Goal: Task Accomplishment & Management: Complete application form

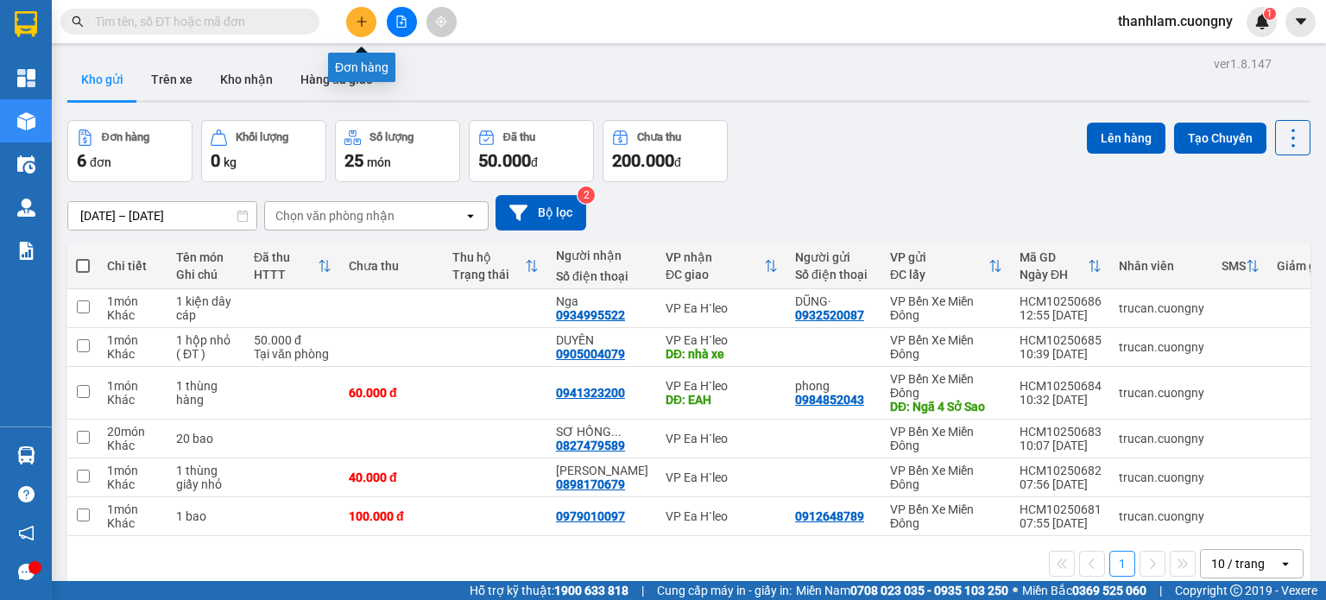
click at [358, 21] on icon "plus" at bounding box center [361, 21] width 9 height 1
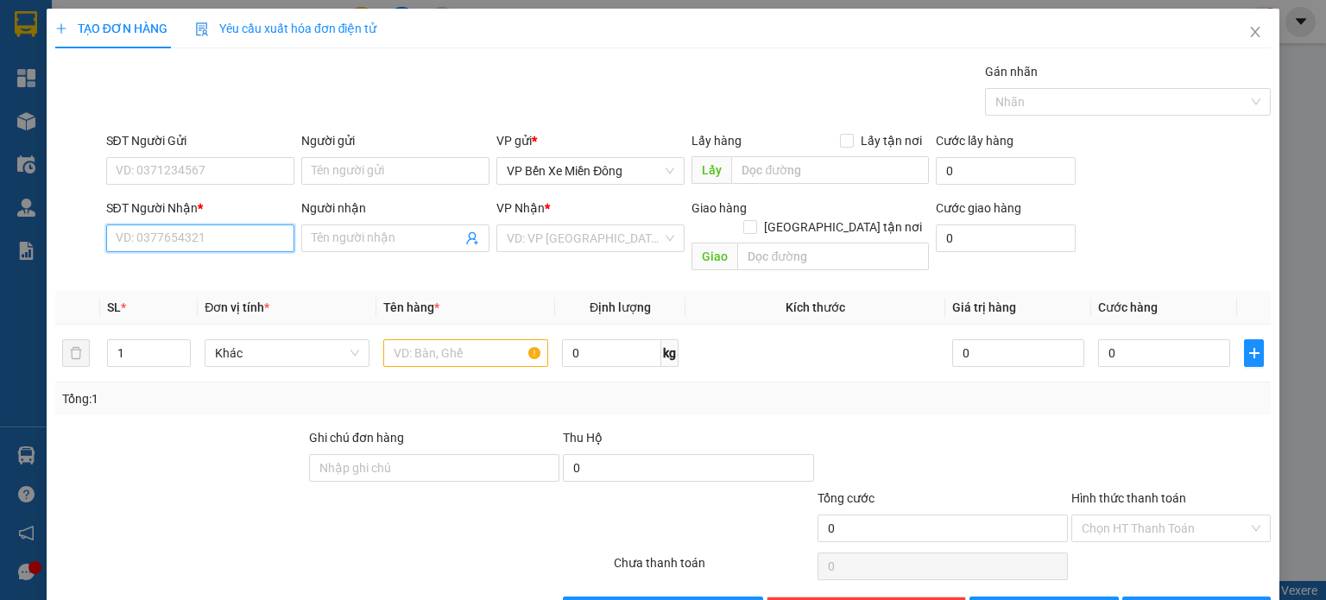
click at [191, 237] on input "SĐT Người Nhận *" at bounding box center [200, 239] width 188 height 28
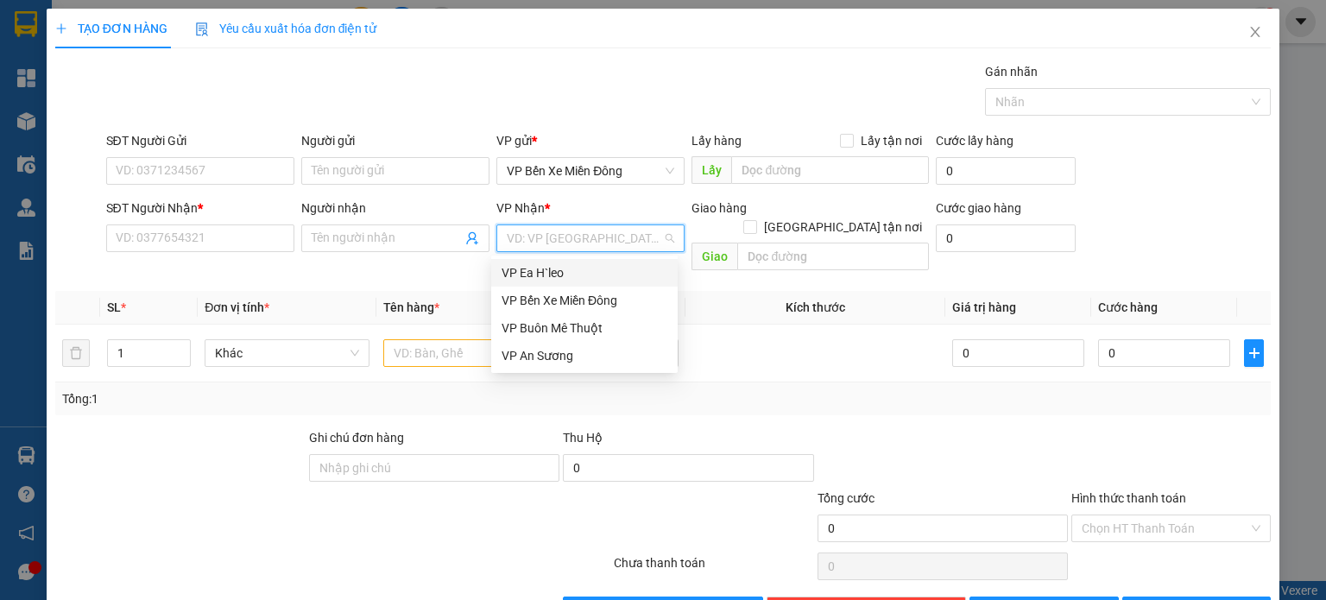
click at [556, 241] on input "search" at bounding box center [584, 238] width 155 height 26
click at [528, 278] on div "VP Ea H`leo" at bounding box center [585, 272] width 166 height 19
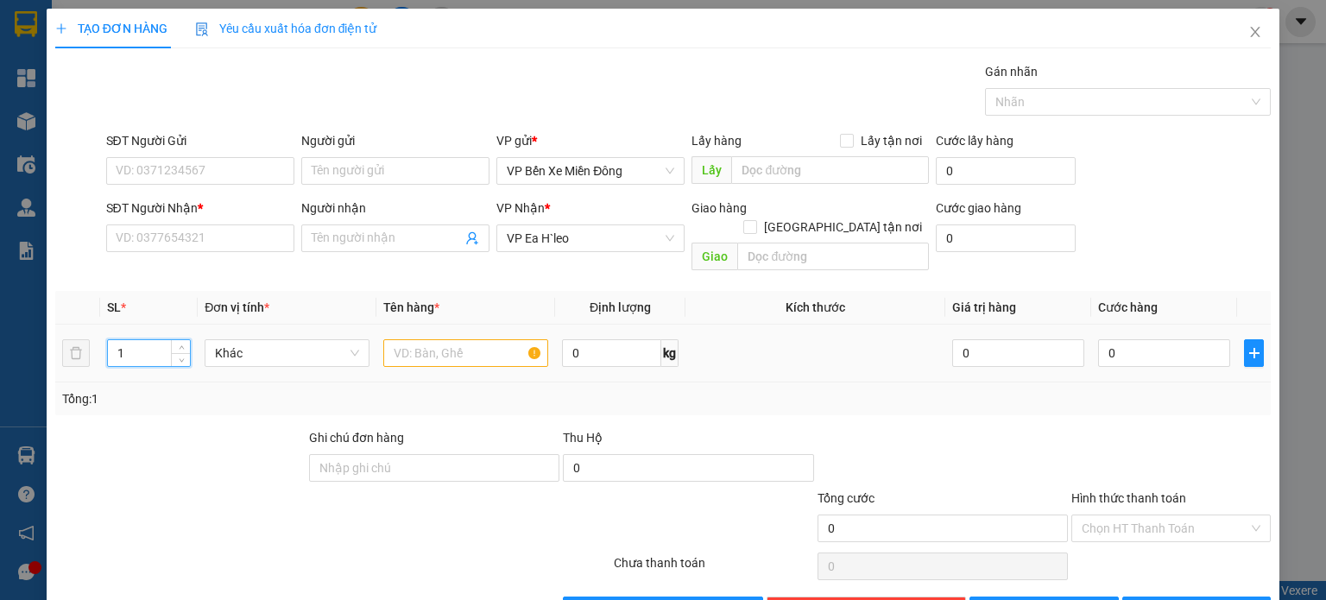
drag, startPoint x: 135, startPoint y: 332, endPoint x: 91, endPoint y: 337, distance: 44.3
click at [91, 337] on tr "1 Khác 0 kg 0 0" at bounding box center [663, 354] width 1216 height 58
type input "3"
click at [400, 339] on input "text" at bounding box center [465, 353] width 165 height 28
type input "3 kiện"
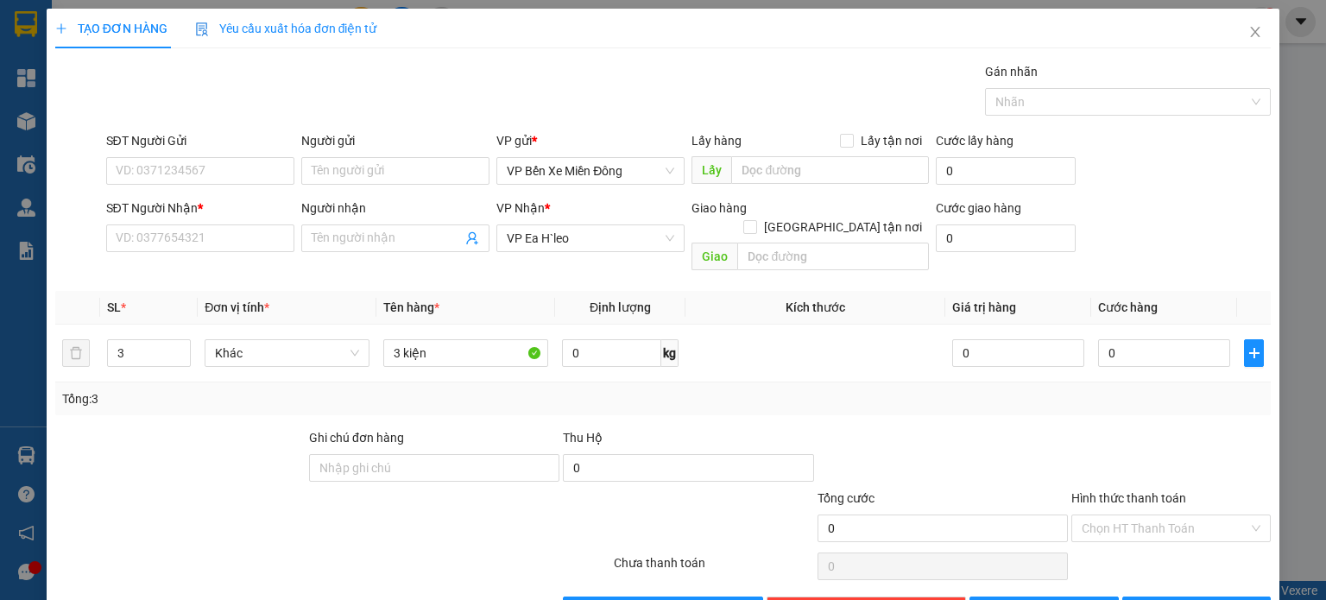
click at [243, 389] on div "Tổng: 3" at bounding box center [287, 398] width 451 height 19
click at [256, 241] on input "SĐT Người Nhận *" at bounding box center [200, 239] width 188 height 28
type input "0963606020"
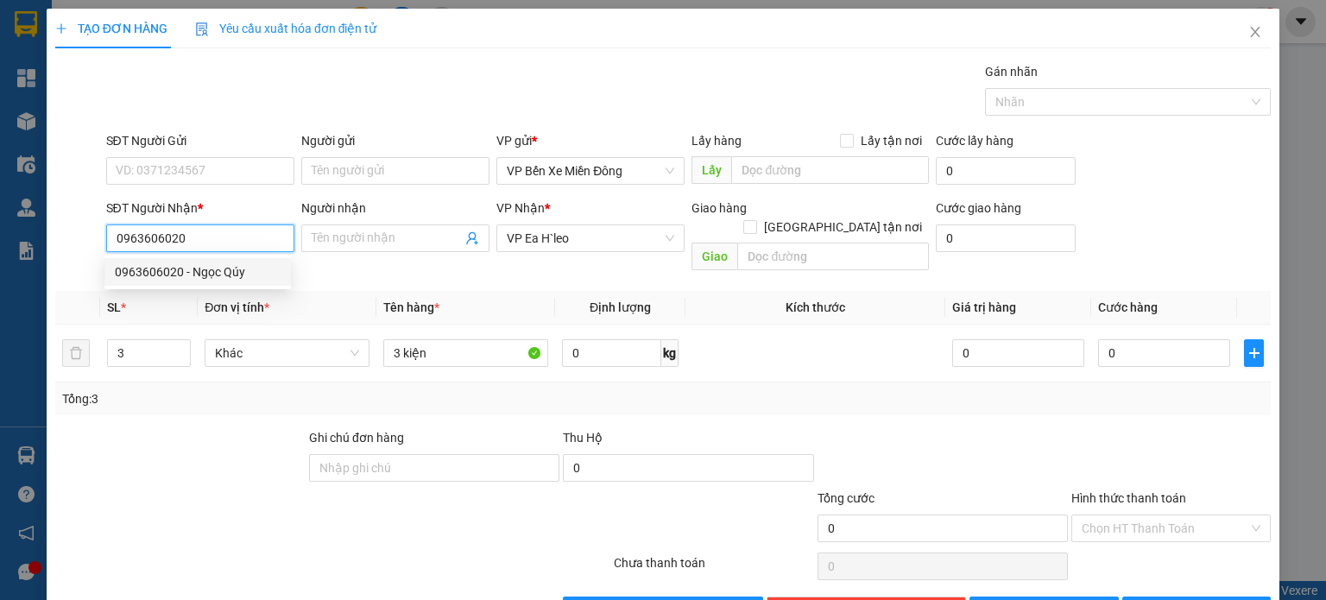
click at [247, 270] on div "0963606020 - Ngọc Qúy" at bounding box center [198, 271] width 166 height 19
type input "Ngọc Qúy"
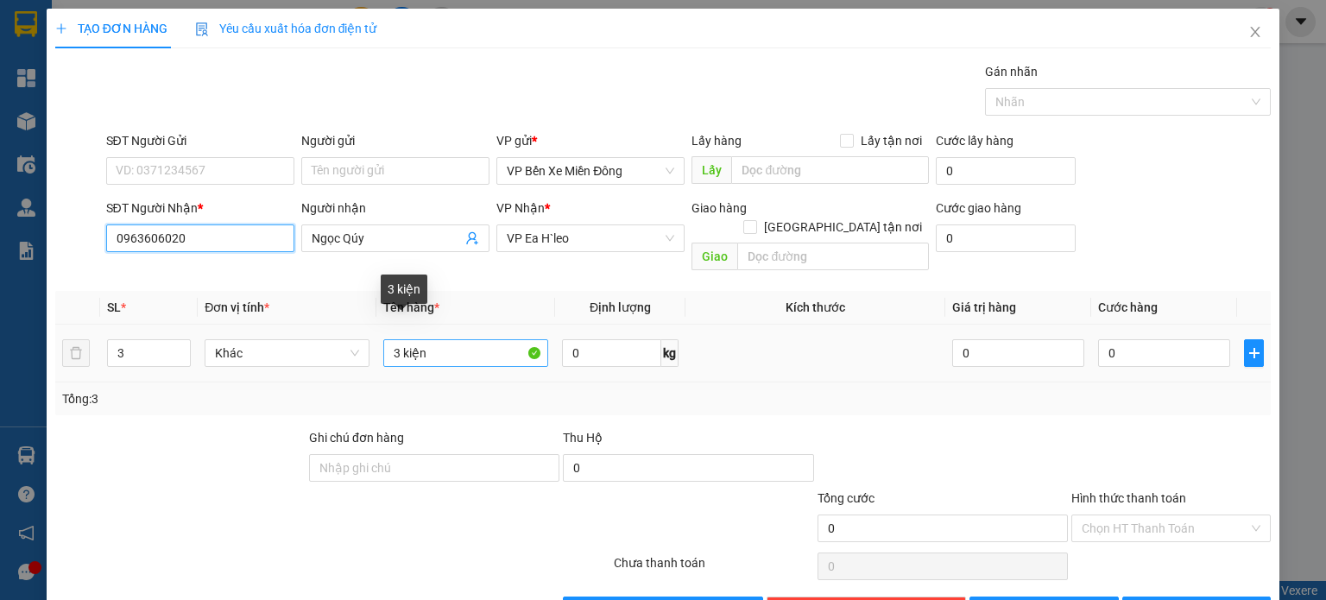
type input "0963606020"
click at [463, 339] on input "3 kiện" at bounding box center [465, 353] width 165 height 28
type input "3 kiện decal"
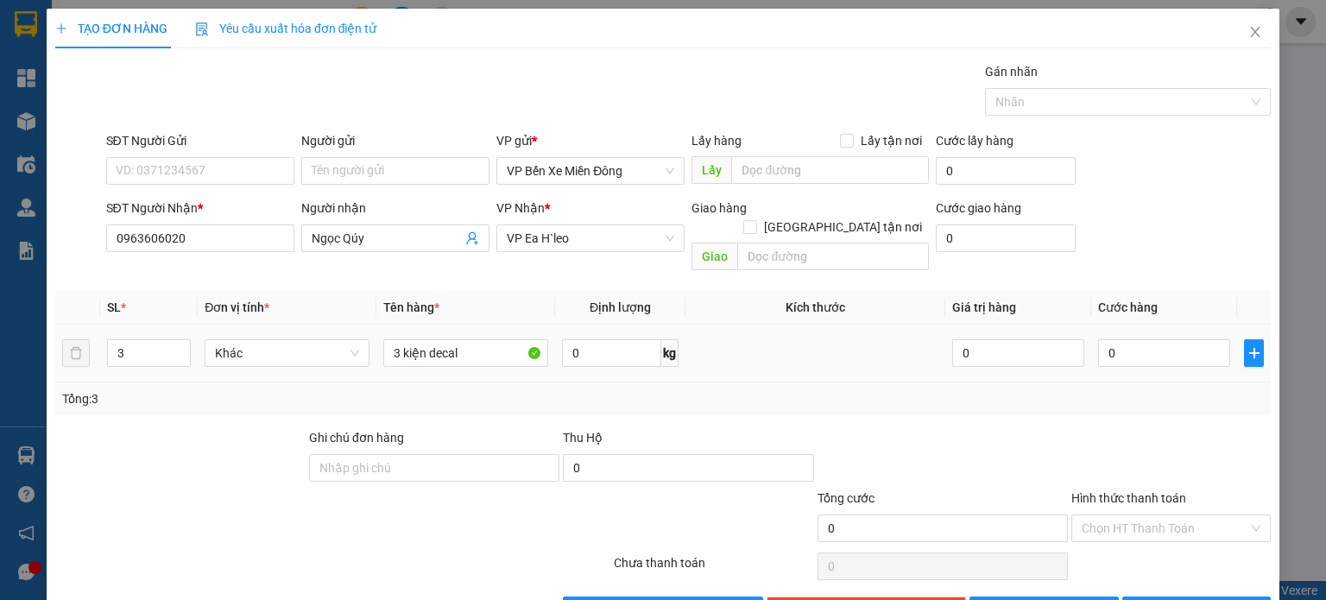
click at [667, 349] on div "0 kg" at bounding box center [620, 353] width 117 height 35
click at [1056, 597] on button "[PERSON_NAME]" at bounding box center [1044, 611] width 149 height 28
type input "1"
click at [1249, 35] on icon "close" at bounding box center [1256, 32] width 14 height 14
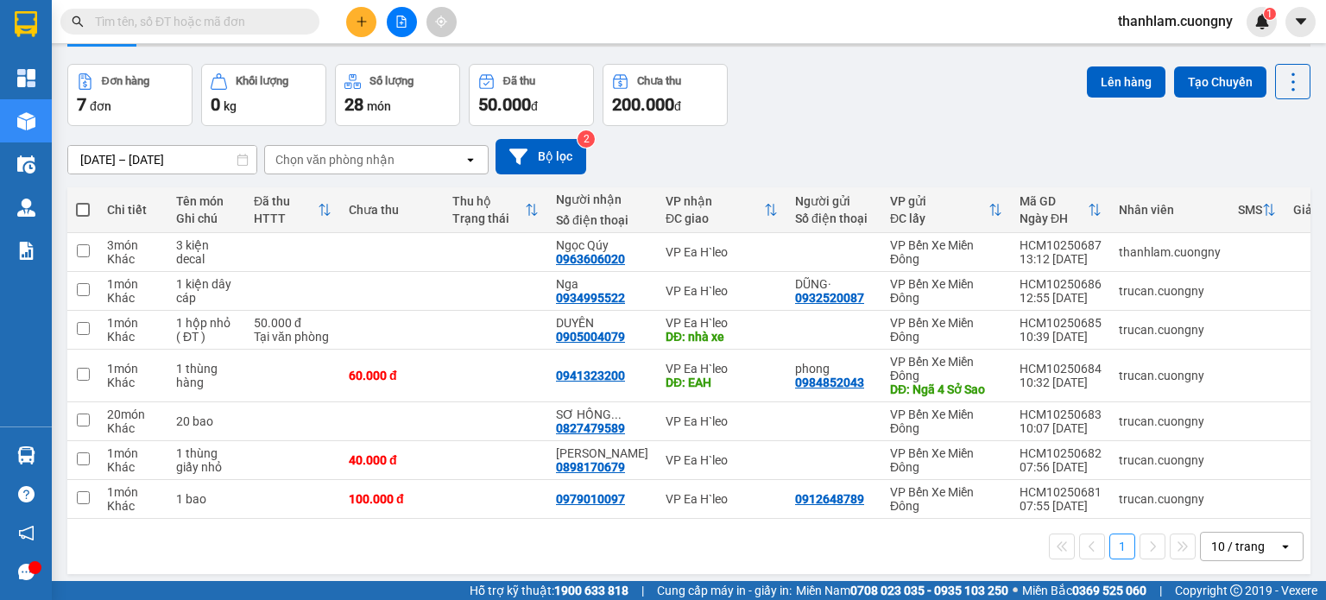
scroll to position [79, 0]
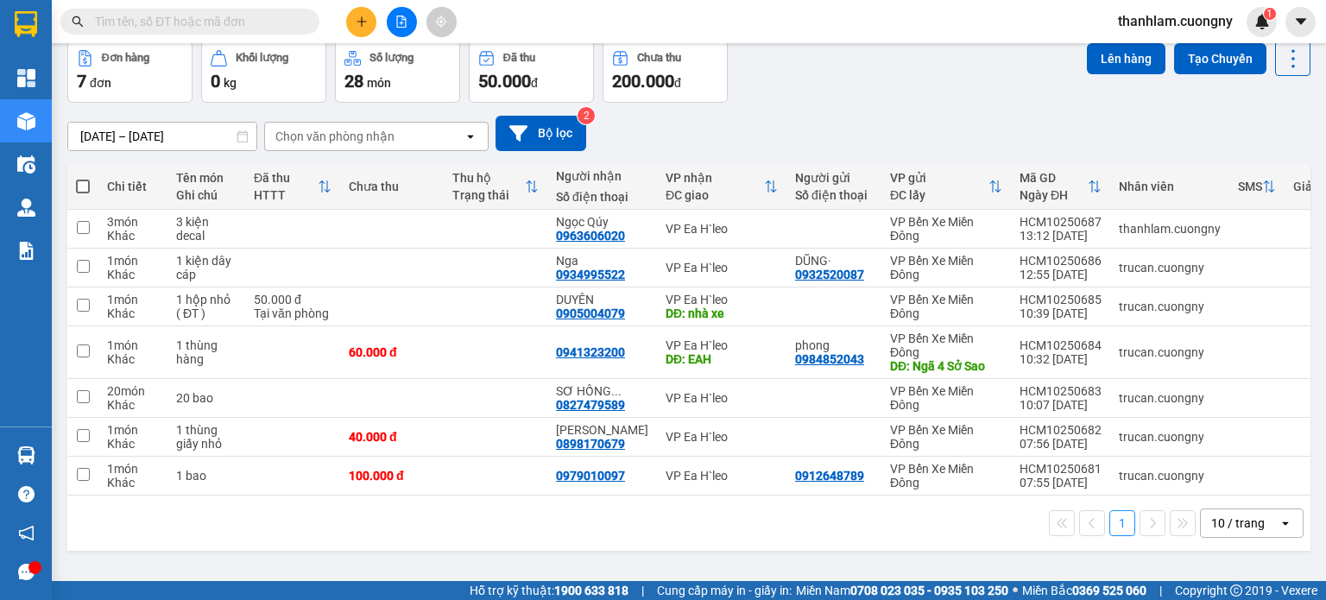
click at [1235, 517] on div "10 / trang" at bounding box center [1240, 523] width 78 height 28
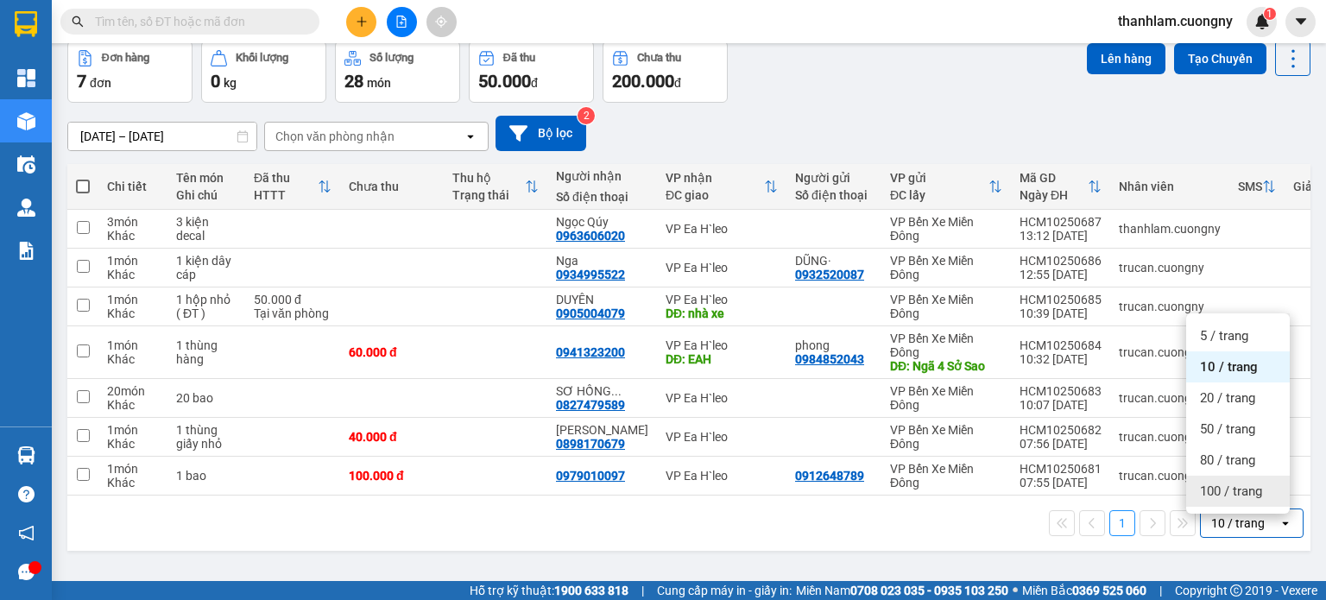
click at [1209, 496] on span "100 / trang" at bounding box center [1231, 491] width 62 height 17
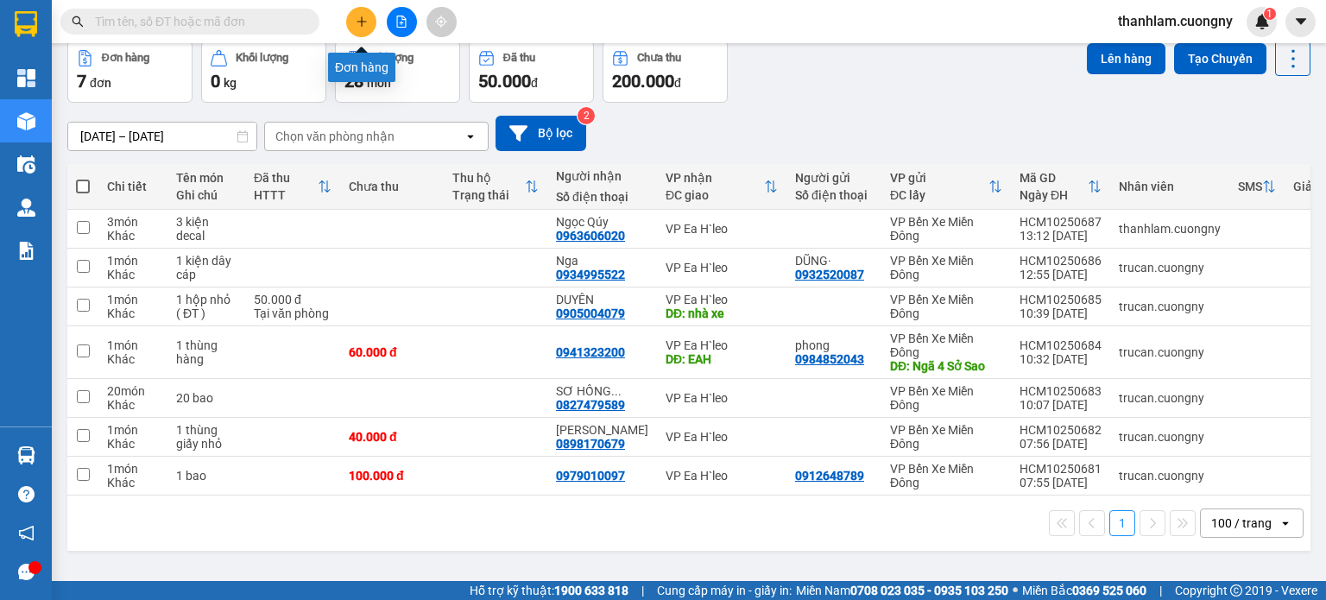
click at [351, 31] on button at bounding box center [361, 22] width 30 height 30
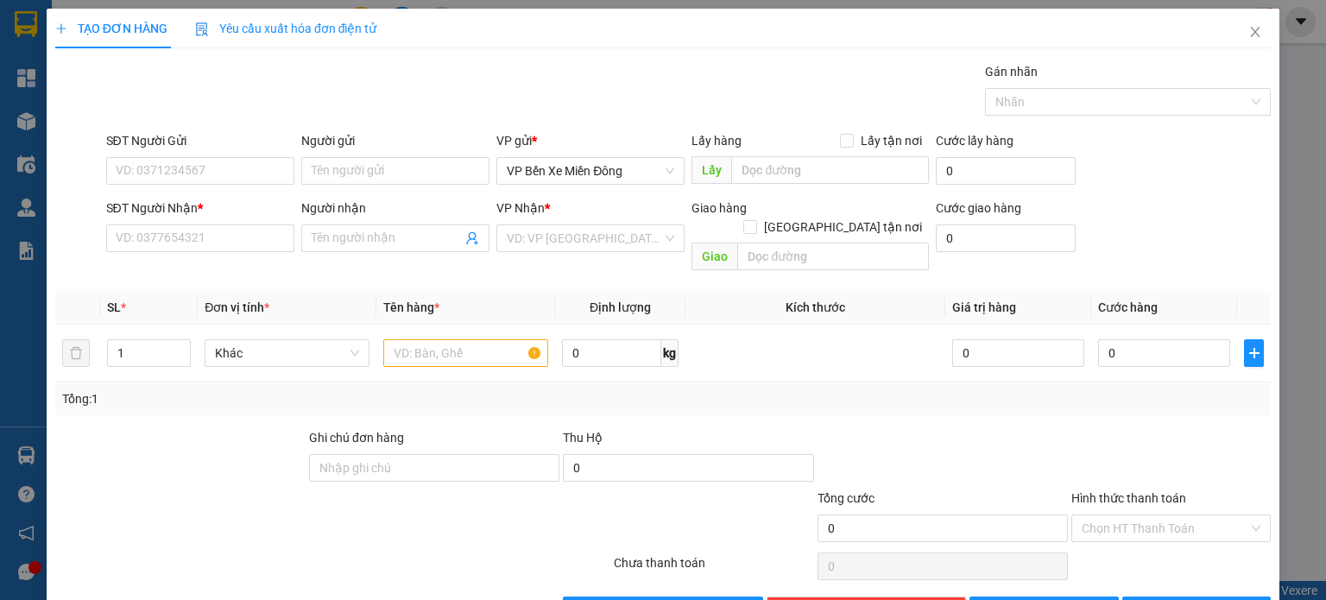
click at [206, 218] on div "SĐT Người Nhận *" at bounding box center [200, 212] width 188 height 26
click at [216, 300] on span "Đơn vị tính *" at bounding box center [237, 307] width 65 height 14
click at [220, 256] on div "SĐT Người Nhận * VD: 0377654321" at bounding box center [200, 229] width 188 height 60
click at [221, 250] on input "SĐT Người Nhận *" at bounding box center [200, 239] width 188 height 28
type input "0933842248"
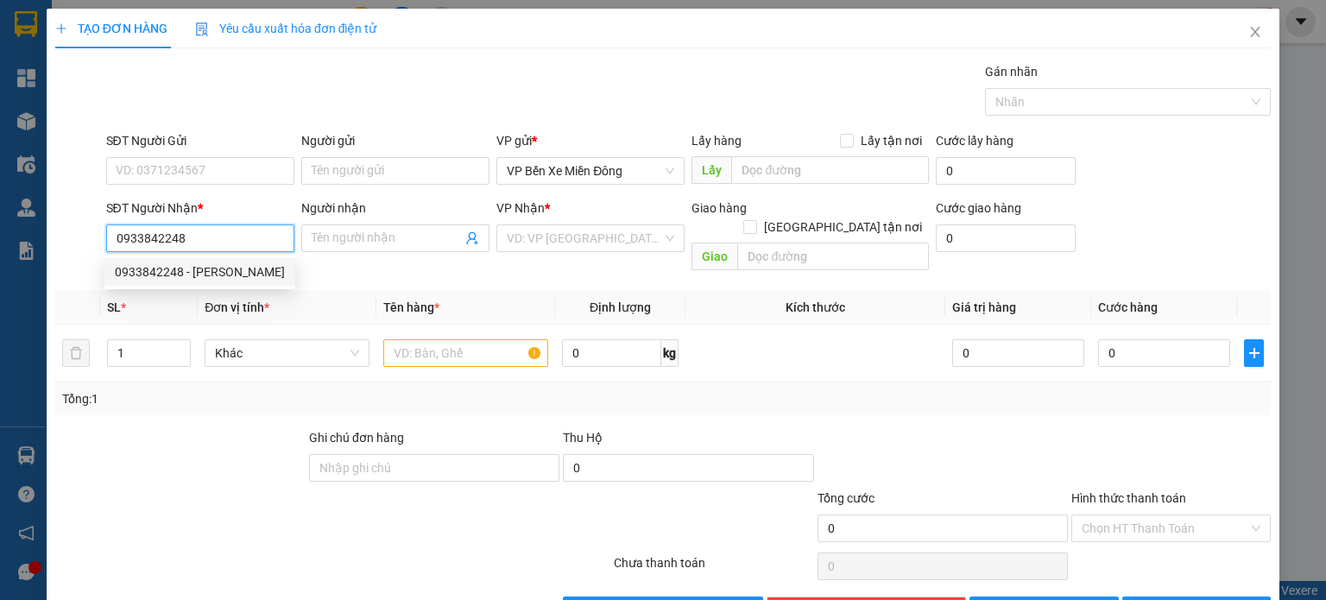
click at [263, 270] on div "0933842248 - anh lân" at bounding box center [200, 271] width 170 height 19
type input "anh lân"
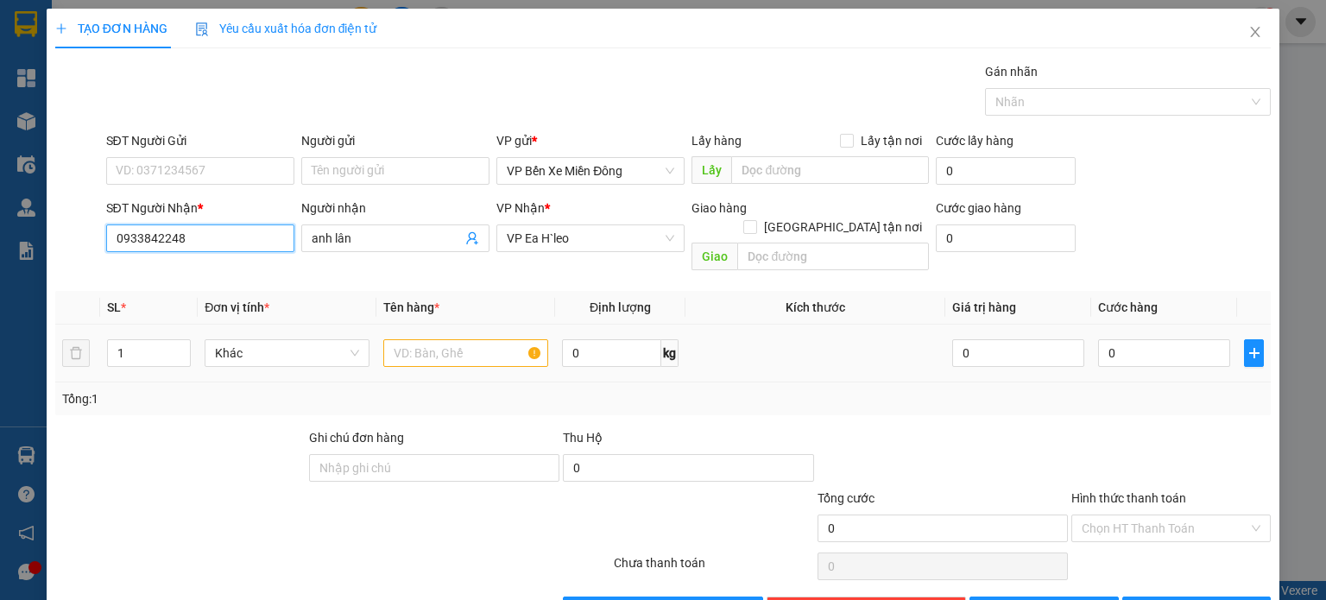
type input "0933842248"
click at [387, 339] on input "text" at bounding box center [465, 353] width 165 height 28
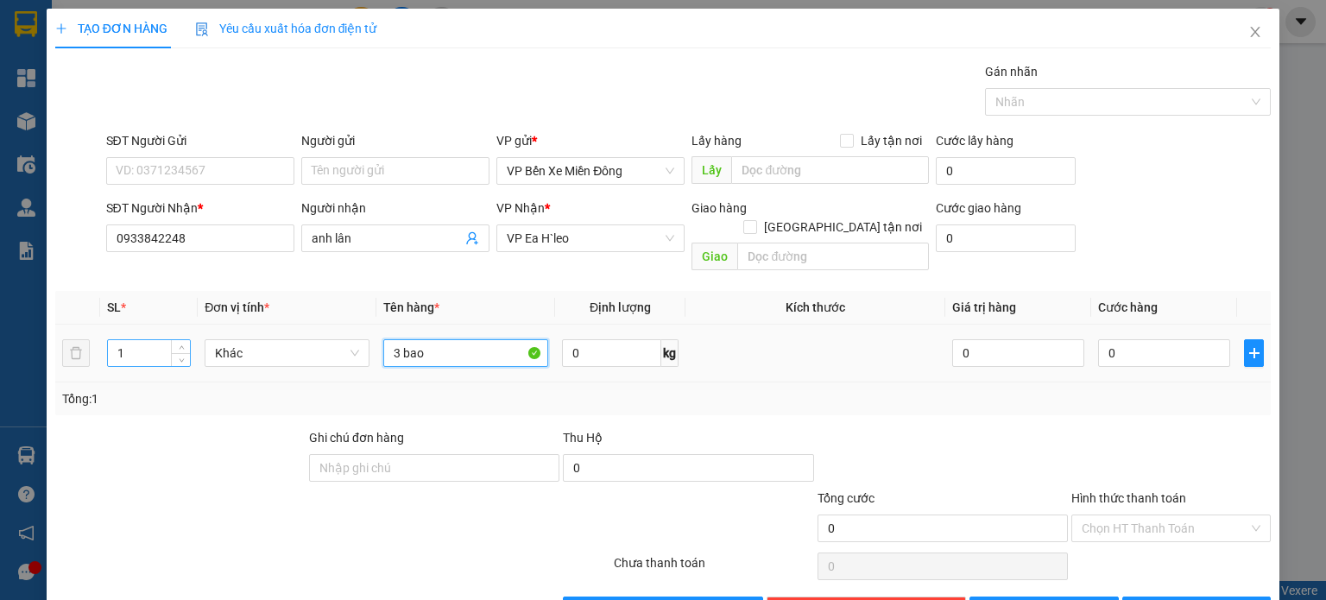
type input "3 bao"
click at [78, 335] on tr "1 Khác 3 bao 0 kg 0 0" at bounding box center [663, 354] width 1216 height 58
type input "3"
click at [1053, 597] on button "[PERSON_NAME]" at bounding box center [1044, 611] width 149 height 28
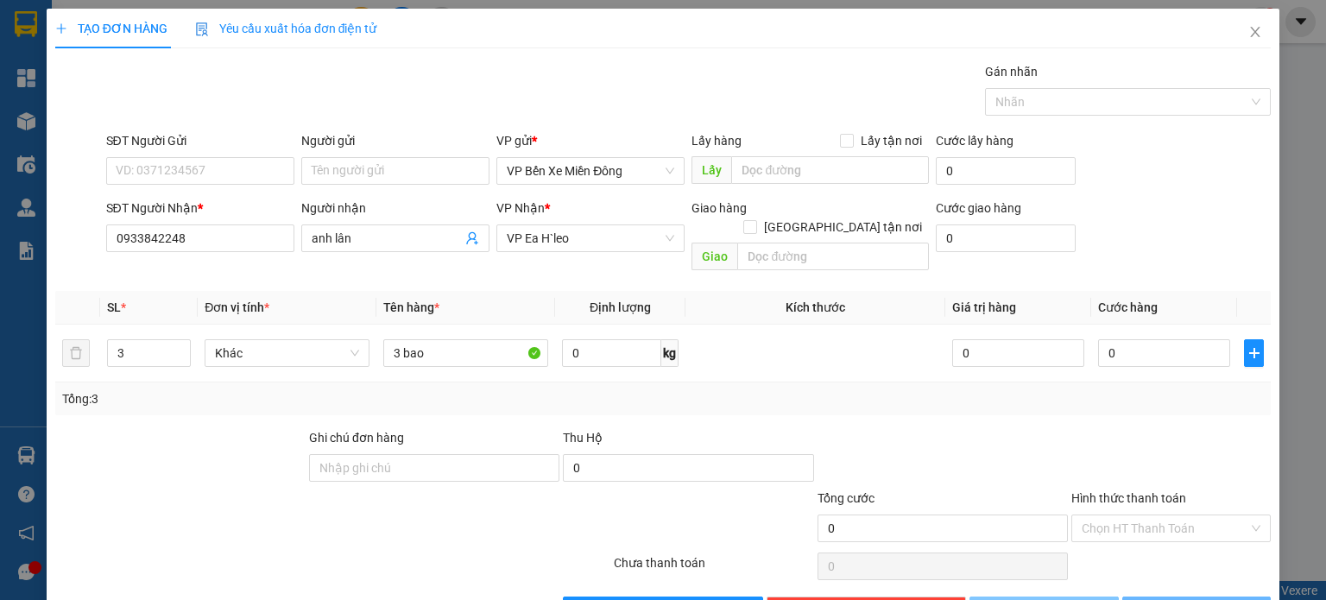
type input "1"
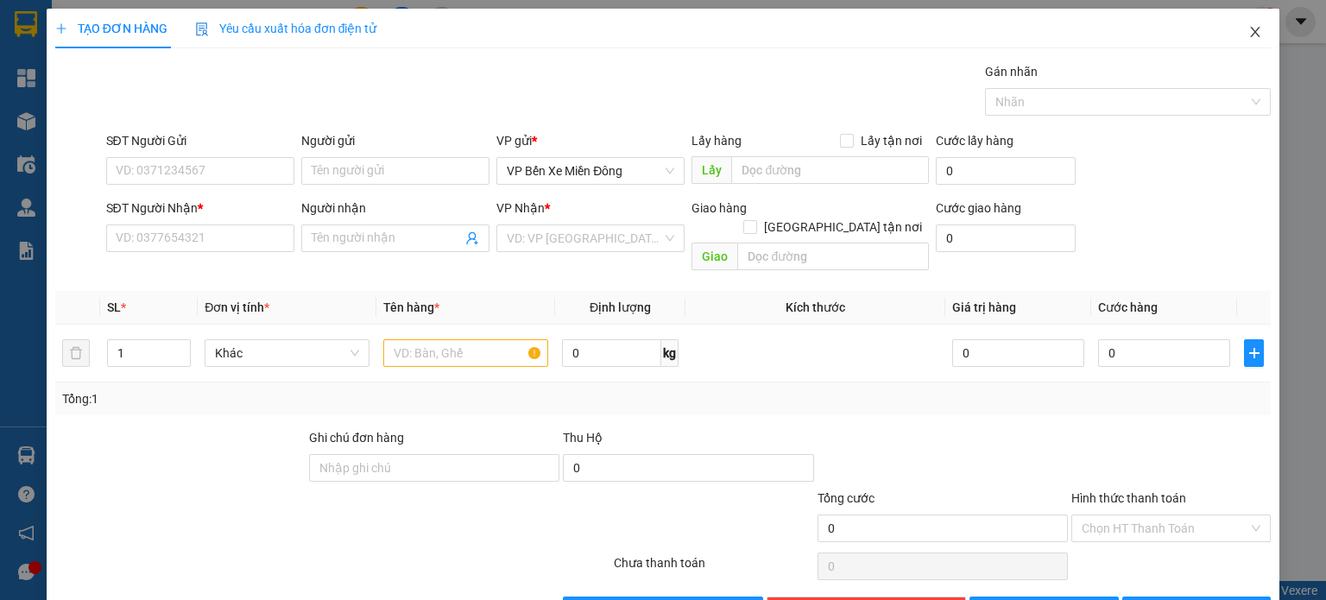
click at [1238, 41] on span "Close" at bounding box center [1255, 33] width 48 height 48
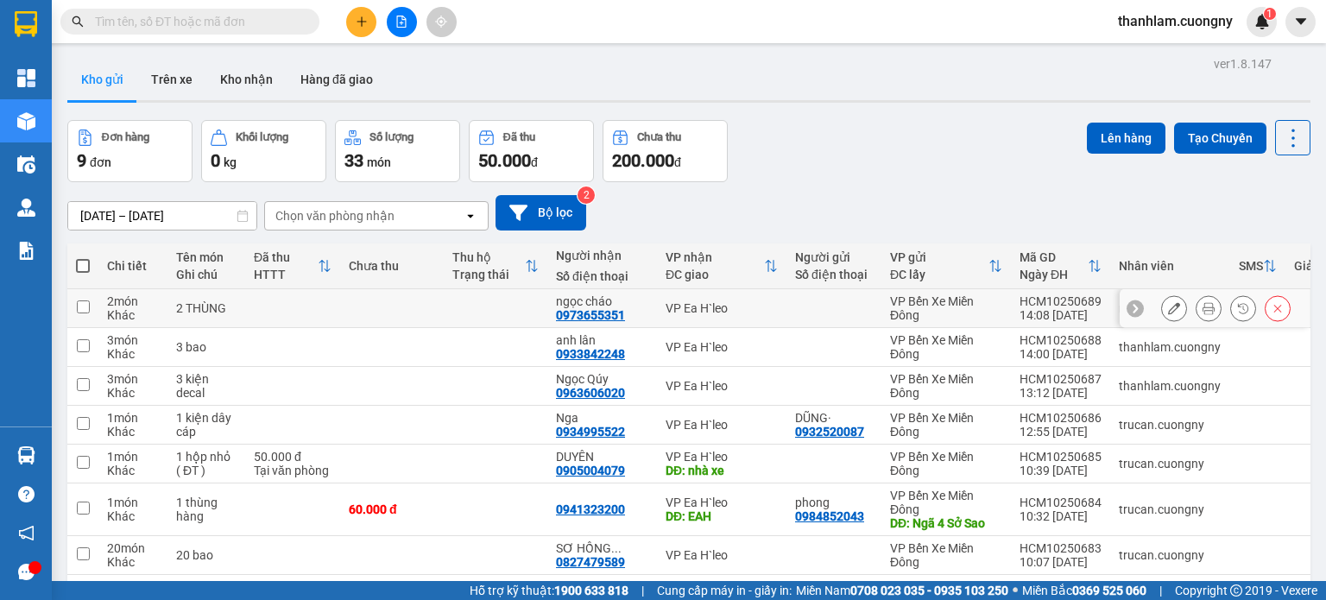
click at [355, 304] on td at bounding box center [392, 308] width 104 height 39
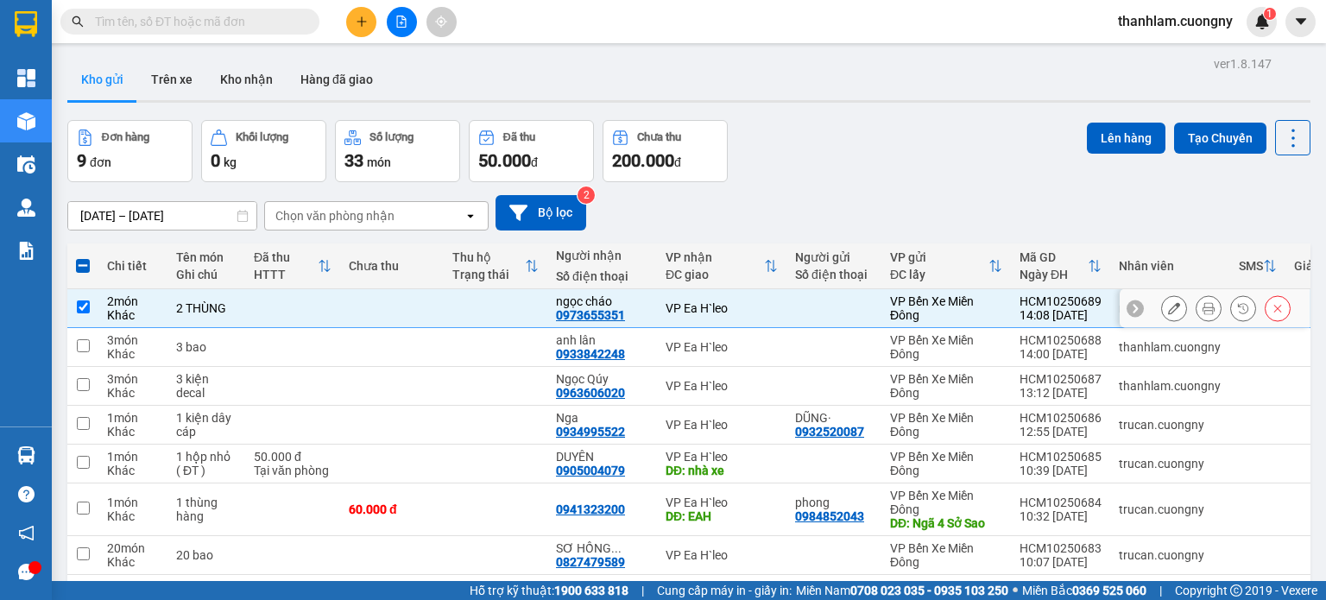
click at [355, 304] on td at bounding box center [392, 308] width 104 height 39
checkbox input "false"
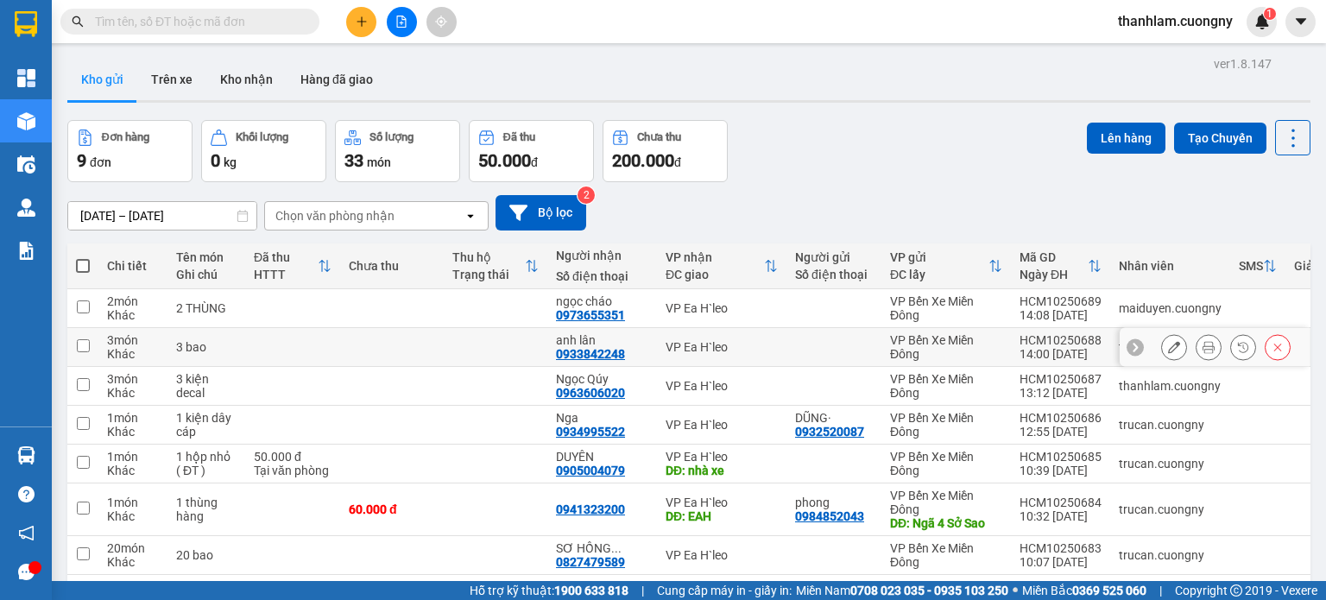
click at [365, 338] on td at bounding box center [392, 347] width 104 height 39
checkbox input "true"
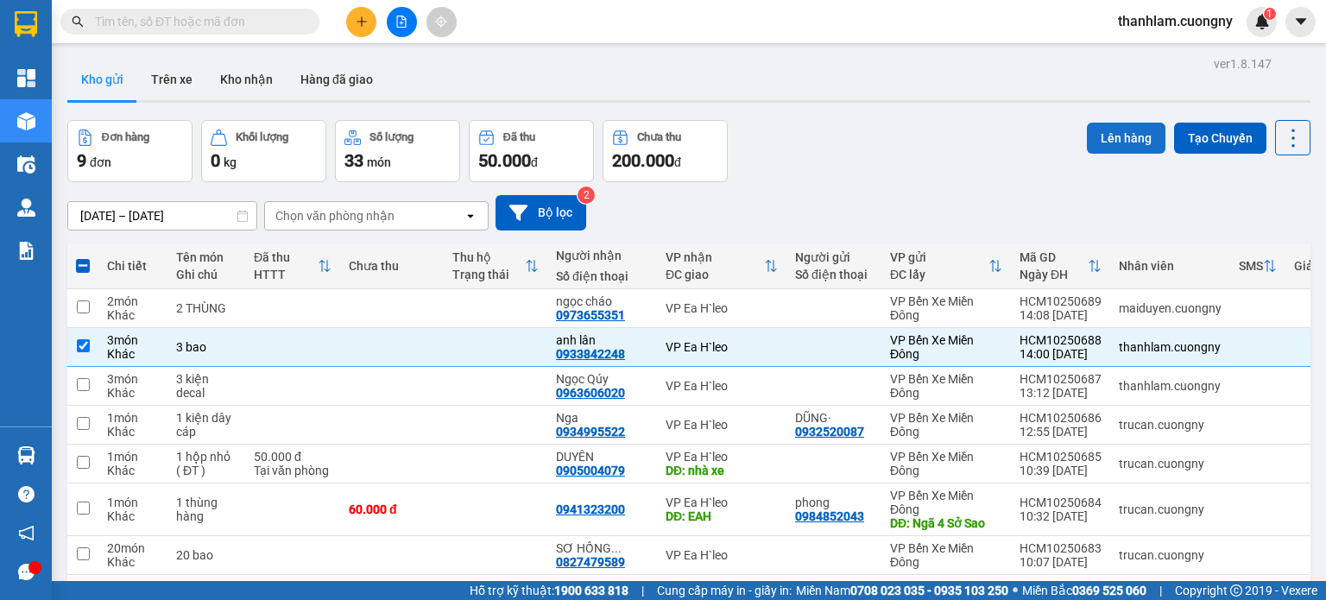
click at [1087, 130] on button "Lên hàng" at bounding box center [1126, 138] width 79 height 31
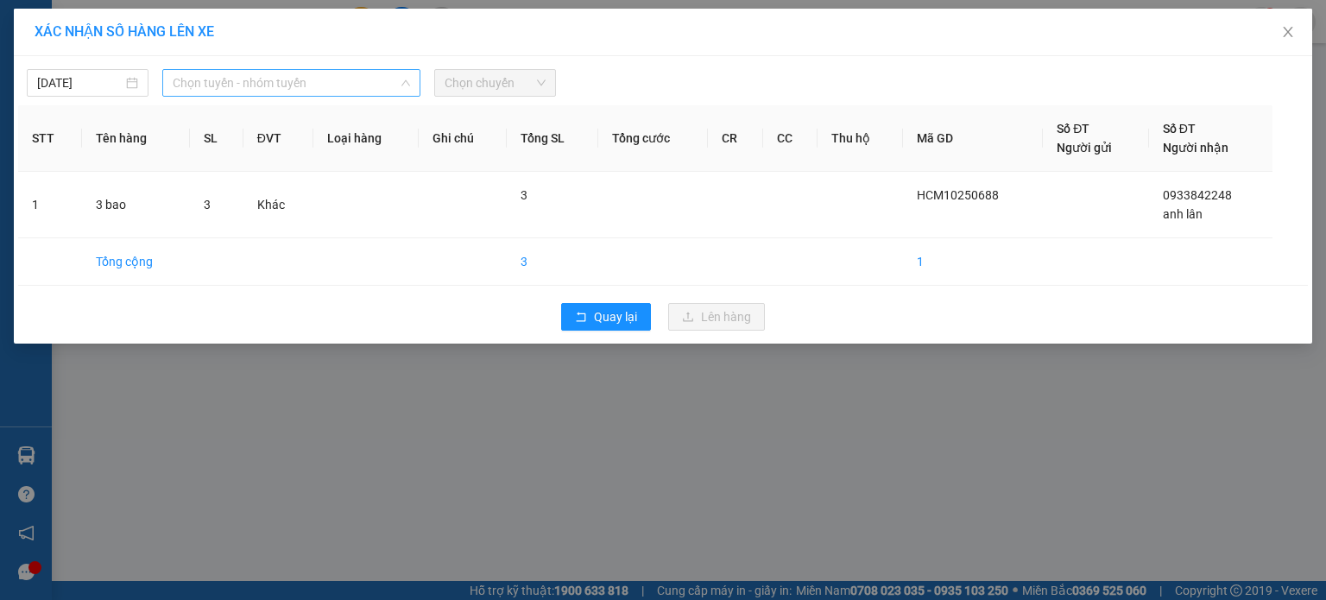
click at [342, 76] on span "Chọn tuyến - nhóm tuyến" at bounding box center [291, 83] width 237 height 26
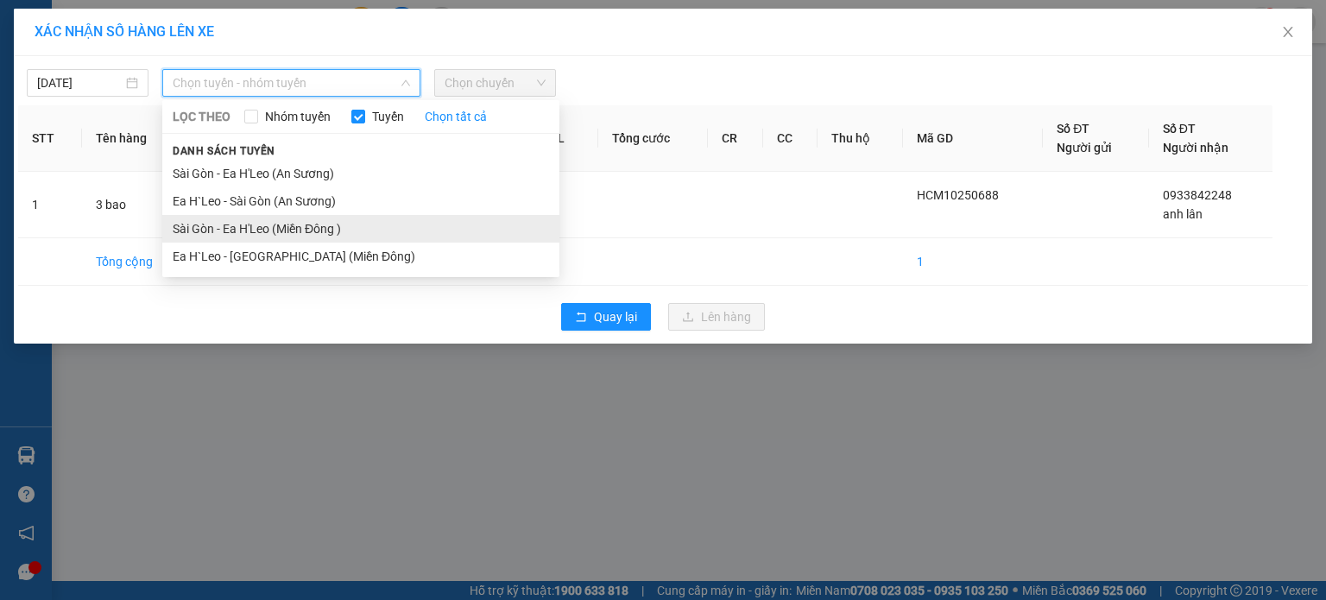
click at [355, 228] on li "Sài Gòn - Ea H'Leo (Miền Đông )" at bounding box center [360, 229] width 397 height 28
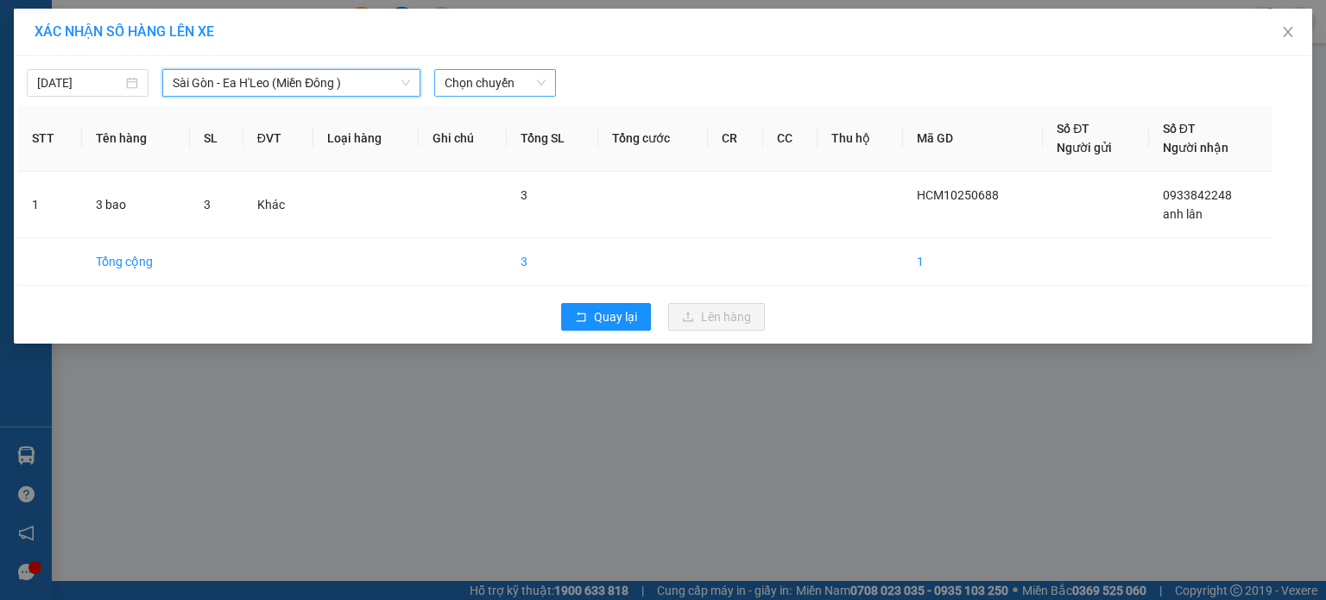
click at [472, 82] on span "Chọn chuyến" at bounding box center [495, 83] width 101 height 26
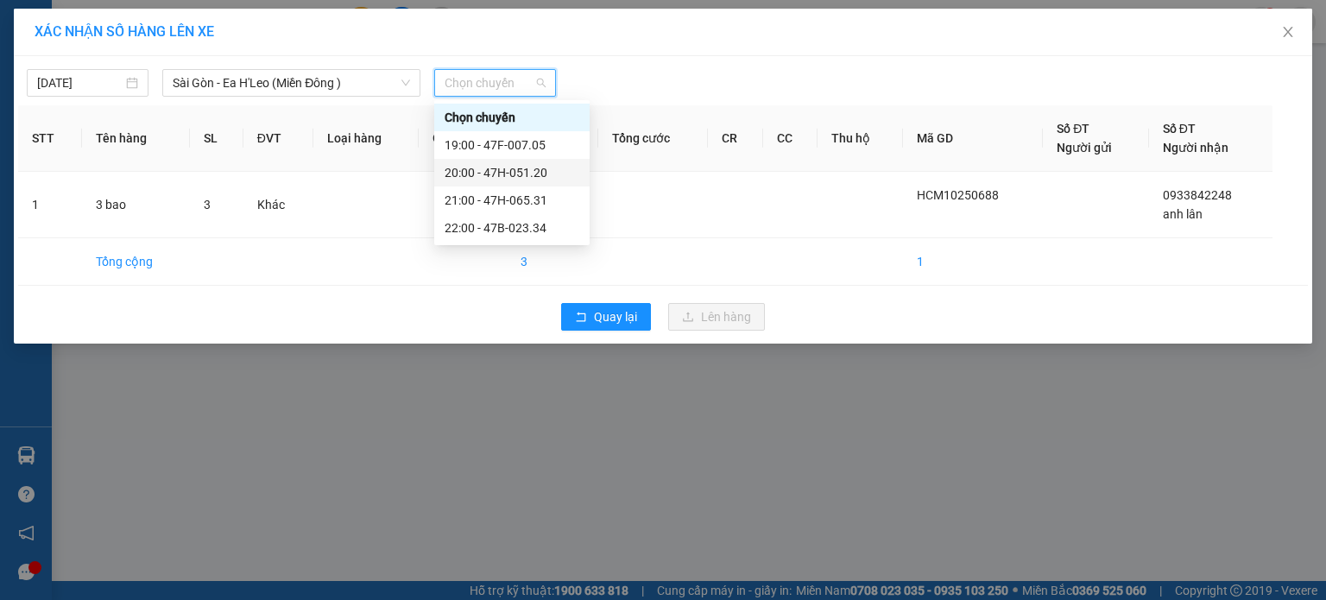
click at [498, 168] on div "20:00 - 47H-051.20" at bounding box center [512, 172] width 135 height 19
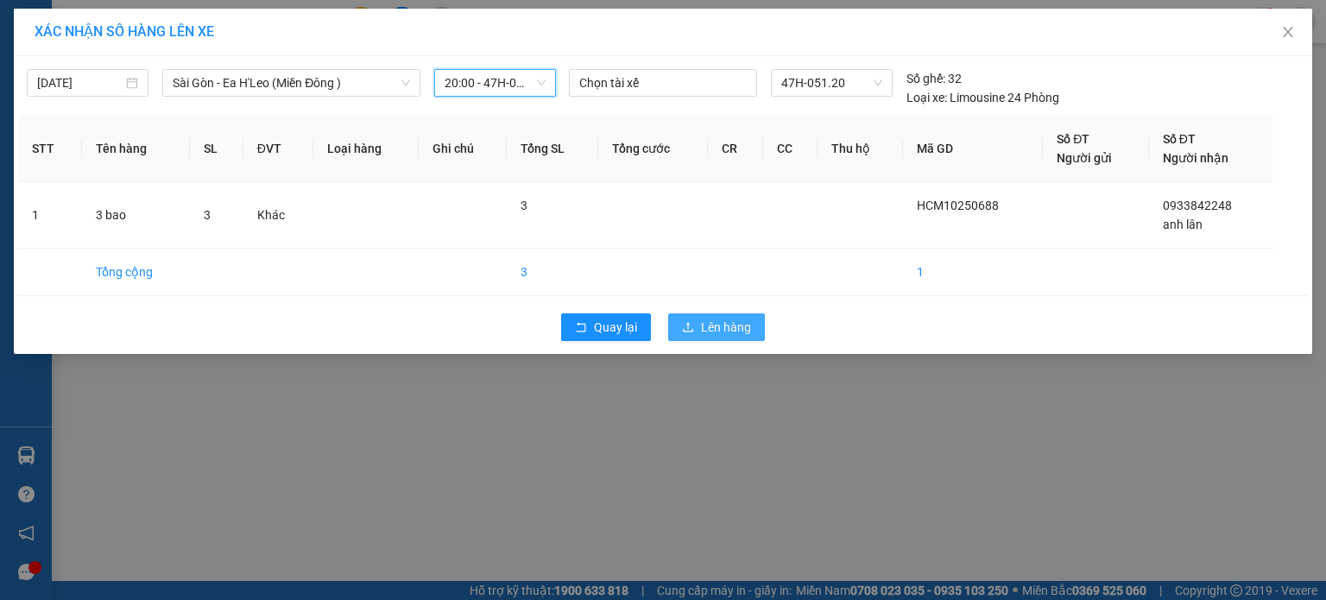
click at [701, 335] on span "Lên hàng" at bounding box center [726, 327] width 50 height 19
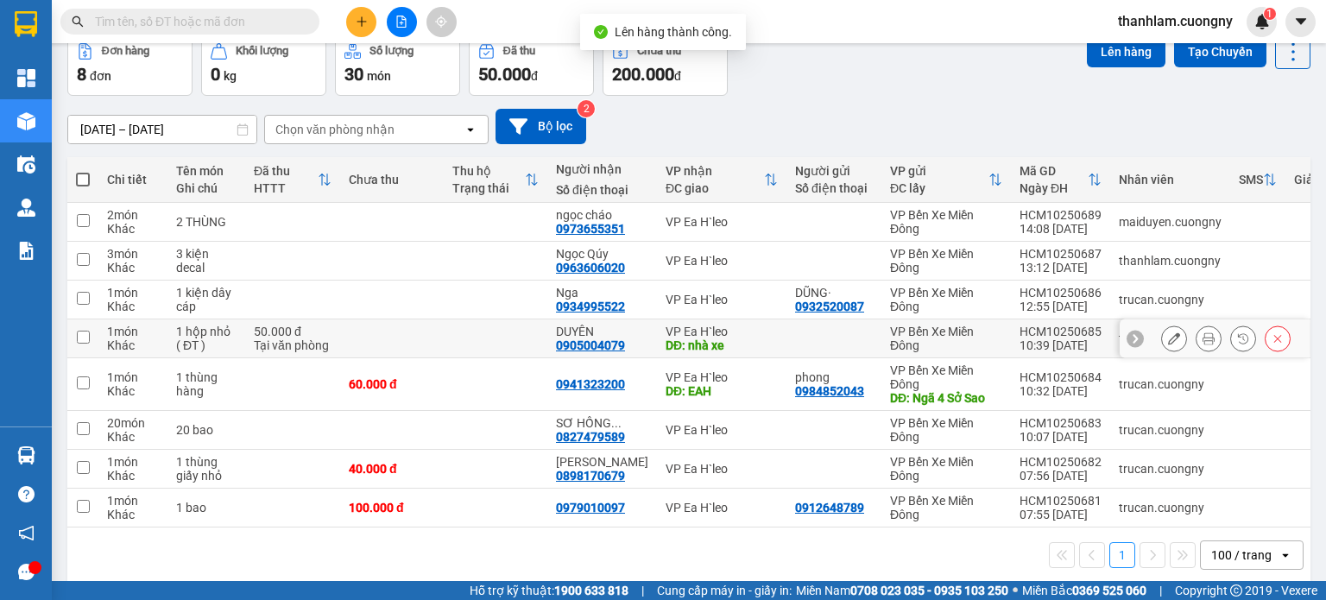
scroll to position [107, 0]
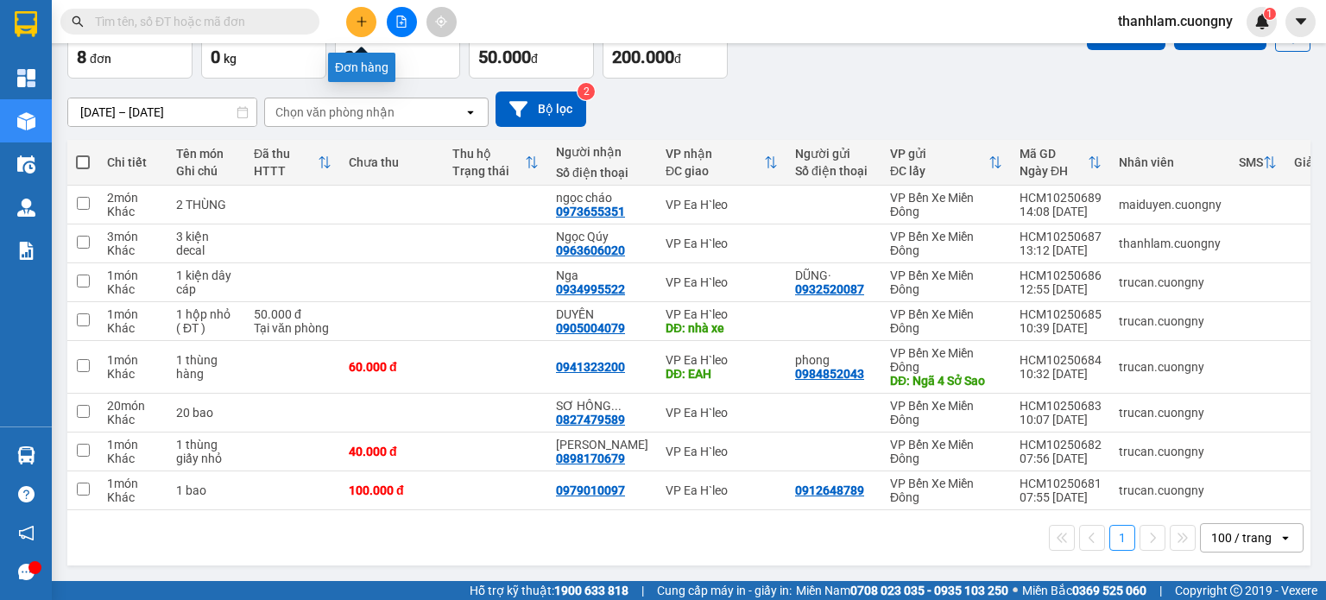
click at [359, 24] on icon "plus" at bounding box center [362, 22] width 12 height 12
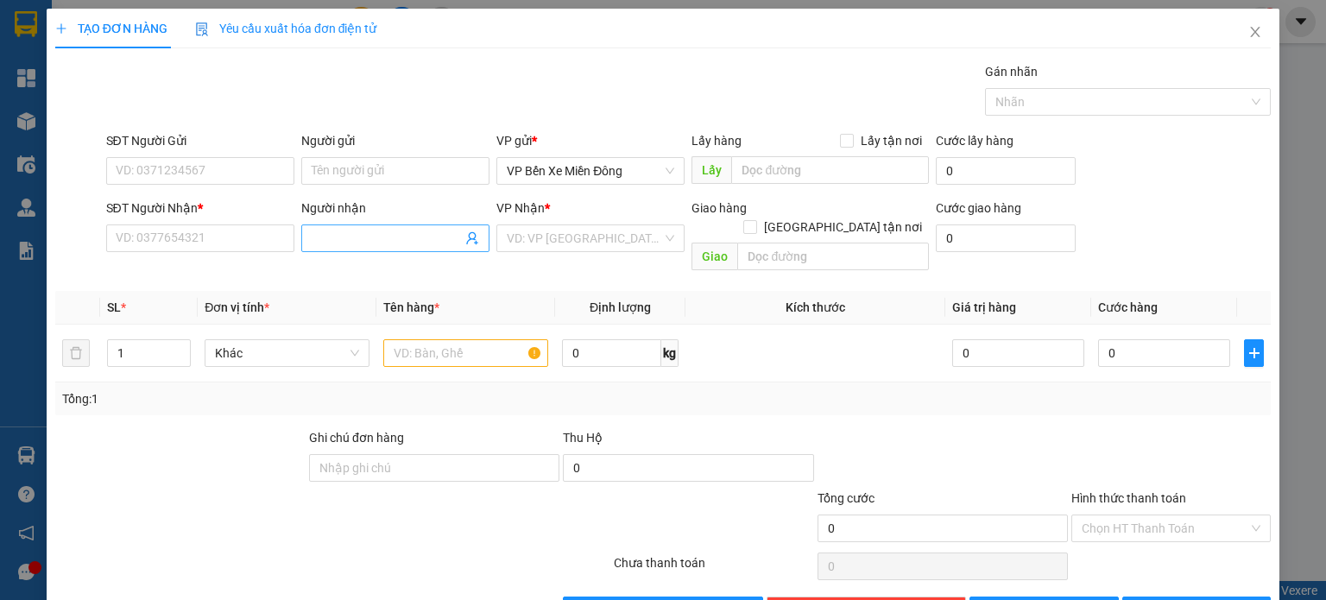
click at [408, 229] on input "Người nhận" at bounding box center [387, 238] width 150 height 19
click at [1251, 28] on icon "close" at bounding box center [1255, 32] width 9 height 10
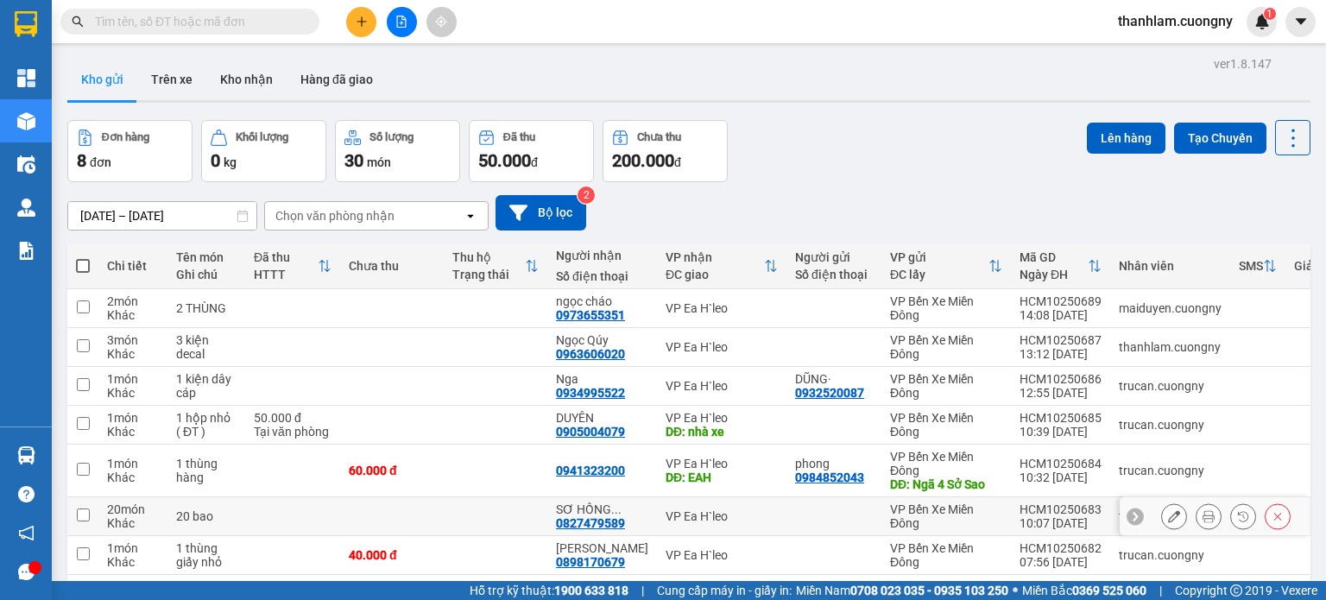
click at [373, 504] on td at bounding box center [392, 516] width 104 height 39
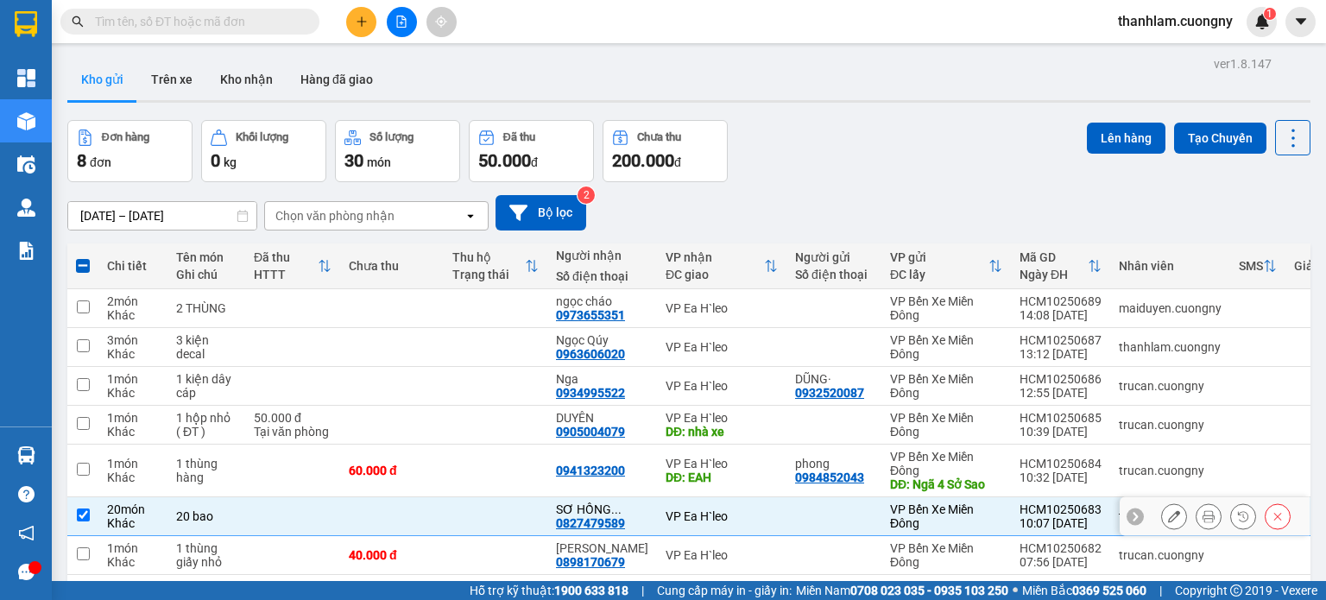
click at [373, 504] on td at bounding box center [392, 516] width 104 height 39
checkbox input "false"
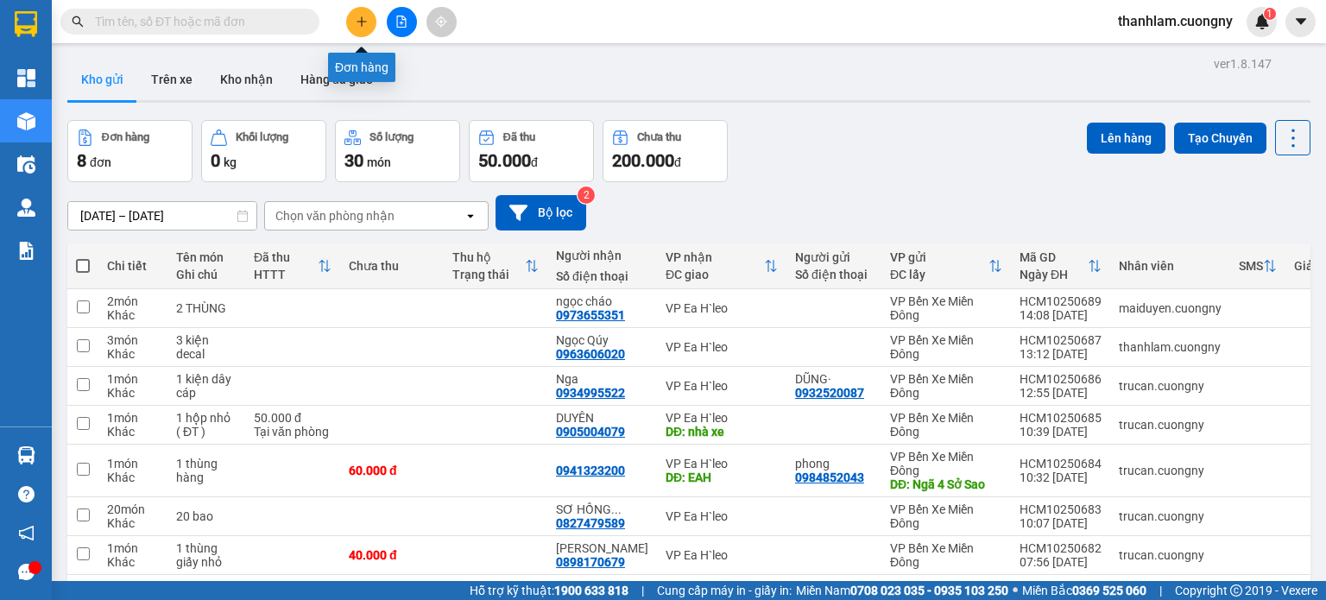
click at [354, 23] on button at bounding box center [361, 22] width 30 height 30
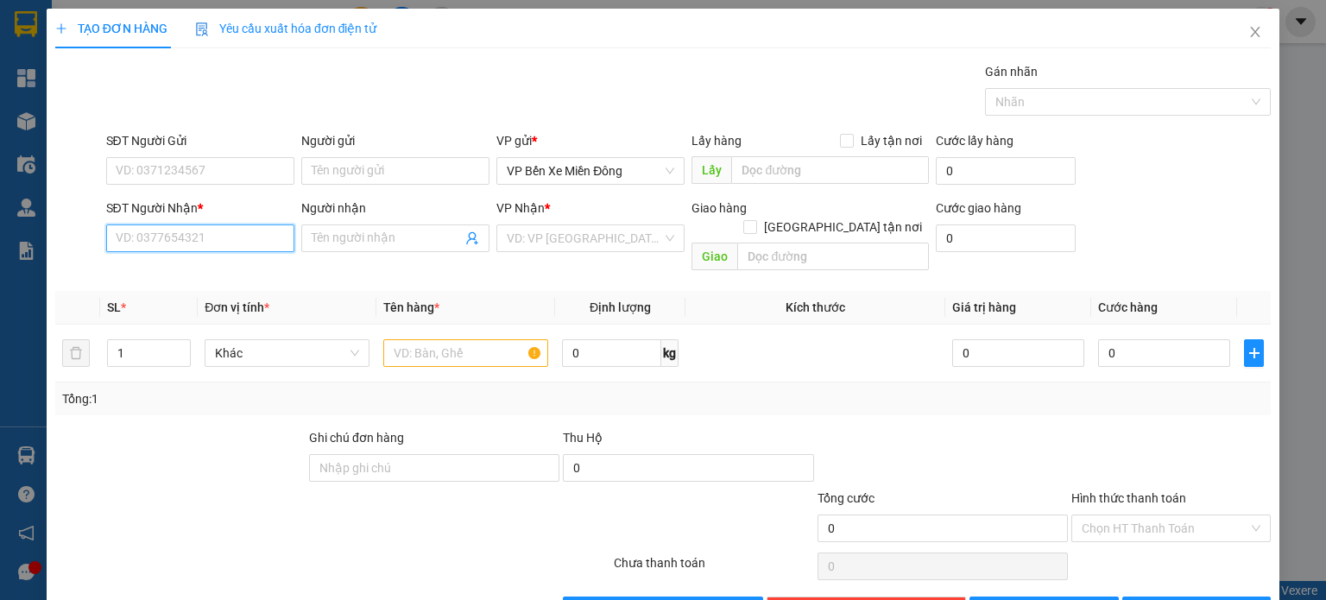
drag, startPoint x: 228, startPoint y: 247, endPoint x: 237, endPoint y: 227, distance: 21.7
click at [233, 236] on input "SĐT Người Nhận *" at bounding box center [200, 239] width 188 height 28
type input "0378344445"
click at [206, 275] on div "0378344445 - bối bói" at bounding box center [198, 271] width 166 height 19
type input "bối bói"
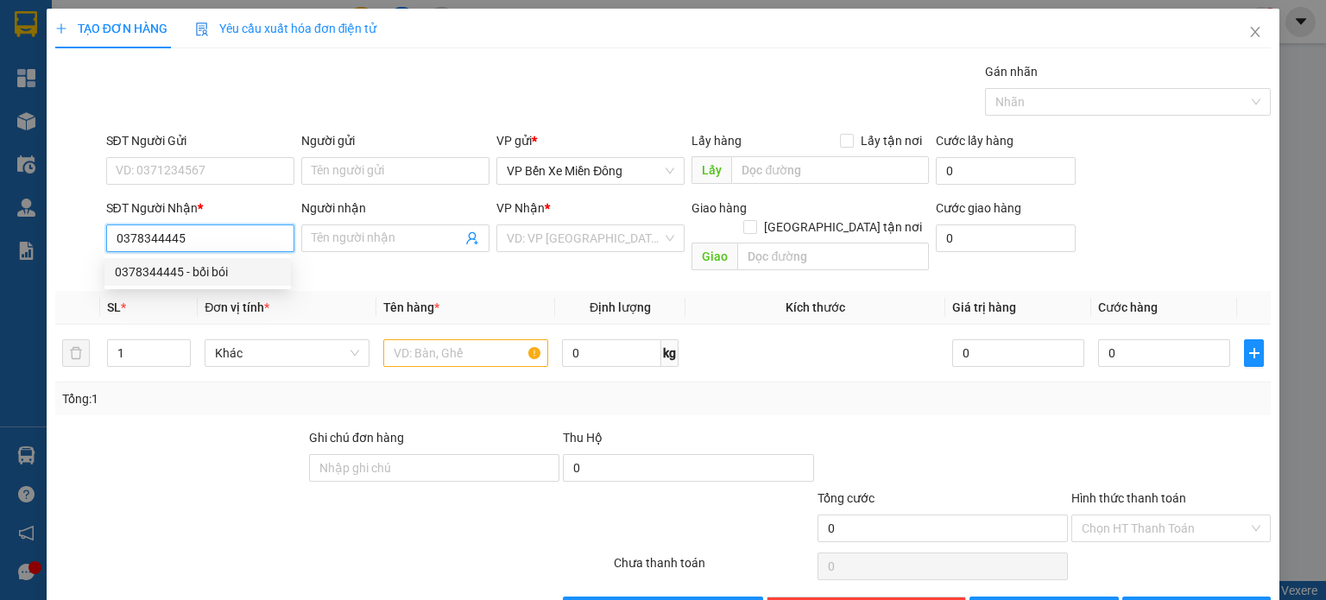
type input "esol"
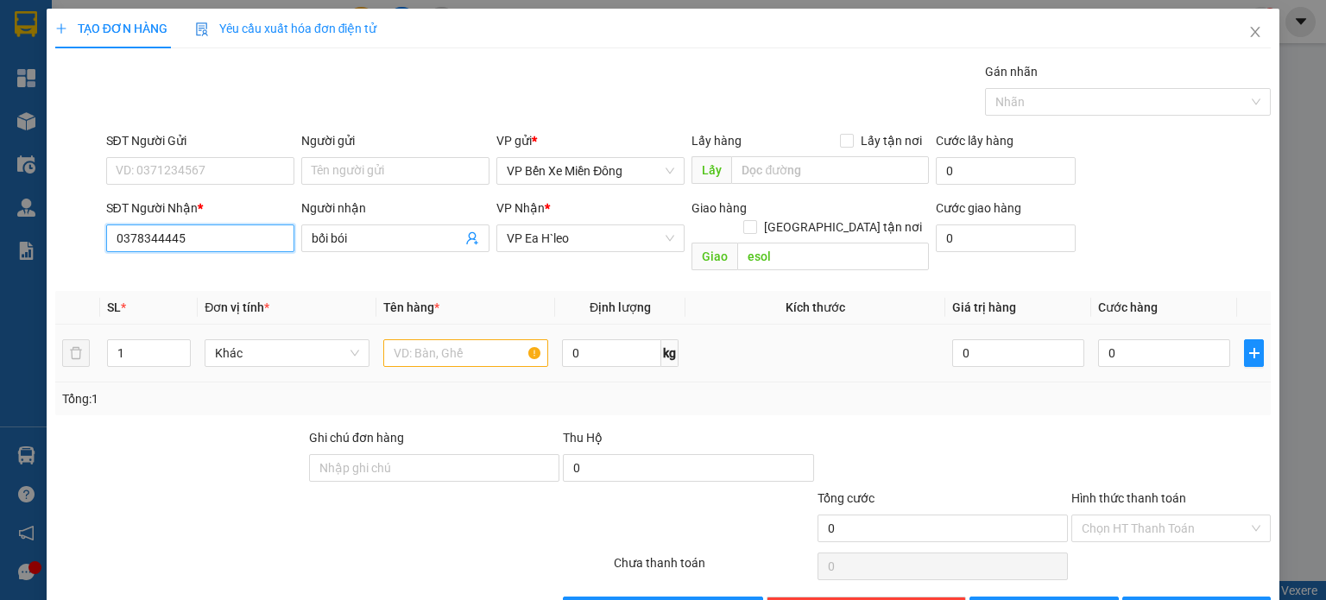
type input "0378344445"
click at [459, 339] on input "text" at bounding box center [465, 353] width 165 height 28
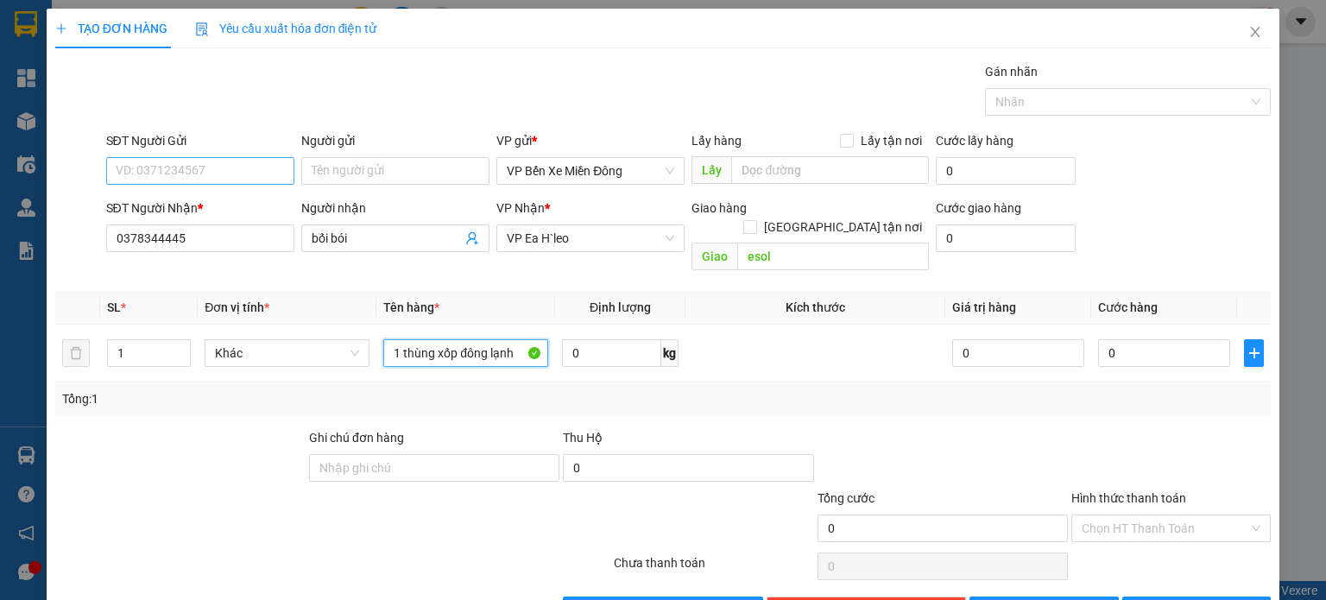
type input "1 thùng xốp đông lạnh"
click at [257, 167] on input "SĐT Người Gửi" at bounding box center [200, 171] width 188 height 28
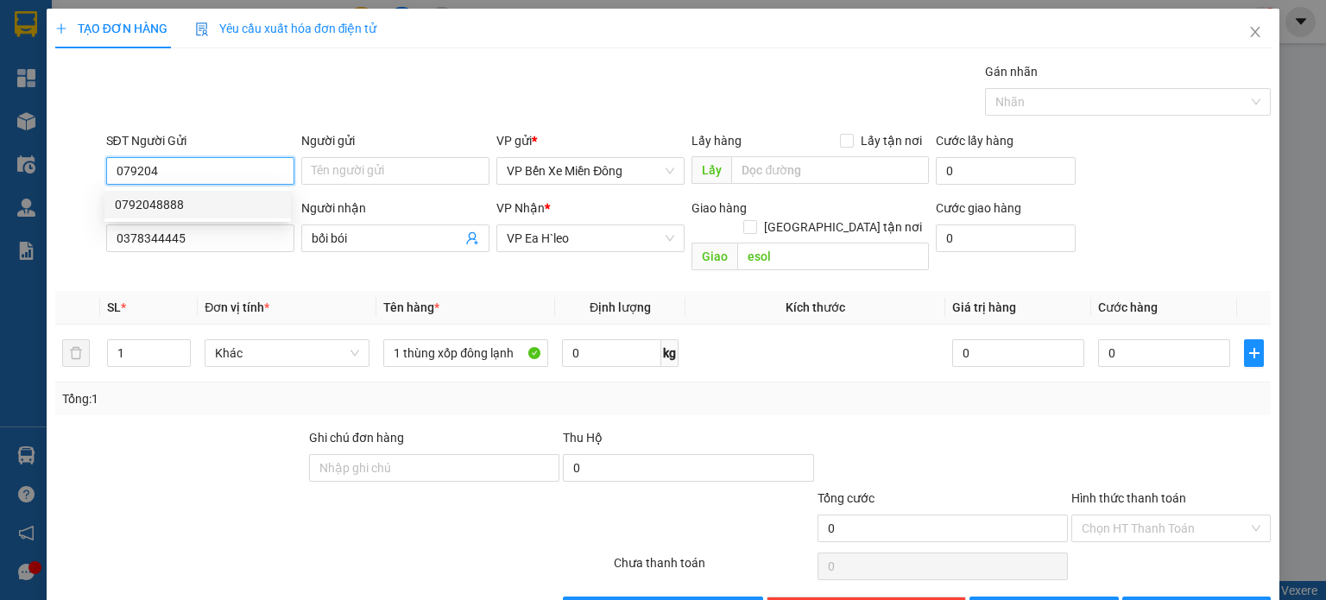
click at [262, 196] on div "0792048888" at bounding box center [198, 204] width 166 height 19
type input "0792048888"
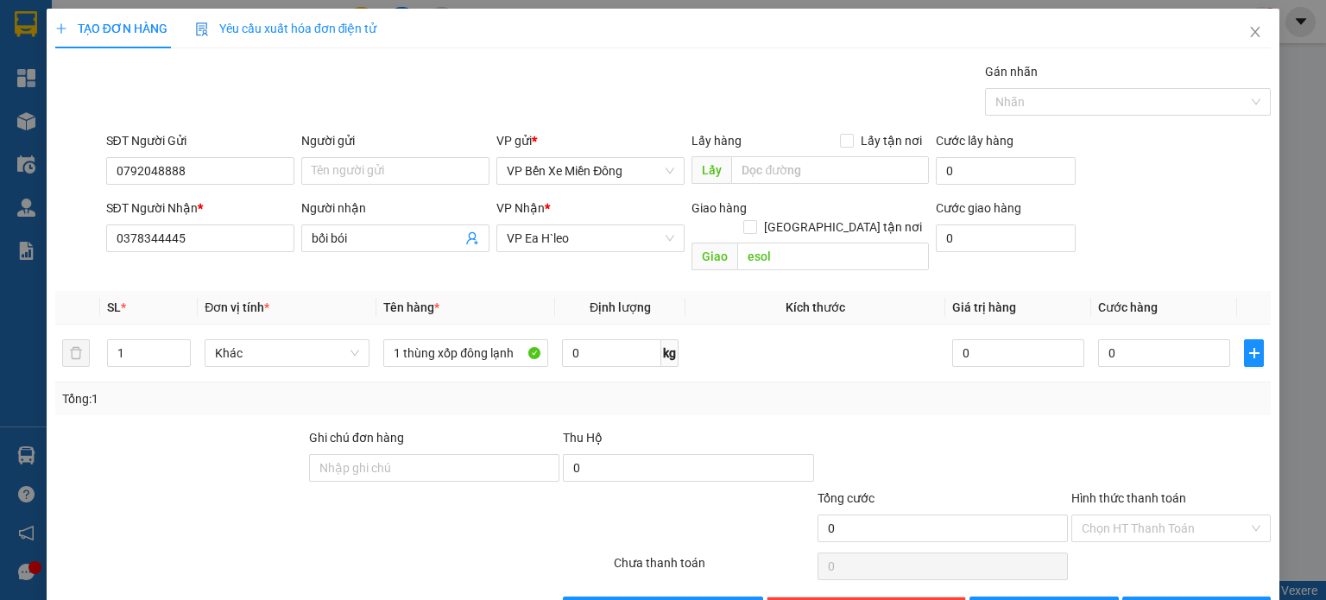
click at [222, 428] on div at bounding box center [181, 458] width 254 height 60
click at [983, 597] on button "[PERSON_NAME]" at bounding box center [1044, 611] width 149 height 28
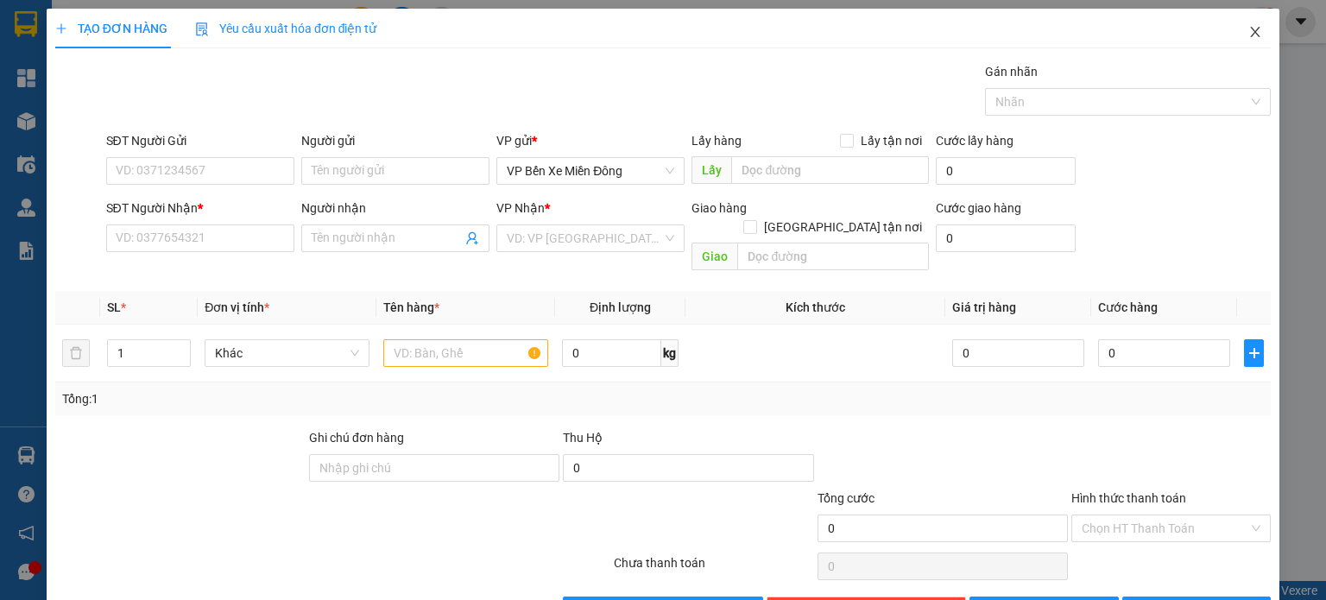
click at [1249, 29] on icon "close" at bounding box center [1256, 32] width 14 height 14
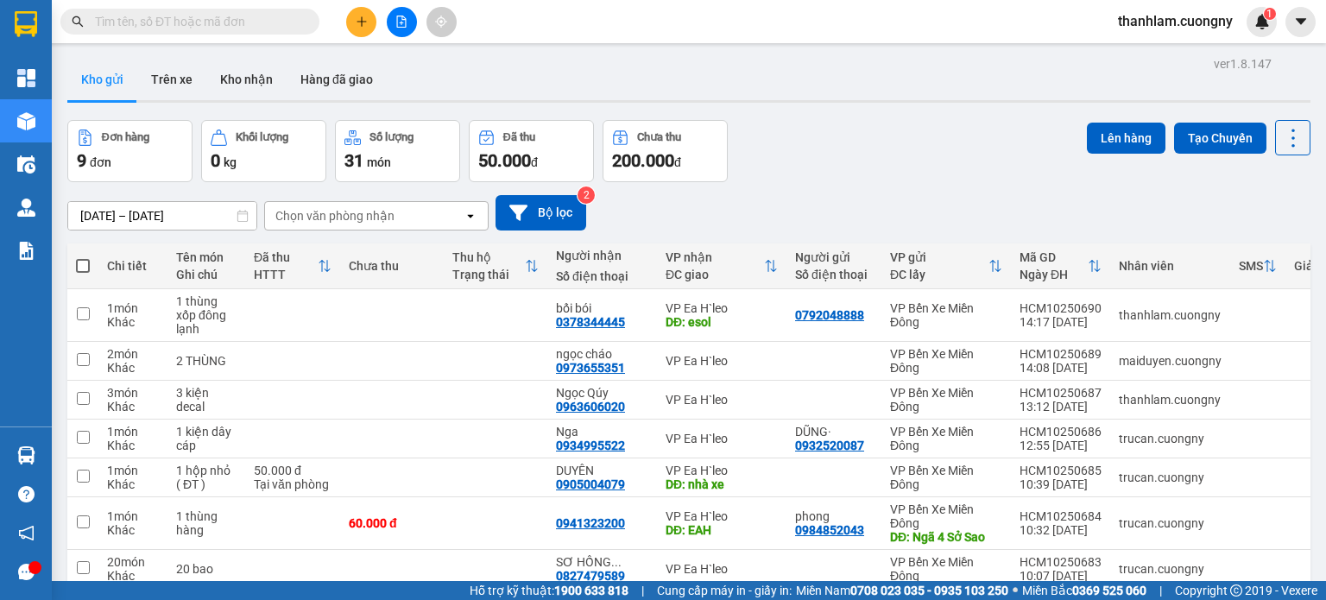
click at [363, 30] on button at bounding box center [361, 22] width 30 height 30
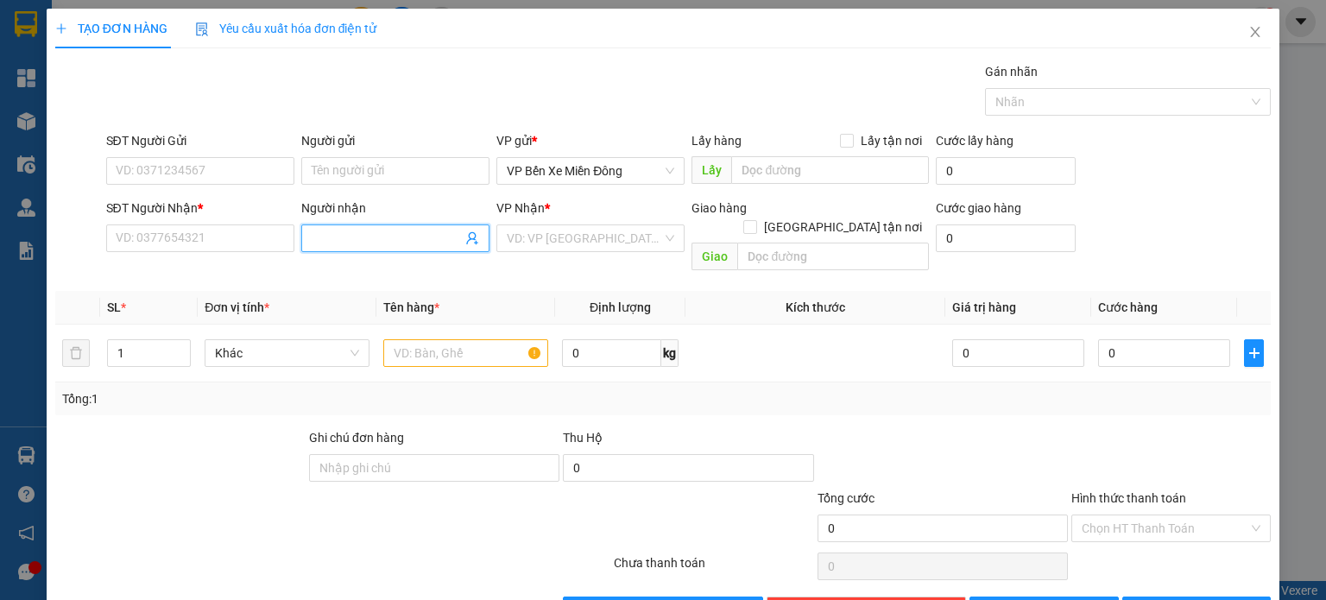
click at [414, 231] on input "Người nhận" at bounding box center [387, 238] width 150 height 19
type input "cô rê 82"
click at [422, 269] on div "cô rê 82 - 0942320406" at bounding box center [391, 271] width 166 height 19
type input "0942320406"
type input "cô rê 82"
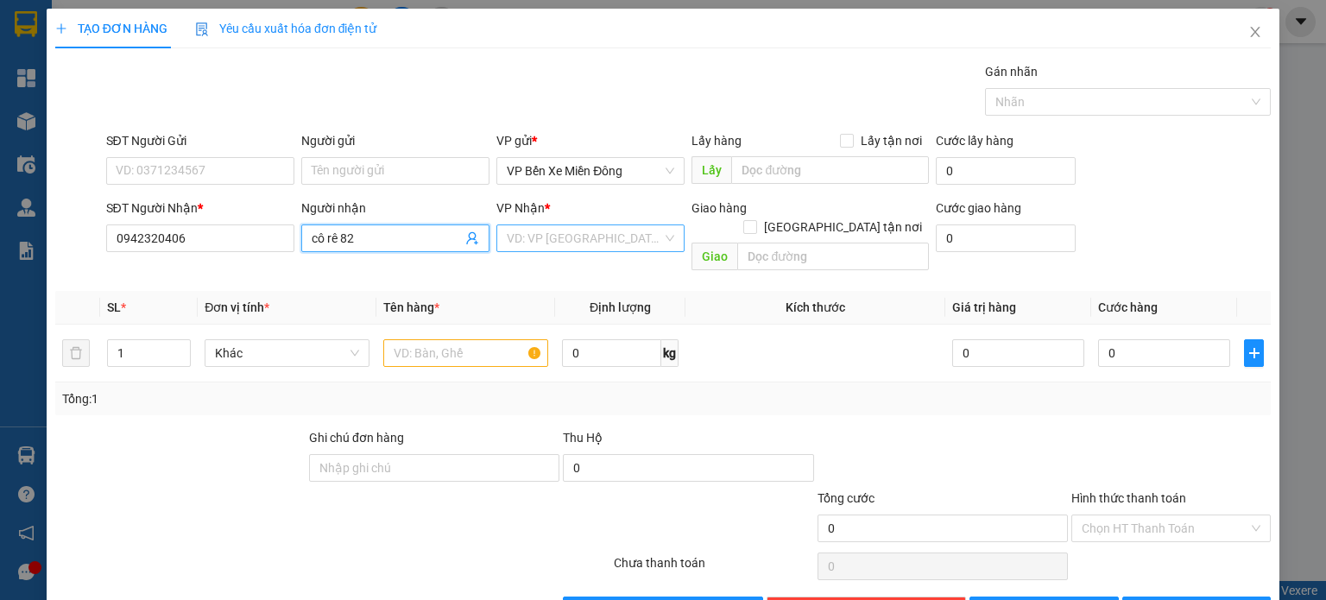
click at [523, 238] on input "search" at bounding box center [584, 238] width 155 height 26
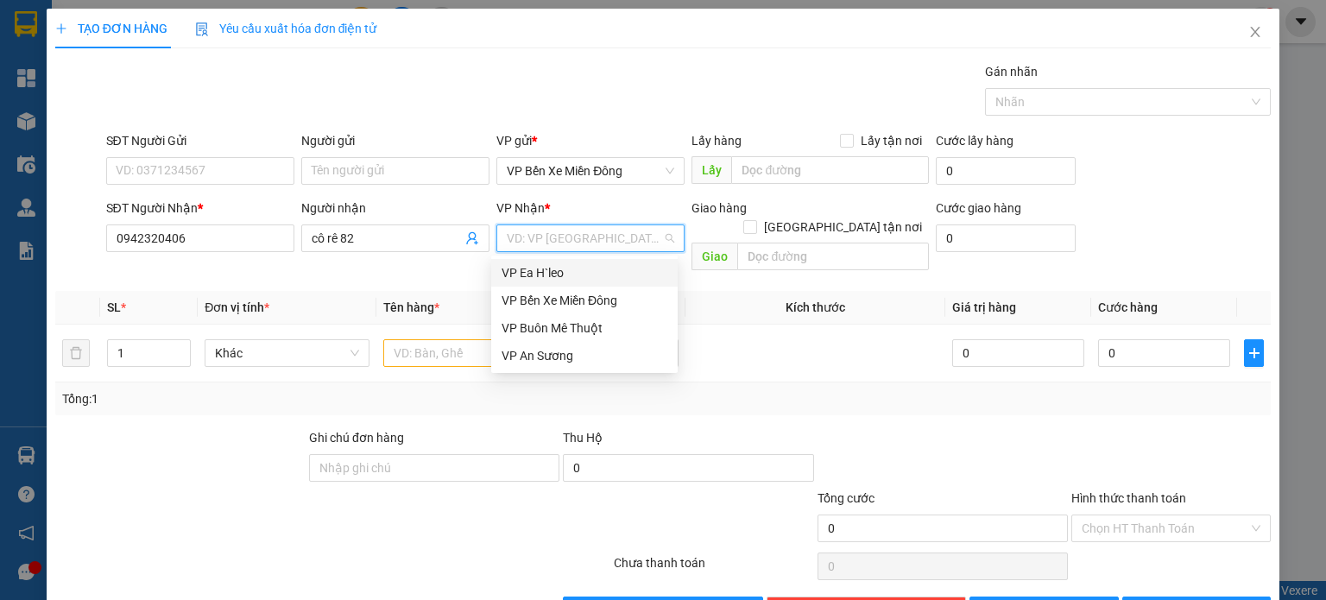
click at [523, 265] on div "VP Ea H`leo" at bounding box center [585, 272] width 166 height 19
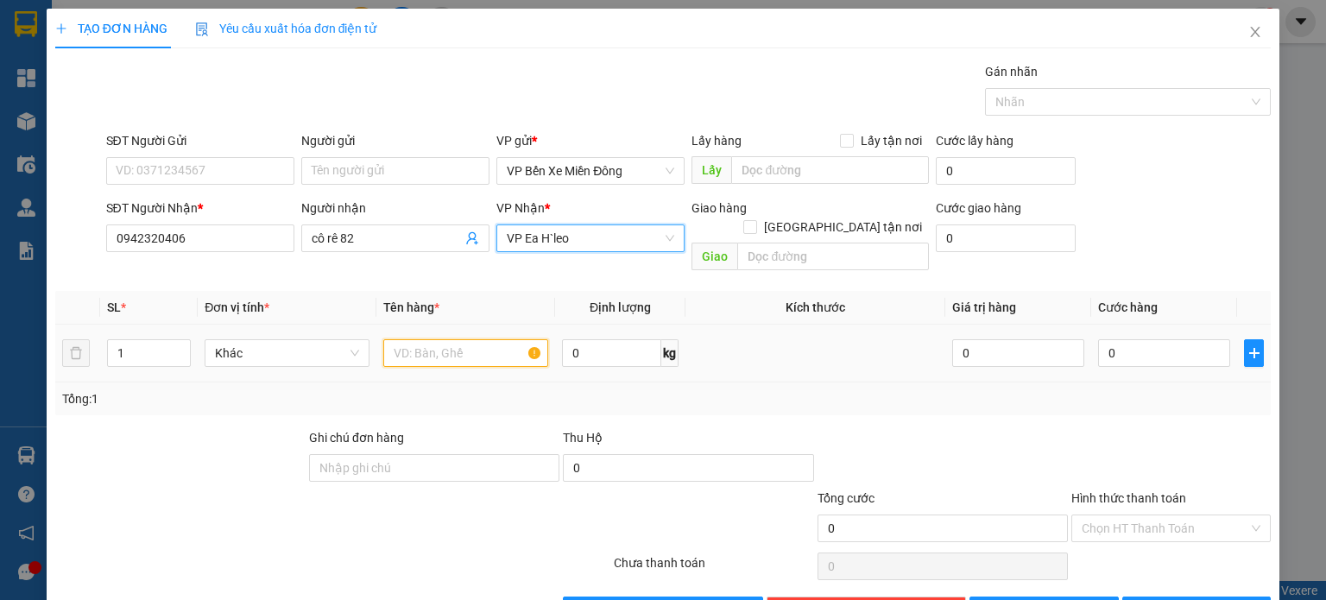
click at [501, 339] on input "text" at bounding box center [465, 353] width 165 height 28
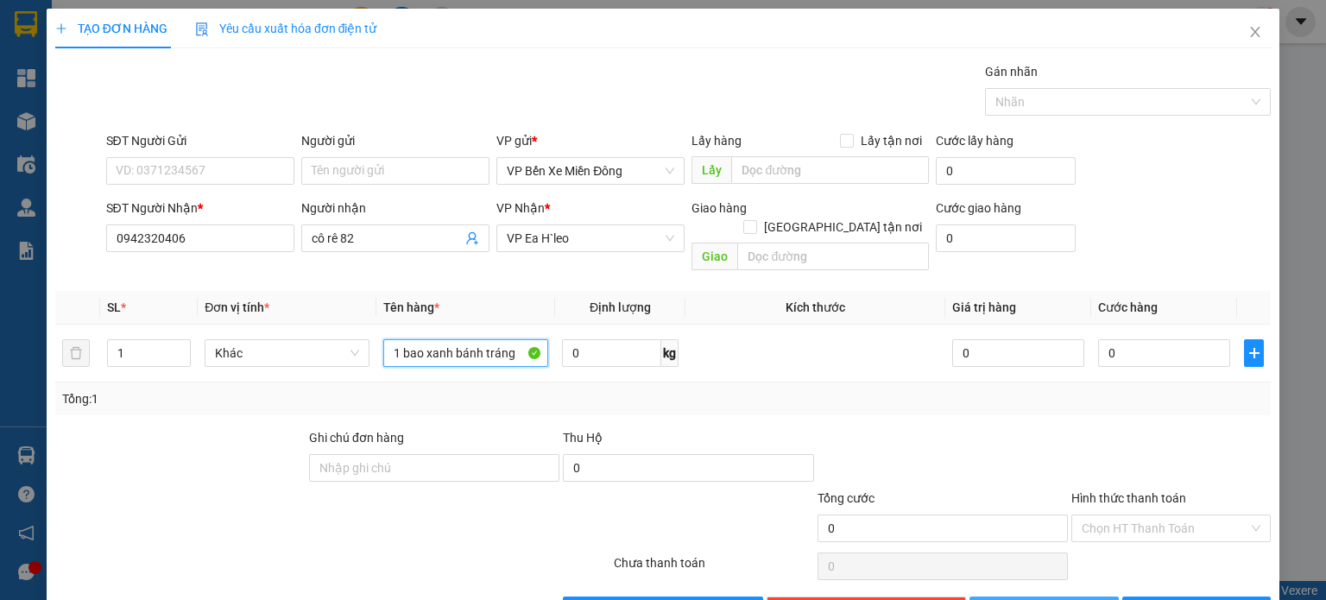
type input "1 bao xanh bánh tráng"
click at [1053, 597] on button "[PERSON_NAME]" at bounding box center [1044, 611] width 149 height 28
click at [1249, 34] on icon "close" at bounding box center [1256, 32] width 14 height 14
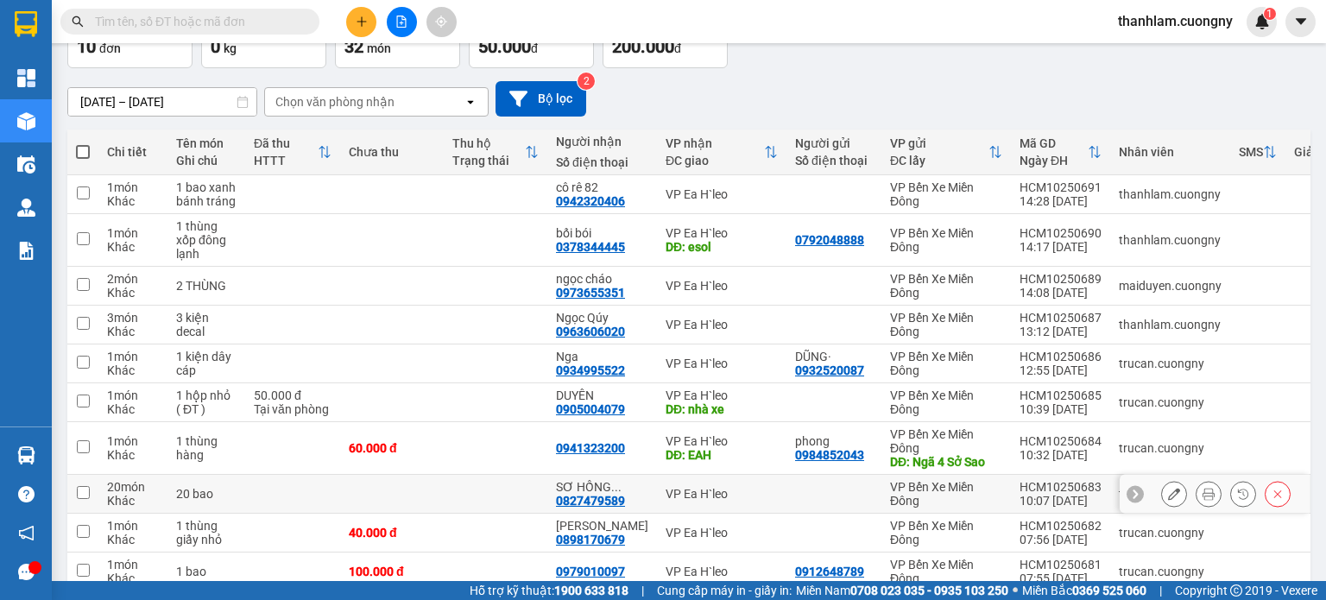
scroll to position [199, 0]
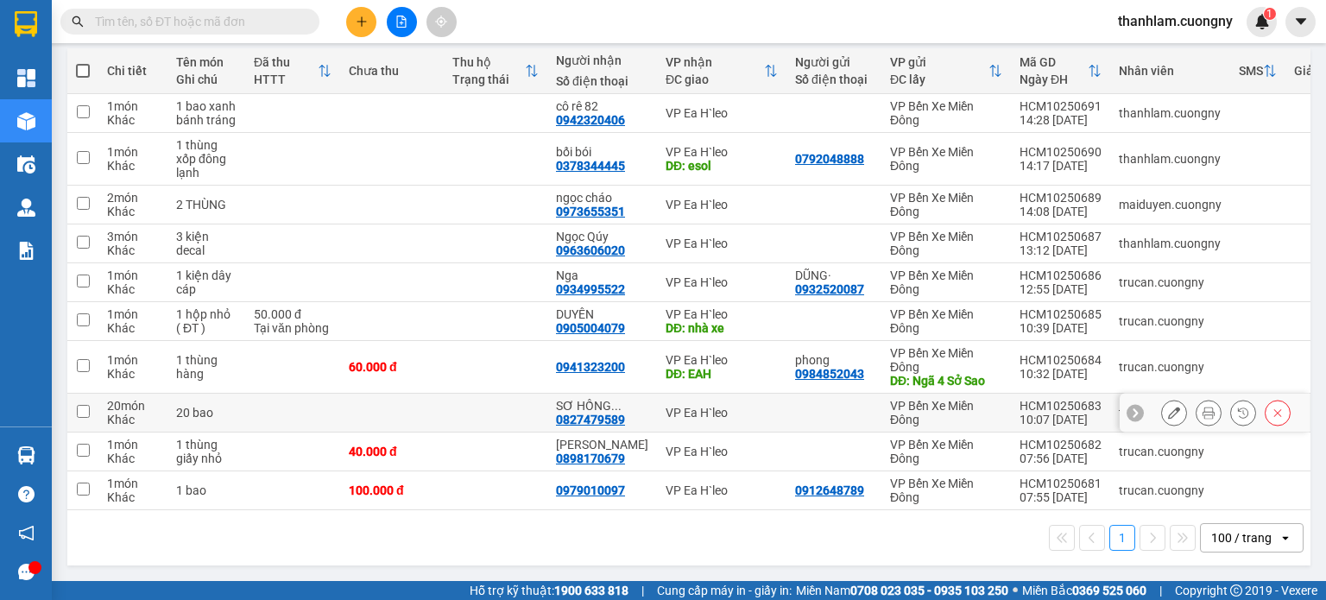
click at [384, 402] on td at bounding box center [392, 413] width 104 height 39
checkbox input "true"
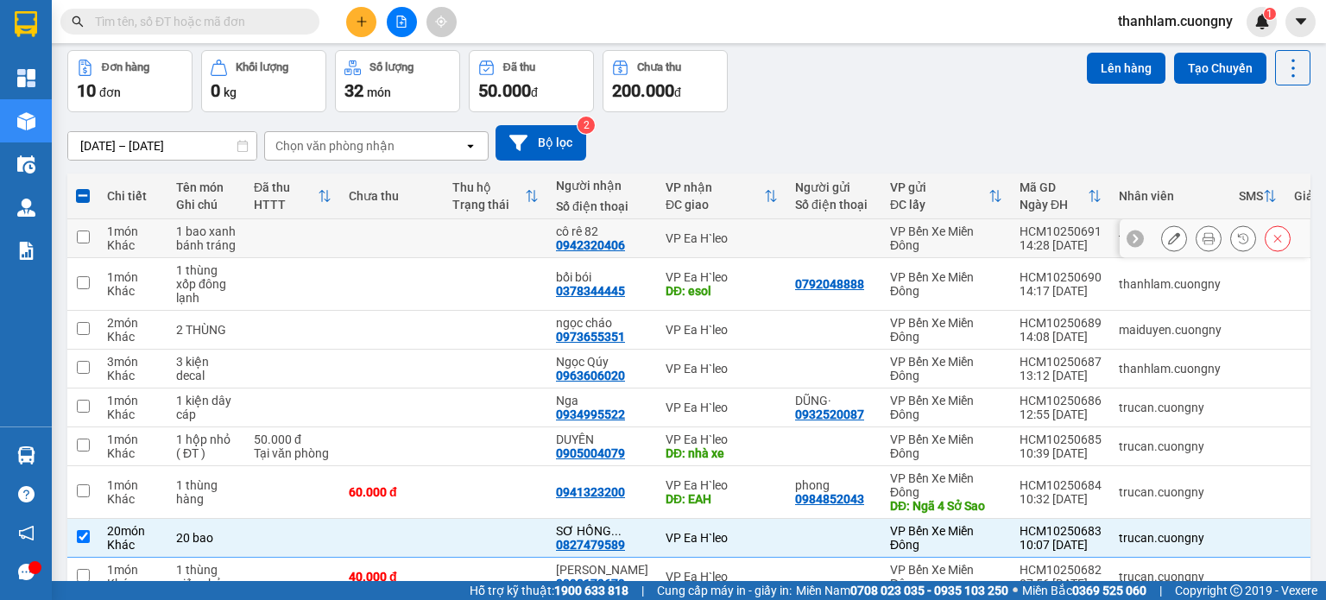
scroll to position [0, 0]
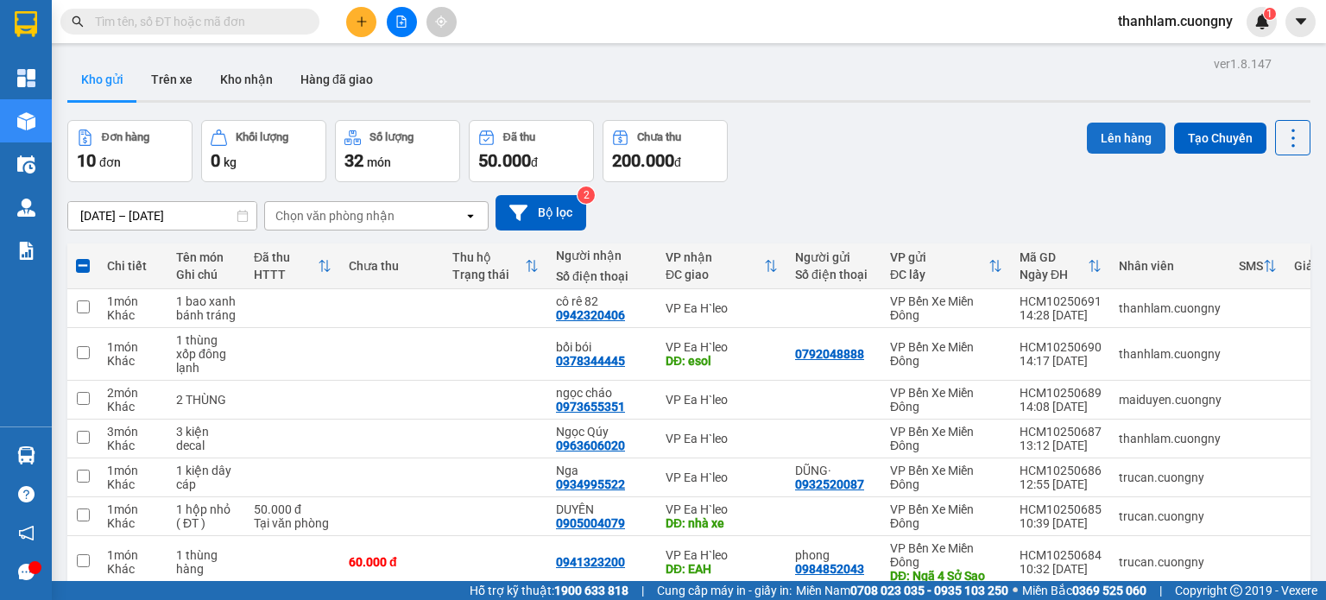
click at [1098, 144] on button "Lên hàng" at bounding box center [1126, 138] width 79 height 31
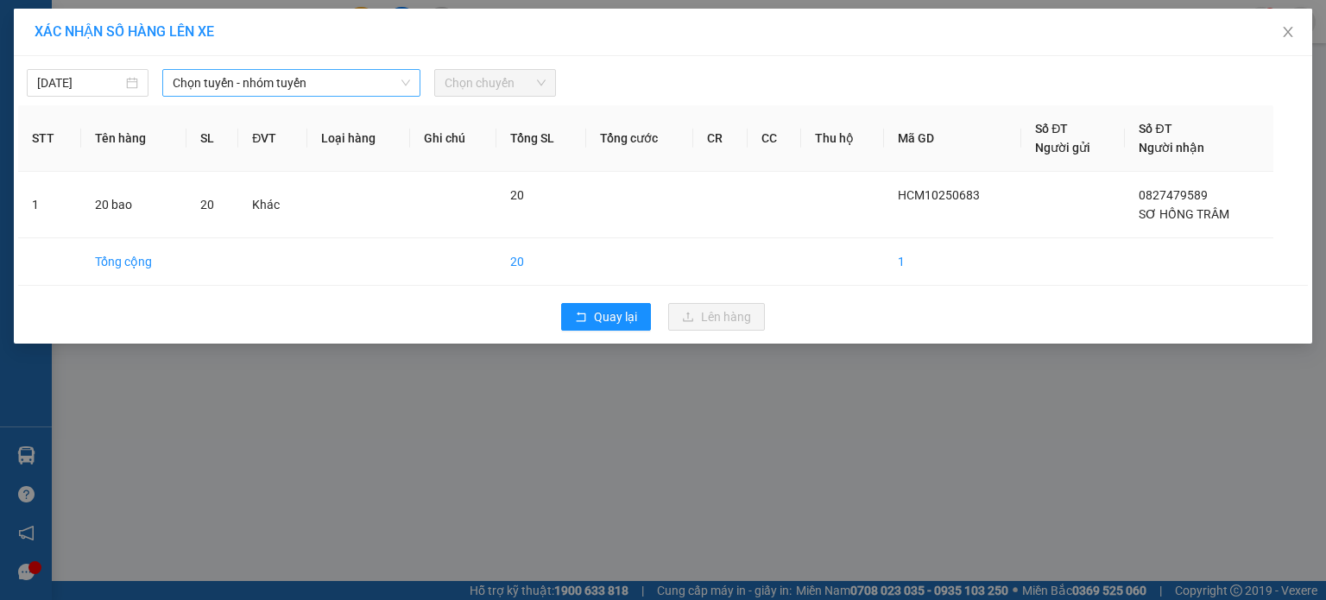
click at [363, 88] on span "Chọn tuyến - nhóm tuyến" at bounding box center [291, 83] width 237 height 26
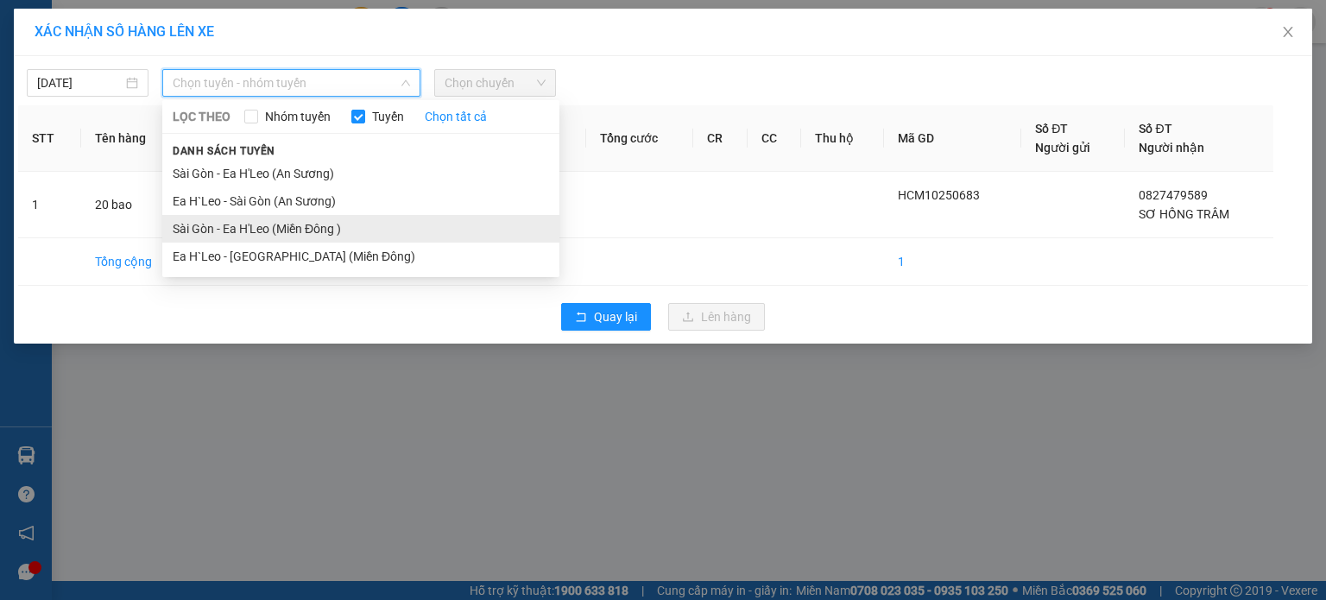
click at [326, 221] on li "Sài Gòn - Ea H'Leo (Miền Đông )" at bounding box center [360, 229] width 397 height 28
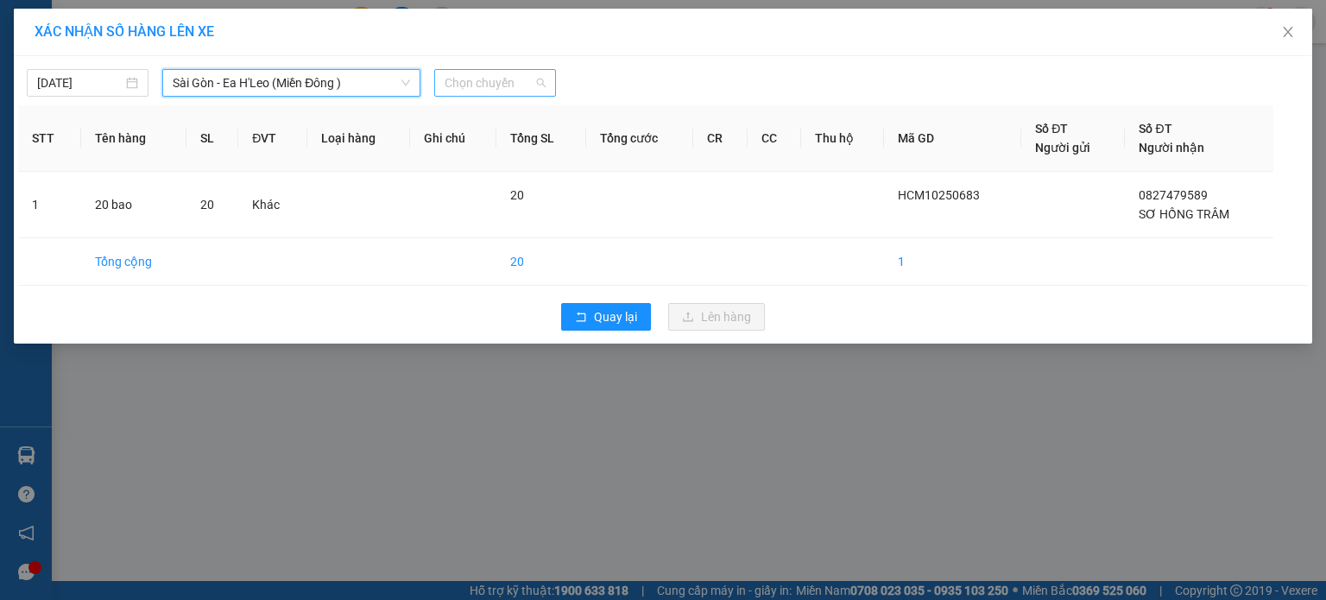
drag, startPoint x: 452, startPoint y: 92, endPoint x: 459, endPoint y: 85, distance: 10.4
click at [459, 85] on span "Chọn chuyến" at bounding box center [495, 83] width 101 height 26
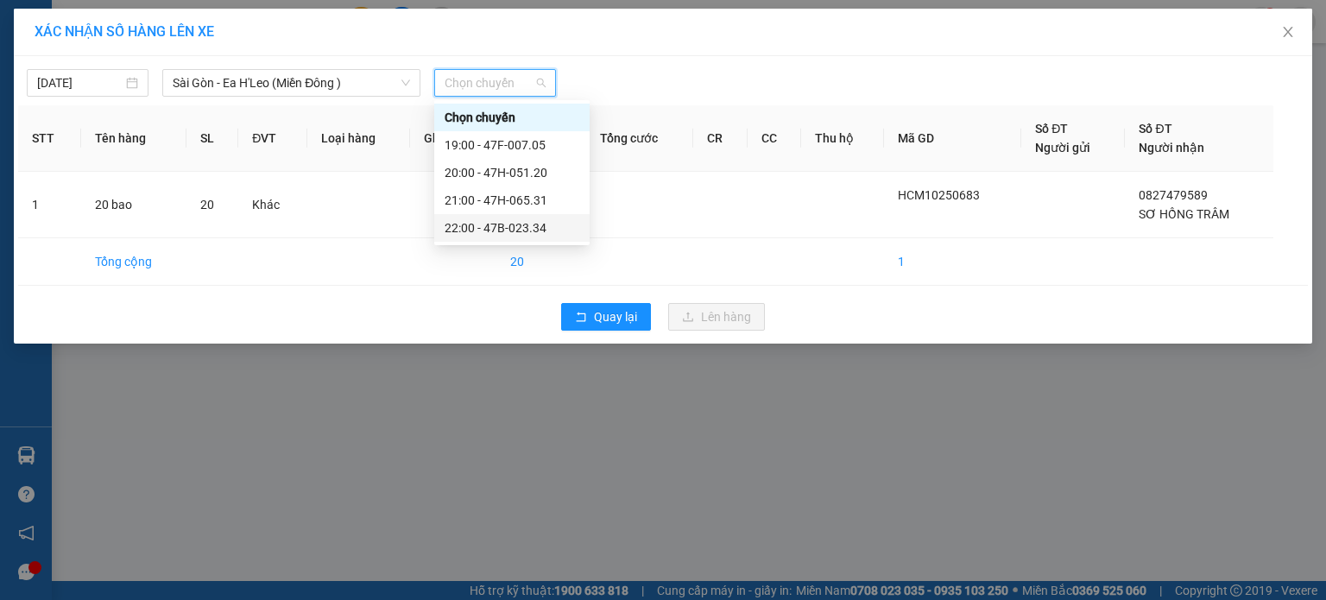
click at [488, 226] on div "22:00 - 47B-023.34" at bounding box center [512, 227] width 135 height 19
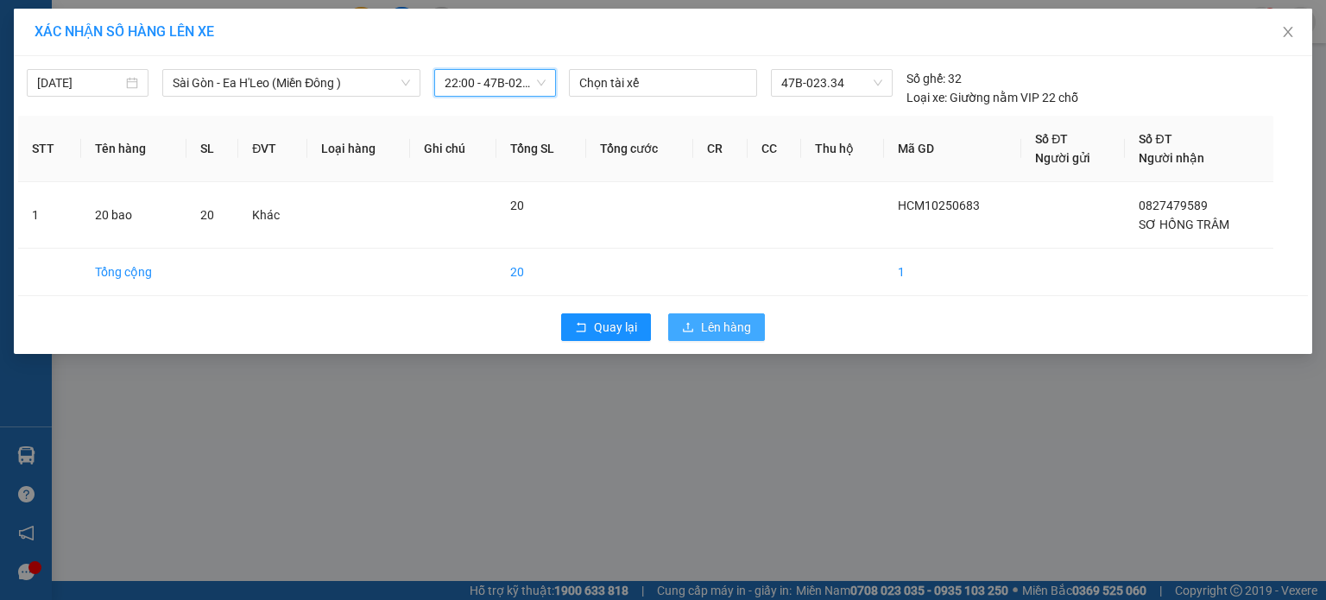
click at [690, 322] on icon "upload" at bounding box center [688, 327] width 12 height 12
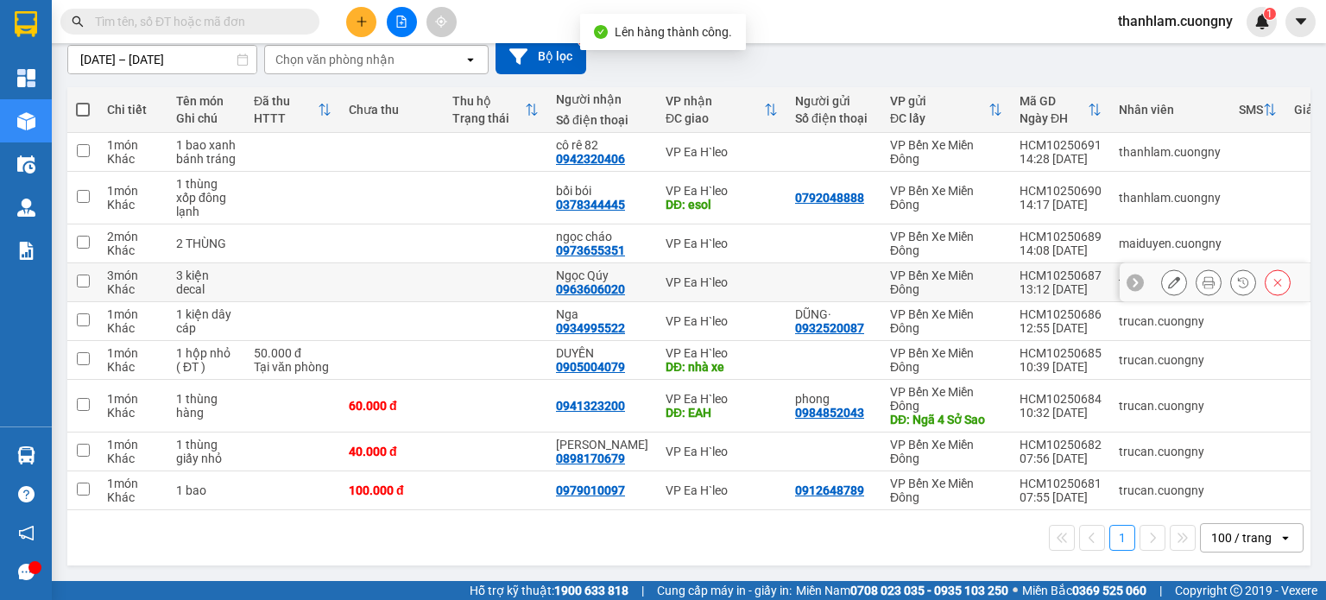
scroll to position [73, 0]
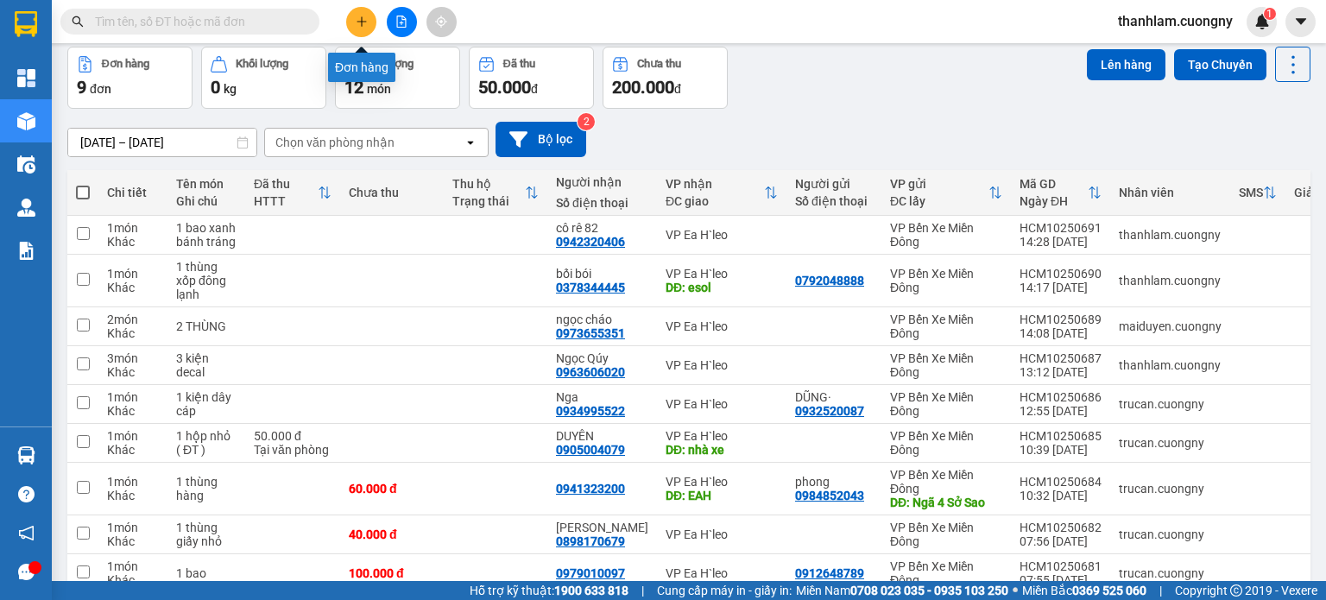
click at [356, 22] on icon "plus" at bounding box center [362, 22] width 12 height 12
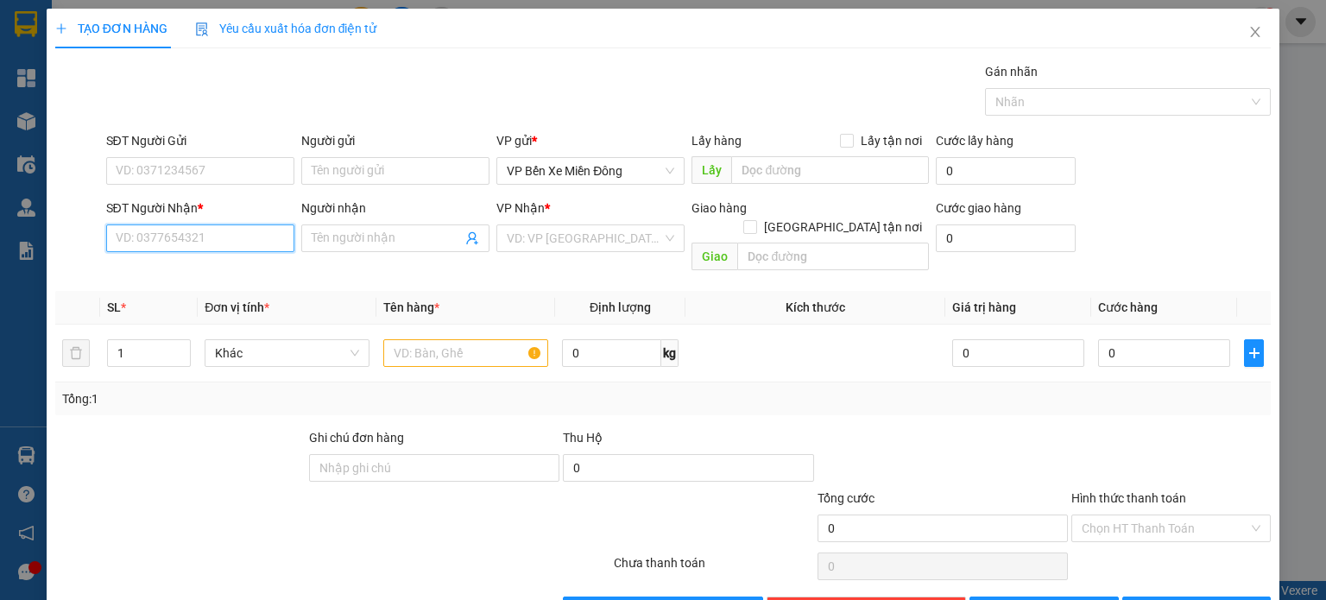
click at [219, 234] on input "SĐT Người Nhận *" at bounding box center [200, 239] width 188 height 28
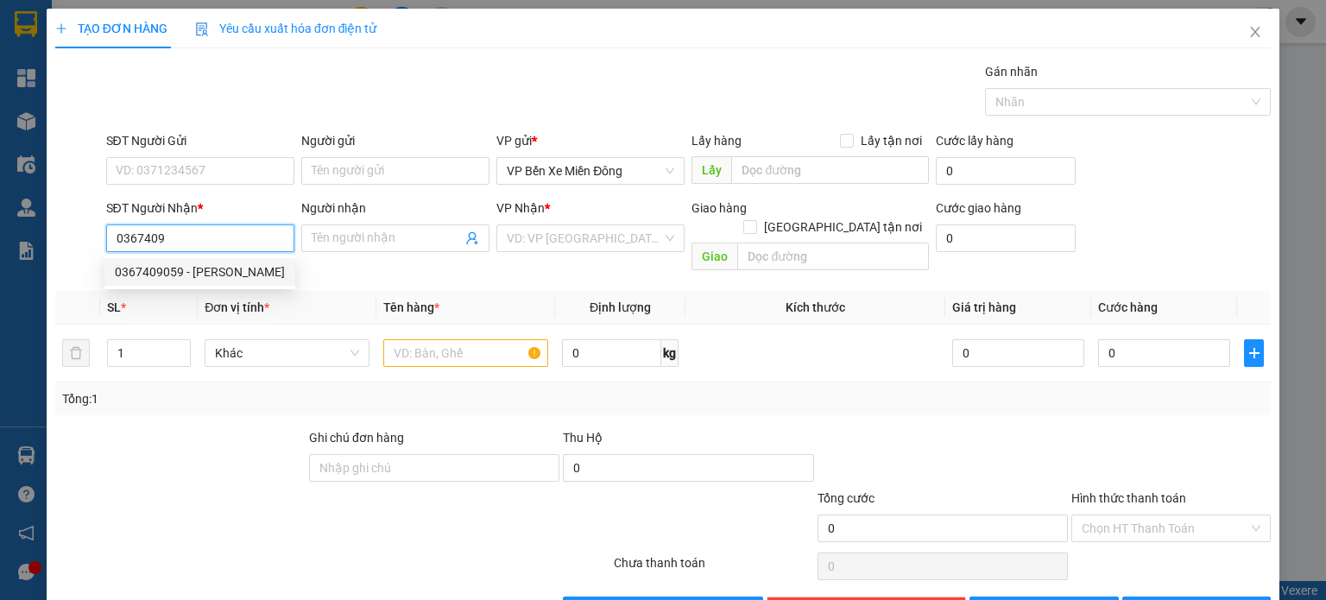
click at [237, 265] on div "0367409059 - anh dũng" at bounding box center [200, 271] width 170 height 19
type input "0367409059"
type input "anh dũng"
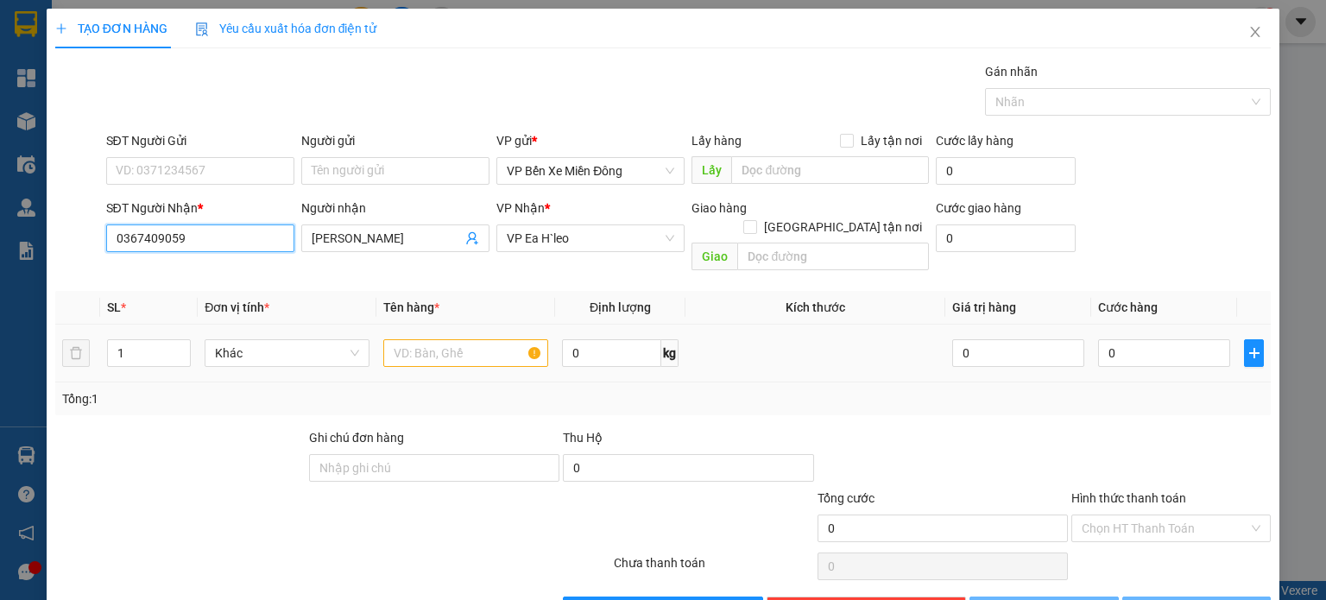
type input "0367409059"
click at [440, 339] on input "text" at bounding box center [465, 353] width 165 height 28
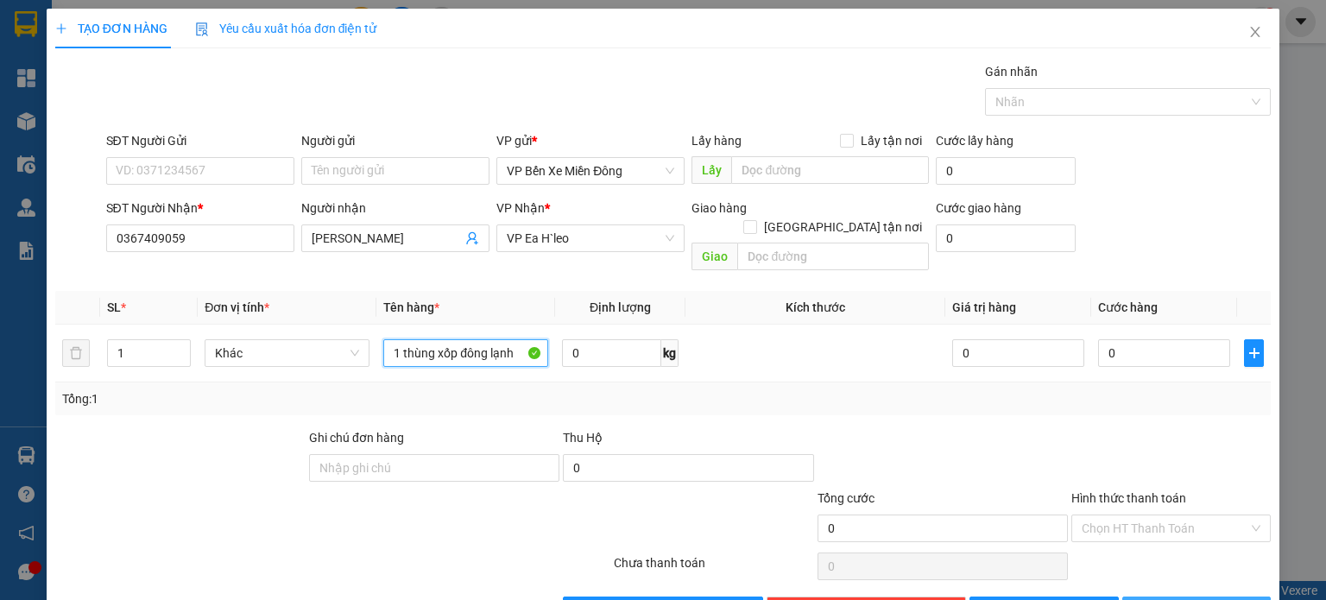
type input "1 thùng xốp đông lạnh"
click at [1143, 597] on button "[PERSON_NAME] và In" at bounding box center [1197, 611] width 149 height 28
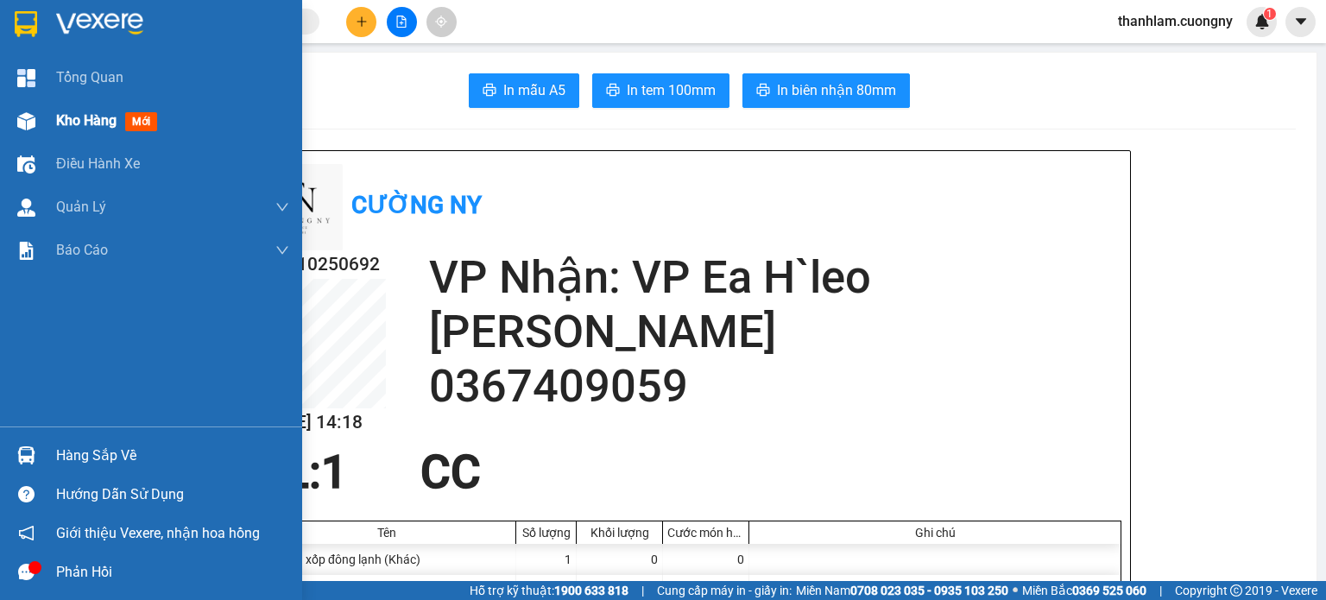
click at [79, 124] on span "Kho hàng" at bounding box center [86, 120] width 60 height 16
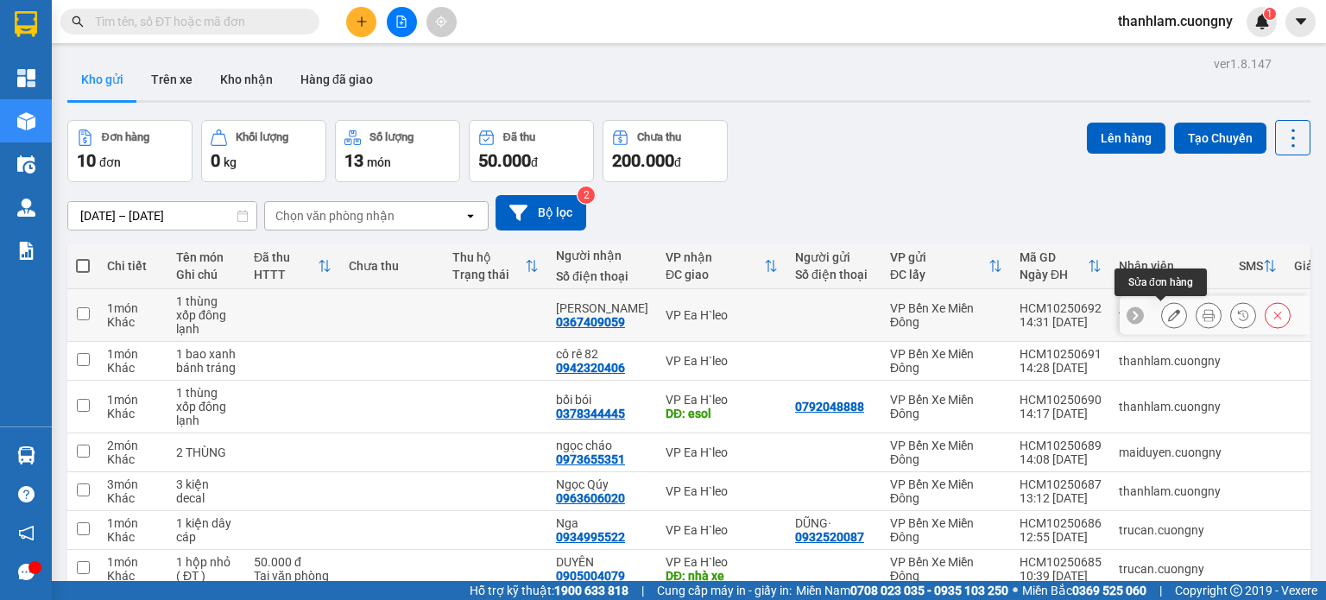
click at [1168, 318] on icon at bounding box center [1174, 315] width 12 height 12
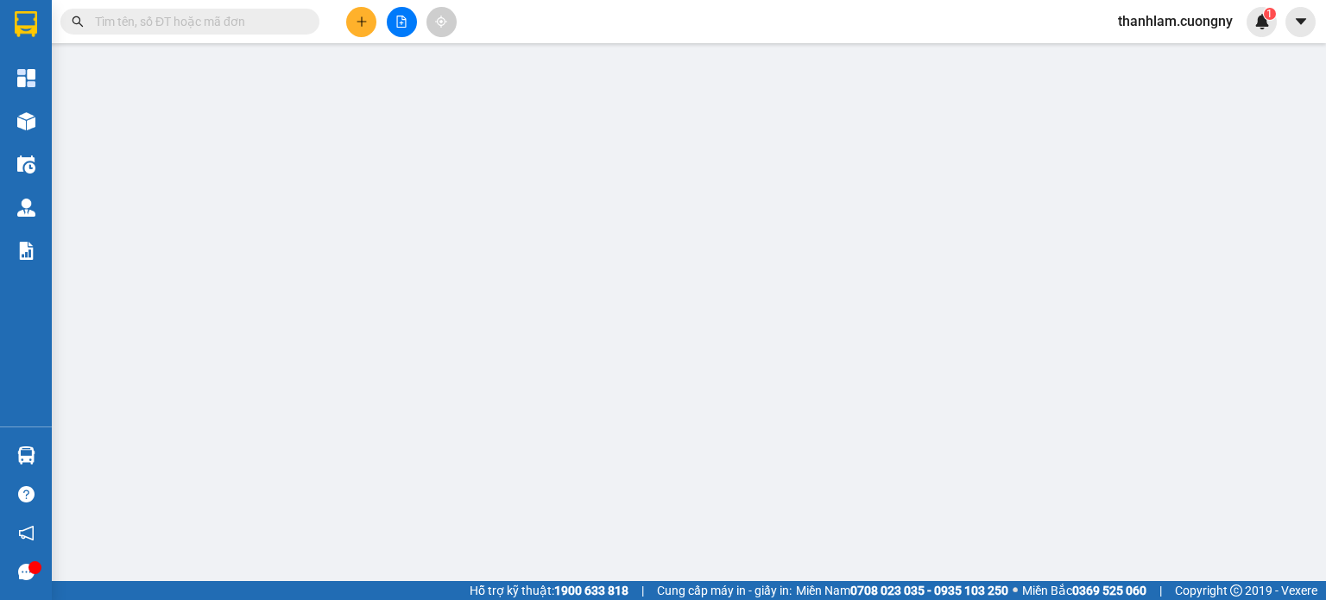
type input "0367409059"
type input "anh dũng"
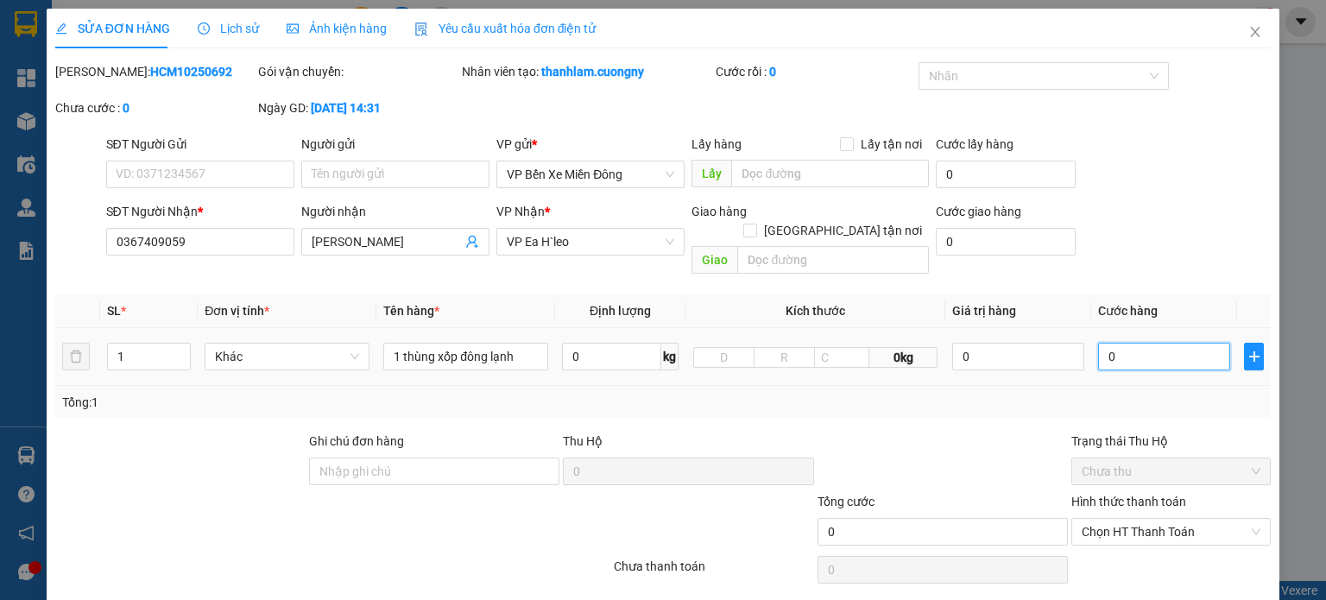
click at [1098, 343] on input "0" at bounding box center [1164, 357] width 132 height 28
type input "6"
type input "006"
type input "60"
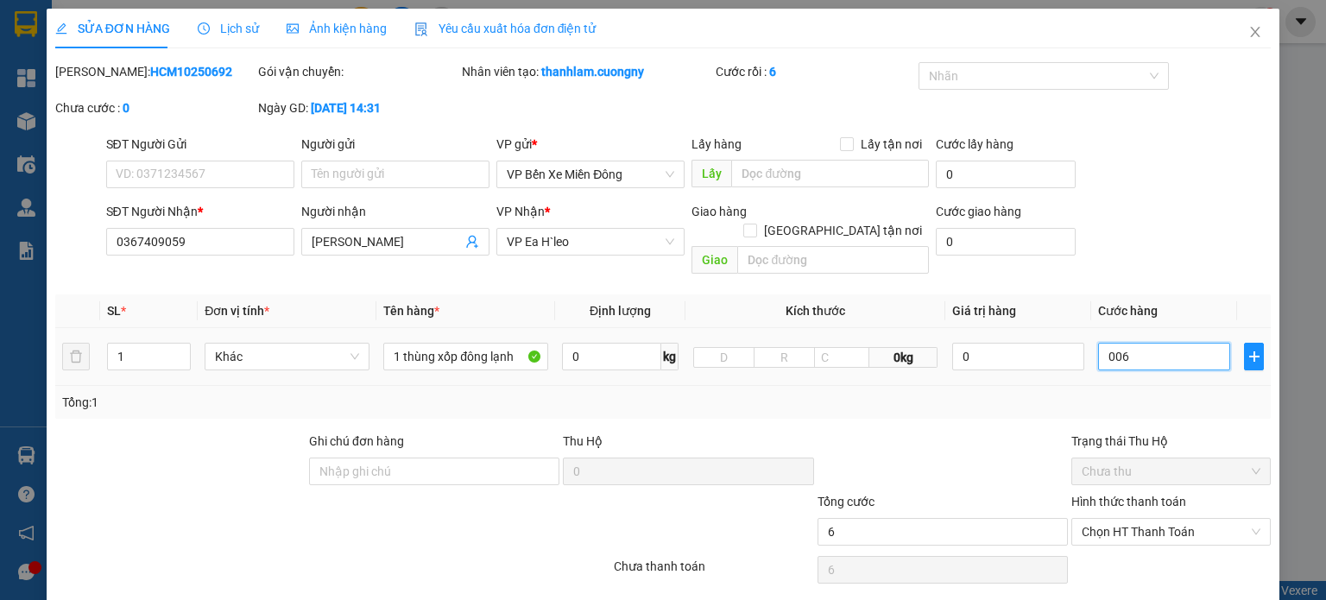
type input "60"
type input "0.060"
type input "600"
type input "0.006.000"
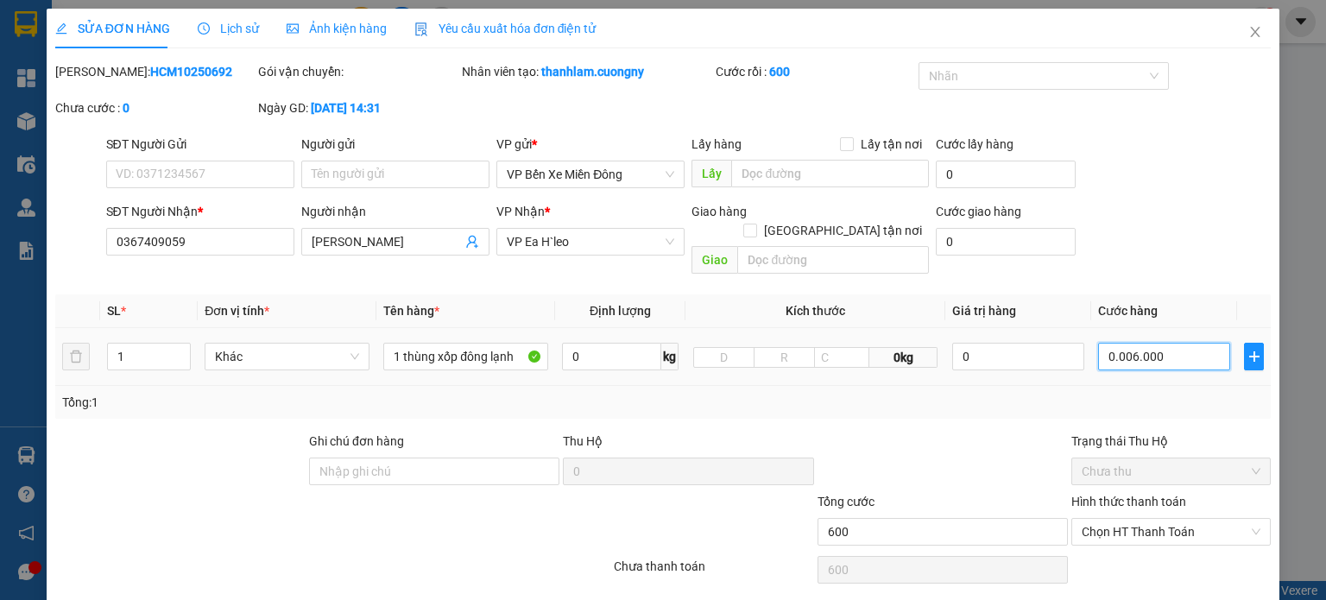
type input "6.000"
type input "60.000"
type input "0.060.000"
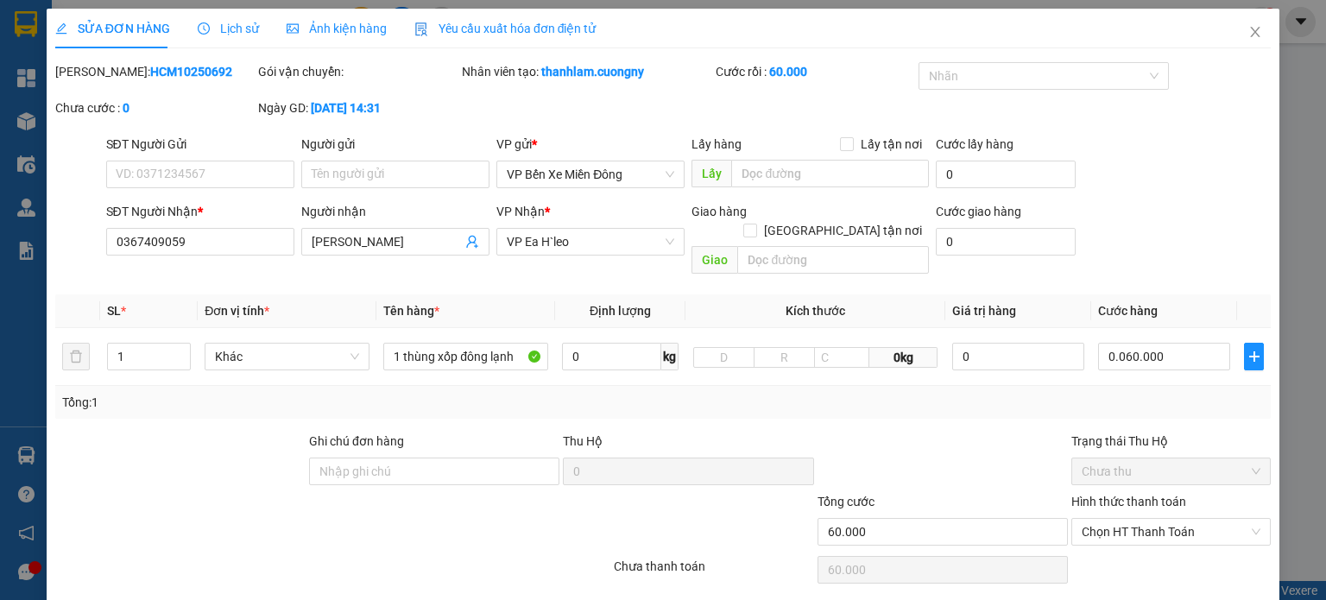
type input "60.000"
click at [1042, 393] on div "Tổng: 1" at bounding box center [663, 402] width 1202 height 19
drag, startPoint x: 1073, startPoint y: 591, endPoint x: 1091, endPoint y: 579, distance: 21.6
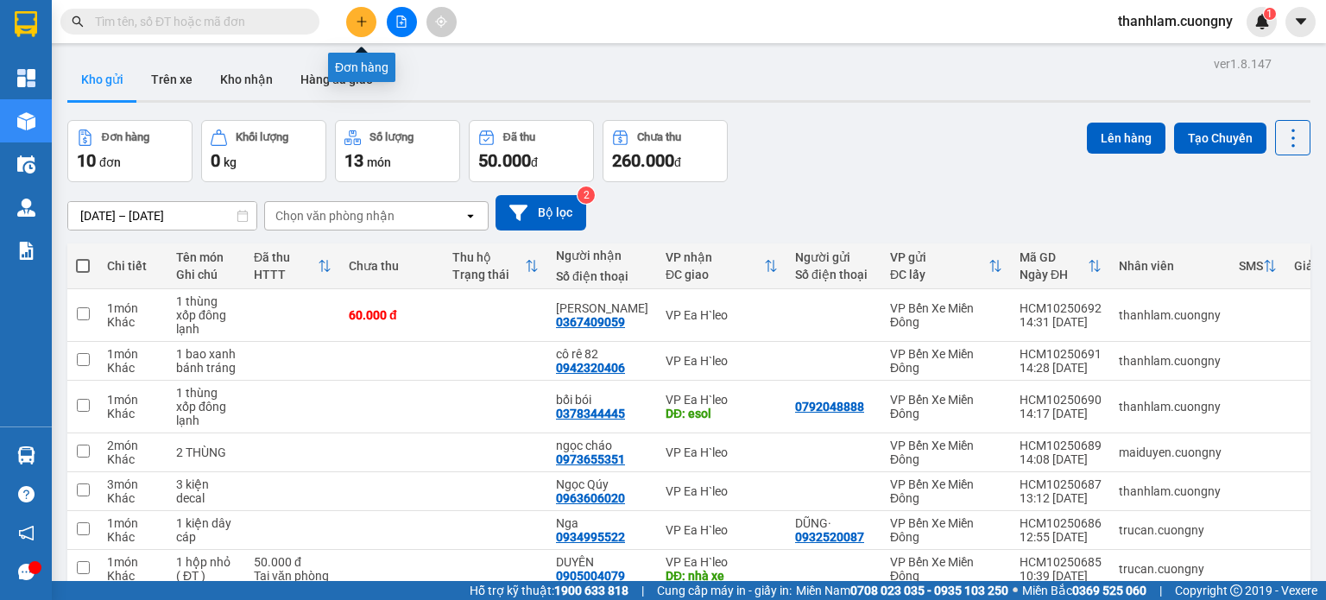
click at [352, 26] on button at bounding box center [361, 22] width 30 height 30
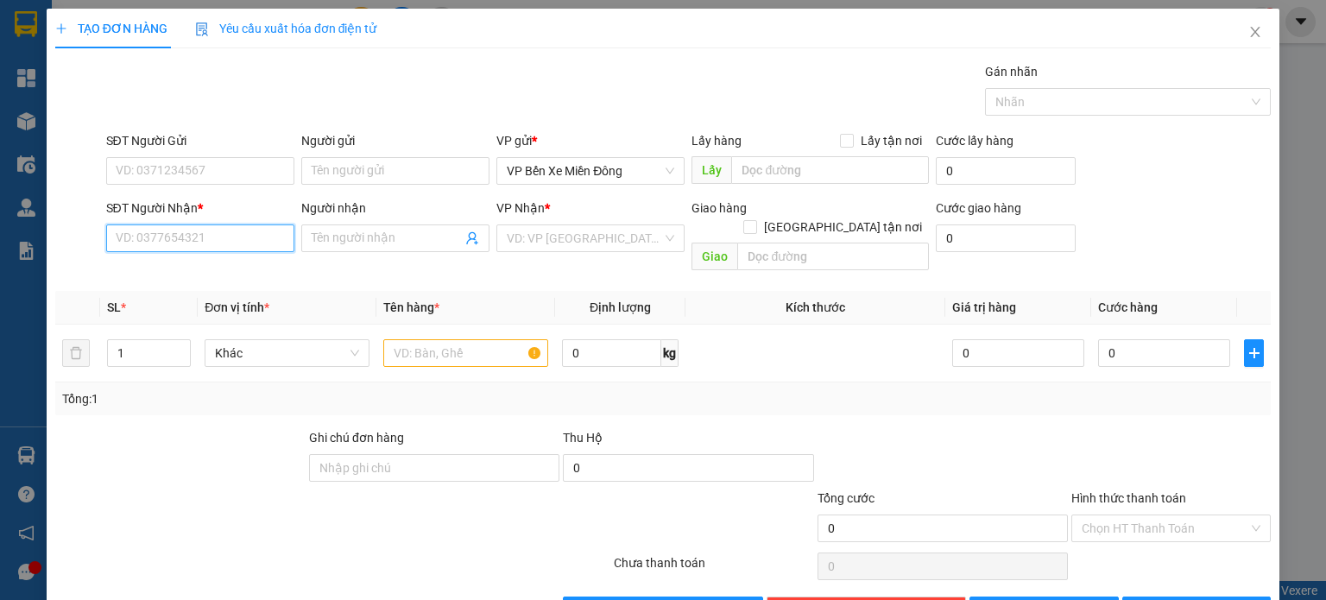
click at [259, 247] on input "SĐT Người Nhận *" at bounding box center [200, 239] width 188 height 28
click at [358, 225] on span at bounding box center [395, 239] width 188 height 28
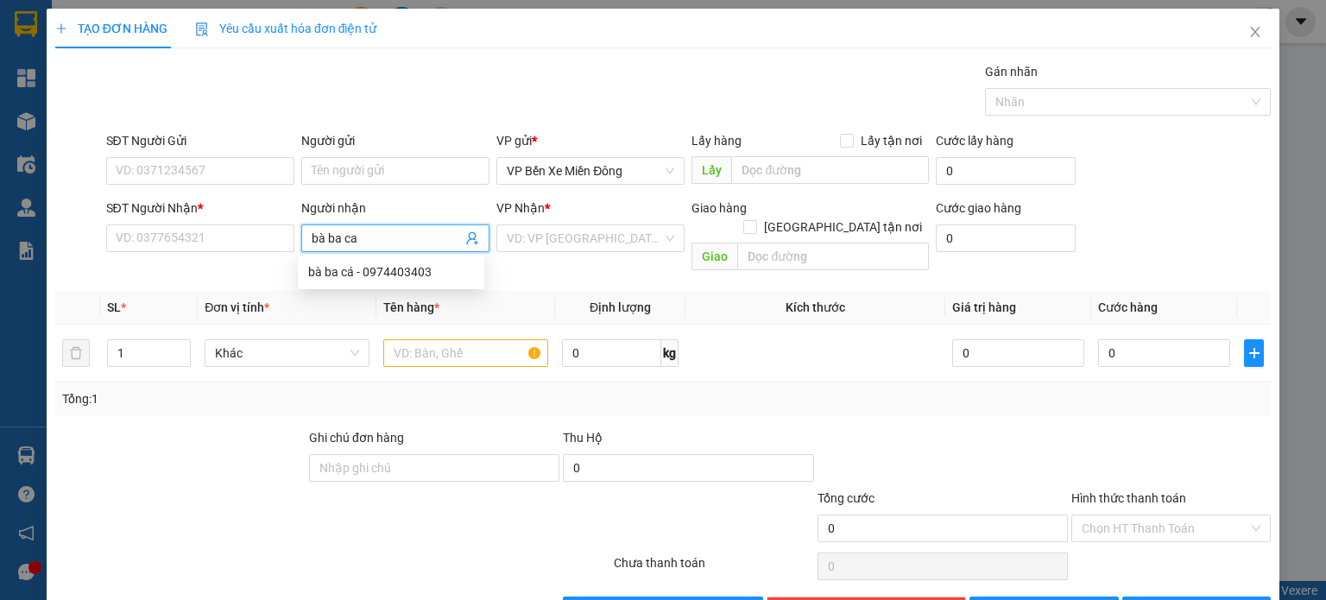
type input "bà ba cá"
click at [379, 264] on div "bà ba cá - 0974403403" at bounding box center [391, 271] width 166 height 19
type input "0974403403"
type input "bà ba cá"
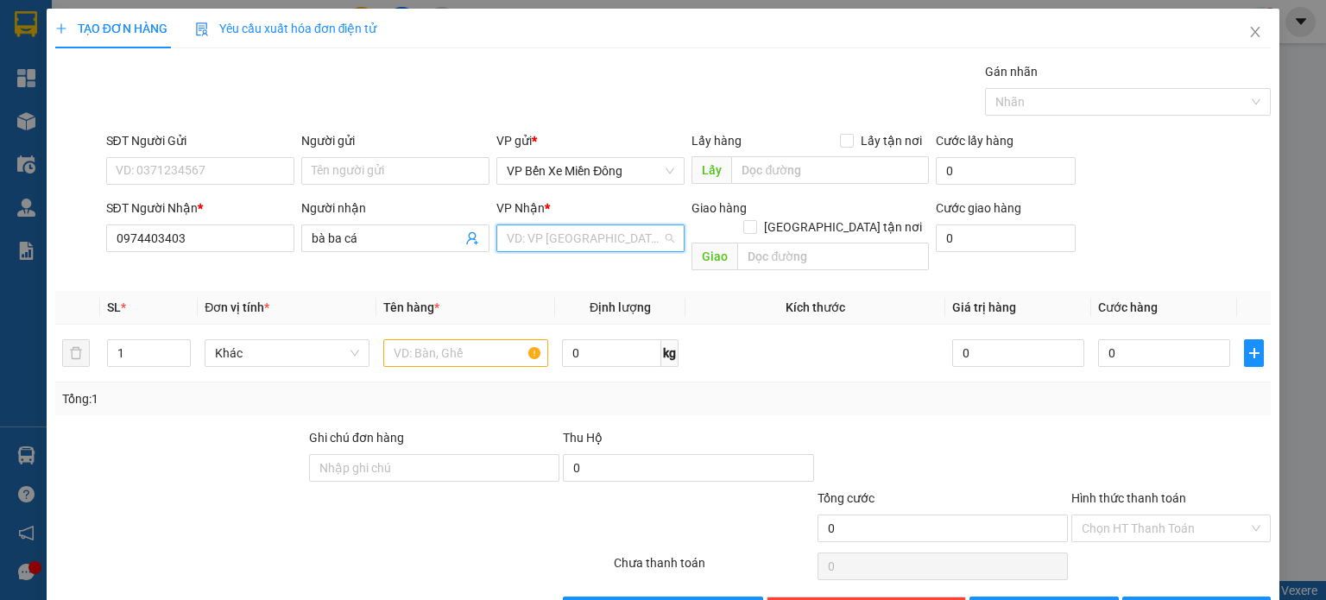
click at [552, 241] on input "search" at bounding box center [584, 238] width 155 height 26
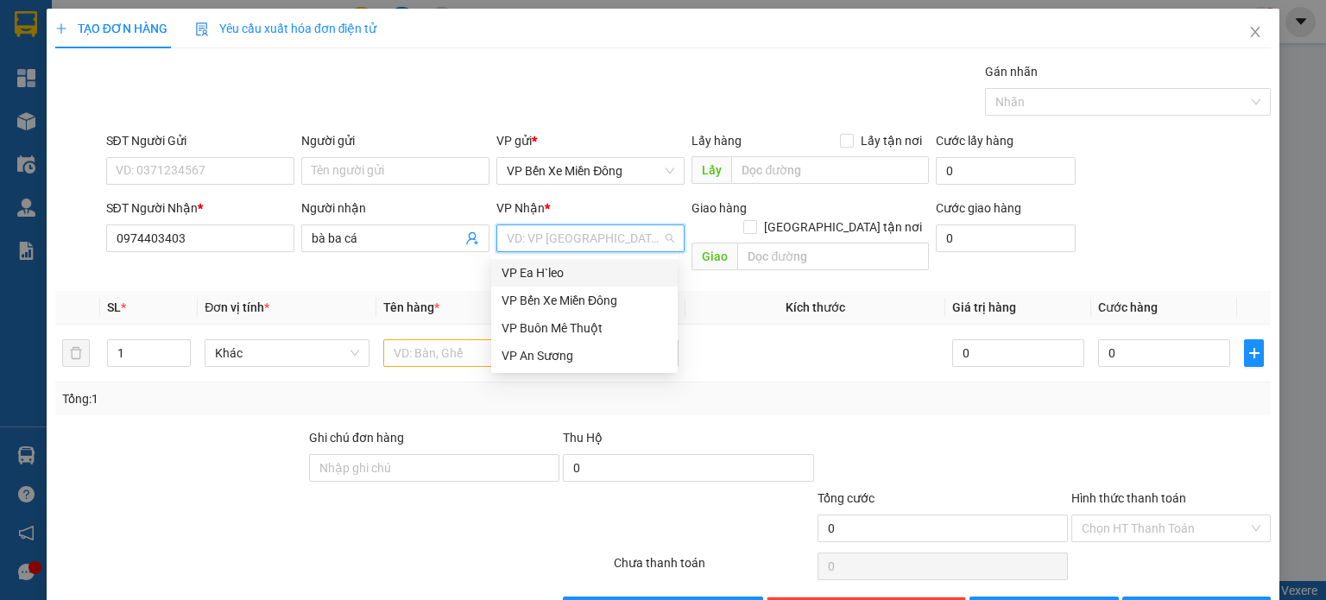
click at [560, 267] on div "VP Ea H`leo" at bounding box center [585, 272] width 166 height 19
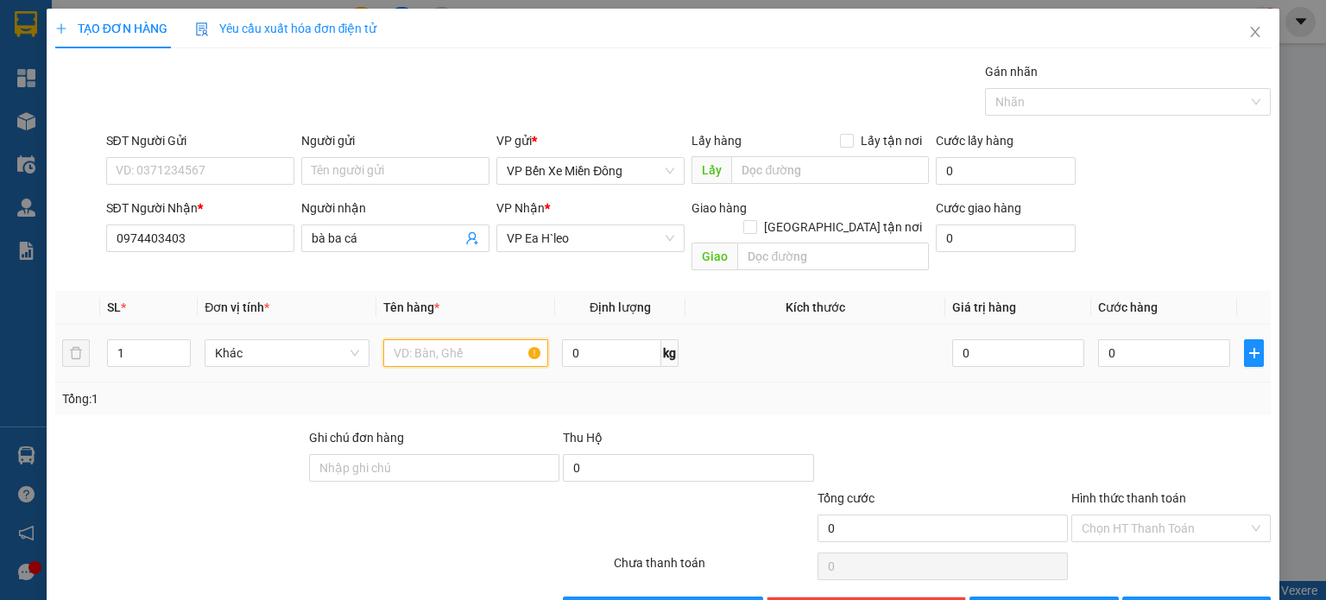
click at [501, 339] on input "text" at bounding box center [465, 353] width 165 height 28
type input "1 thùng xốp"
click at [1026, 597] on button "[PERSON_NAME]" at bounding box center [1044, 611] width 149 height 28
click at [1249, 34] on icon "close" at bounding box center [1256, 32] width 14 height 14
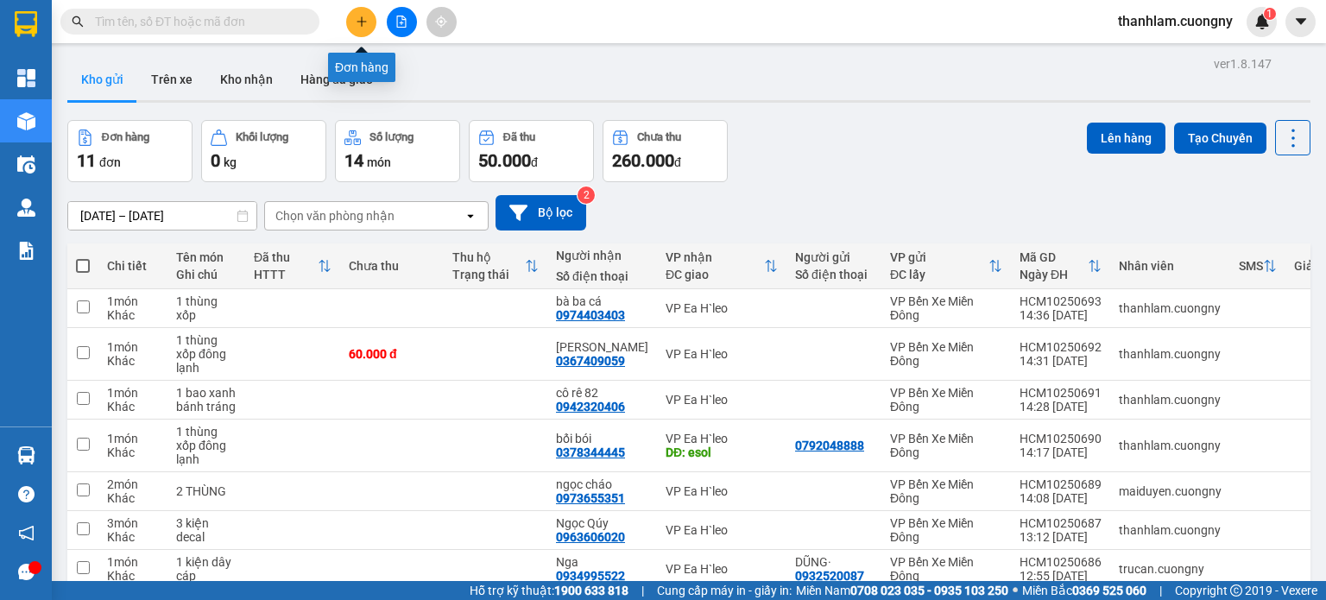
click at [358, 21] on icon "plus" at bounding box center [361, 21] width 9 height 1
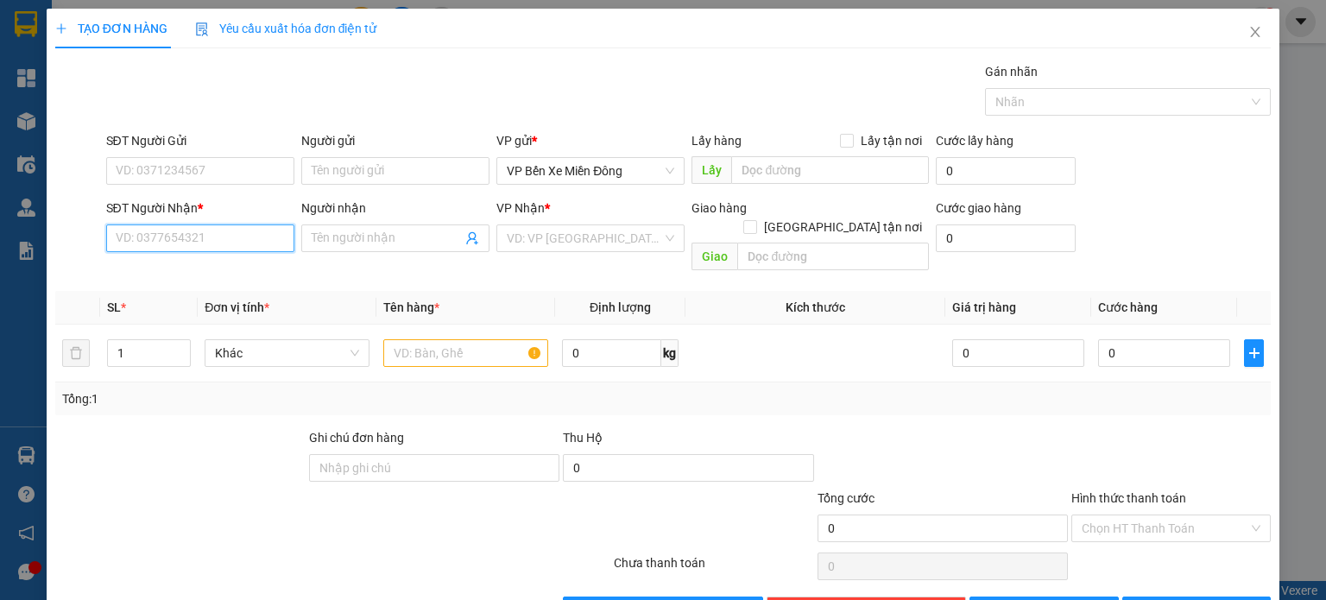
click at [261, 231] on input "SĐT Người Nhận *" at bounding box center [200, 239] width 188 height 28
click at [220, 264] on div "0979444777 - Vạn Tường" at bounding box center [198, 271] width 166 height 19
type input "0979444777"
type input "Vạn Tường"
type input "0979444777"
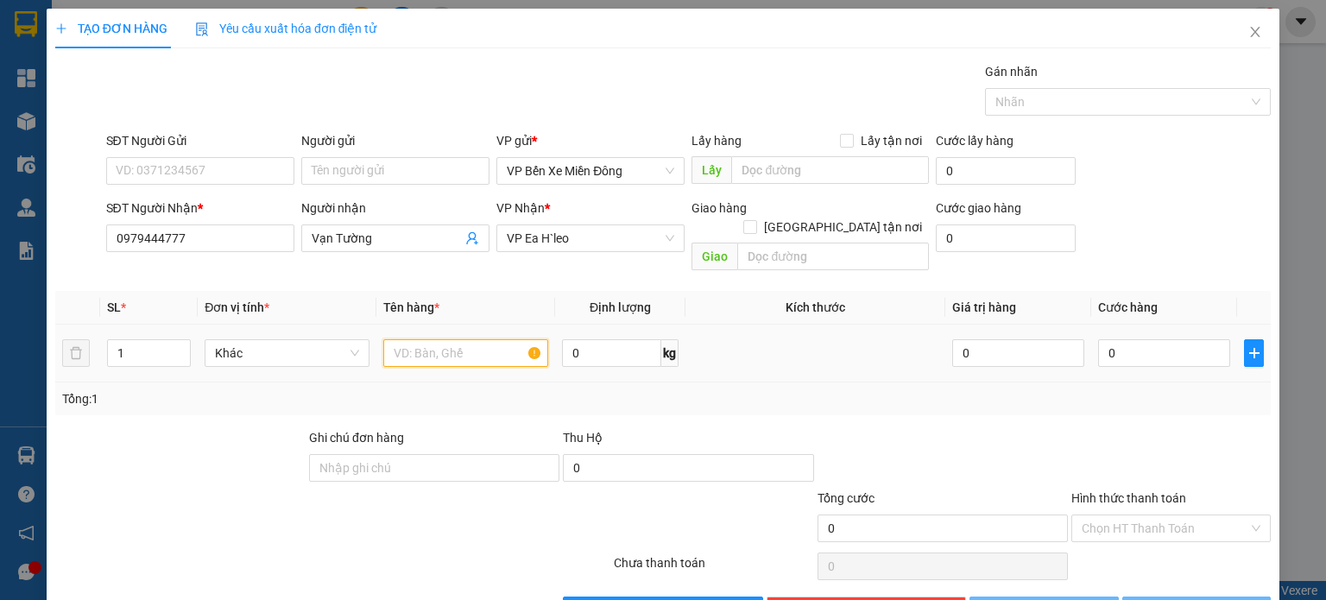
click at [412, 339] on input "text" at bounding box center [465, 353] width 165 height 28
type input "1 thùng giấy linh kiện"
click at [844, 327] on td at bounding box center [816, 354] width 260 height 58
click at [1088, 597] on button "[PERSON_NAME]" at bounding box center [1044, 611] width 149 height 28
click at [1249, 37] on icon "close" at bounding box center [1256, 32] width 14 height 14
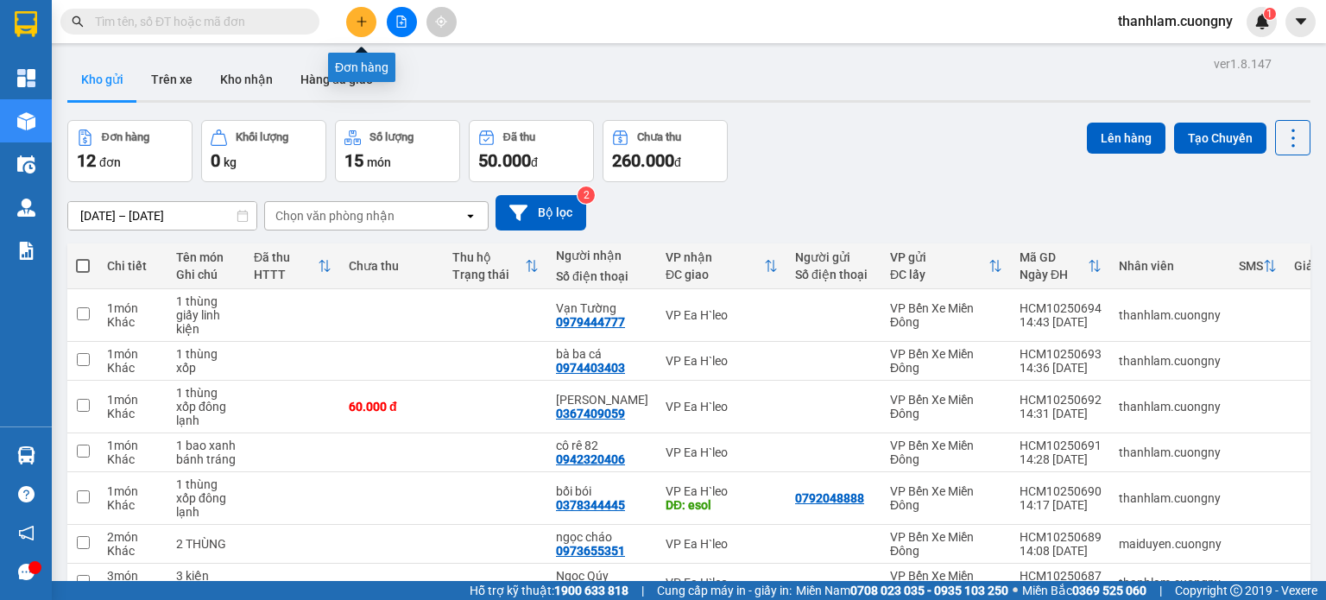
click at [351, 27] on button at bounding box center [361, 22] width 30 height 30
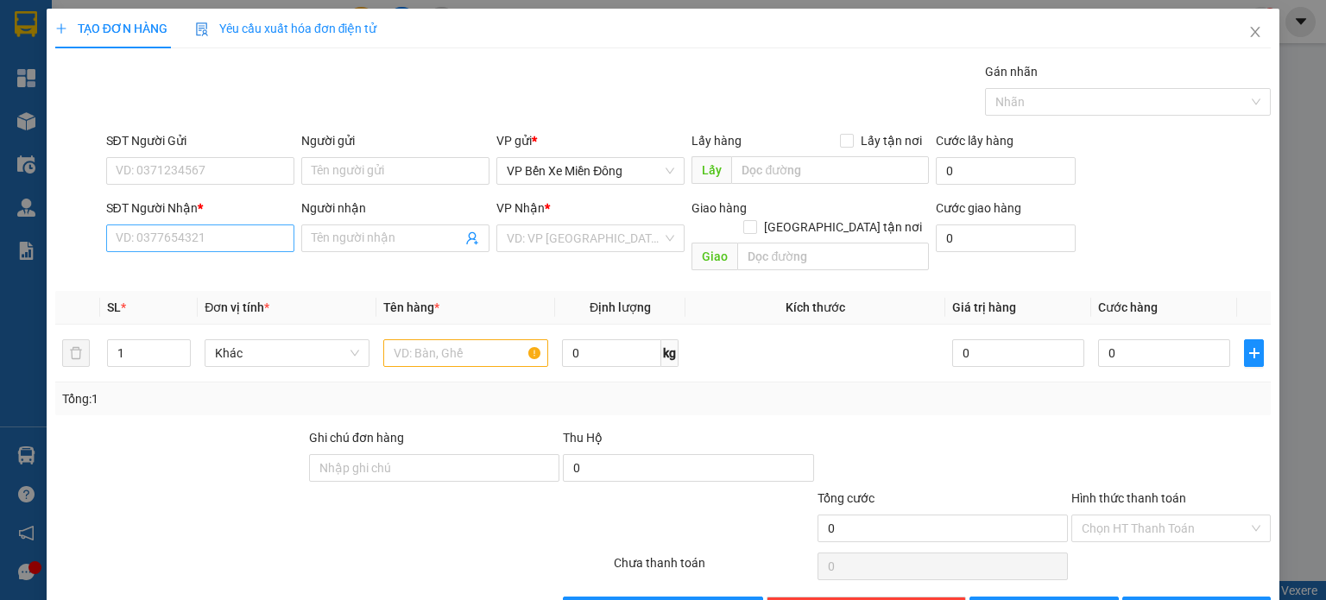
click at [269, 251] on div "SĐT Người Nhận * VD: 0377654321" at bounding box center [200, 229] width 188 height 60
click at [269, 241] on input "SĐT Người Nhận *" at bounding box center [200, 239] width 188 height 28
click at [260, 272] on div "0987817766 - ngọc lân" at bounding box center [200, 271] width 170 height 19
type input "0987817766"
type input "ngọc lân"
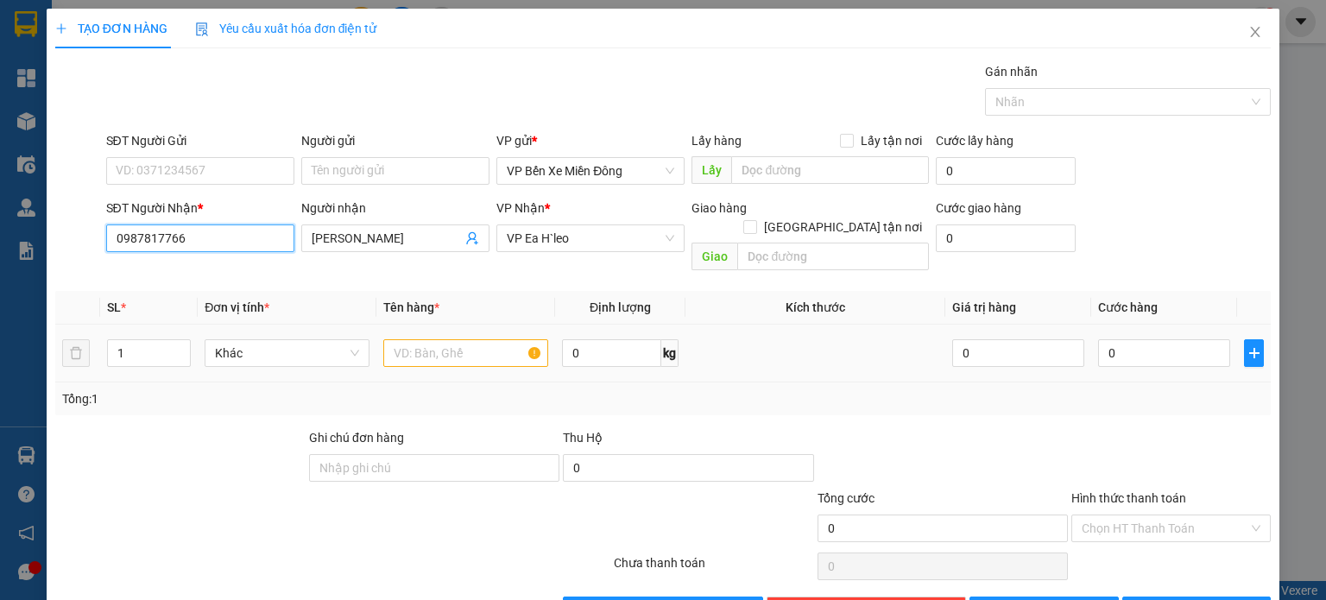
type input "0987817766"
click at [427, 339] on input "text" at bounding box center [465, 353] width 165 height 28
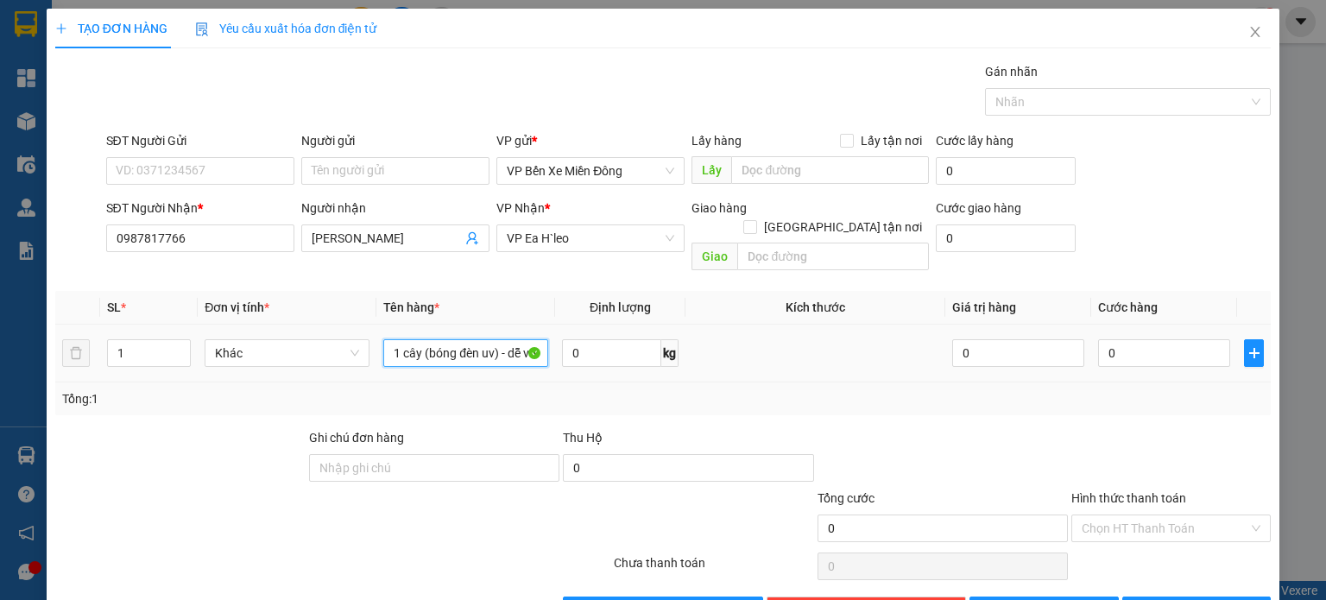
scroll to position [0, 3]
type input "1 cây (bóng đèn uv) - dễ vỡ"
drag, startPoint x: 937, startPoint y: 369, endPoint x: 953, endPoint y: 384, distance: 22.6
click at [935, 389] on div "Tổng: 1" at bounding box center [663, 398] width 1202 height 19
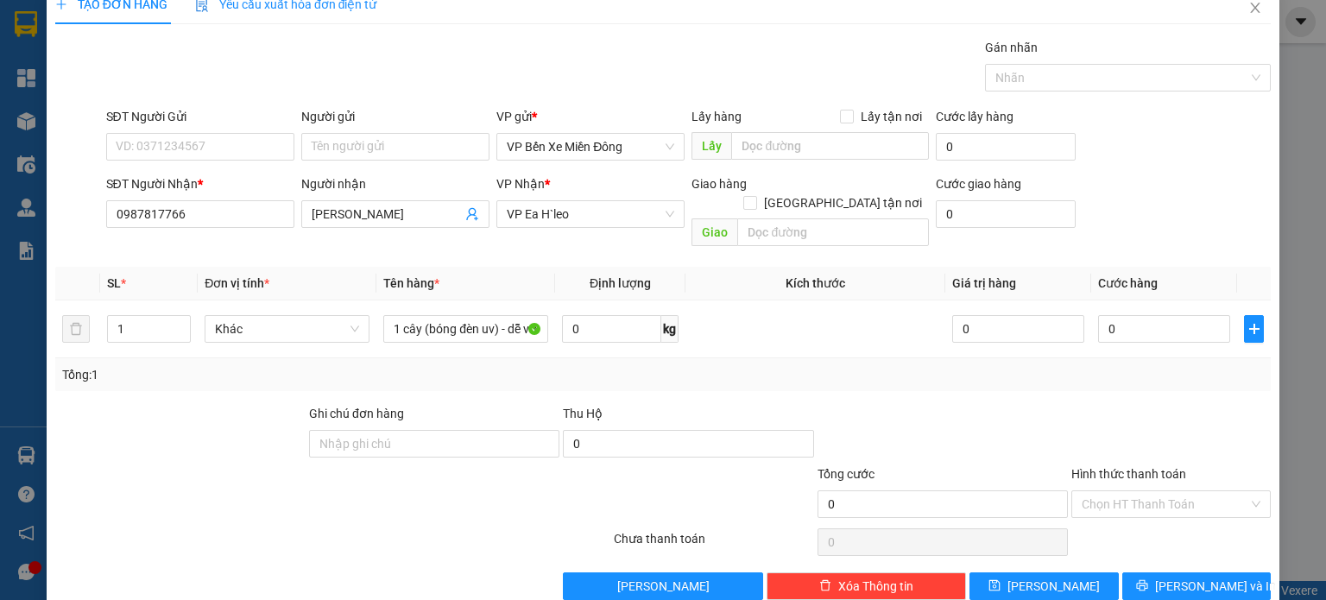
scroll to position [37, 0]
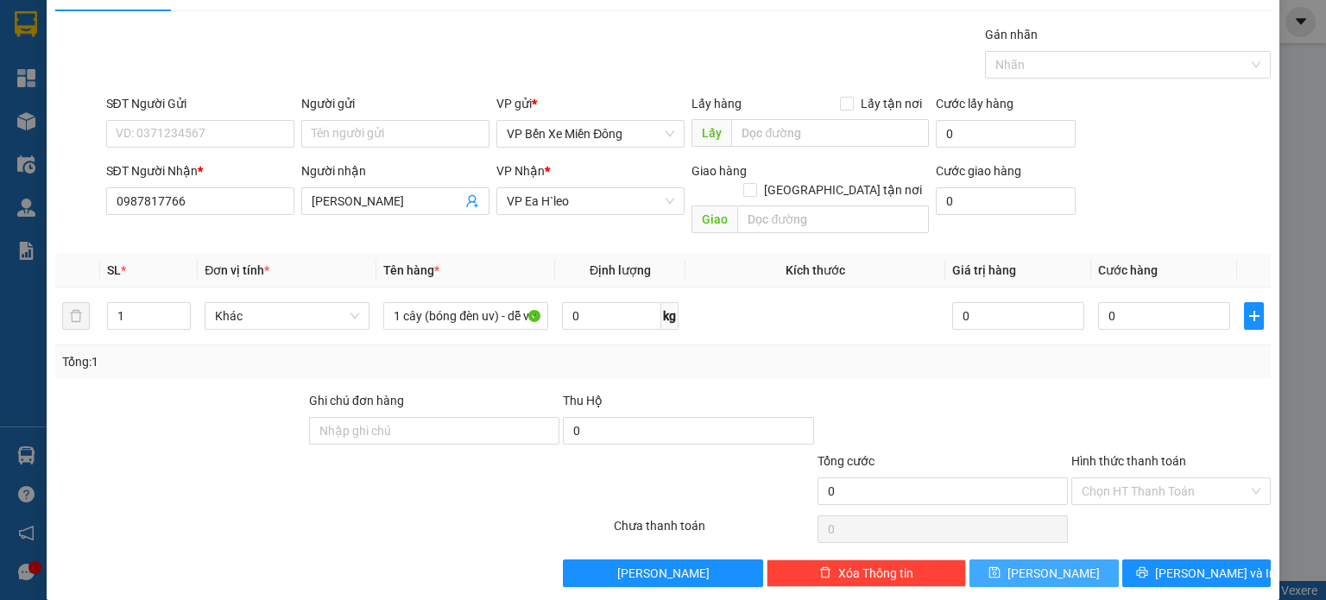
click at [1064, 560] on button "[PERSON_NAME]" at bounding box center [1044, 574] width 149 height 28
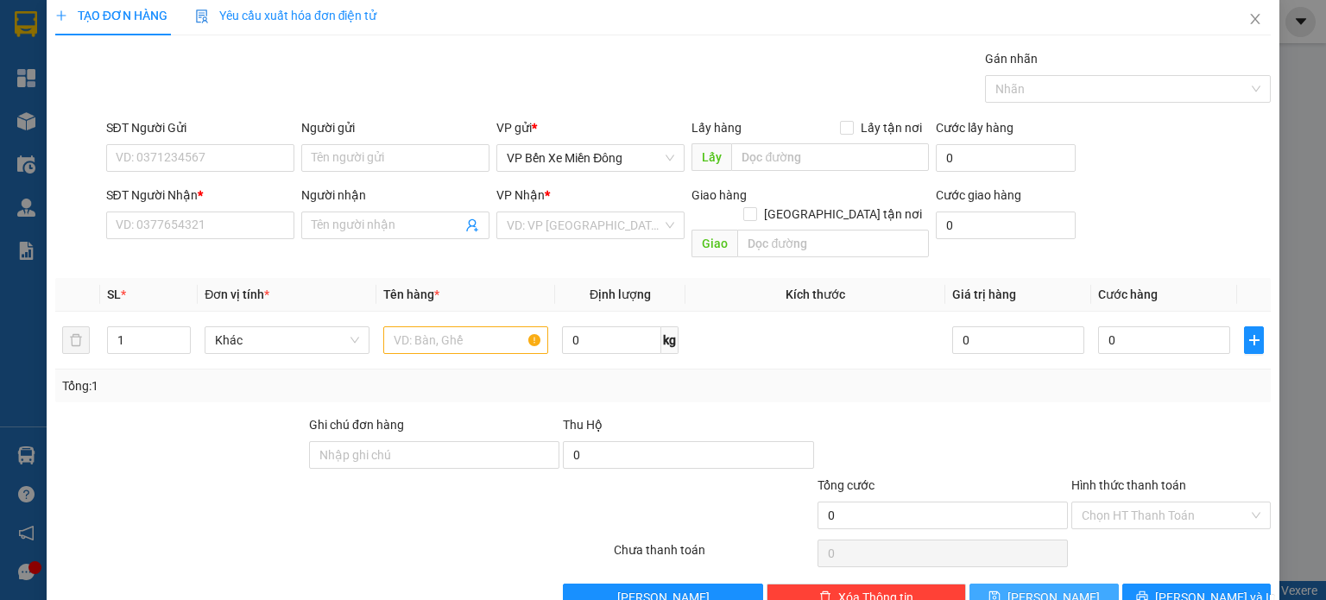
scroll to position [0, 0]
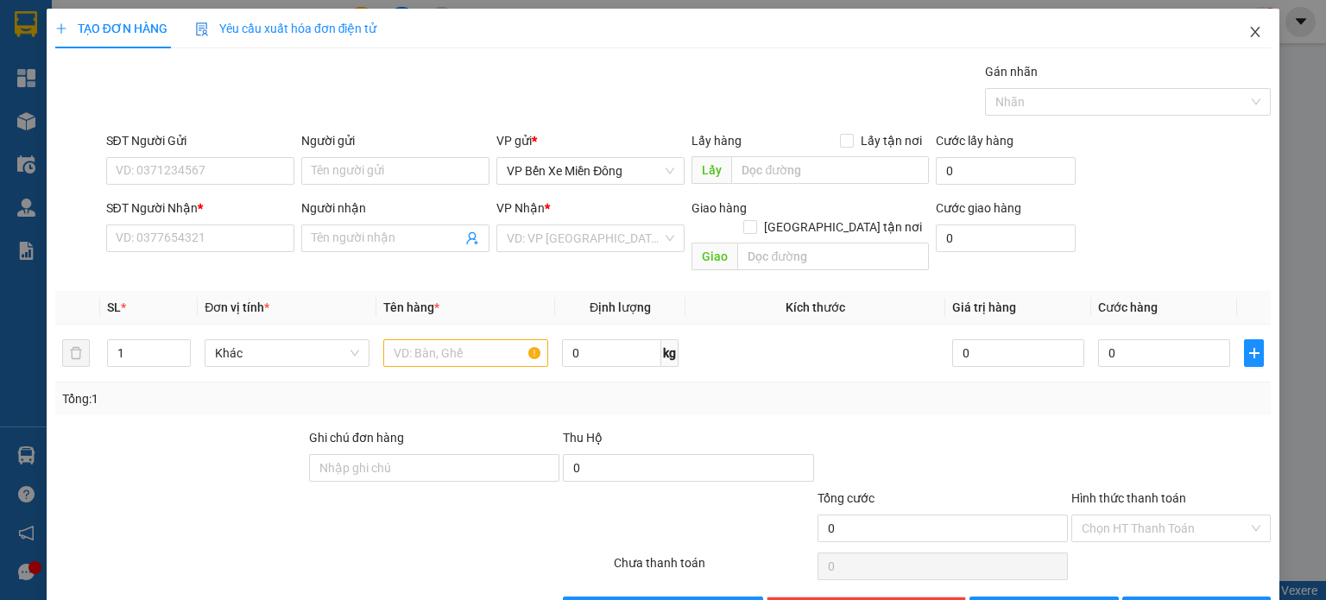
click at [1235, 34] on span "Close" at bounding box center [1255, 33] width 48 height 48
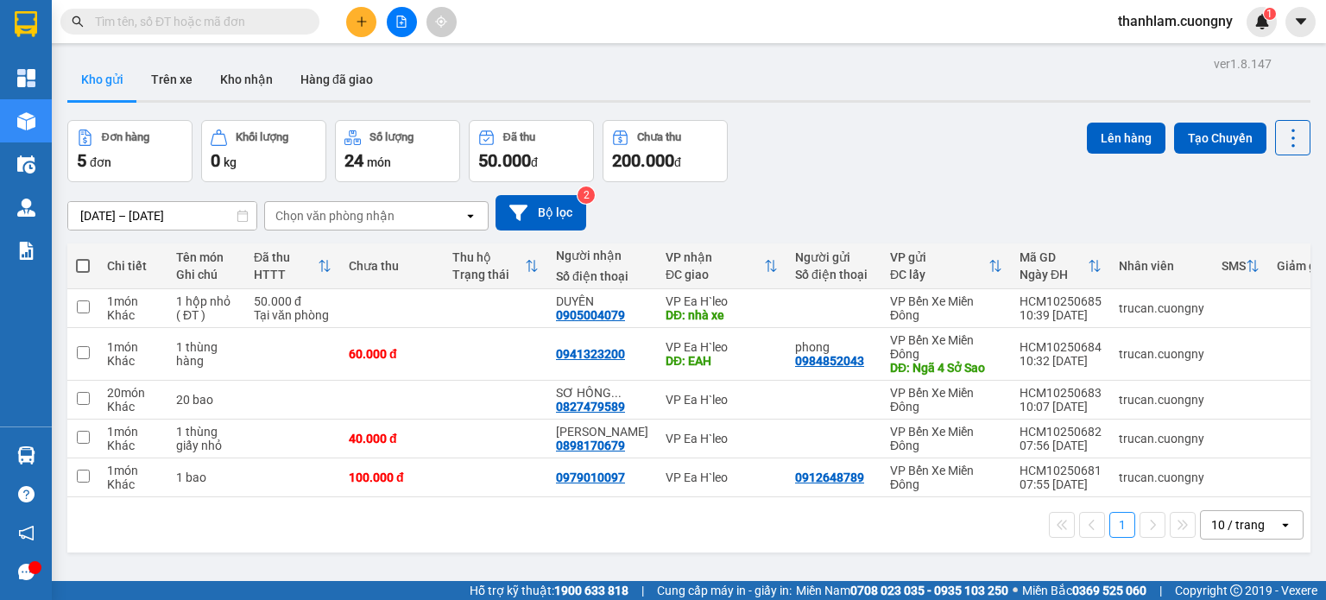
click at [1261, 517] on div "10 / trang" at bounding box center [1240, 525] width 78 height 28
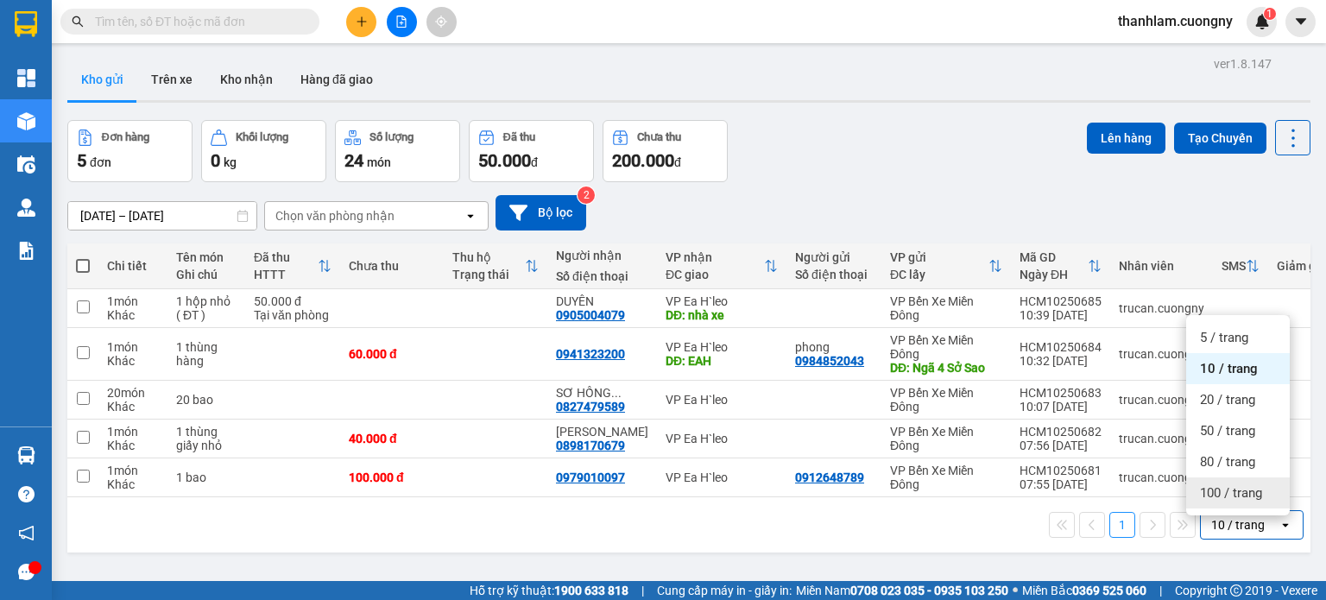
click at [1239, 503] on div "100 / trang" at bounding box center [1238, 492] width 104 height 31
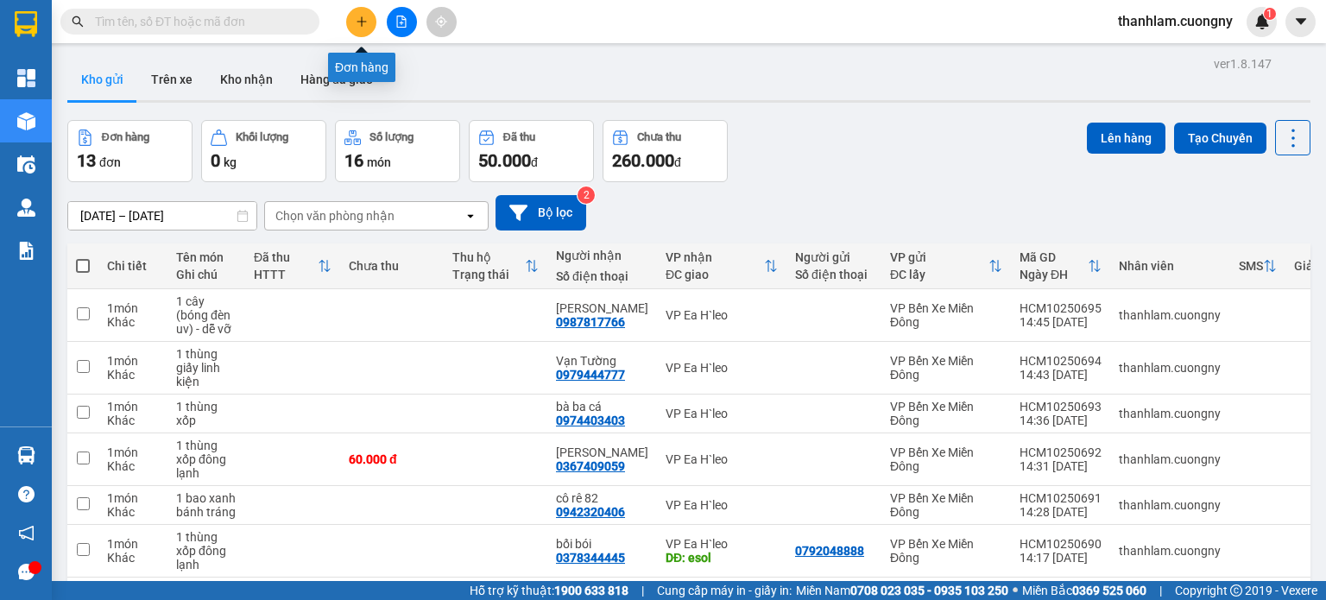
click at [352, 16] on button at bounding box center [361, 22] width 30 height 30
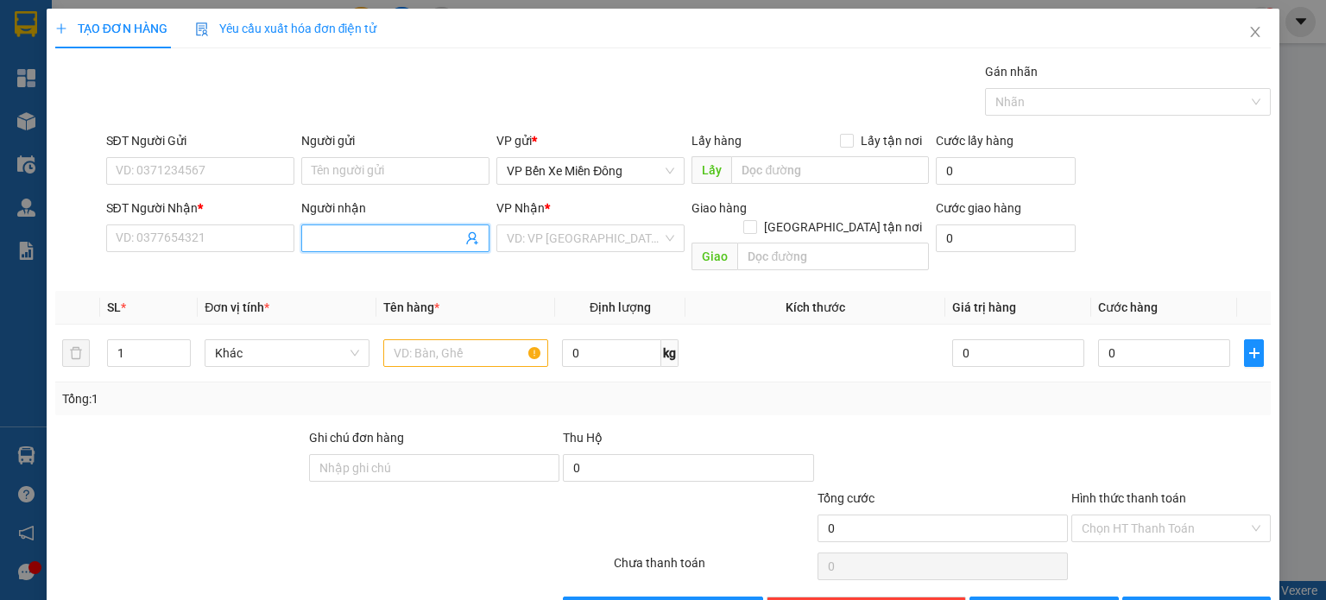
click at [446, 233] on input "Người nhận" at bounding box center [387, 238] width 150 height 19
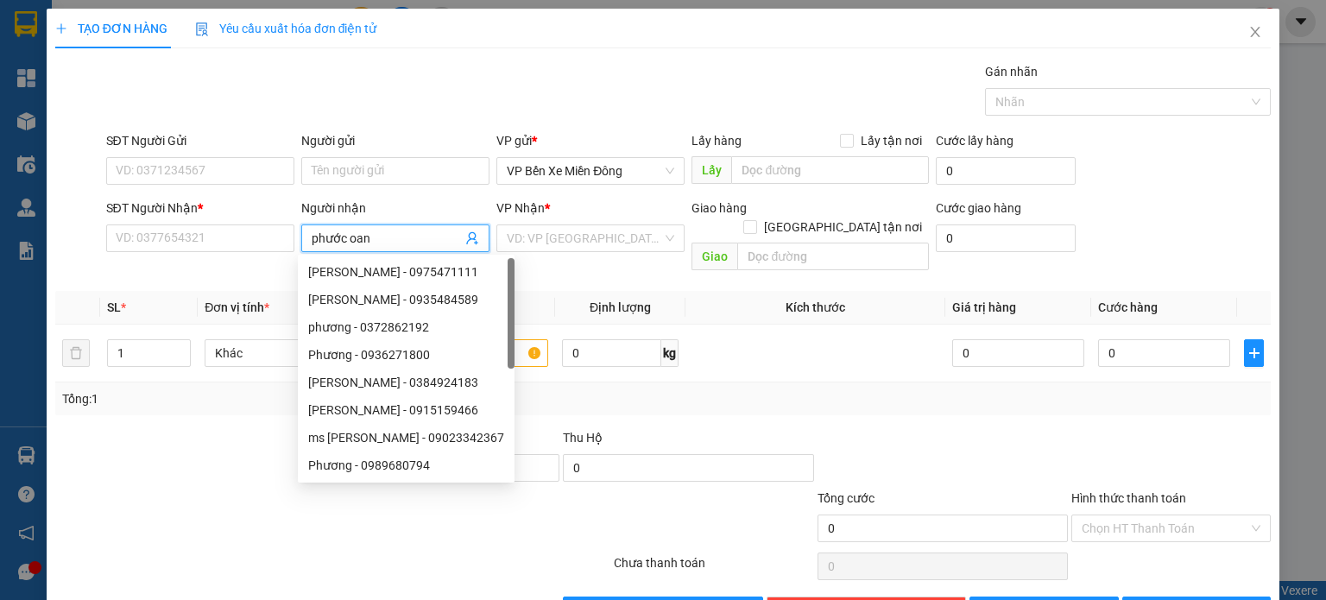
type input "phước oanh"
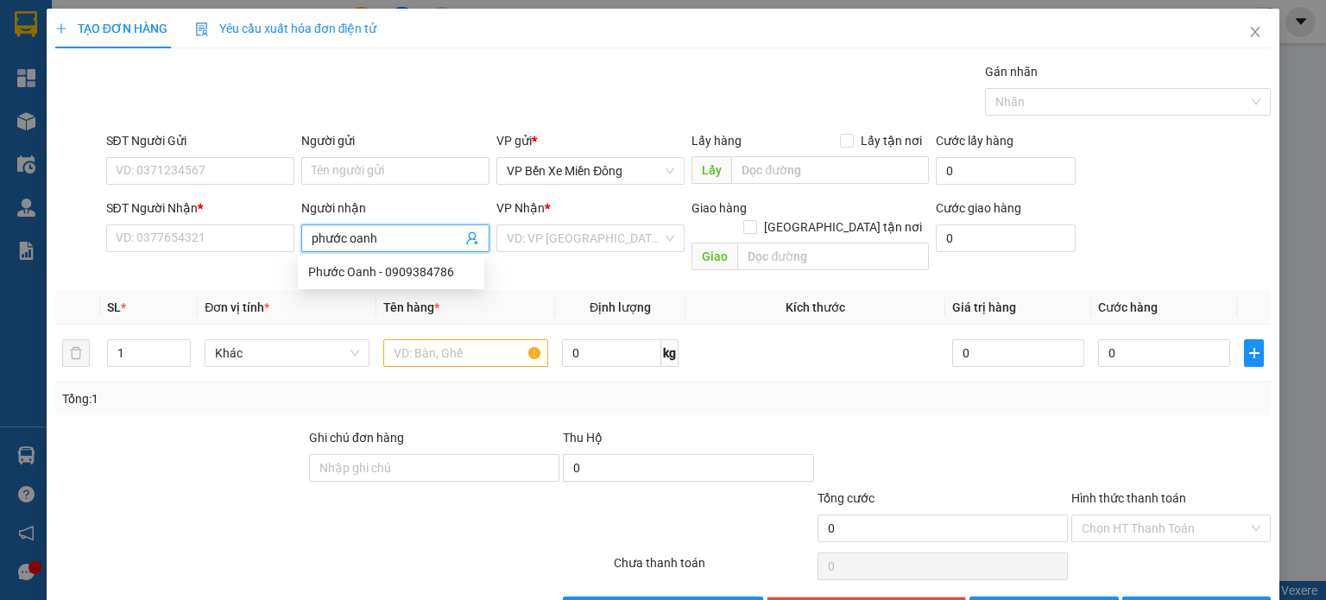
click at [435, 269] on div "Phước Oanh - 0909384786" at bounding box center [391, 271] width 166 height 19
type input "0909384786"
type input "Phước Oanh"
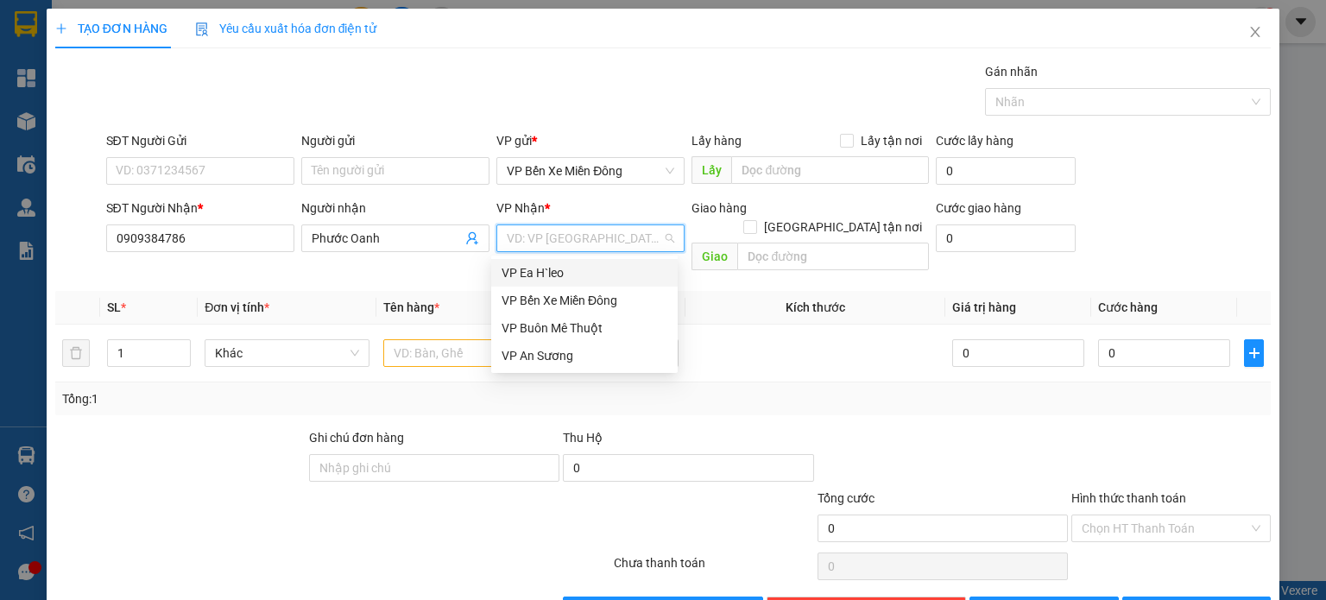
click at [515, 240] on input "search" at bounding box center [584, 238] width 155 height 26
click at [532, 265] on div "VP Ea H`leo" at bounding box center [585, 272] width 166 height 19
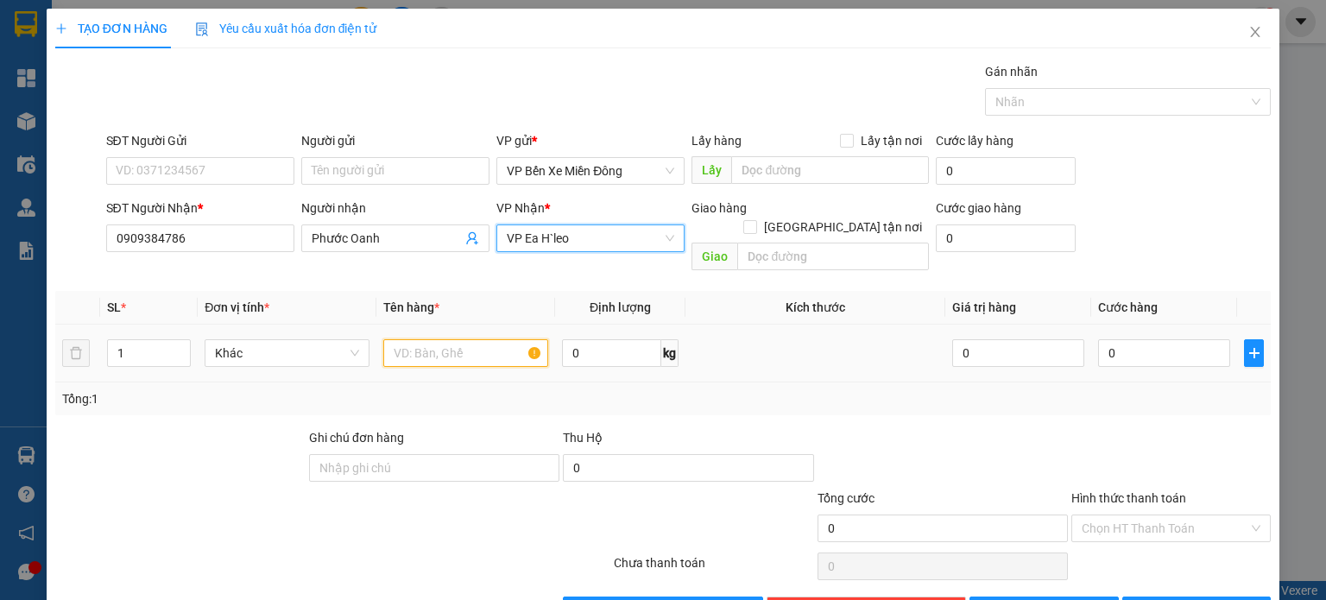
click at [449, 339] on input "text" at bounding box center [465, 353] width 165 height 28
click at [1249, 27] on icon "close" at bounding box center [1256, 32] width 14 height 14
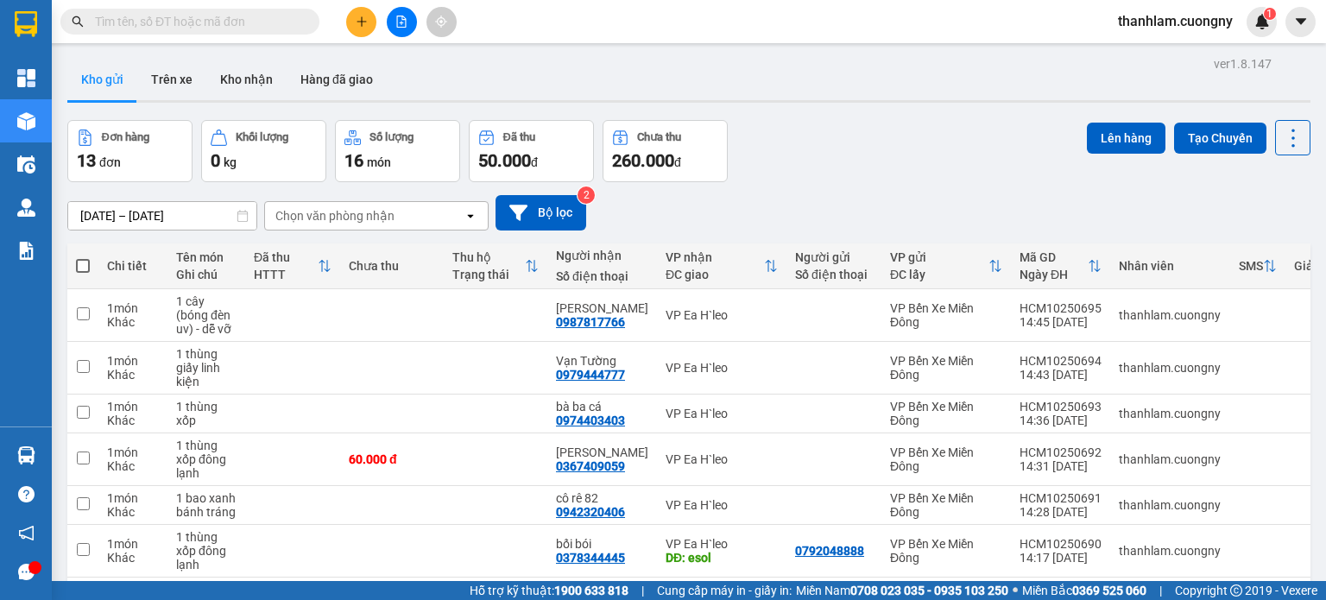
click at [347, 27] on div at bounding box center [402, 22] width 130 height 30
click at [357, 19] on icon "plus" at bounding box center [362, 22] width 12 height 12
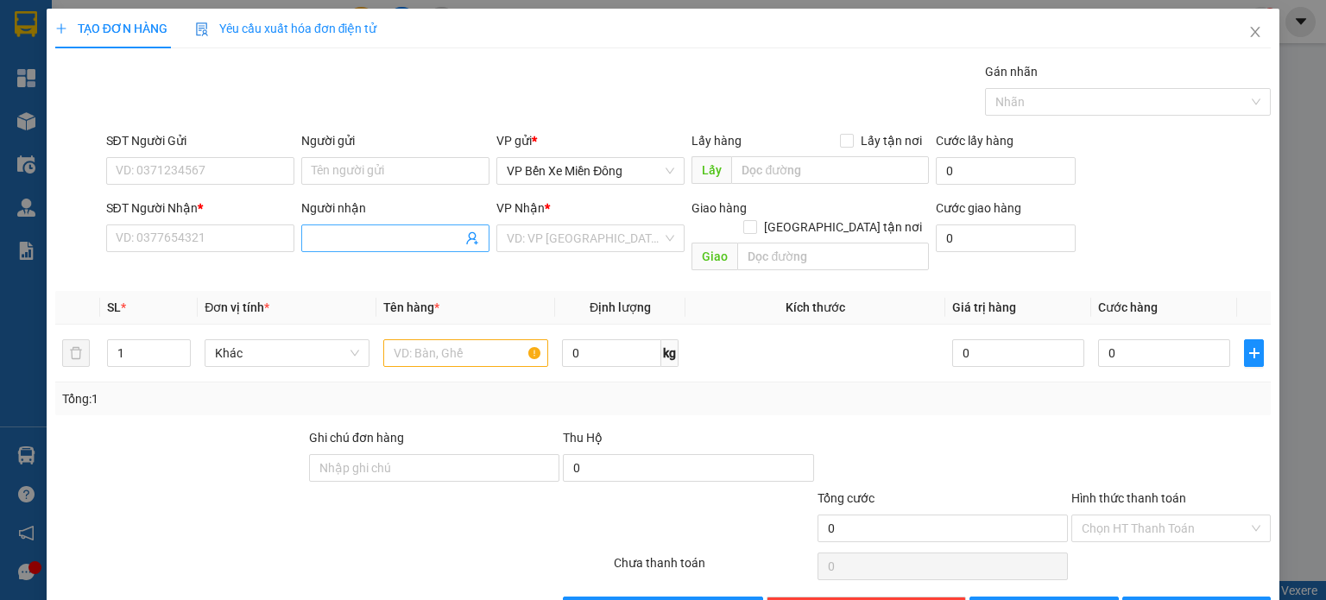
click at [394, 232] on input "Người nhận" at bounding box center [387, 238] width 150 height 19
type input "h"
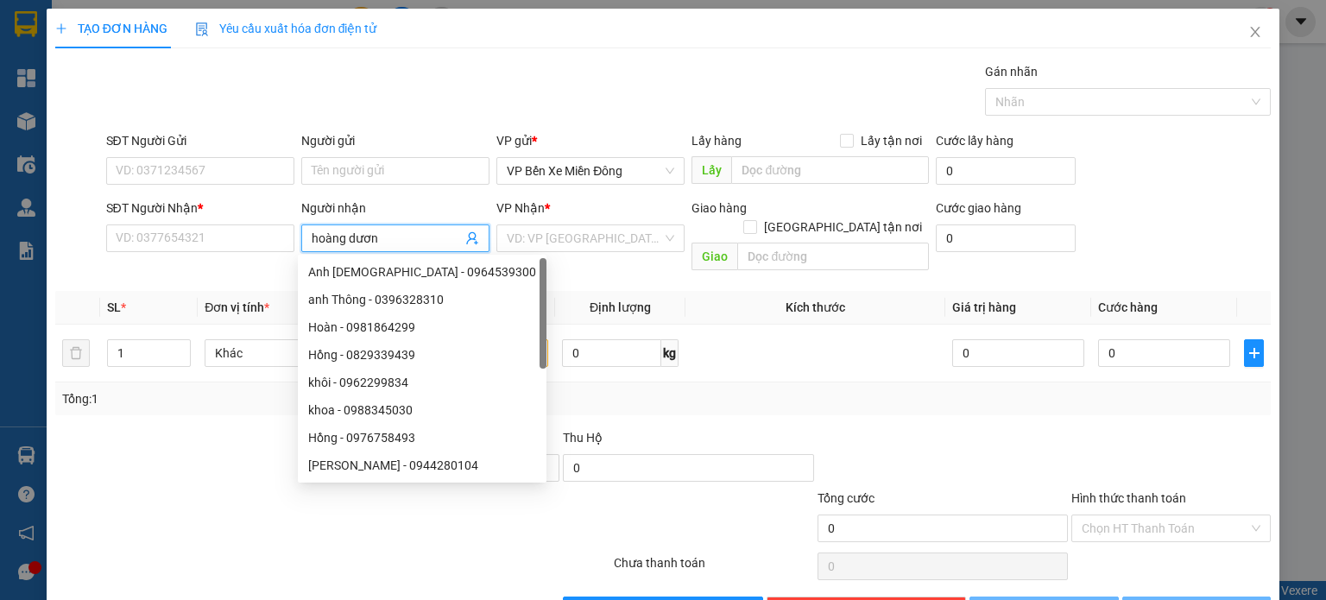
type input "hoàng dương"
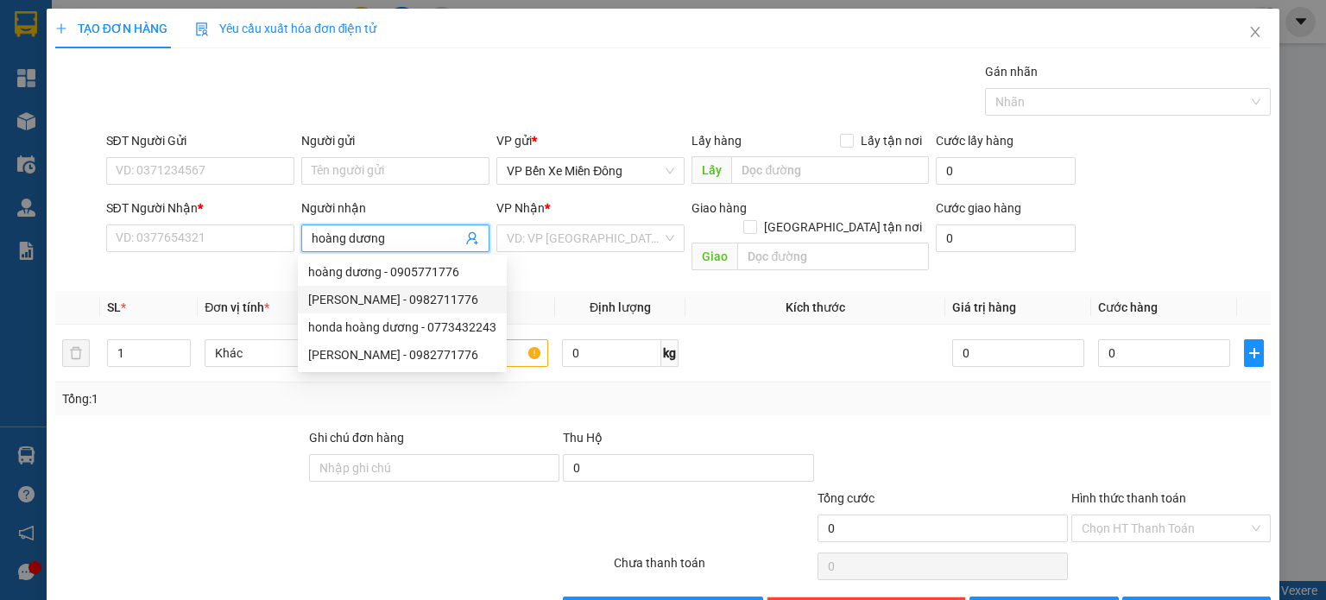
click at [447, 302] on div "Hoàng Dương - 0982711776" at bounding box center [402, 299] width 188 height 19
type input "0982711776"
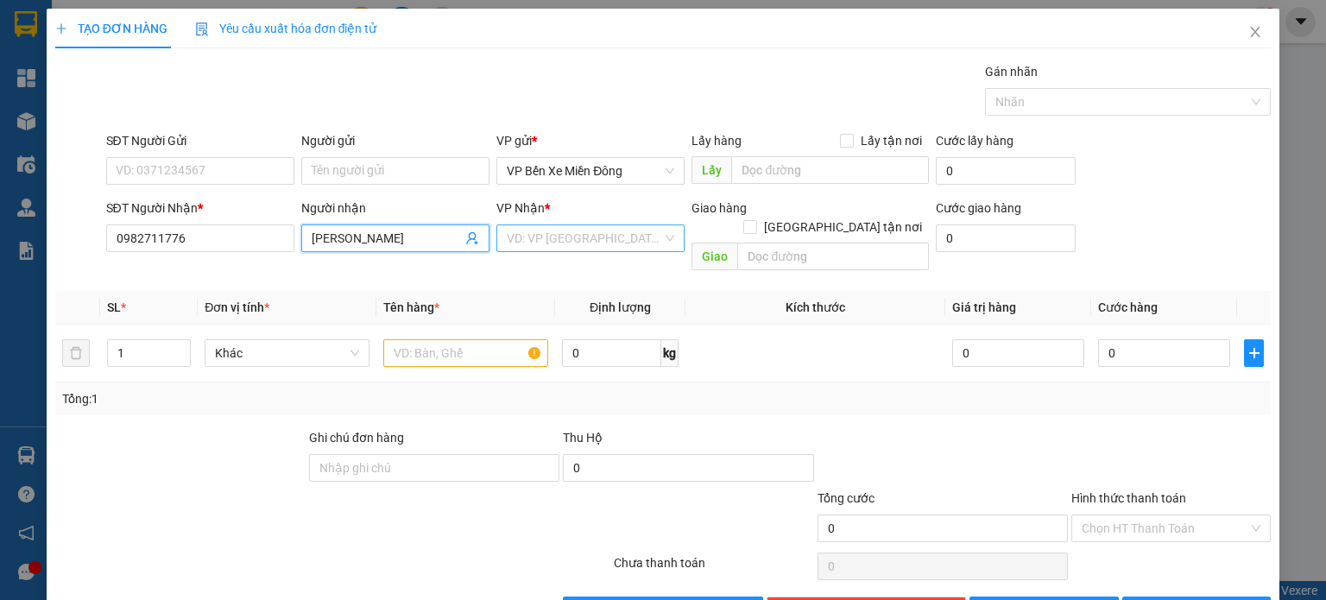
type input "Hoàng Dương"
click at [542, 239] on input "search" at bounding box center [584, 238] width 155 height 26
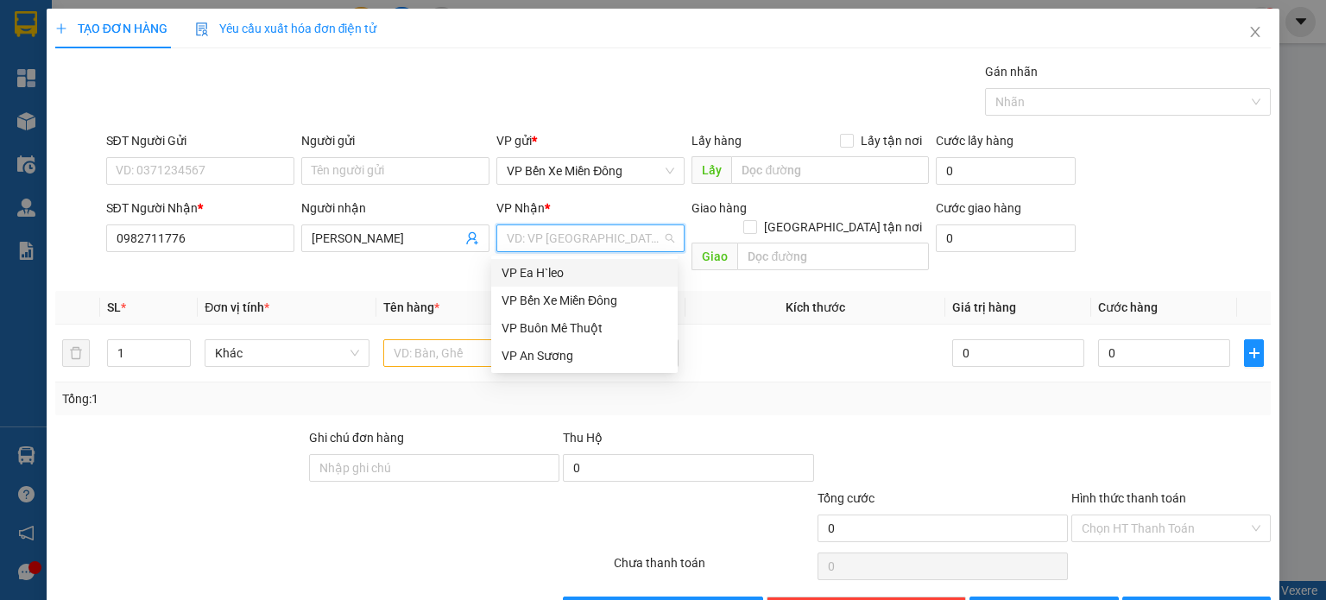
click at [546, 271] on div "VP Ea H`leo" at bounding box center [585, 272] width 166 height 19
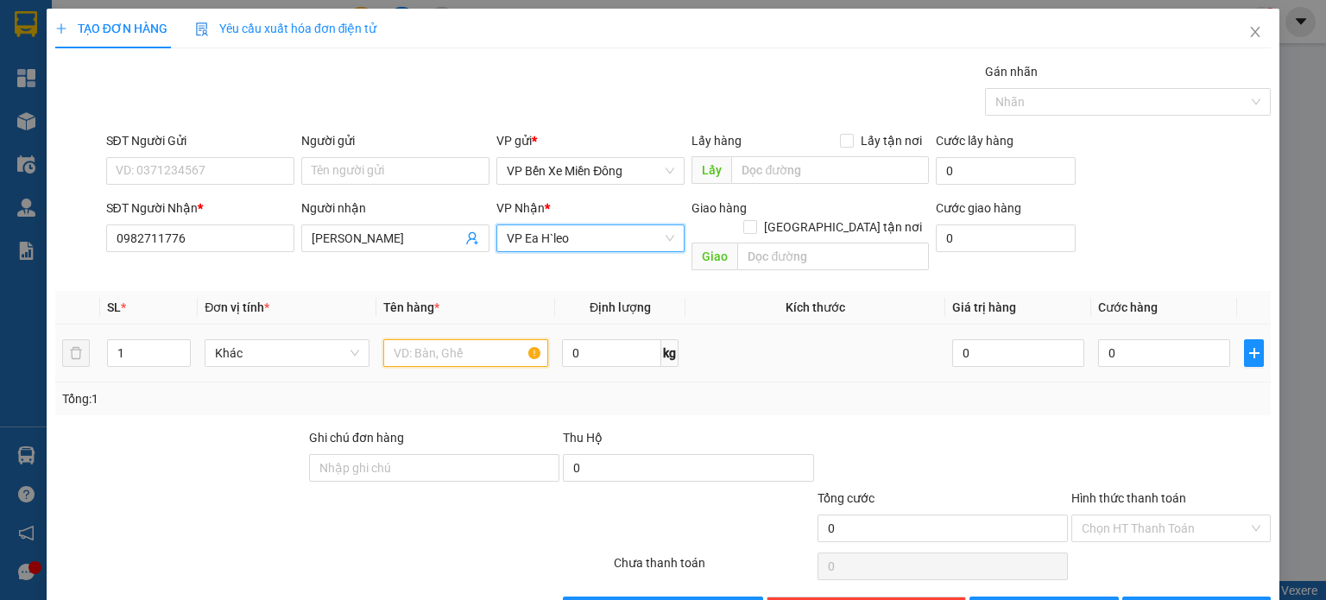
click at [471, 339] on input "text" at bounding box center [465, 353] width 165 height 28
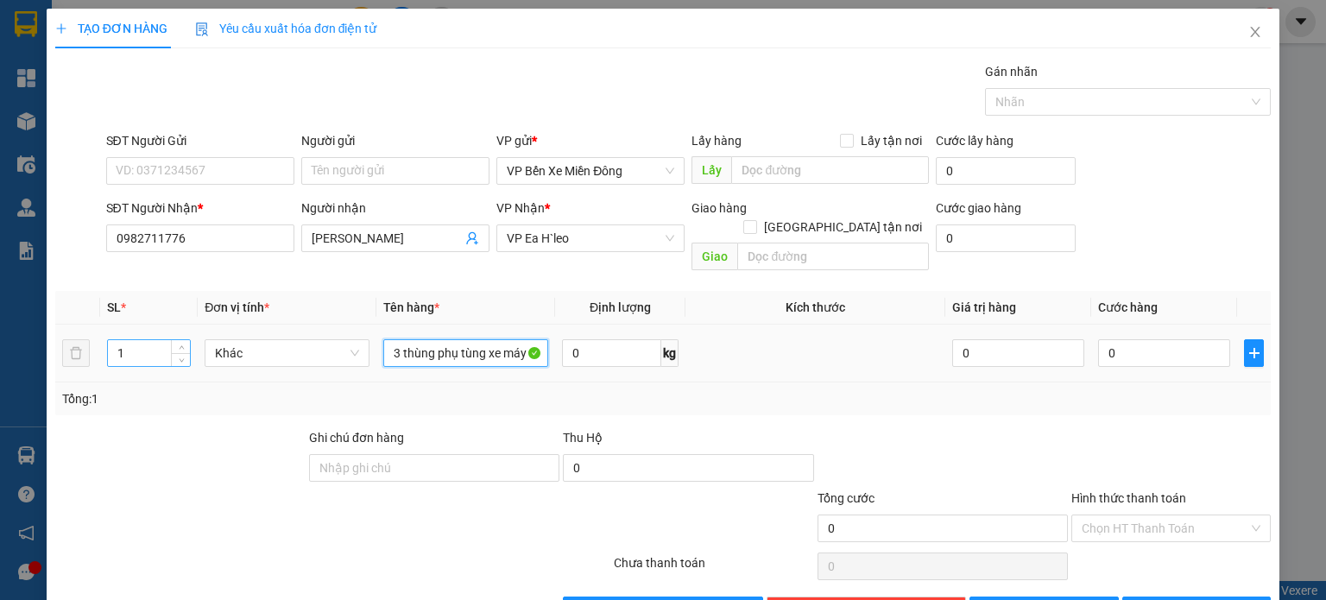
type input "3 thùng phụ tùng xe máy"
drag, startPoint x: 121, startPoint y: 324, endPoint x: 102, endPoint y: 327, distance: 19.3
click at [102, 327] on td "1" at bounding box center [149, 354] width 98 height 58
type input "3"
click at [1049, 599] on span "Lưu" at bounding box center [1054, 610] width 92 height 19
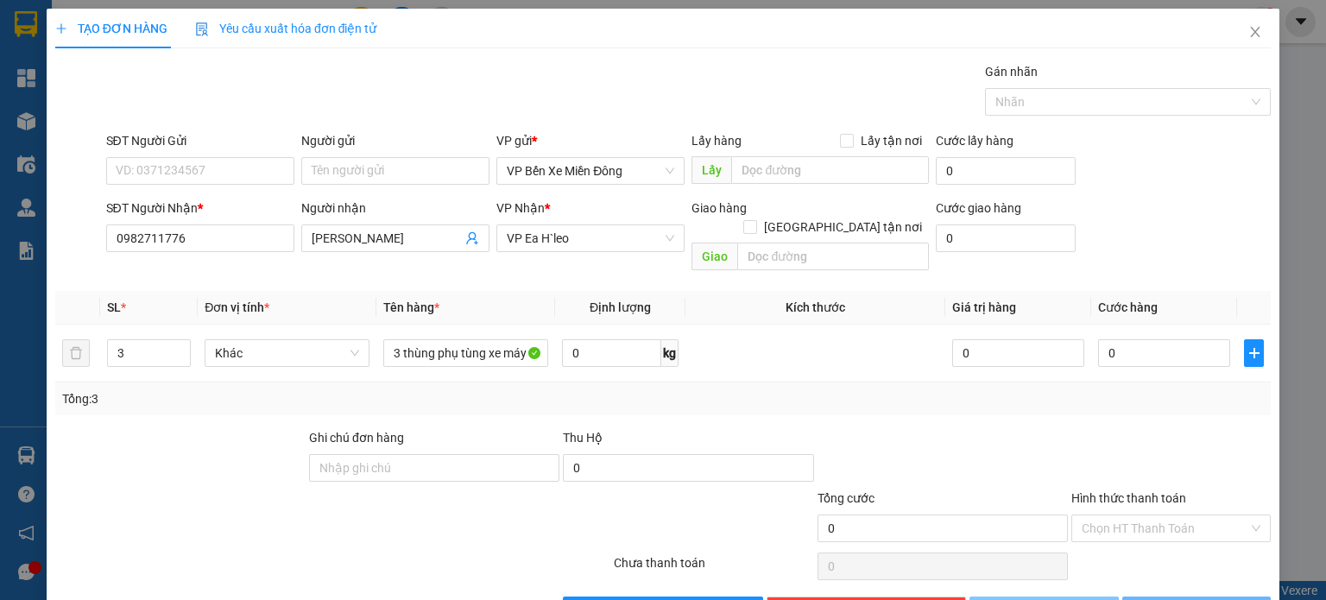
type input "1"
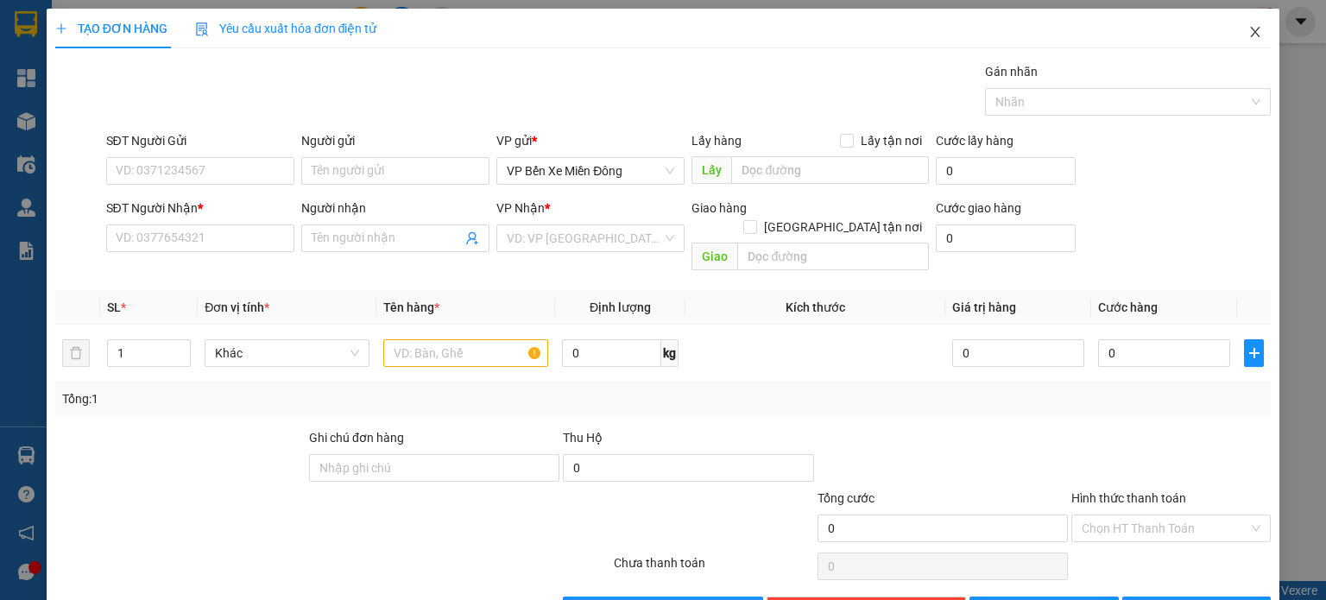
click at [1249, 30] on icon "close" at bounding box center [1256, 32] width 14 height 14
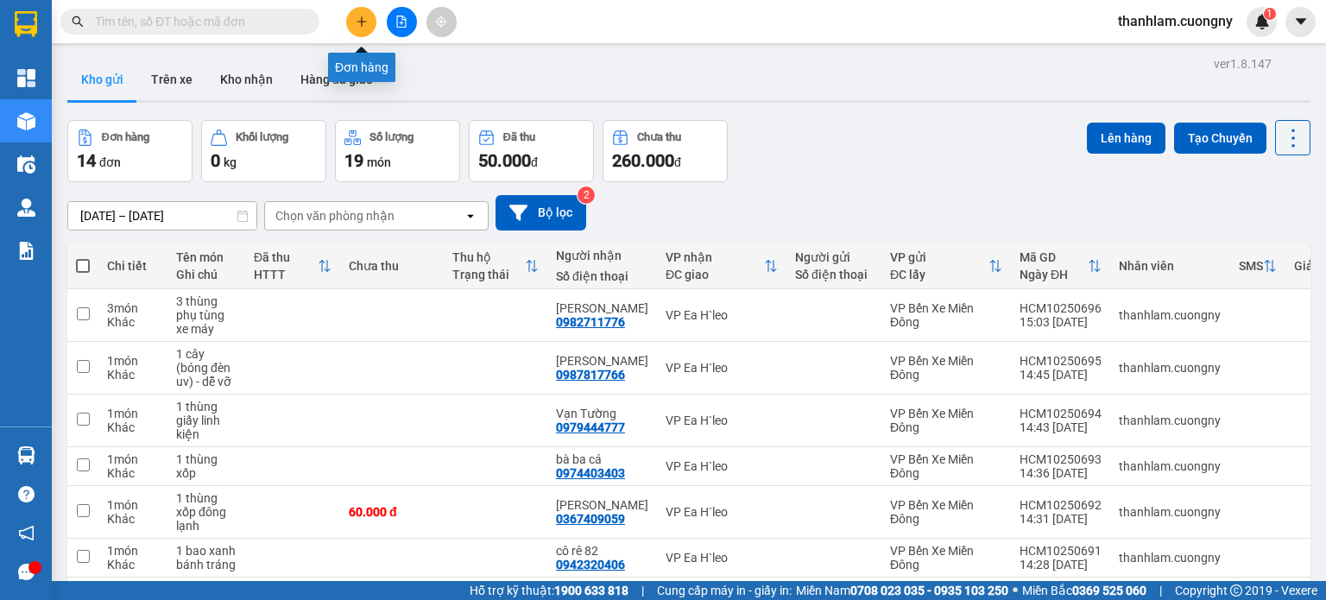
click at [369, 16] on button at bounding box center [361, 22] width 30 height 30
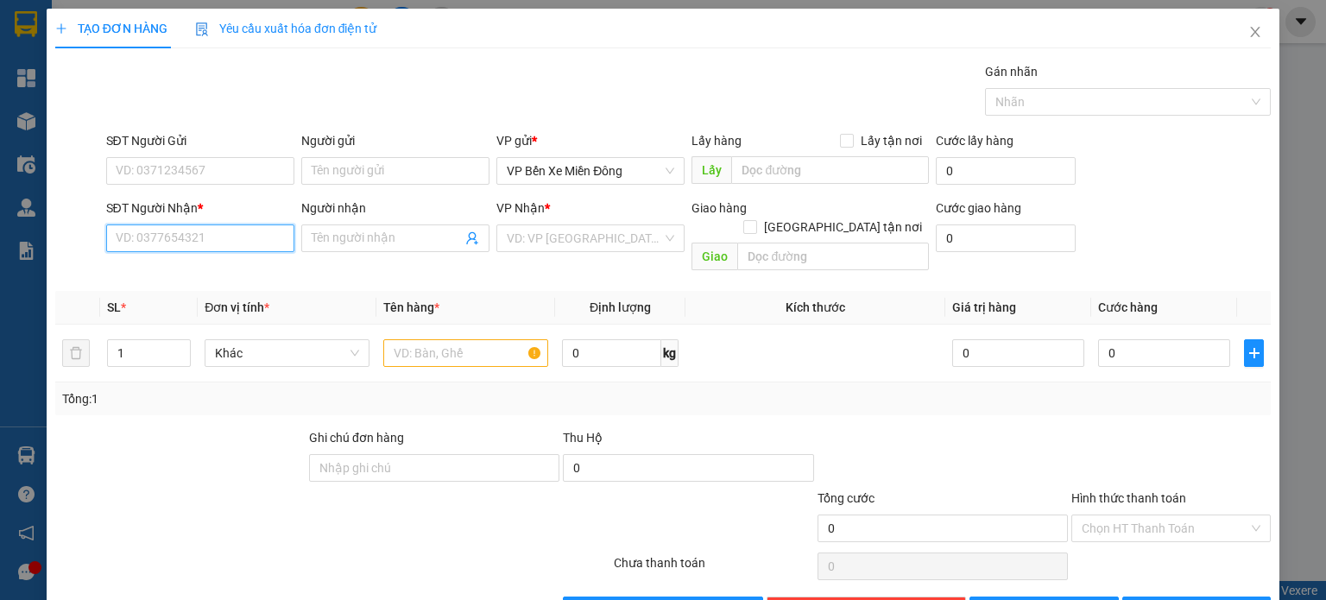
click at [264, 231] on input "SĐT Người Nhận *" at bounding box center [200, 239] width 188 height 28
click at [319, 231] on input "Người nhận" at bounding box center [387, 238] width 150 height 19
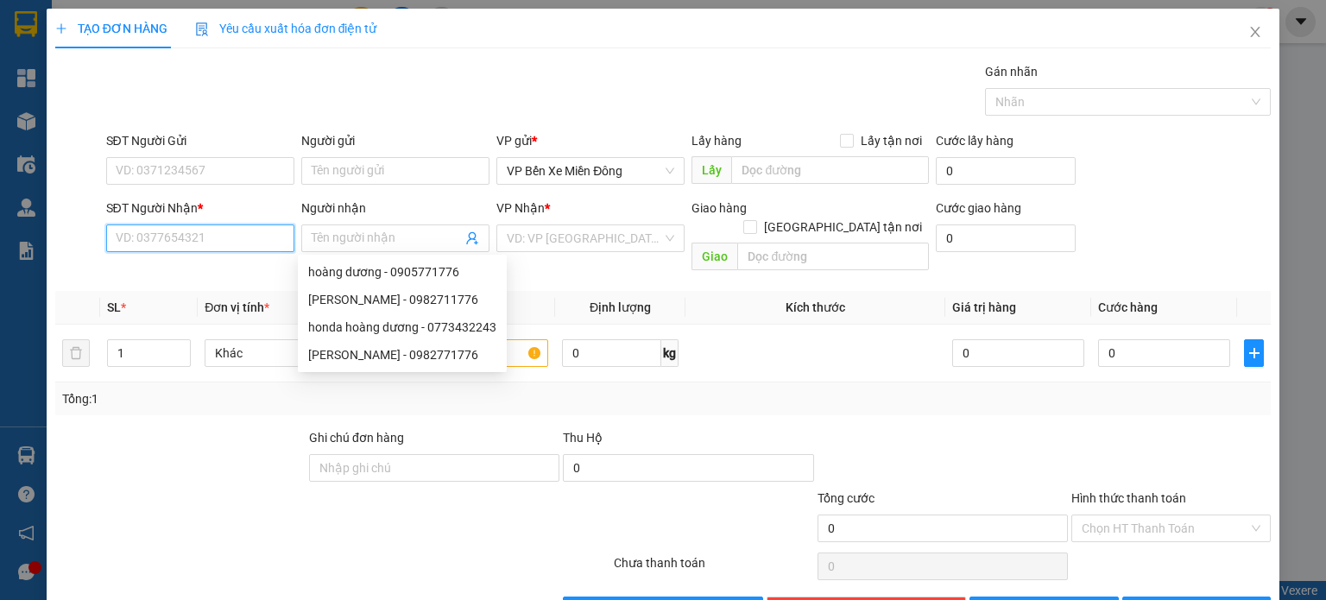
click at [168, 243] on input "SĐT Người Nhận *" at bounding box center [200, 239] width 188 height 28
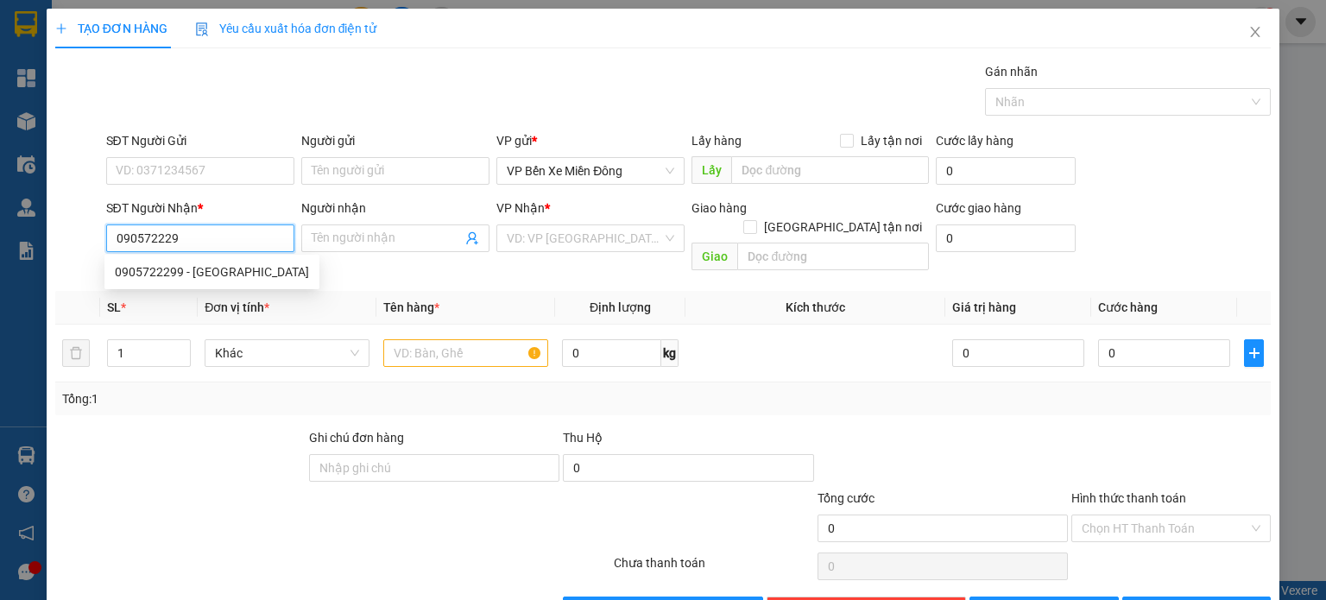
type input "0905722299"
click at [159, 265] on div "0905722299 - xuân khanh" at bounding box center [212, 271] width 194 height 19
type input "xuân khanh"
type input "0905722299"
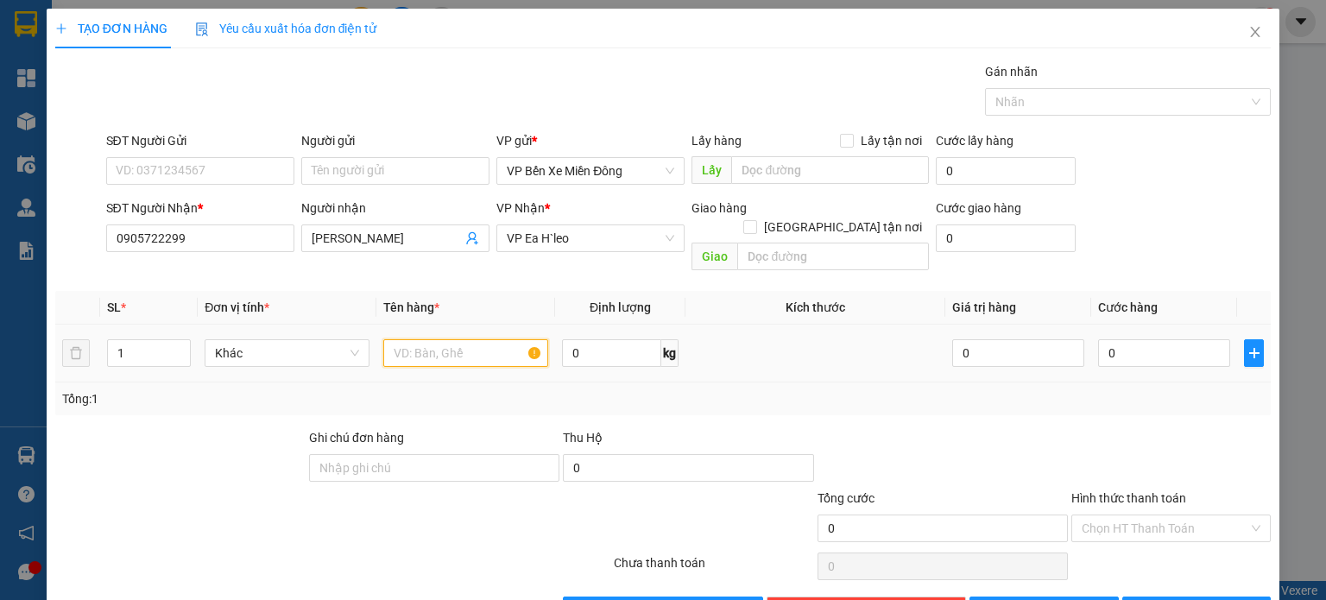
click at [417, 339] on input "text" at bounding box center [465, 353] width 165 height 28
type input "1 thùng giấy - phụ kiện"
click at [1050, 599] on span "Lưu" at bounding box center [1054, 610] width 92 height 19
click at [1256, 33] on span "Close" at bounding box center [1255, 33] width 48 height 48
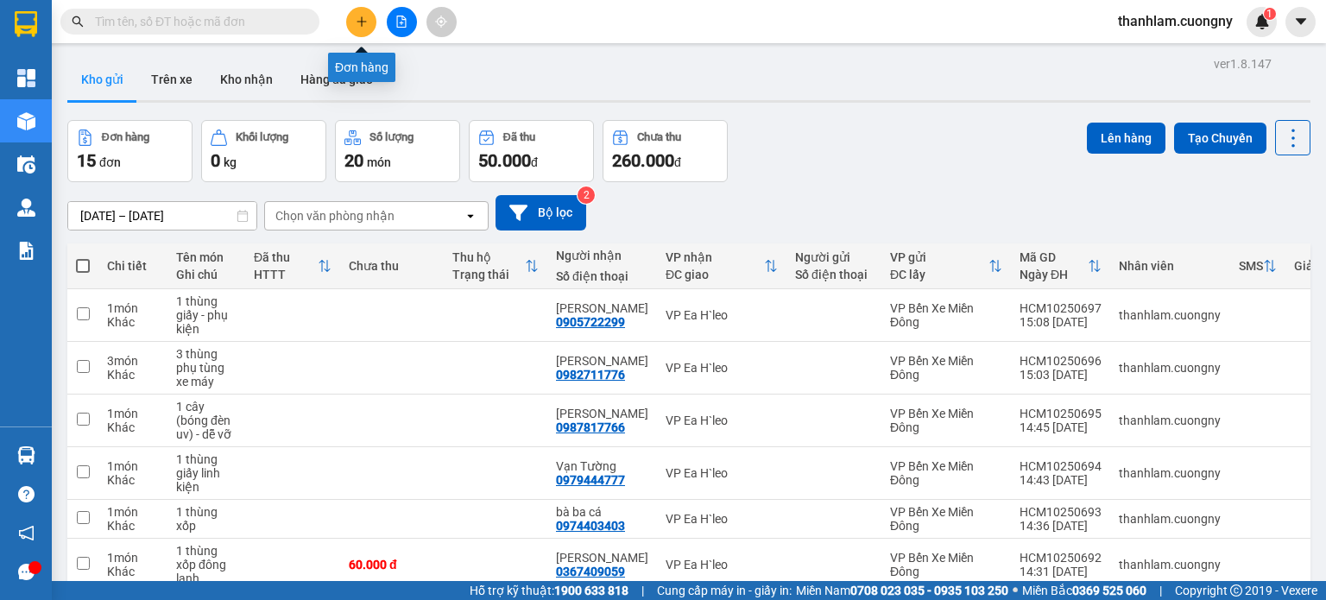
click at [370, 26] on button at bounding box center [361, 22] width 30 height 30
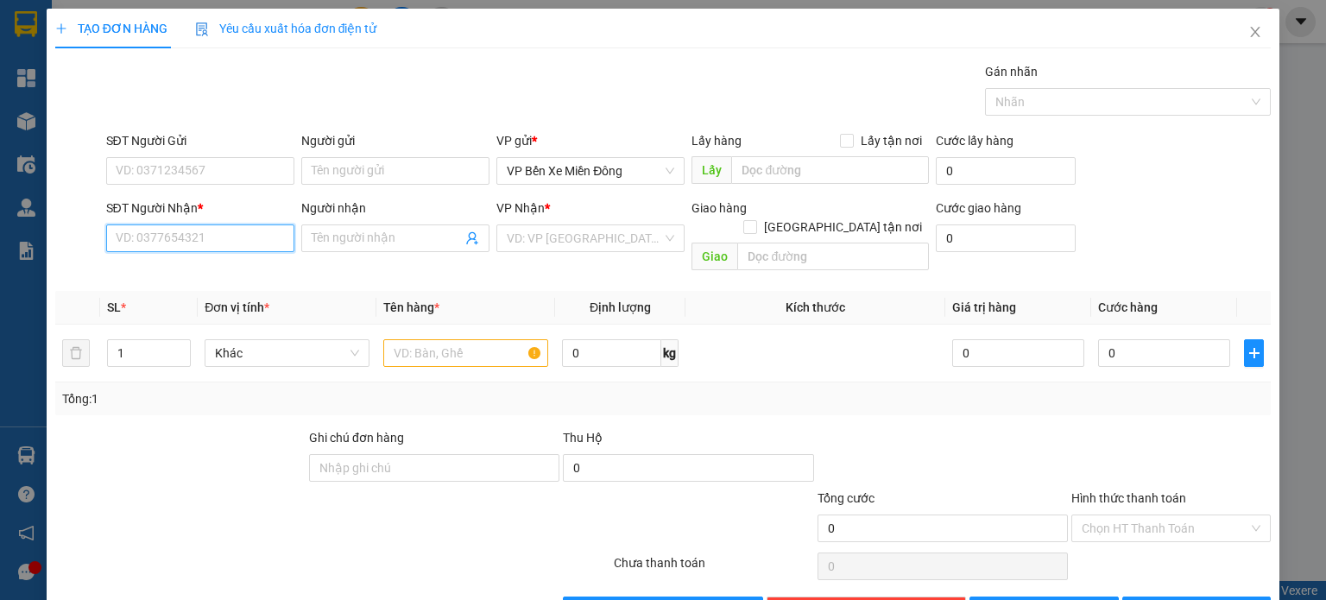
click at [250, 233] on input "SĐT Người Nhận *" at bounding box center [200, 239] width 188 height 28
type input "2"
click at [186, 340] on span "Increase Value" at bounding box center [180, 348] width 19 height 16
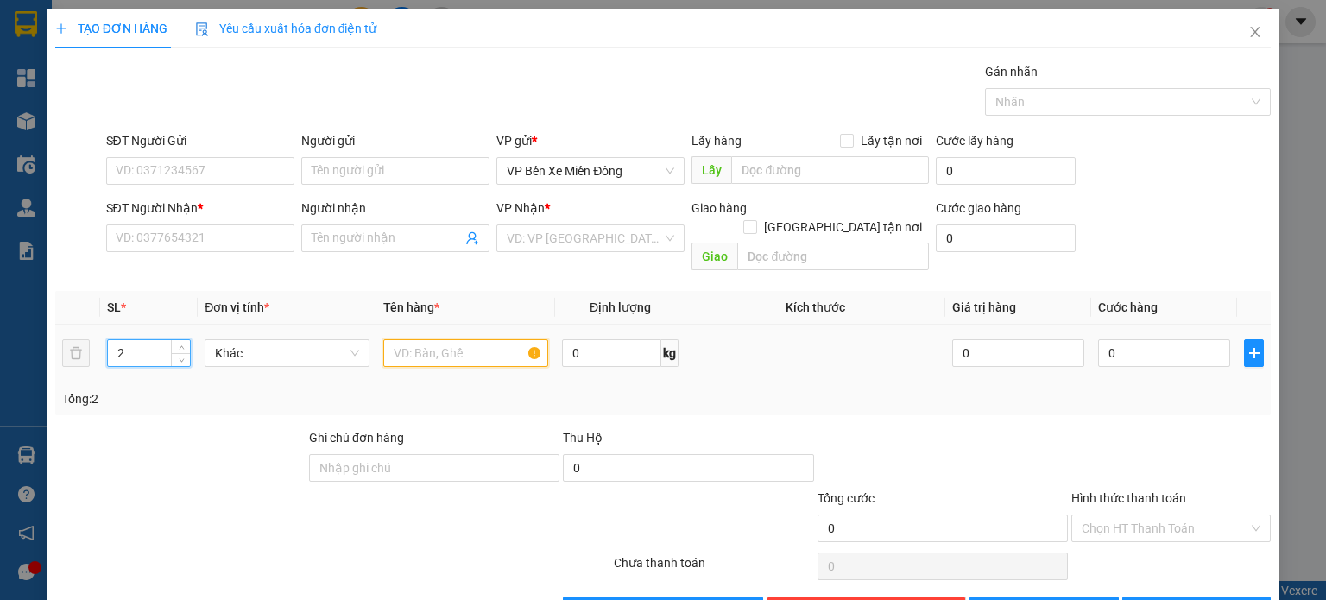
click at [474, 339] on input "text" at bounding box center [465, 353] width 165 height 28
type input "2 bao"
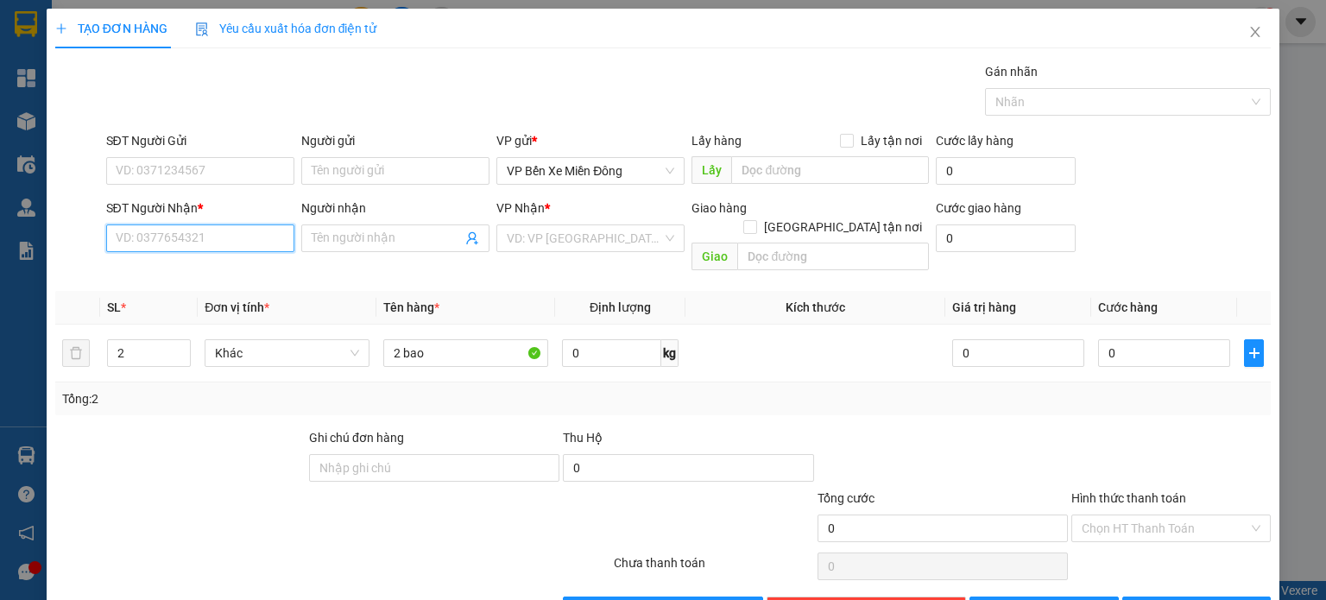
click at [200, 234] on input "SĐT Người Nhận *" at bounding box center [200, 239] width 188 height 28
click at [510, 231] on input "search" at bounding box center [584, 238] width 155 height 26
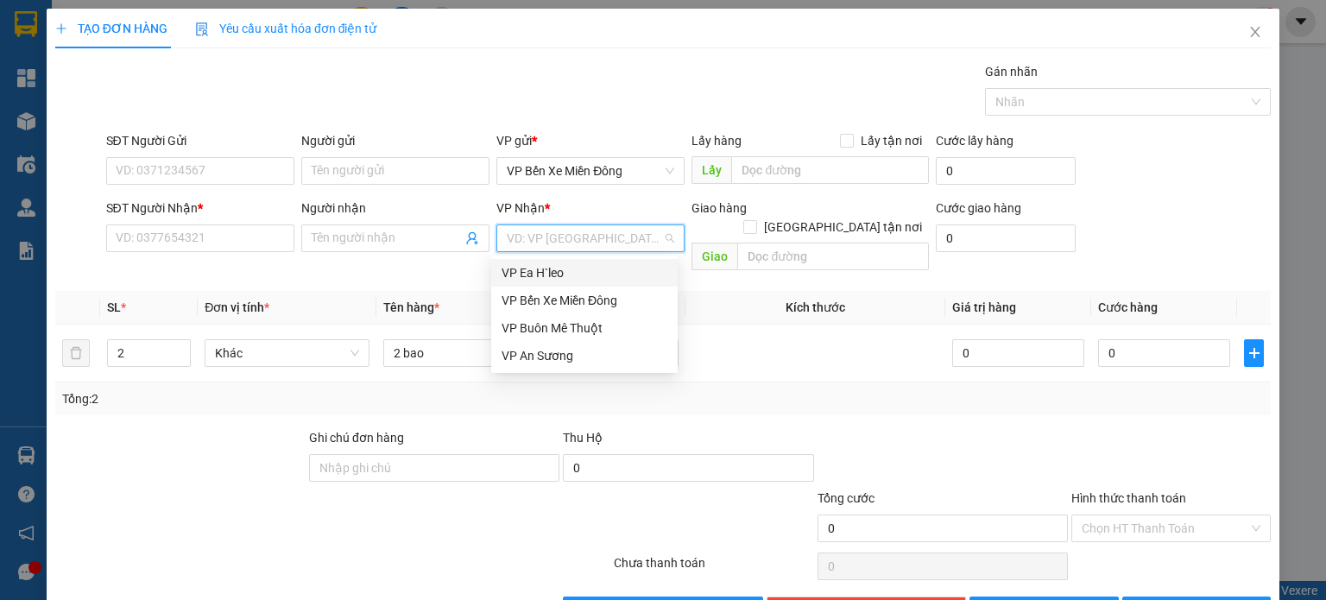
click at [514, 274] on div "VP Ea H`leo" at bounding box center [585, 272] width 166 height 19
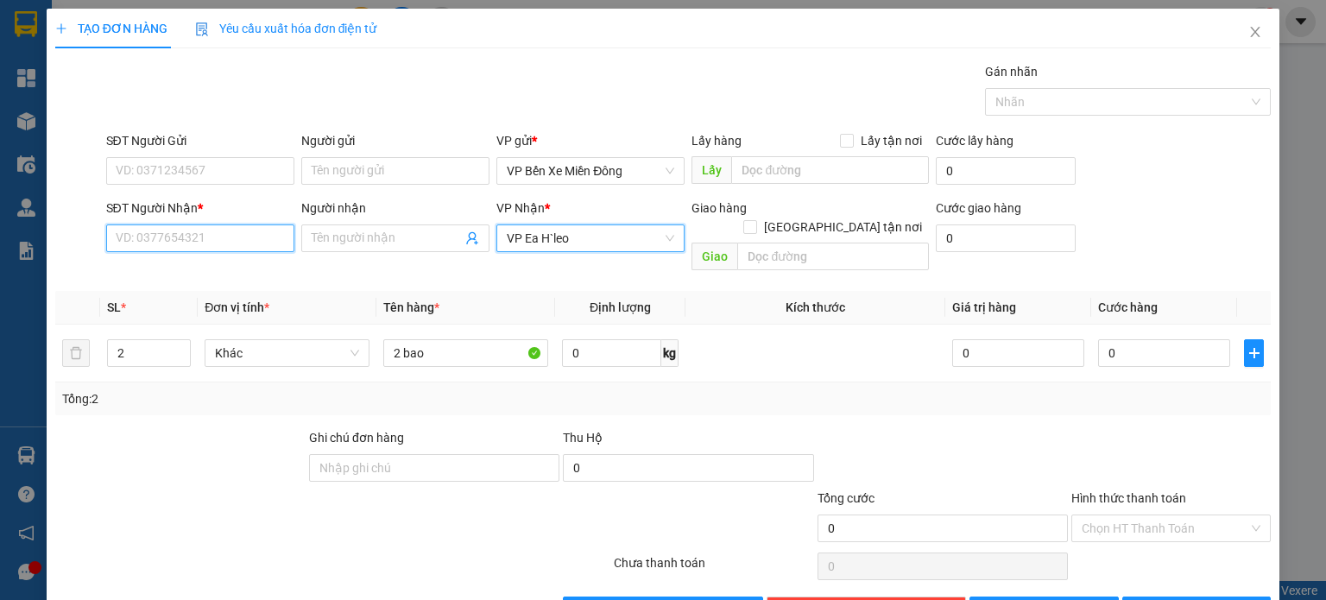
click at [237, 227] on input "SĐT Người Nhận *" at bounding box center [200, 239] width 188 height 28
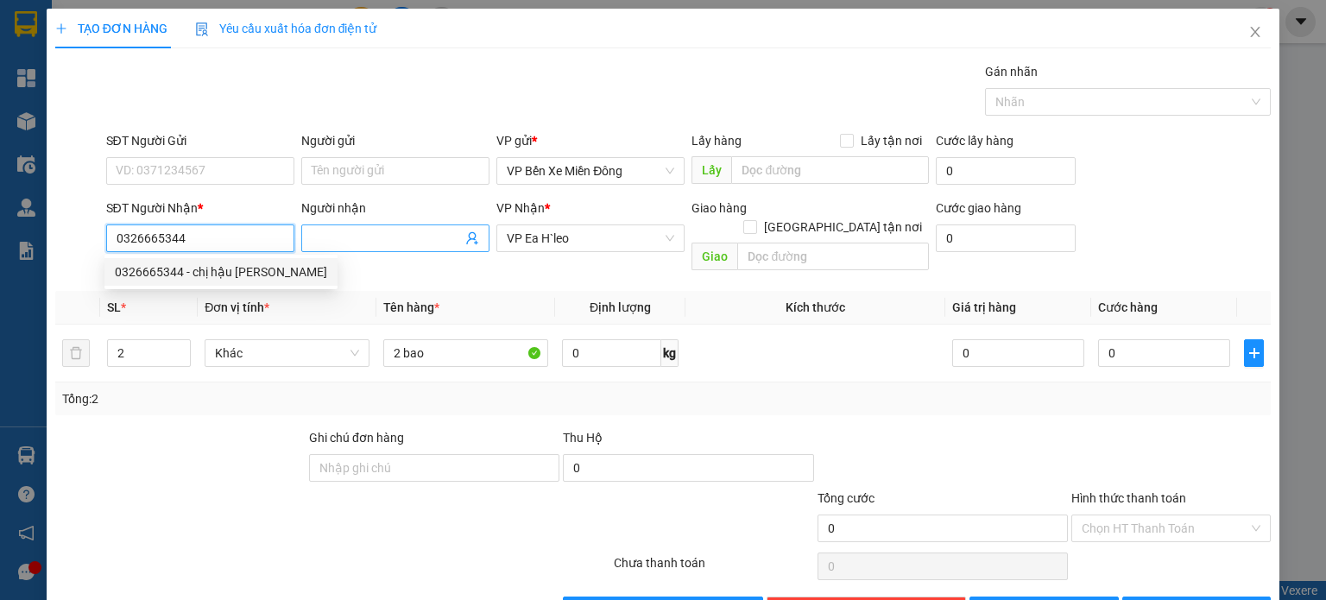
type input "0326665344"
click at [334, 243] on input "Người nhận" at bounding box center [387, 238] width 150 height 19
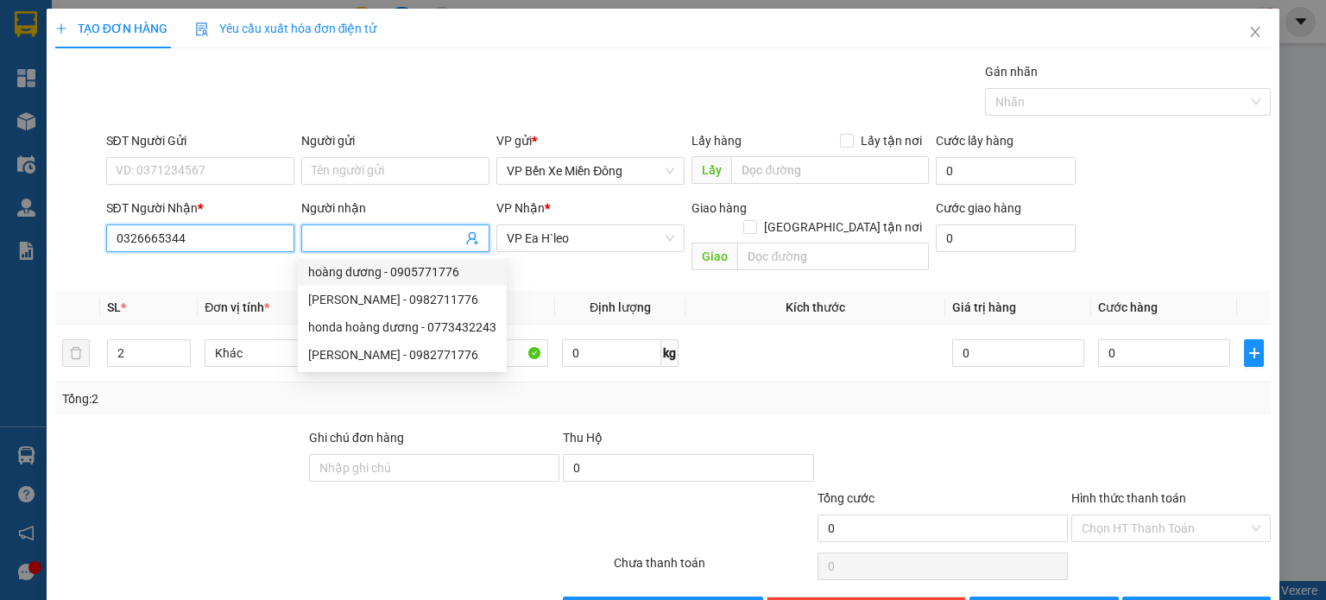
click at [239, 250] on input "0326665344" at bounding box center [200, 239] width 188 height 28
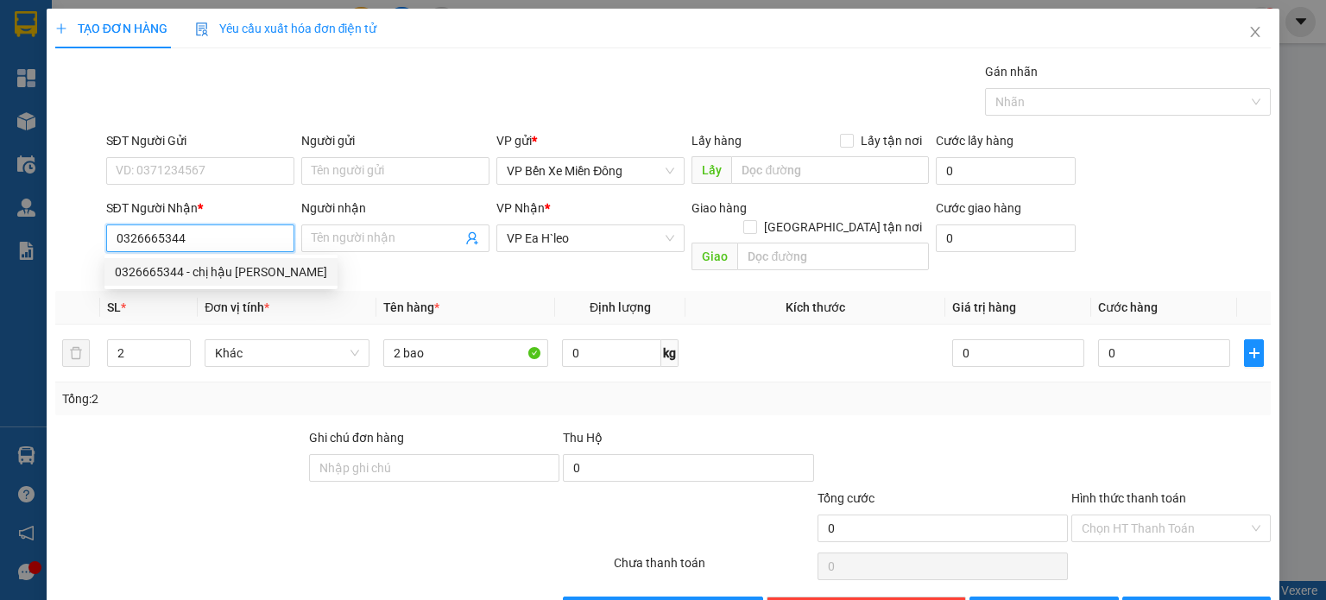
click at [234, 270] on div "0326665344 - chị hậu eahleo" at bounding box center [221, 271] width 212 height 19
type input "chị hậu eahleo"
type input "nhà xe"
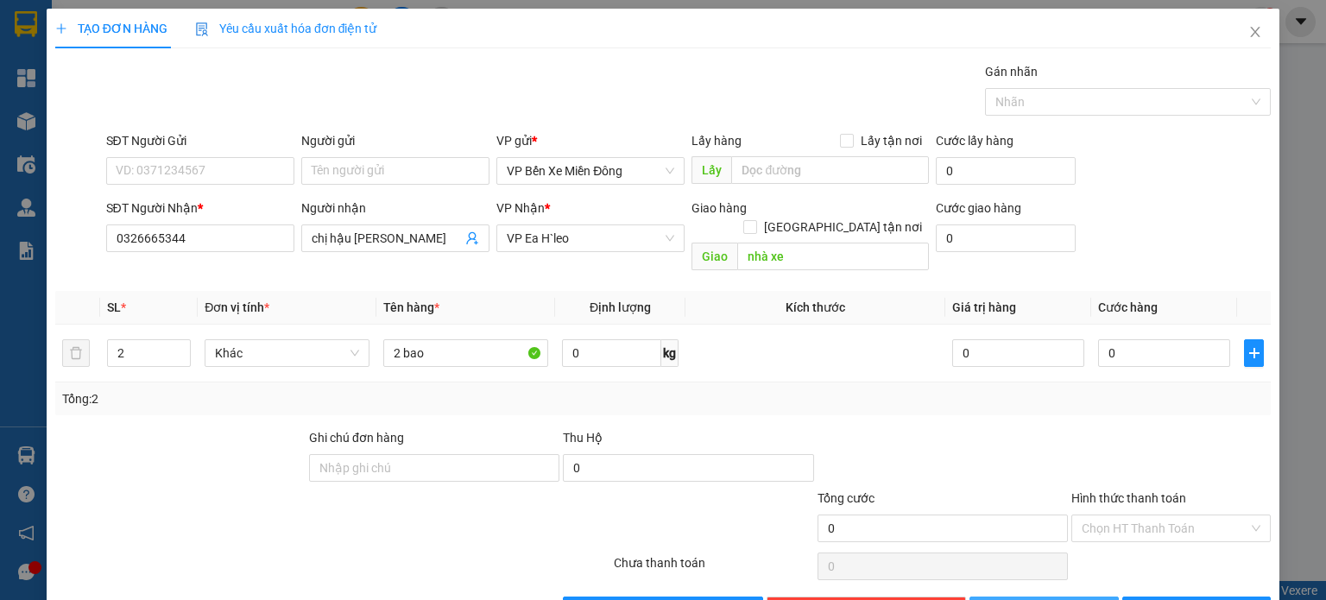
click at [1043, 599] on span "[PERSON_NAME]" at bounding box center [1054, 610] width 92 height 19
type input "1"
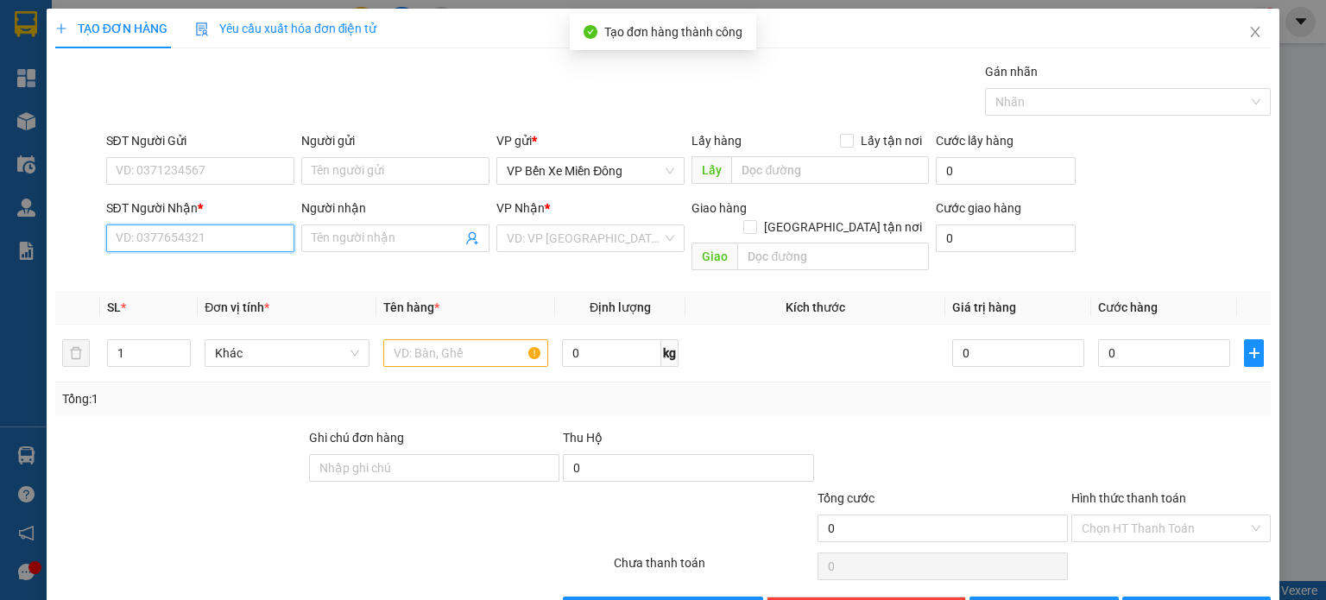
click at [253, 246] on input "SĐT Người Nhận *" at bounding box center [200, 239] width 188 height 28
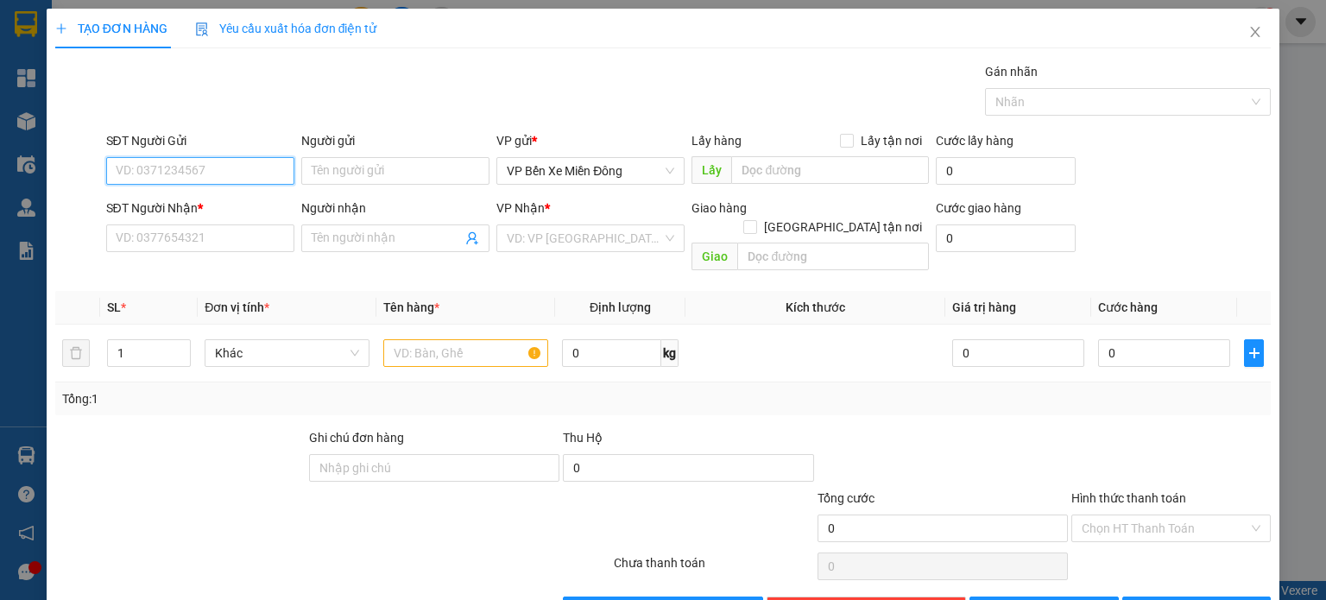
click at [175, 179] on input "SĐT Người Gửi" at bounding box center [200, 171] width 188 height 28
type input "0778739588"
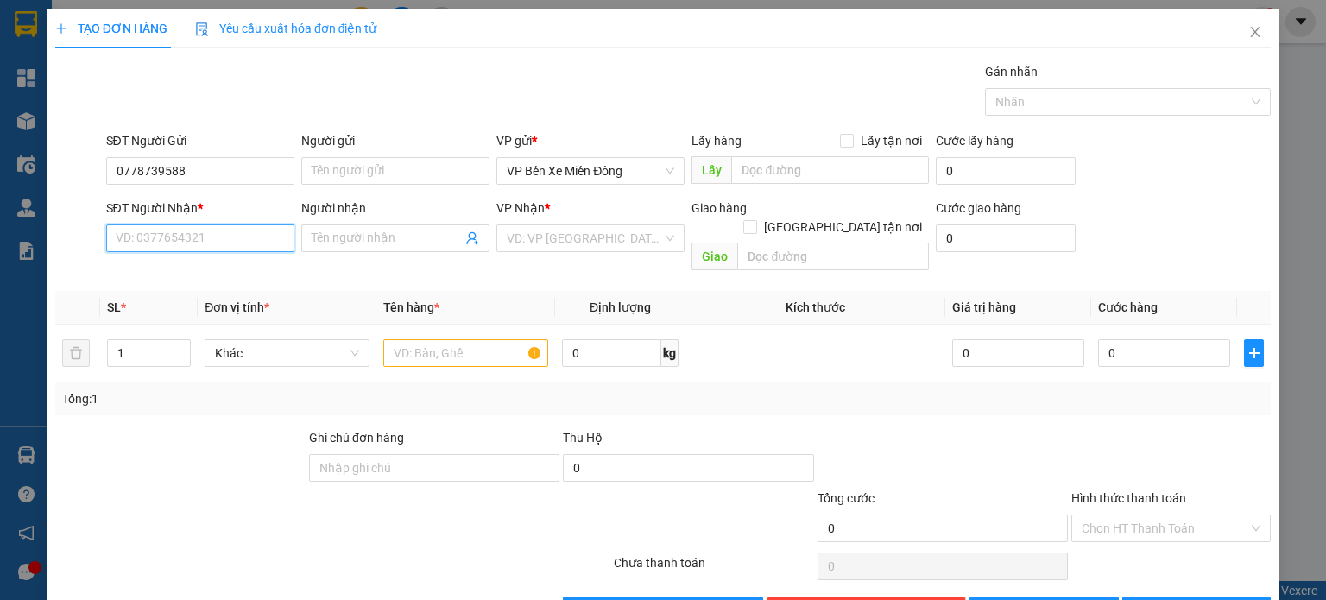
click at [178, 246] on input "SĐT Người Nhận *" at bounding box center [200, 239] width 188 height 28
click at [200, 262] on div "0941004477 - a lin" at bounding box center [197, 272] width 187 height 28
type input "0941004477"
type input "a lin"
type input "0941004477"
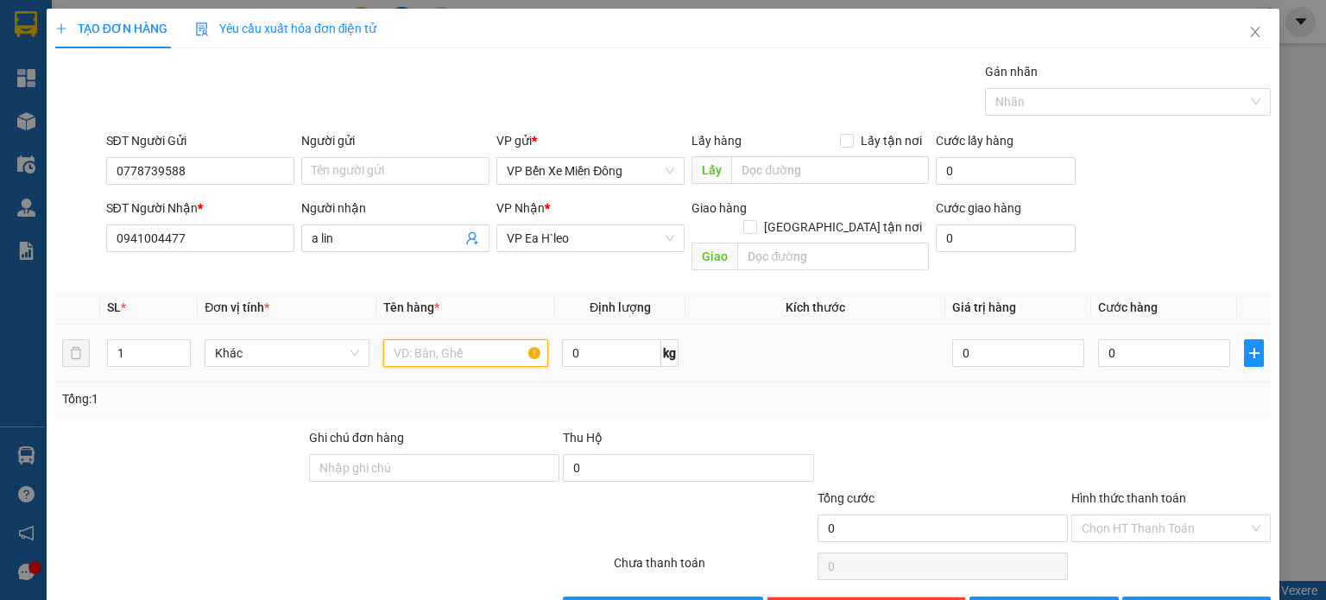
click at [419, 339] on input "text" at bounding box center [465, 353] width 165 height 28
type input "2 thùng sơn + 1 hộp giấy"
drag, startPoint x: 138, startPoint y: 332, endPoint x: 110, endPoint y: 331, distance: 28.5
click at [110, 340] on input "1" at bounding box center [149, 353] width 82 height 26
type input "3"
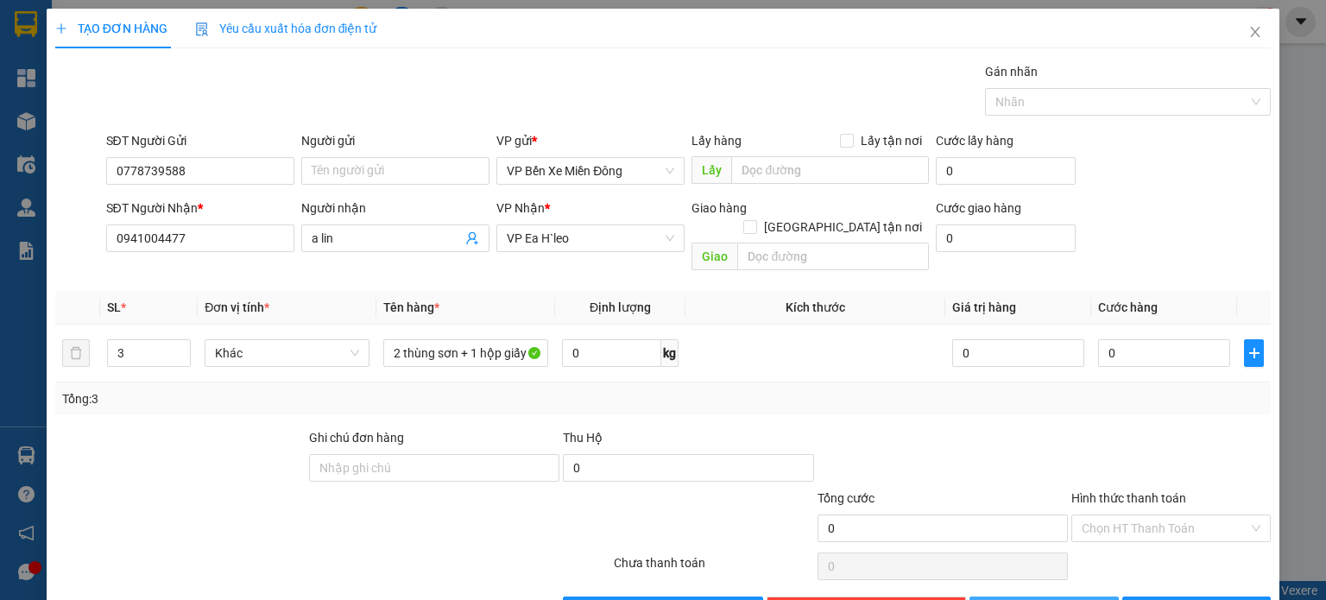
click at [1012, 597] on button "Lưu" at bounding box center [1044, 611] width 149 height 28
type input "1"
click at [1249, 28] on icon "close" at bounding box center [1256, 32] width 14 height 14
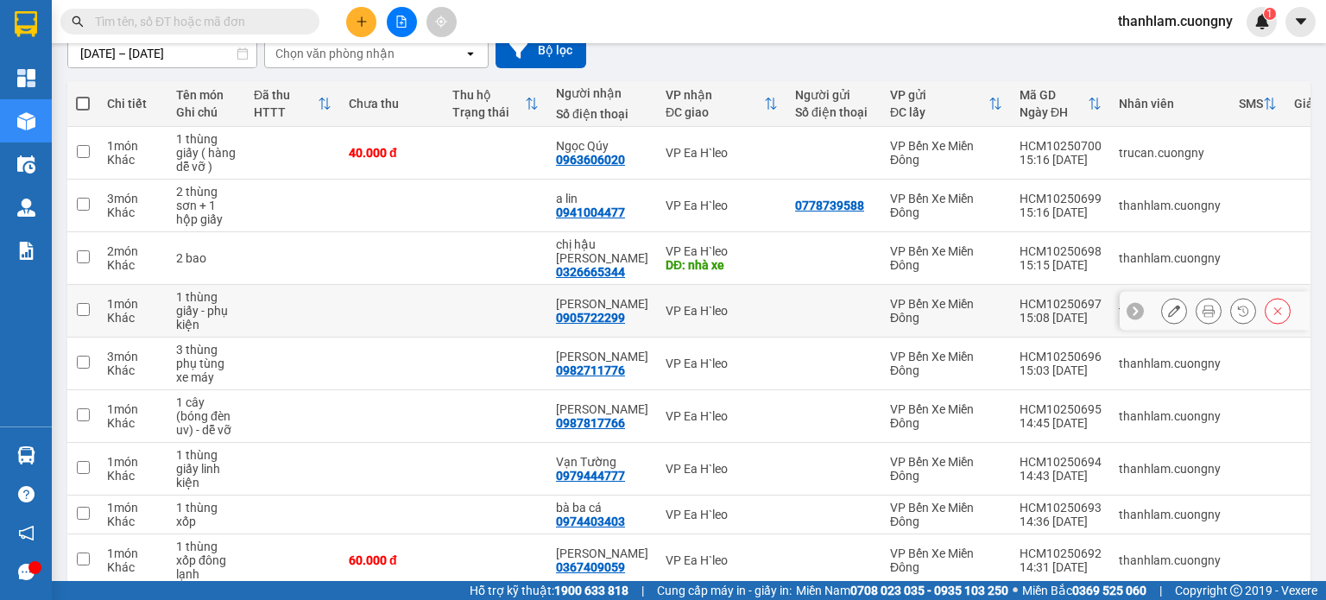
scroll to position [173, 0]
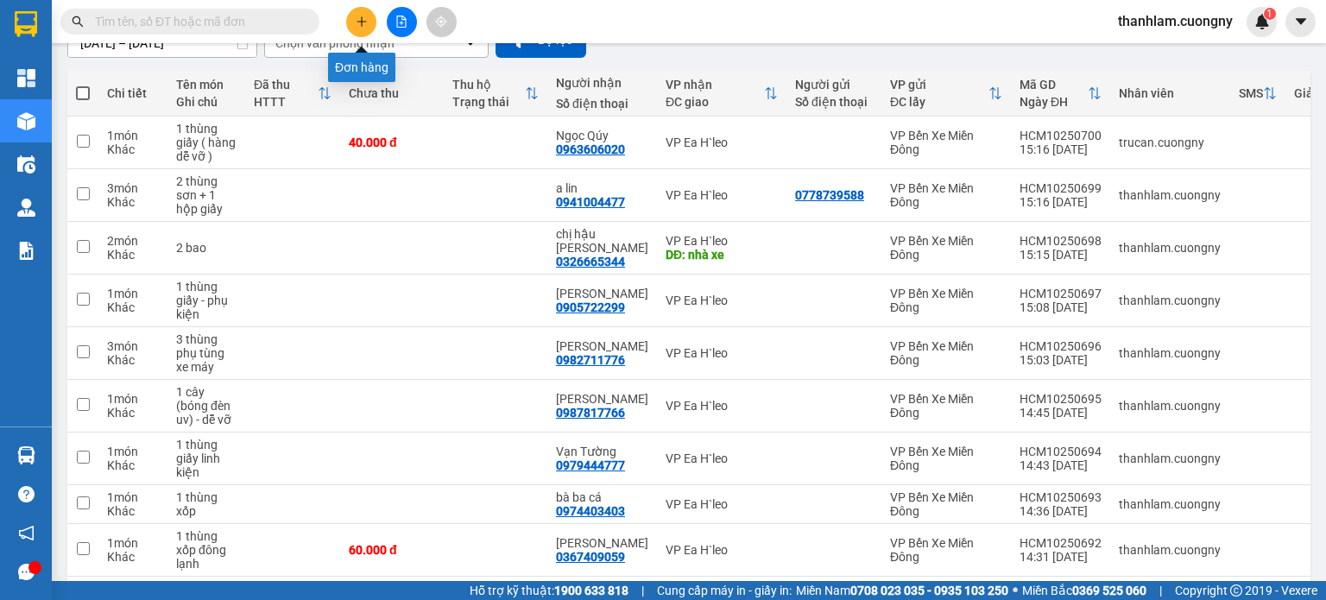
click at [356, 22] on icon "plus" at bounding box center [362, 22] width 12 height 12
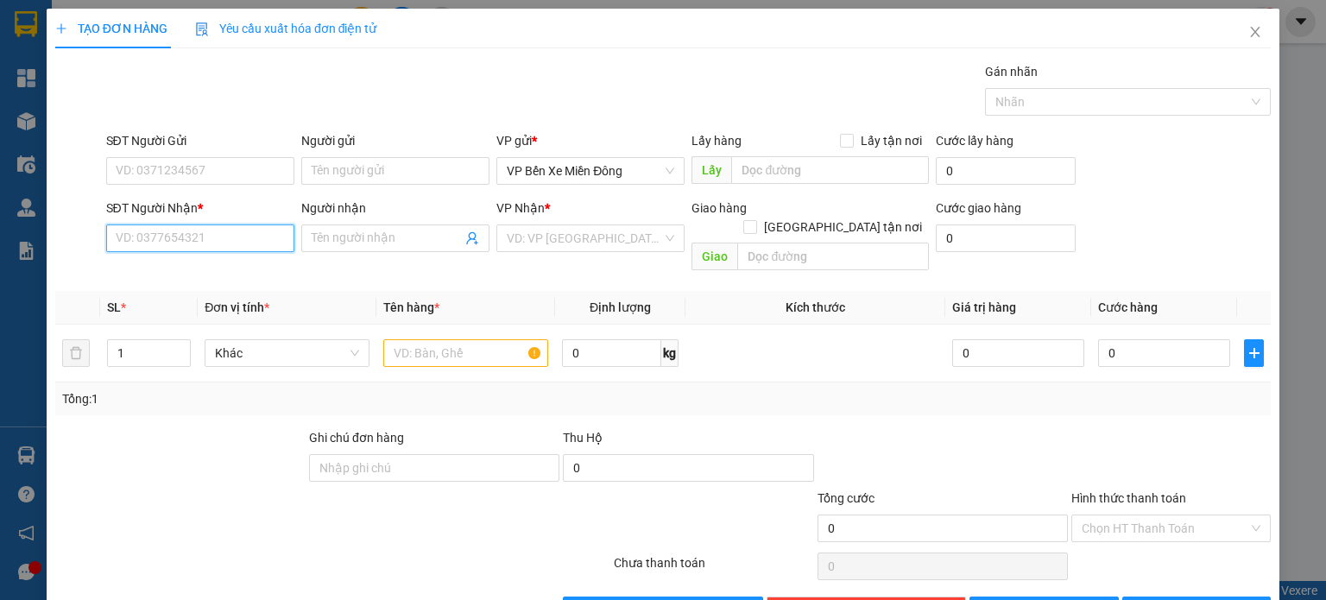
click at [266, 233] on input "SĐT Người Nhận *" at bounding box center [200, 239] width 188 height 28
type input "0961246862"
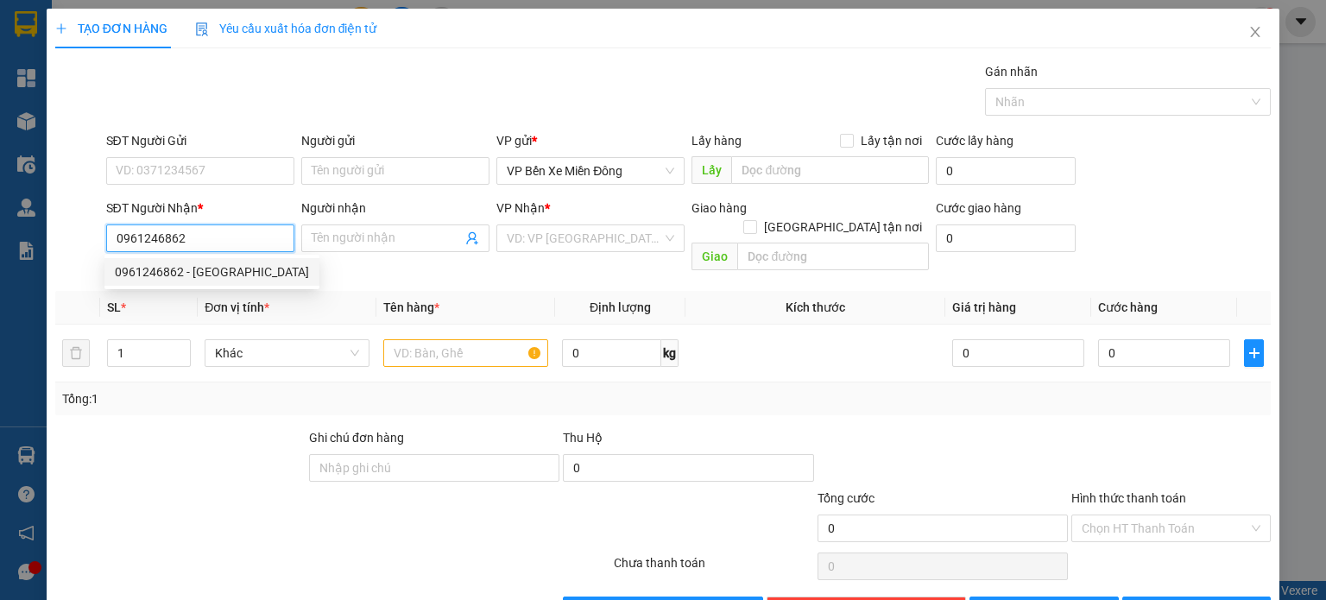
click at [222, 272] on div "0961246862 - hải hưng" at bounding box center [212, 271] width 194 height 19
type input "hải hưng"
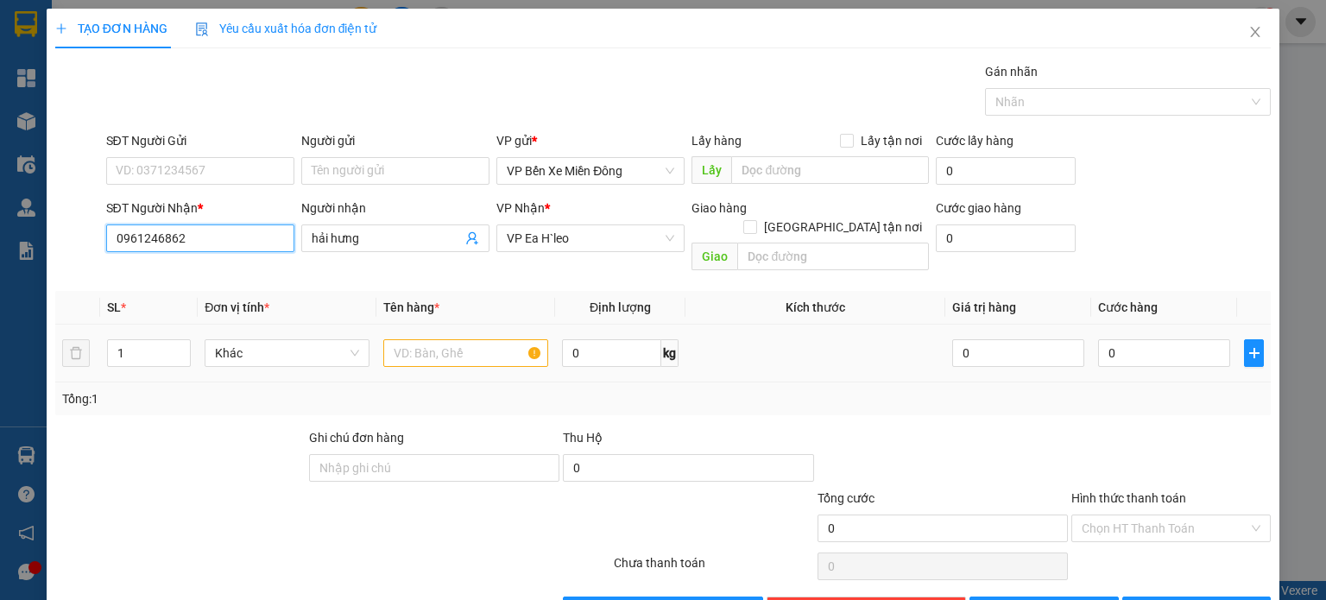
type input "0961246862"
click at [418, 336] on div at bounding box center [465, 353] width 165 height 35
click at [420, 339] on input "text" at bounding box center [465, 353] width 165 height 28
type input "2"
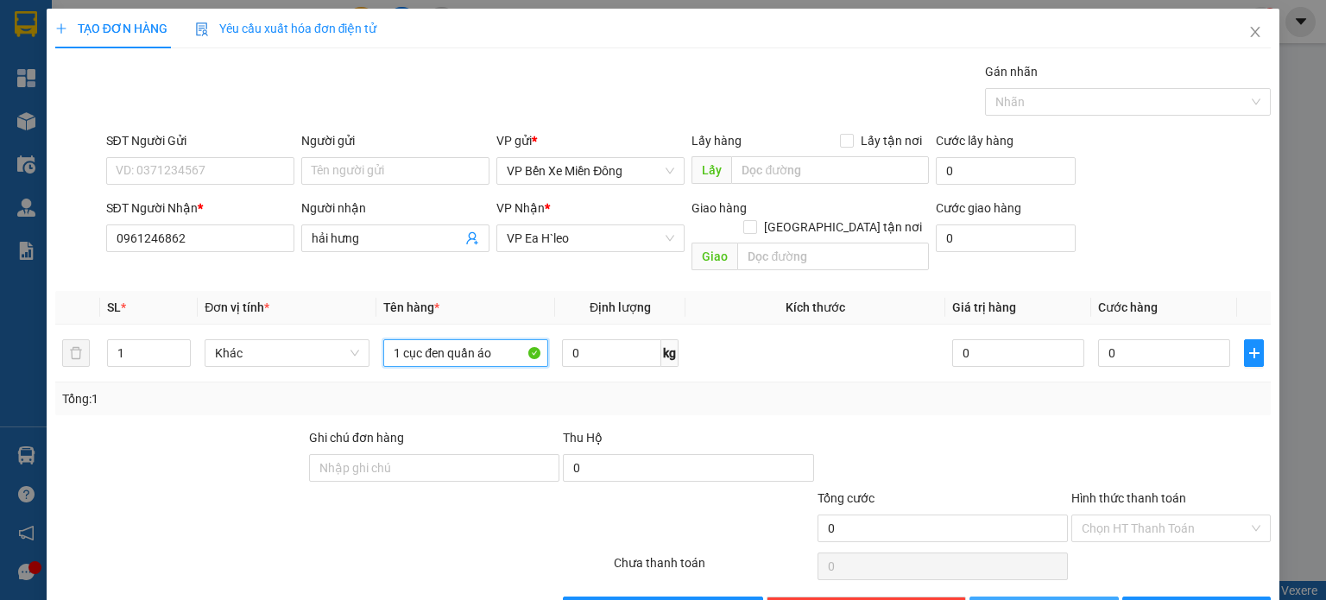
type input "1 cục đen quần áo"
click at [1054, 597] on button "Lưu" at bounding box center [1044, 611] width 149 height 28
click at [1250, 40] on span "Close" at bounding box center [1255, 33] width 48 height 48
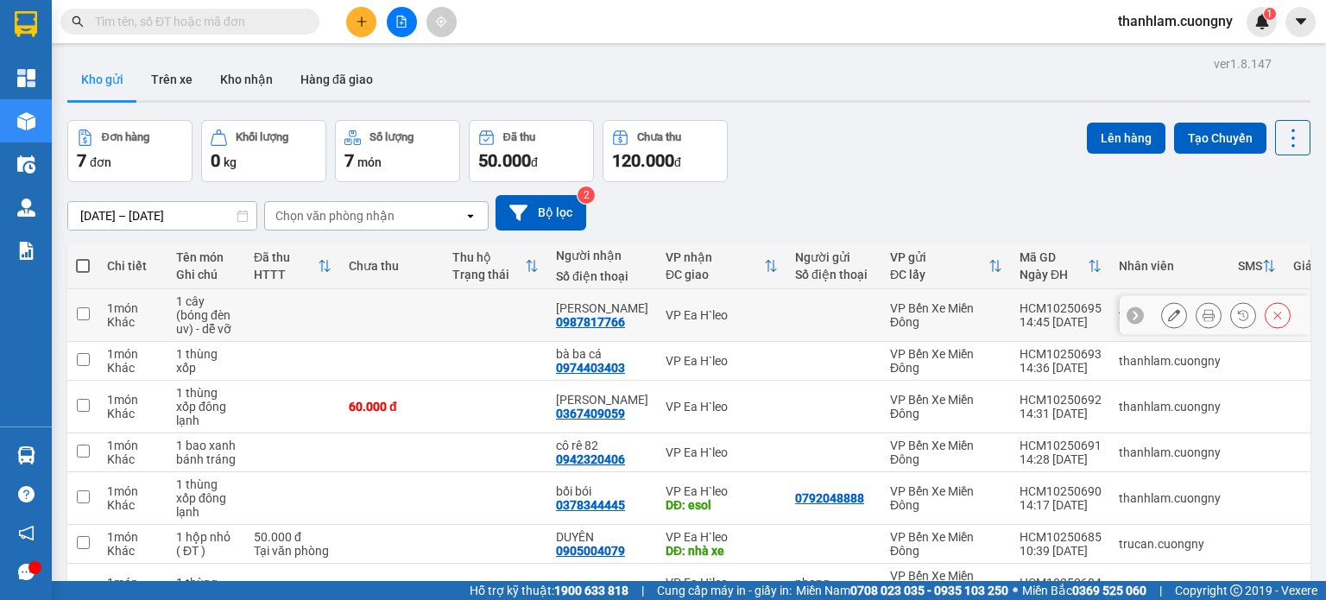
click at [367, 300] on td at bounding box center [392, 315] width 104 height 53
checkbox input "true"
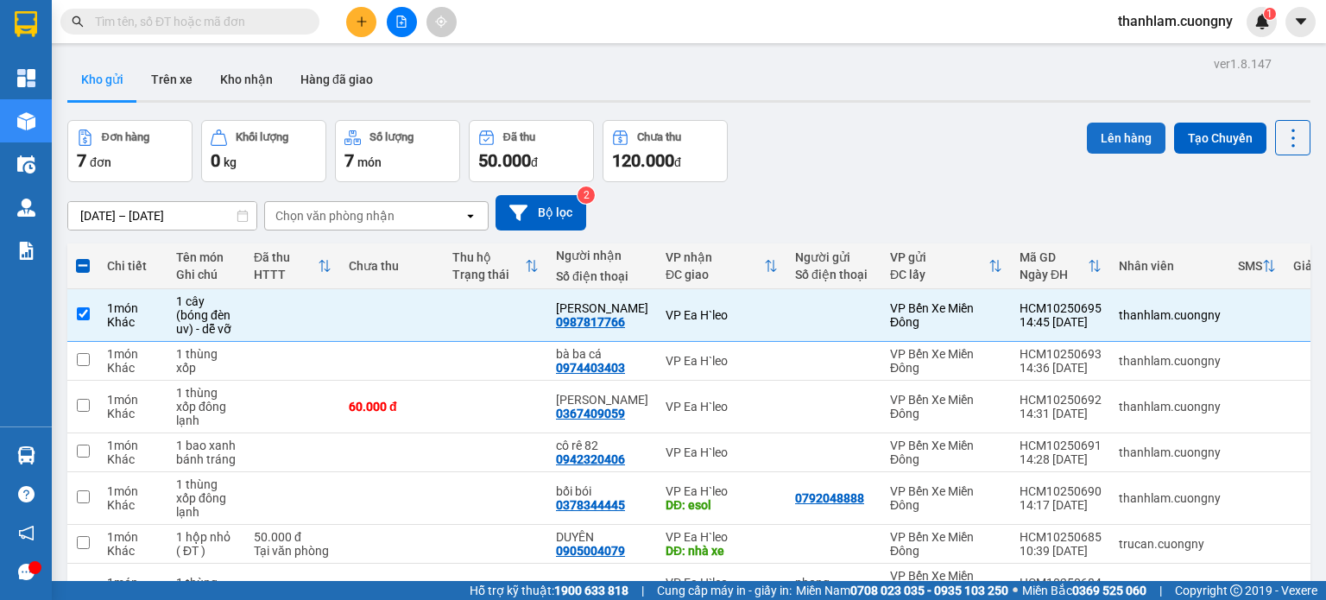
click at [1087, 130] on button "Lên hàng" at bounding box center [1126, 138] width 79 height 31
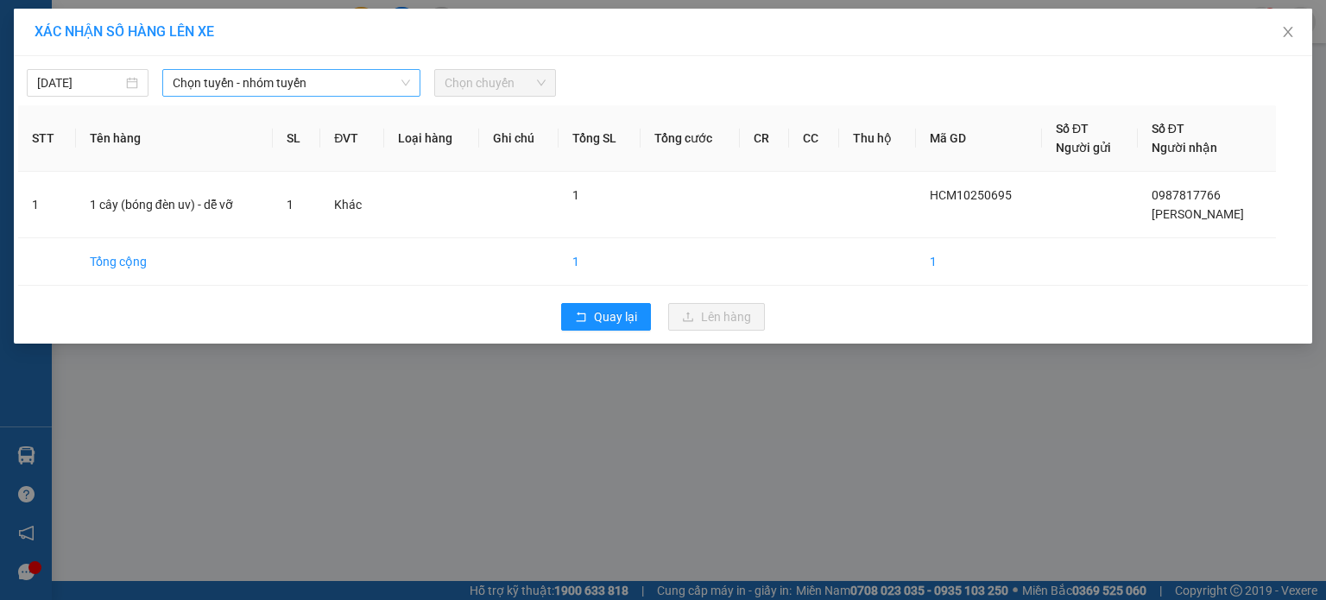
click at [340, 89] on span "Chọn tuyến - nhóm tuyến" at bounding box center [291, 83] width 237 height 26
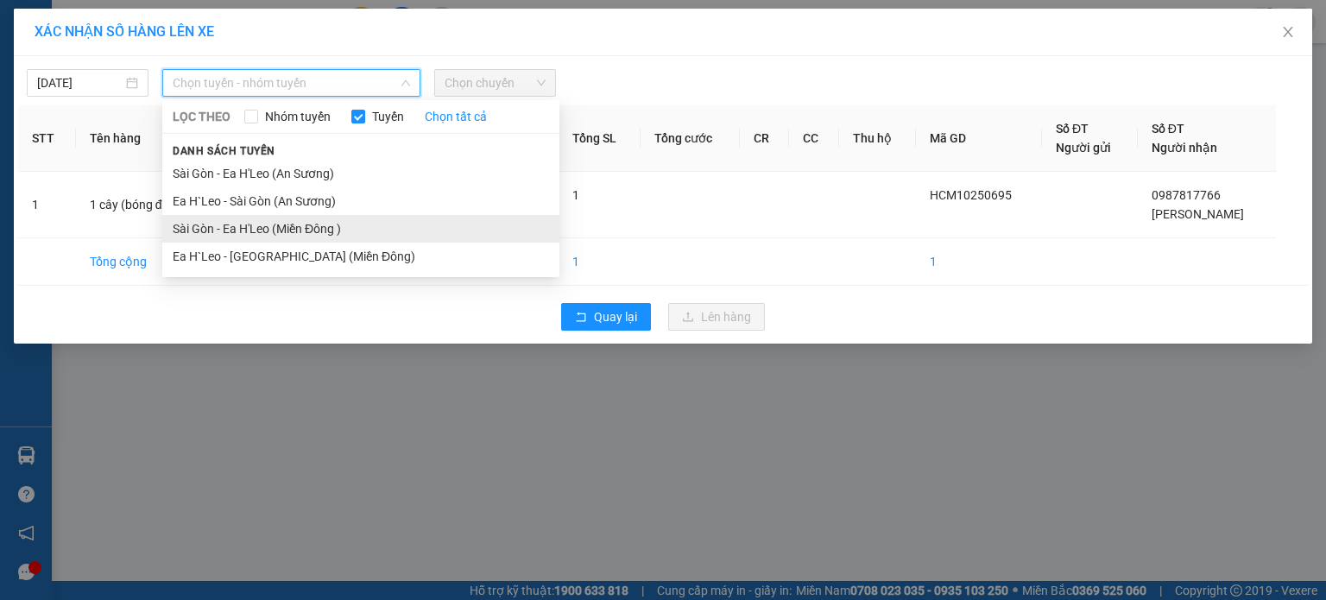
click at [363, 234] on li "Sài Gòn - Ea H'Leo (Miền Đông )" at bounding box center [360, 229] width 397 height 28
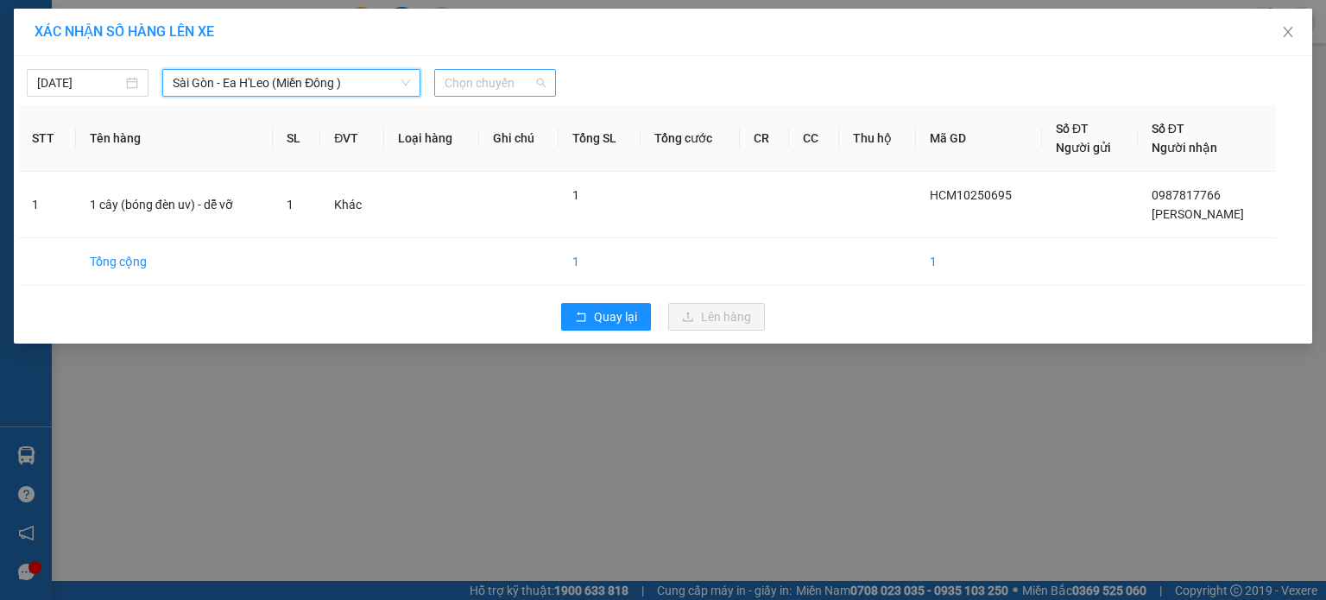
click at [474, 94] on span "Chọn chuyến" at bounding box center [495, 83] width 101 height 26
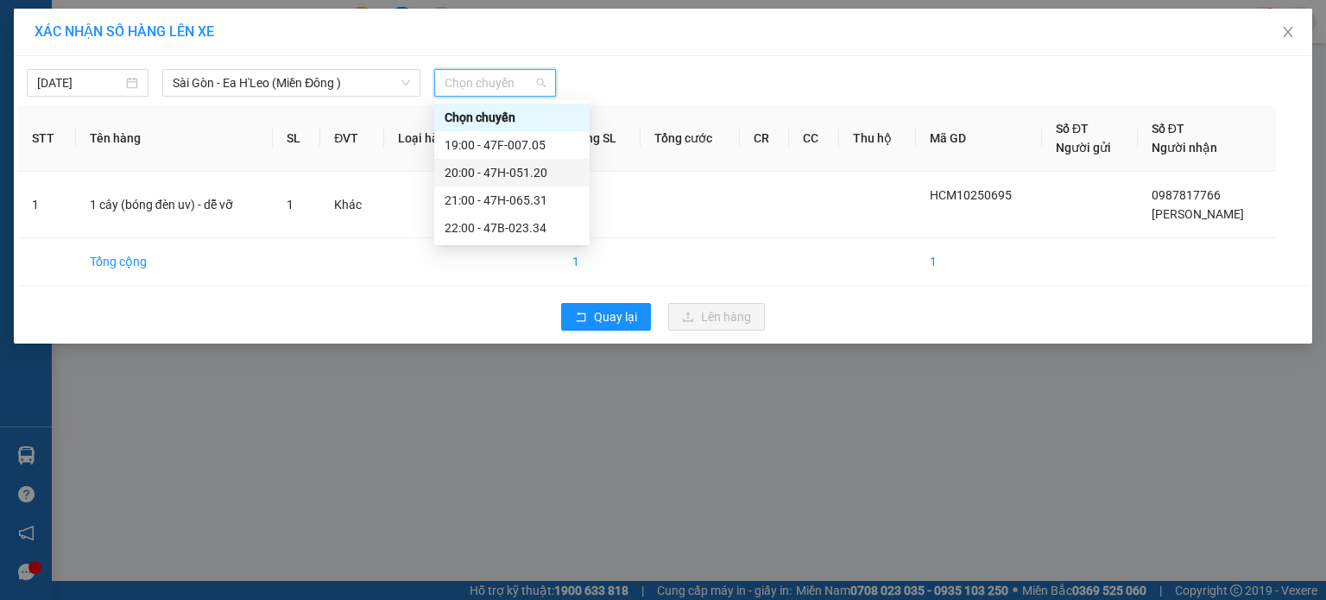
click at [479, 172] on div "20:00 - 47H-051.20" at bounding box center [512, 172] width 135 height 19
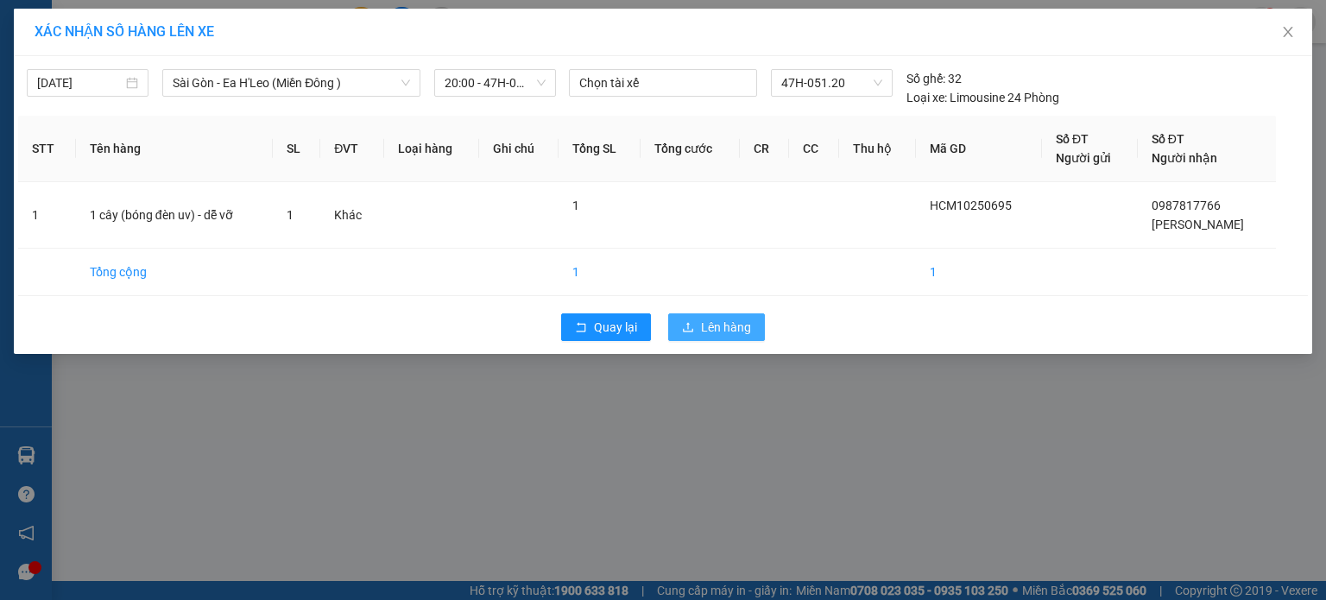
click at [706, 324] on span "Lên hàng" at bounding box center [726, 327] width 50 height 19
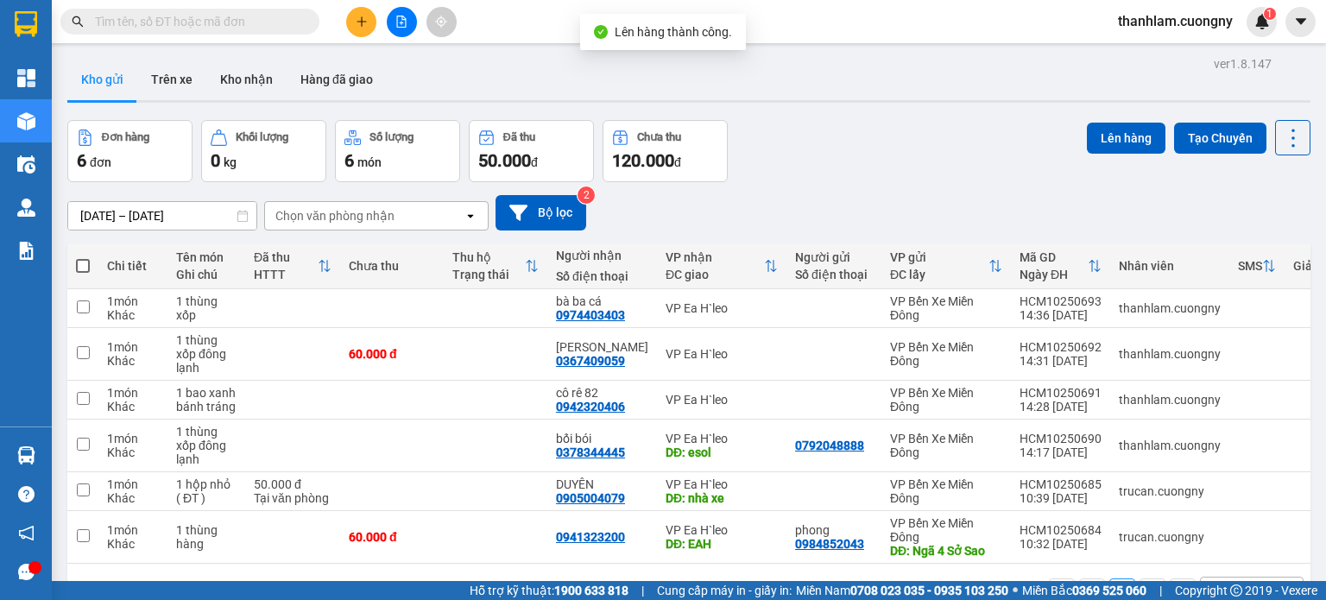
scroll to position [79, 0]
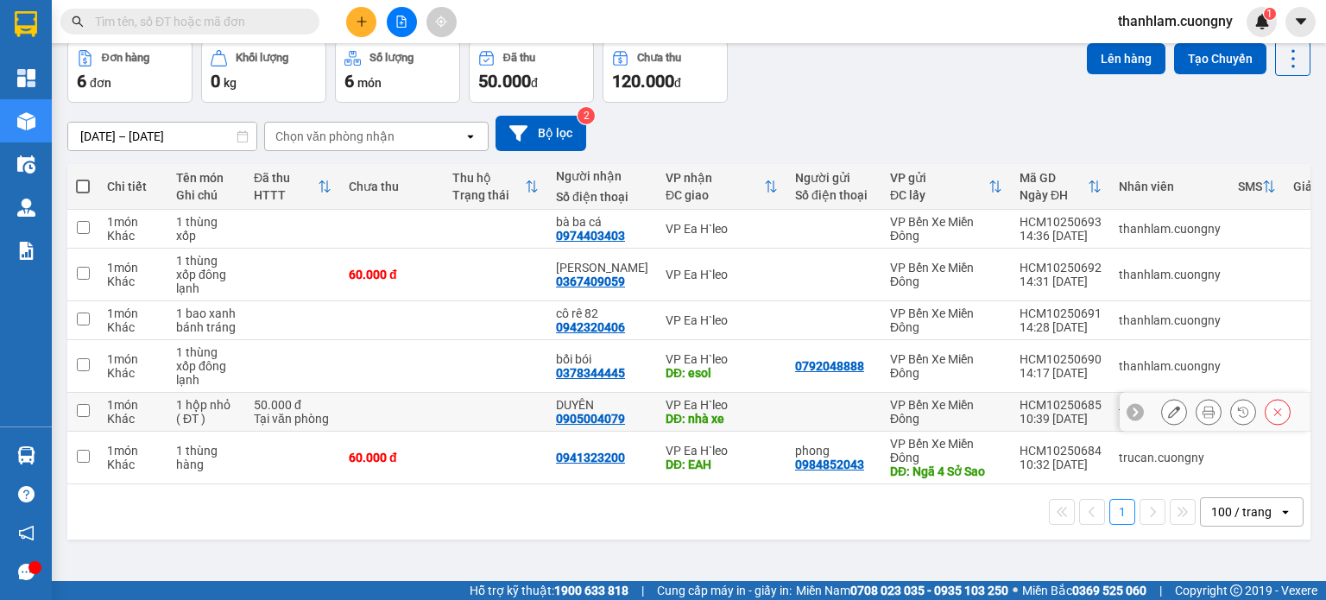
click at [425, 406] on td at bounding box center [392, 412] width 104 height 39
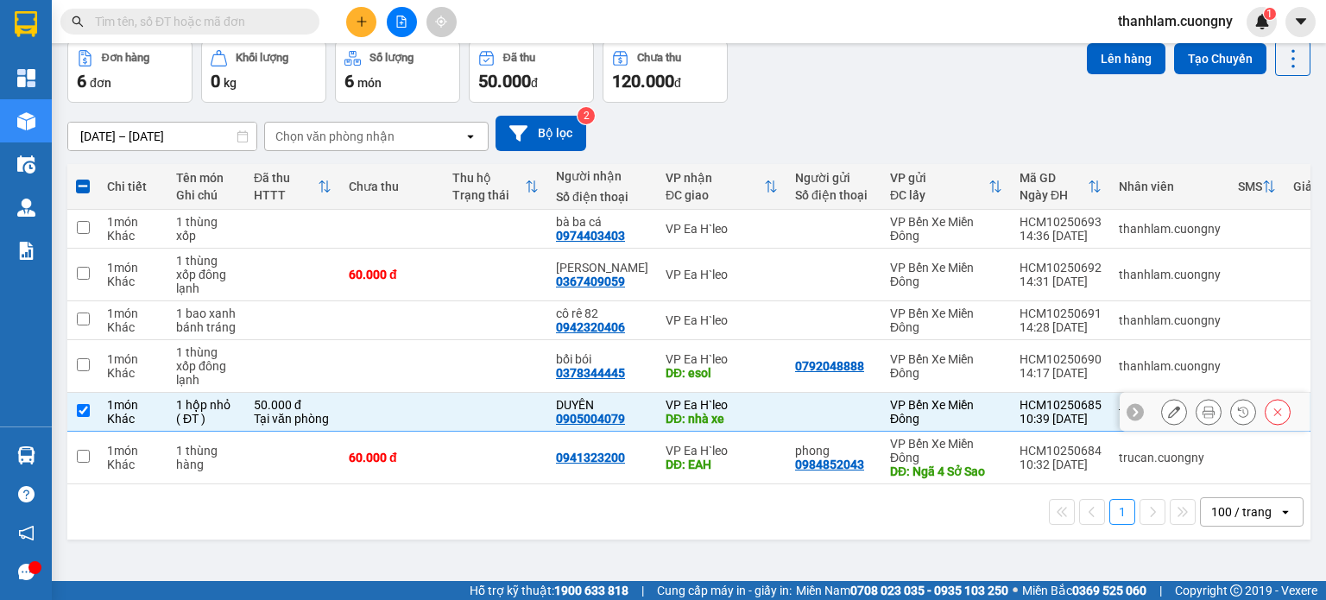
click at [452, 400] on td at bounding box center [496, 412] width 104 height 39
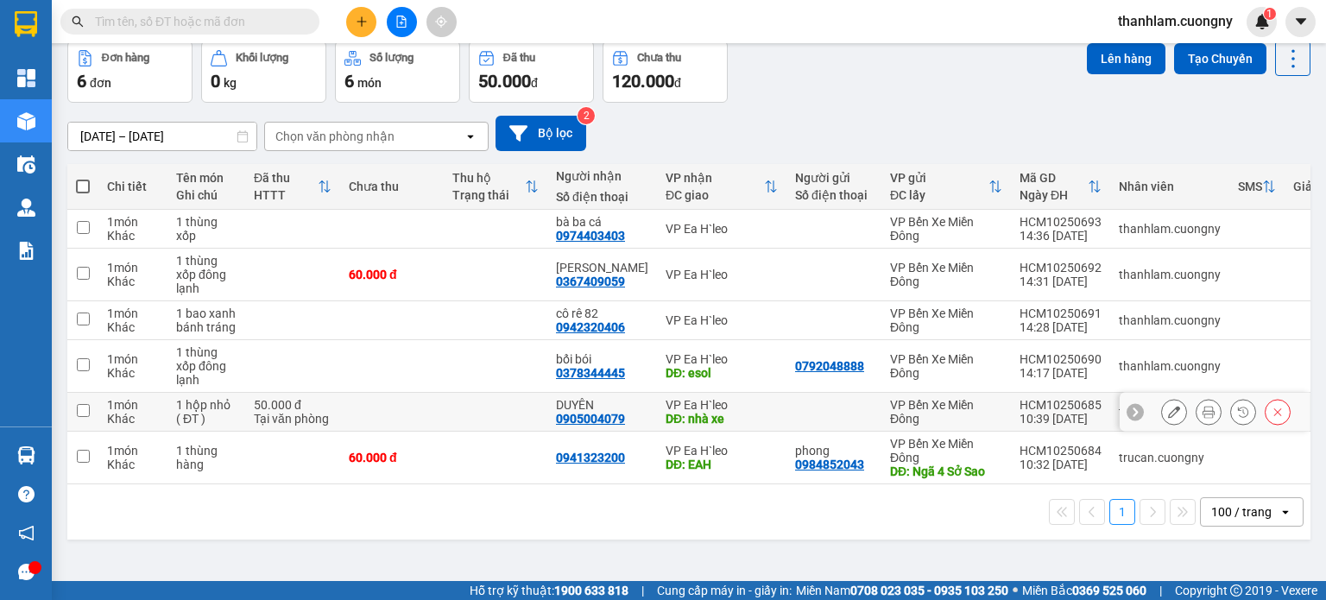
click at [456, 410] on td at bounding box center [496, 412] width 104 height 39
checkbox input "true"
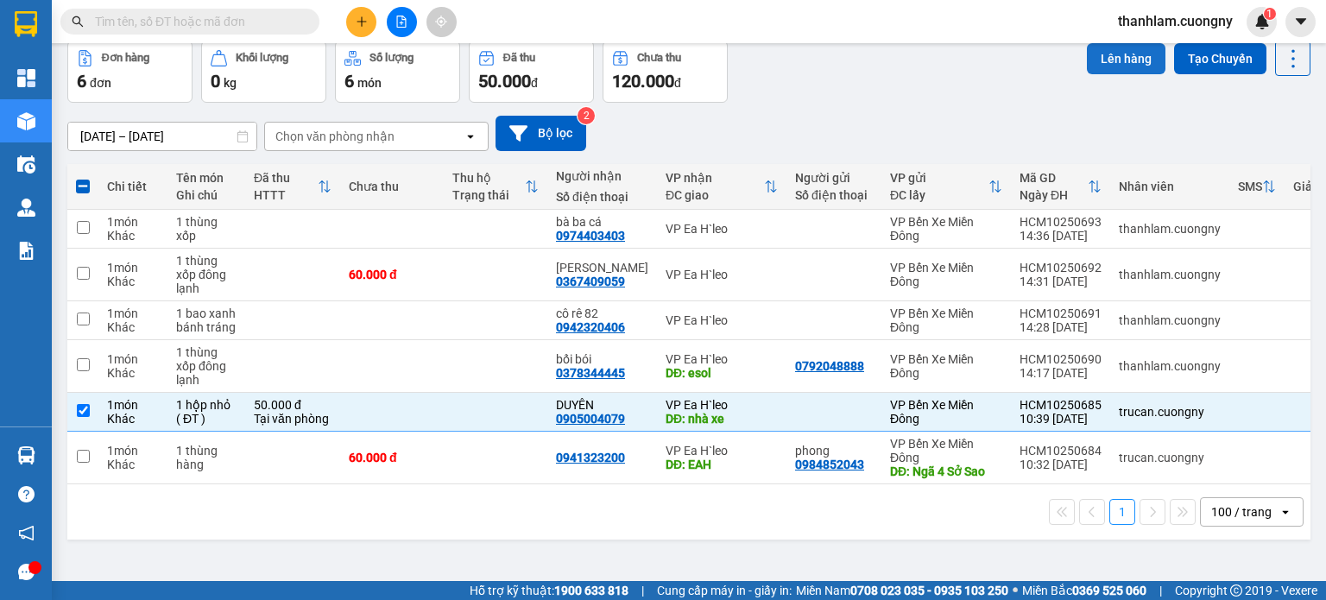
click at [1123, 51] on button "Lên hàng" at bounding box center [1126, 58] width 79 height 31
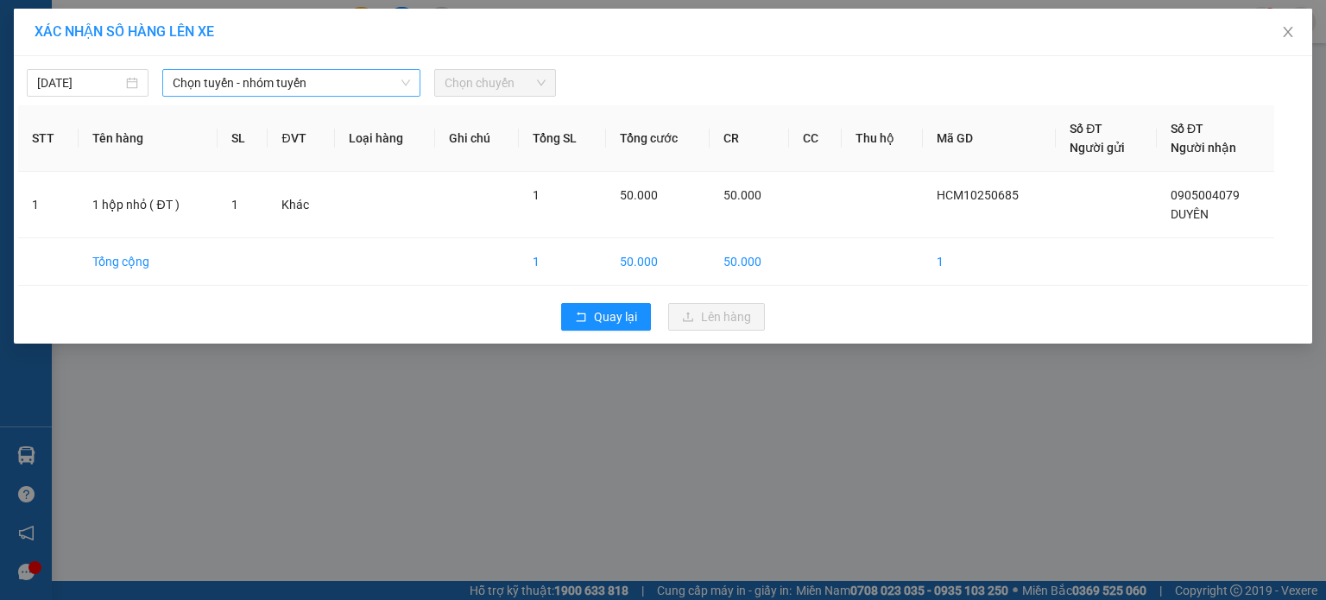
click at [378, 86] on span "Chọn tuyến - nhóm tuyến" at bounding box center [291, 83] width 237 height 26
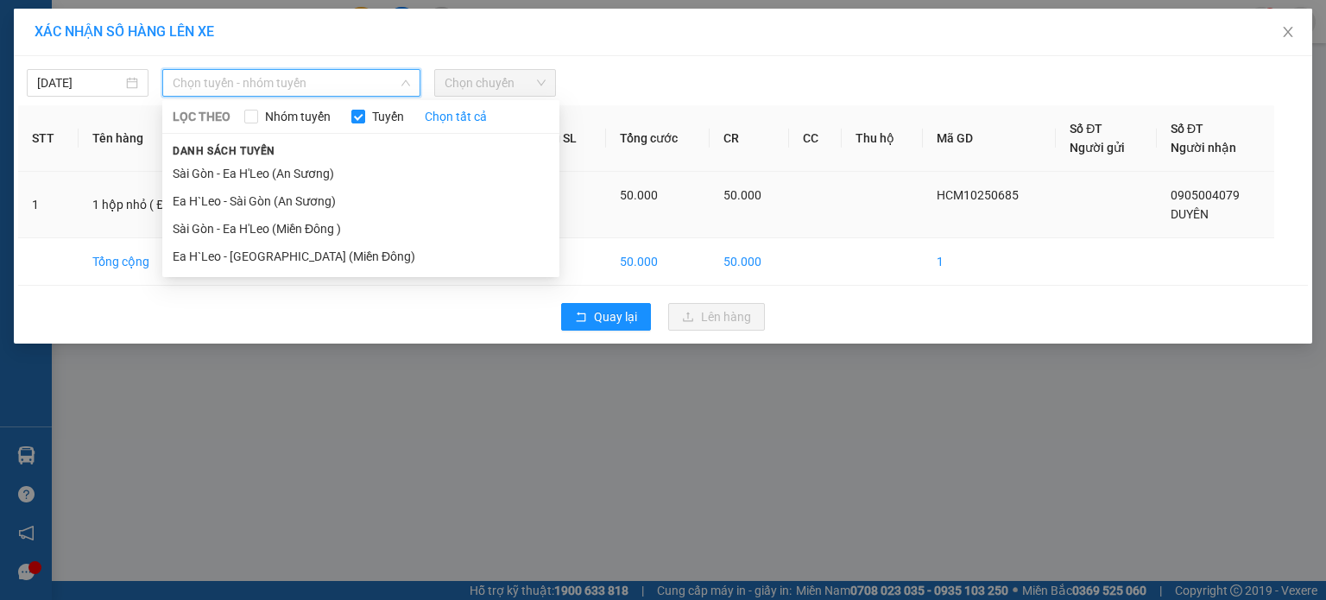
click at [382, 229] on li "Sài Gòn - Ea H'Leo (Miền Đông )" at bounding box center [360, 229] width 397 height 28
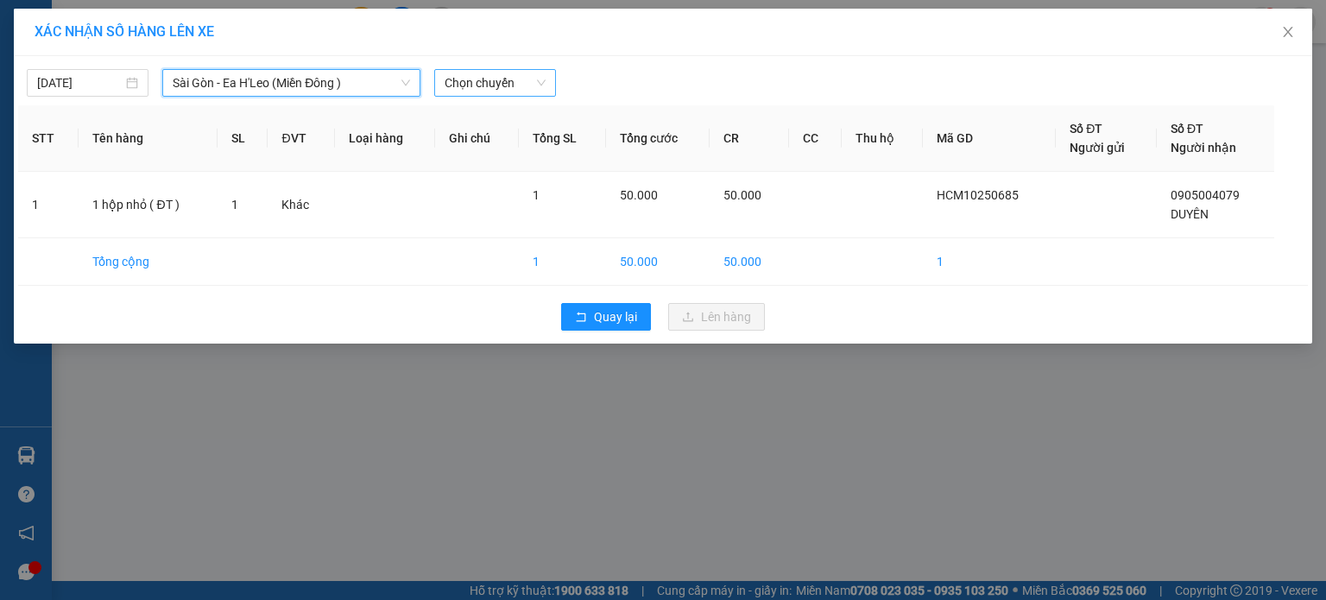
click at [485, 89] on span "Chọn chuyến" at bounding box center [495, 83] width 101 height 26
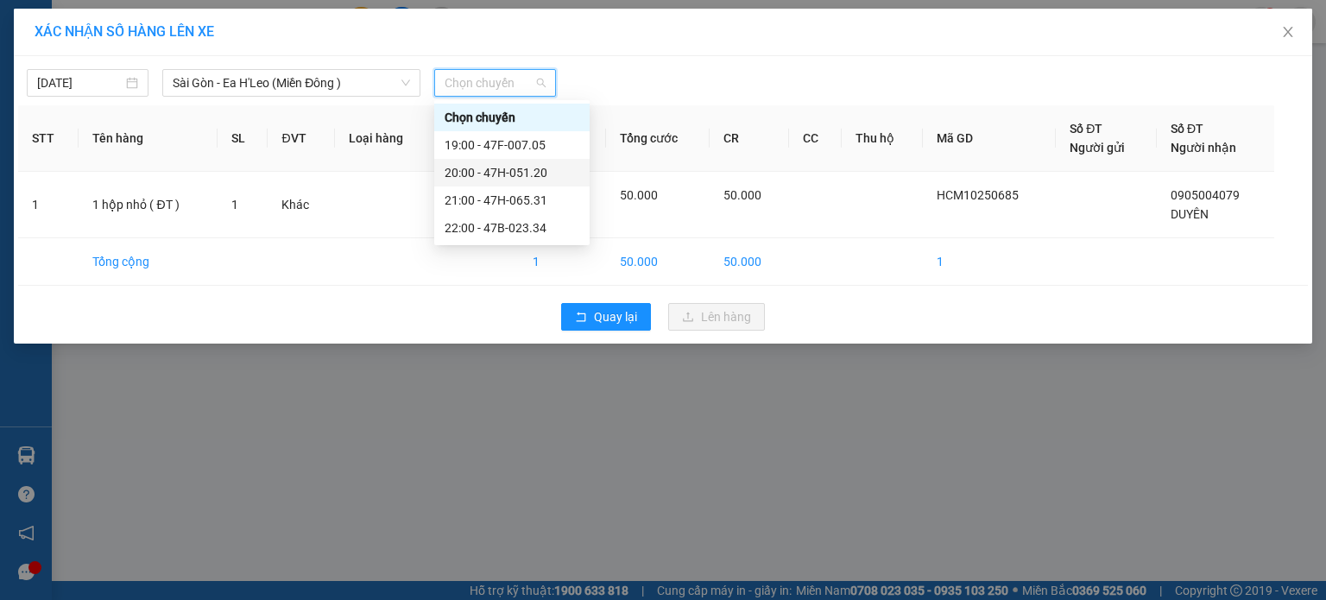
click at [514, 164] on div "20:00 - 47H-051.20" at bounding box center [512, 172] width 135 height 19
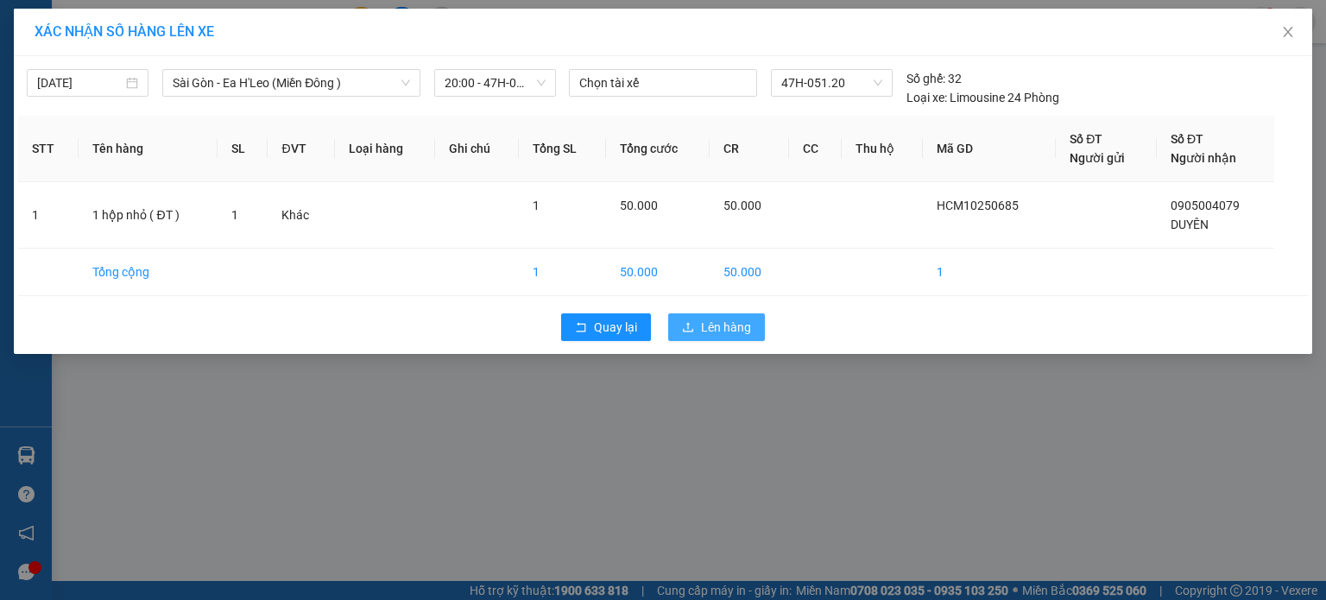
click at [679, 319] on button "Lên hàng" at bounding box center [716, 327] width 97 height 28
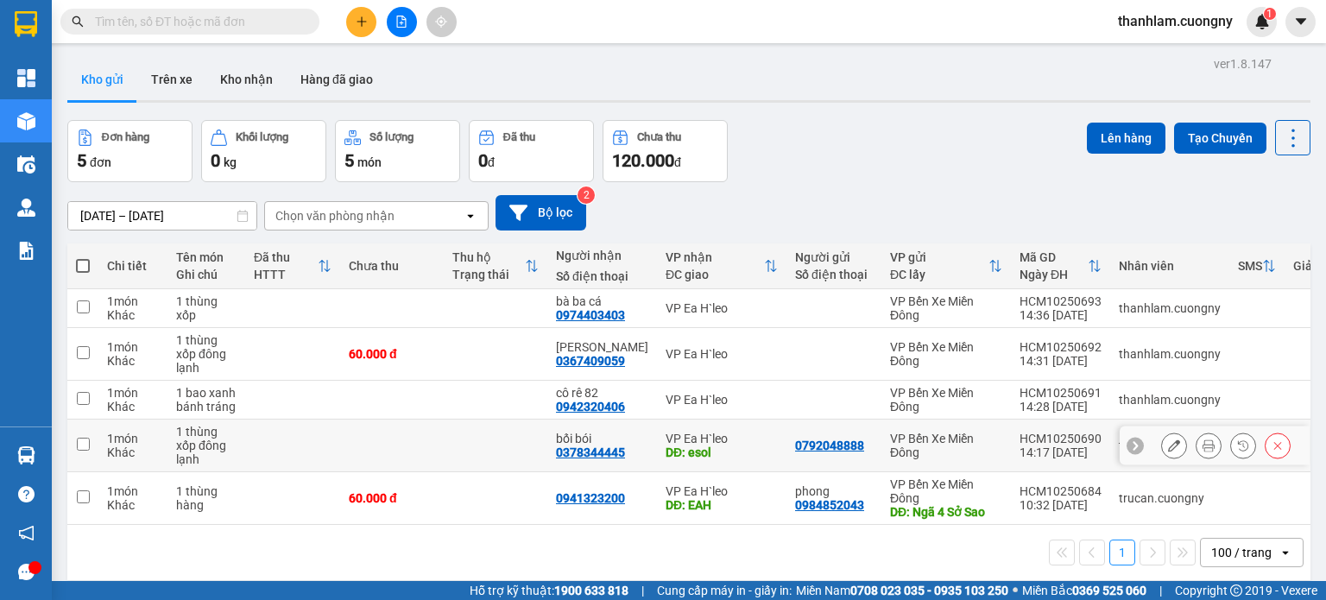
click at [425, 433] on td at bounding box center [392, 446] width 104 height 53
checkbox input "true"
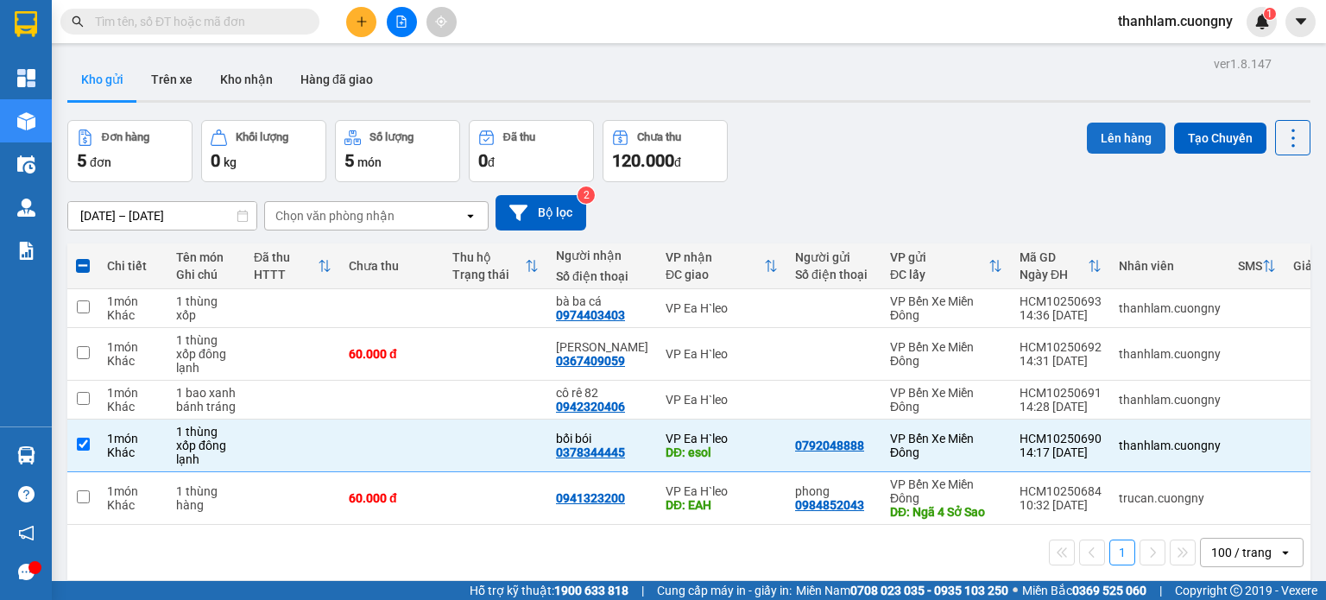
click at [1095, 132] on button "Lên hàng" at bounding box center [1126, 138] width 79 height 31
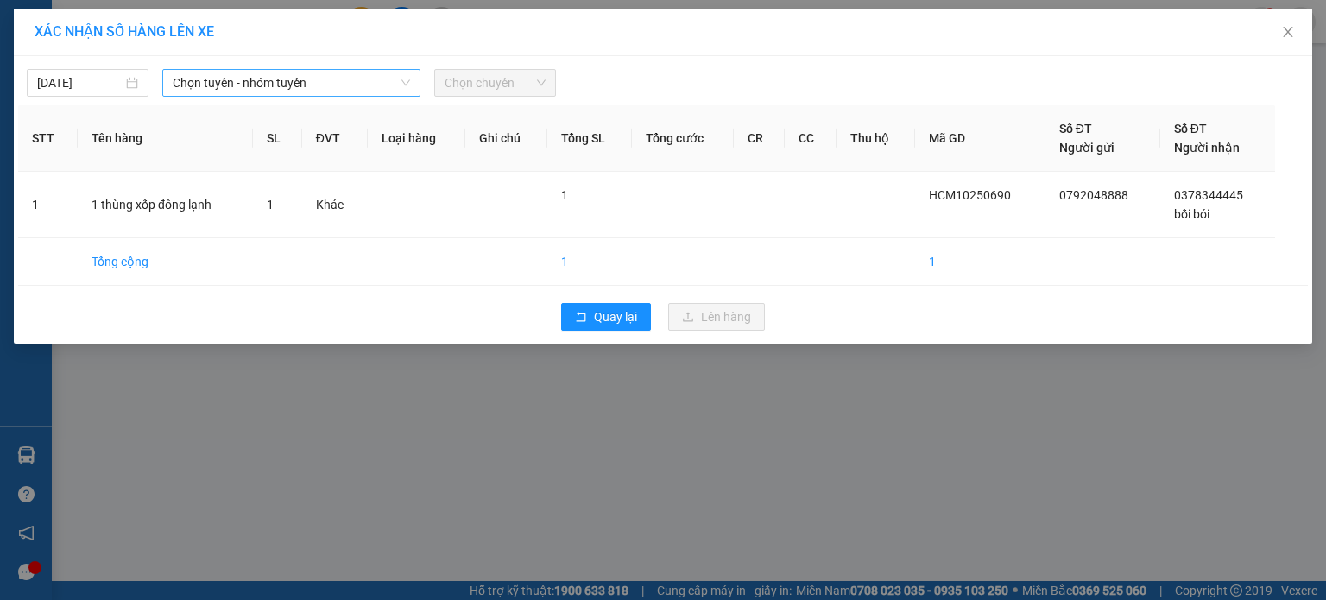
click at [357, 92] on span "Chọn tuyến - nhóm tuyến" at bounding box center [291, 83] width 237 height 26
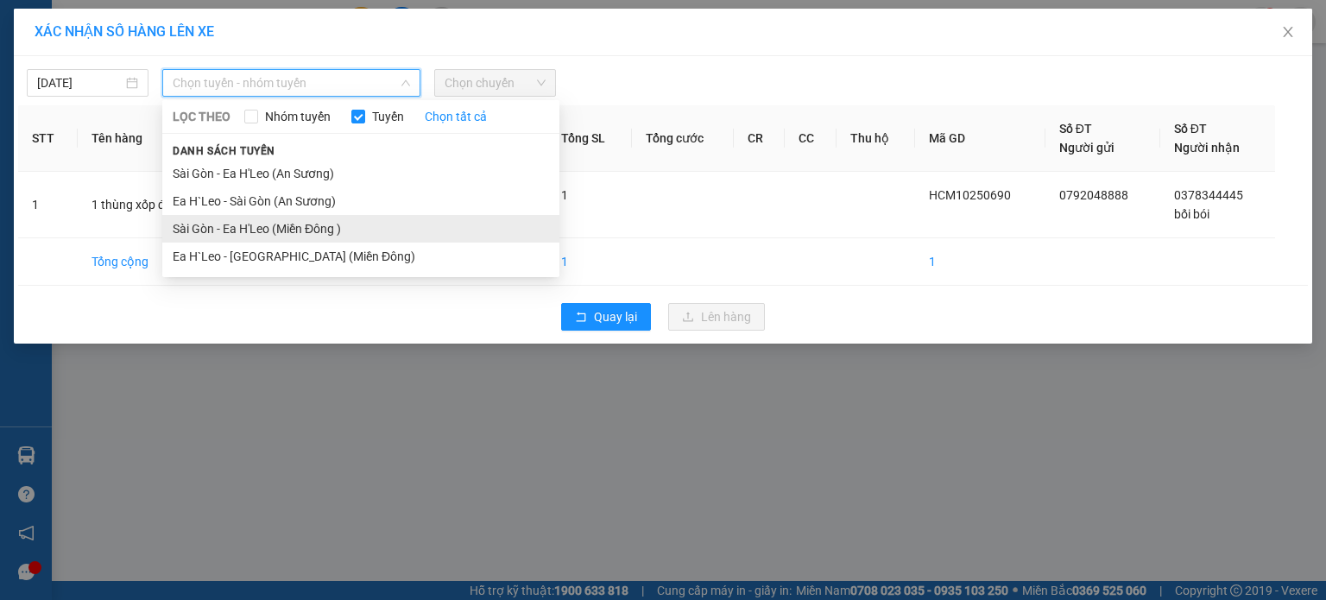
click at [390, 225] on li "Sài Gòn - Ea H'Leo (Miền Đông )" at bounding box center [360, 229] width 397 height 28
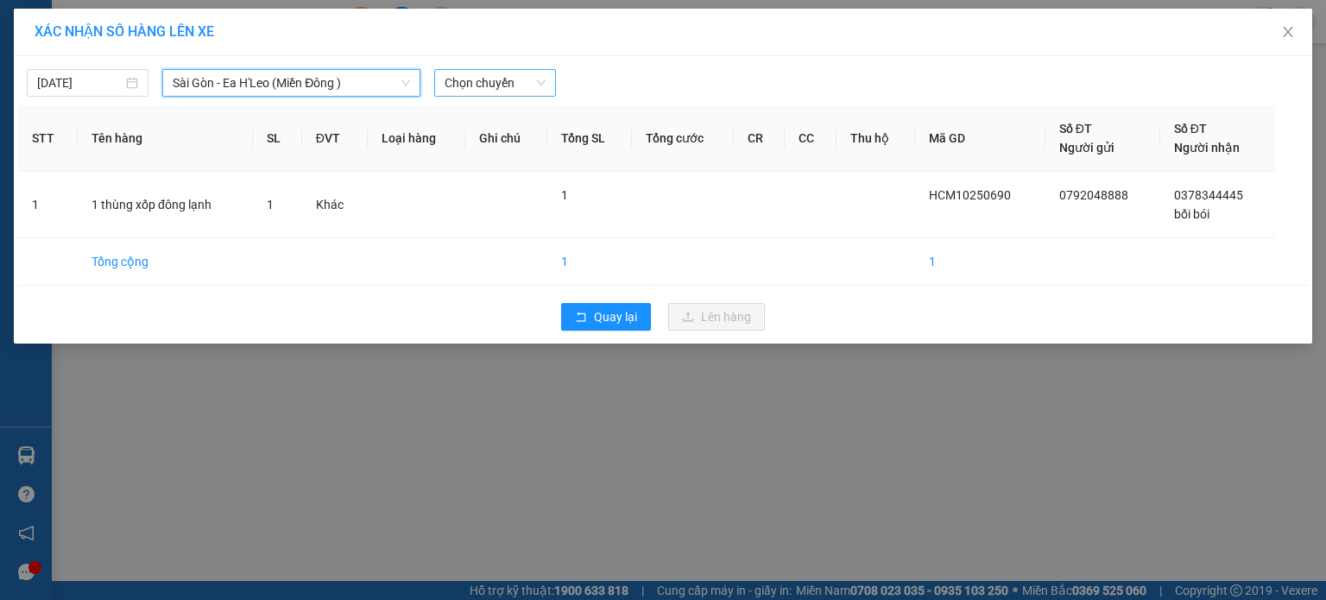
click at [500, 79] on span "Chọn chuyến" at bounding box center [495, 83] width 101 height 26
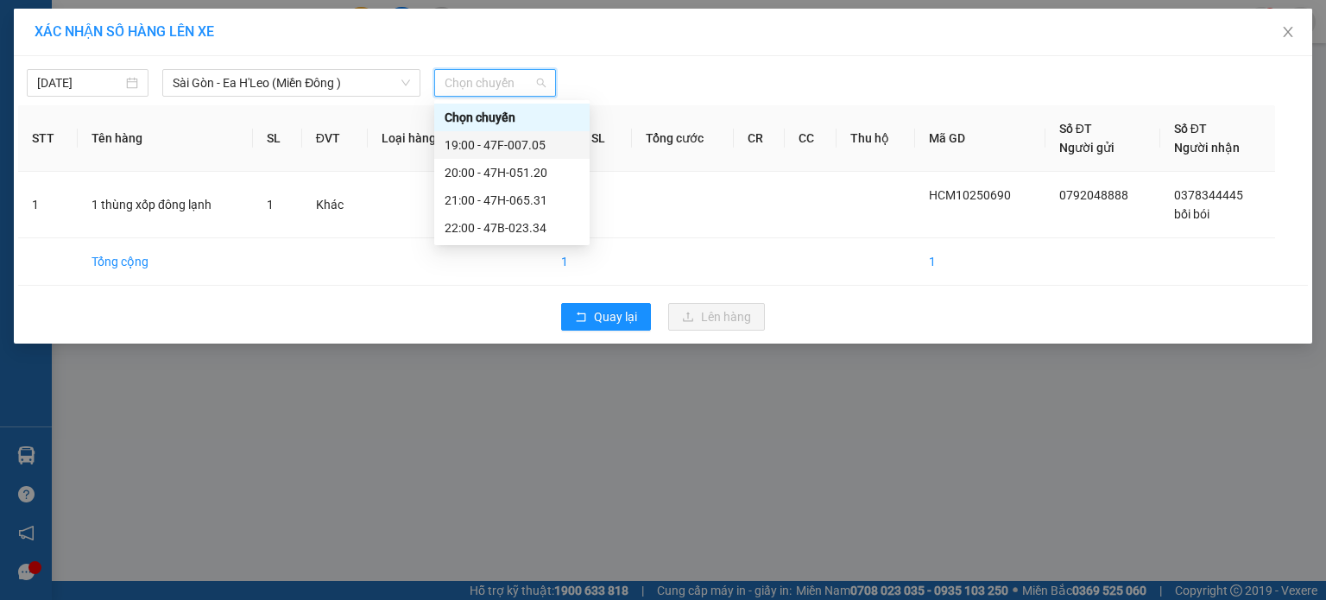
click at [526, 142] on div "19:00 - 47F-007.05" at bounding box center [512, 145] width 135 height 19
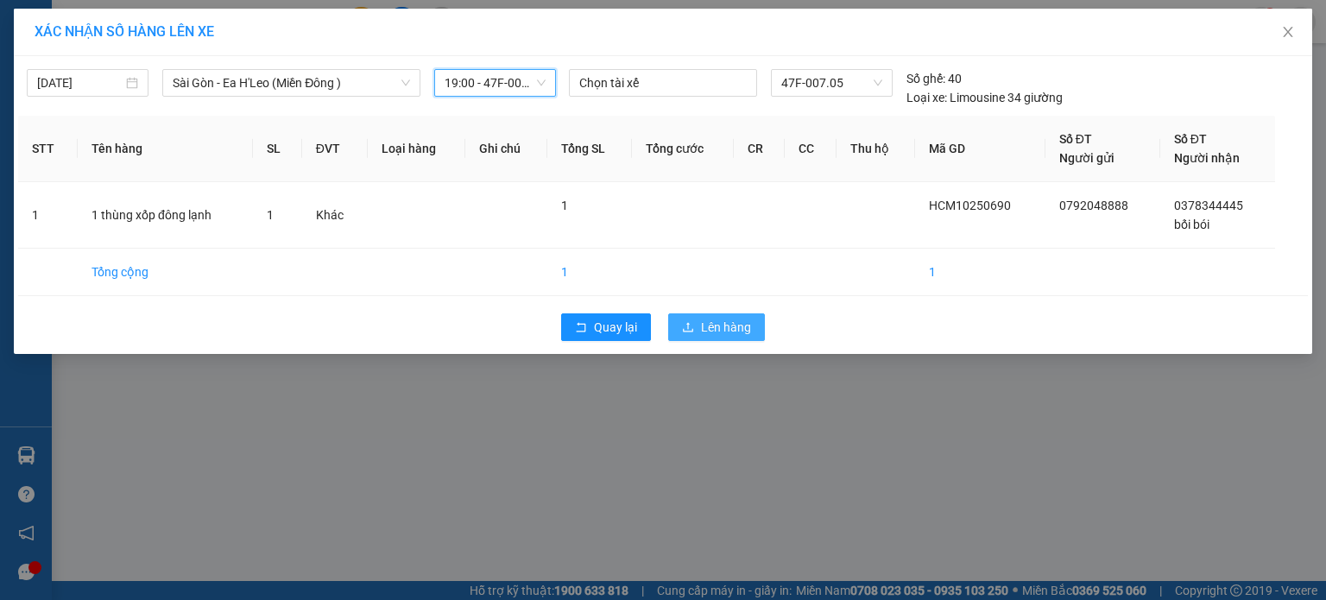
click at [713, 324] on span "Lên hàng" at bounding box center [726, 327] width 50 height 19
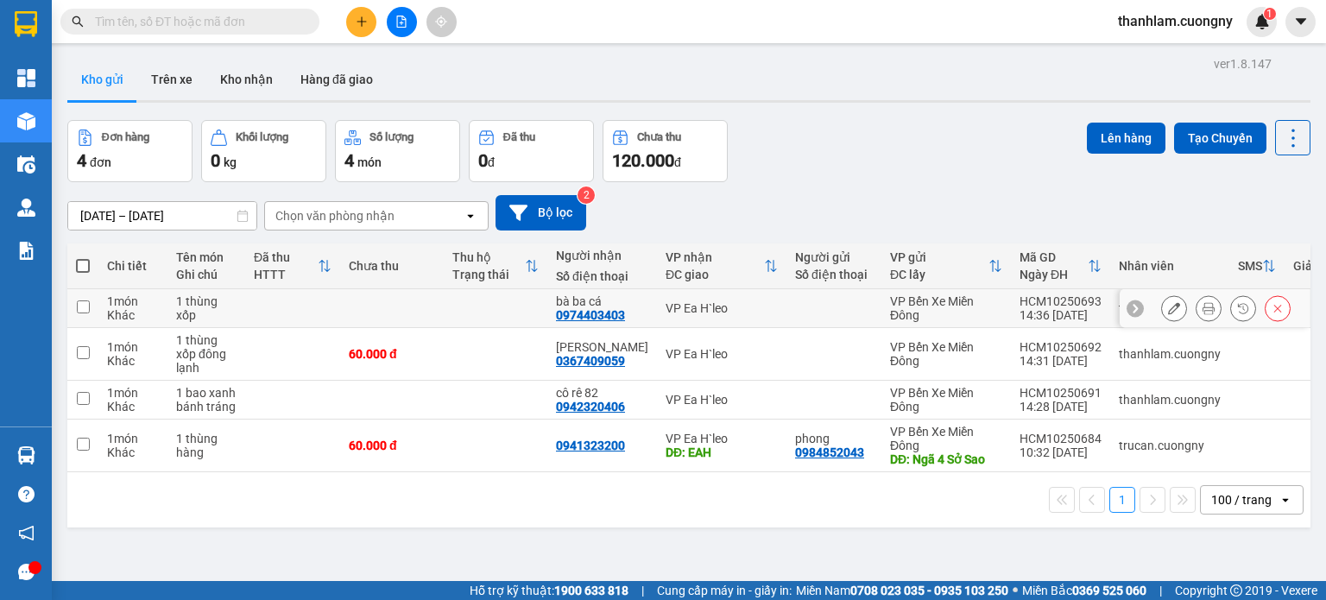
drag, startPoint x: 686, startPoint y: 305, endPoint x: 668, endPoint y: 326, distance: 27.0
click at [685, 304] on div "VP Ea H`leo" at bounding box center [722, 308] width 112 height 14
checkbox input "true"
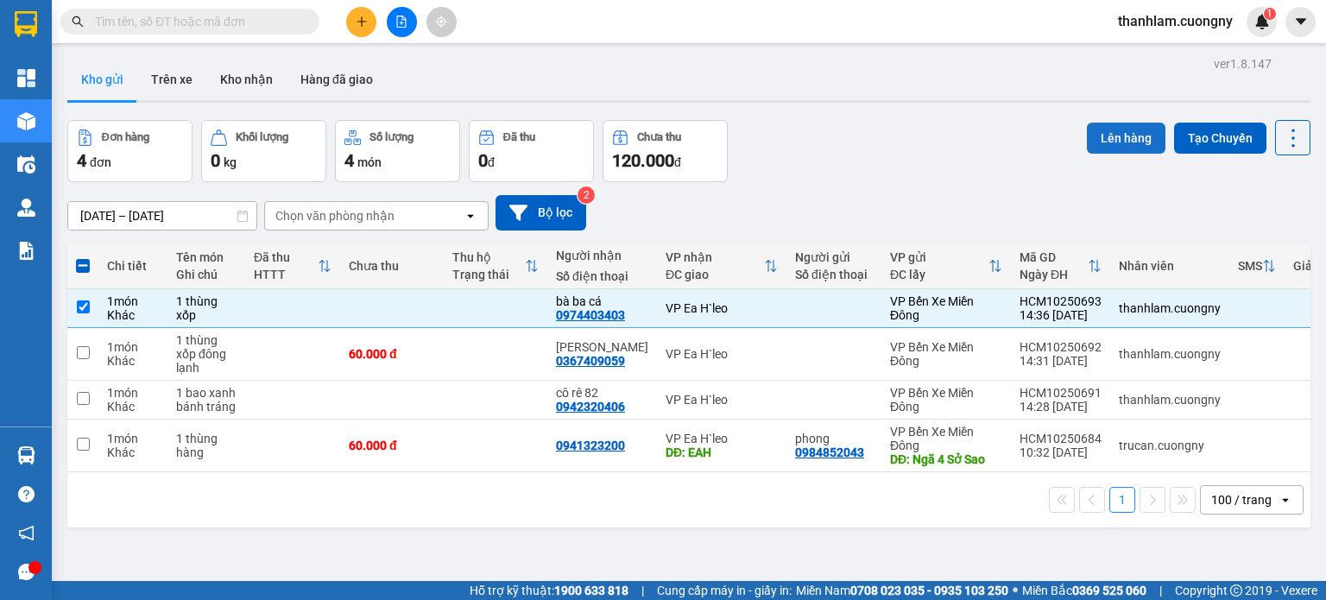
click at [1115, 129] on button "Lên hàng" at bounding box center [1126, 138] width 79 height 31
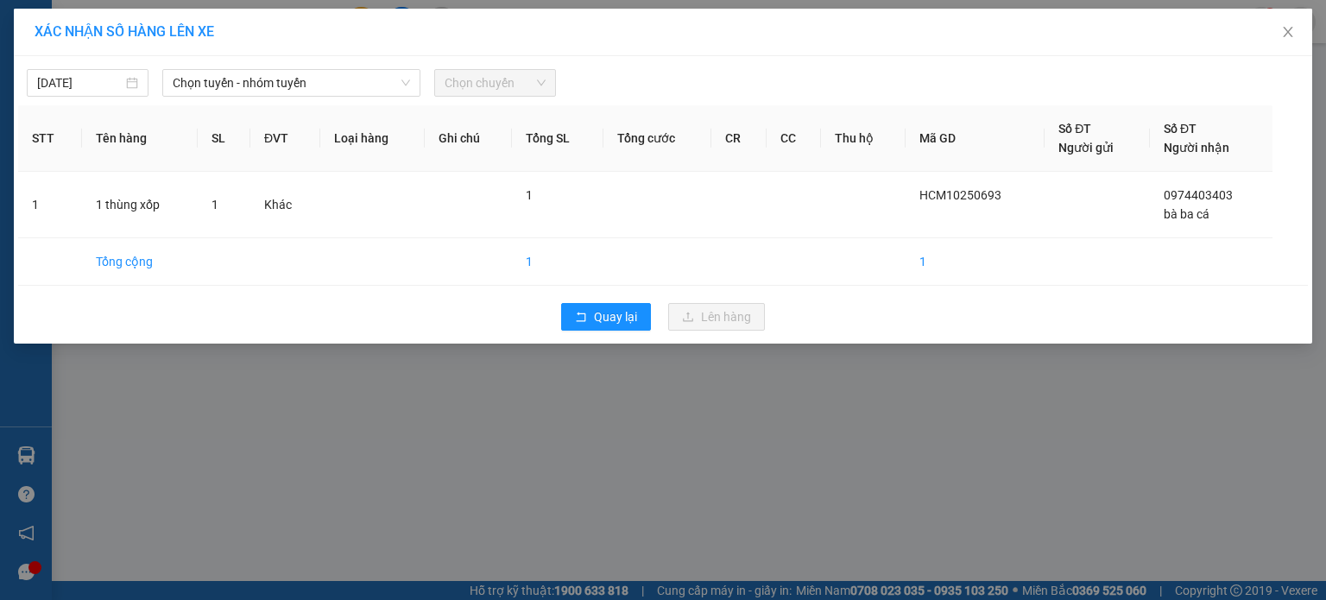
click at [326, 100] on div "15/10/2025 Chọn tuyến - nhóm tuyến Chọn chuyến STT Tên hàng SL ĐVT Loại hàng Gh…" at bounding box center [663, 200] width 1299 height 288
click at [332, 81] on span "Chọn tuyến - nhóm tuyến" at bounding box center [291, 83] width 237 height 26
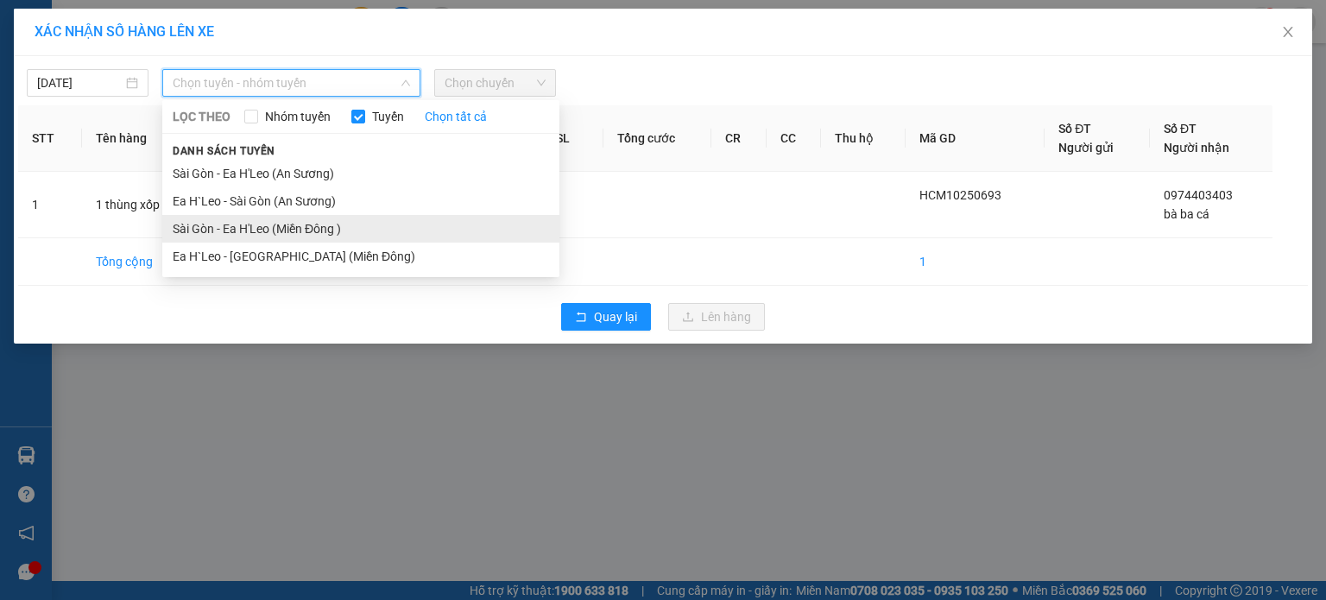
click at [356, 218] on li "Sài Gòn - Ea H'Leo (Miền Đông )" at bounding box center [360, 229] width 397 height 28
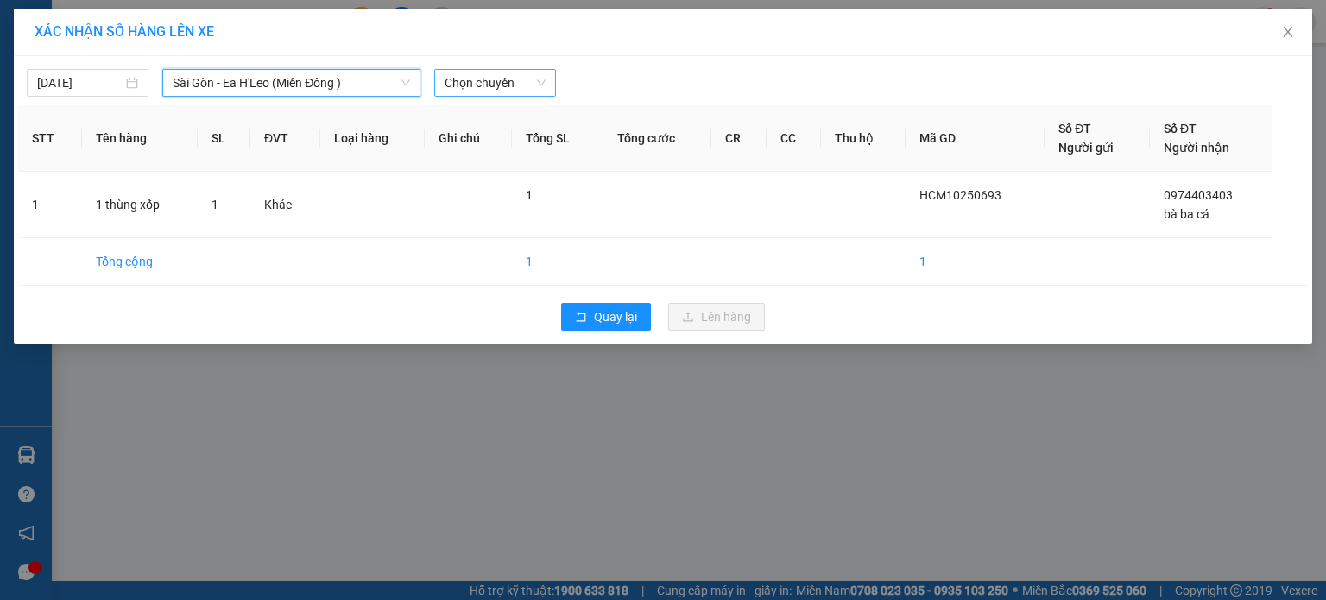
click at [446, 77] on span "Chọn chuyến" at bounding box center [495, 83] width 101 height 26
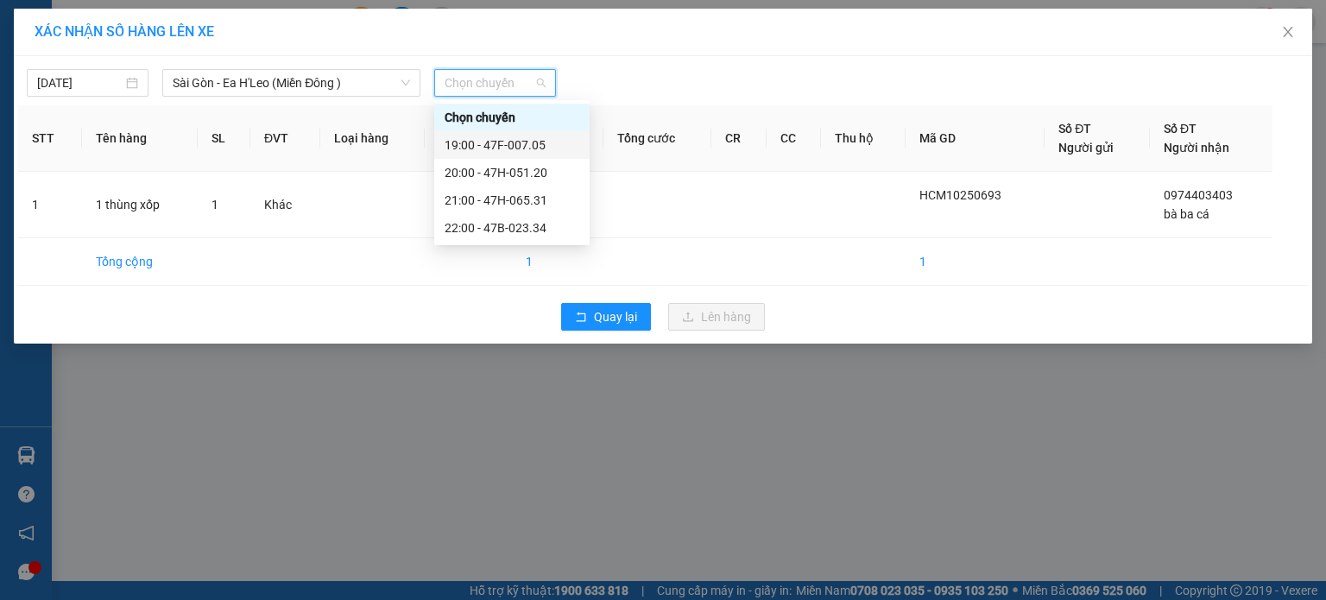
click at [473, 148] on div "19:00 - 47F-007.05" at bounding box center [512, 145] width 135 height 19
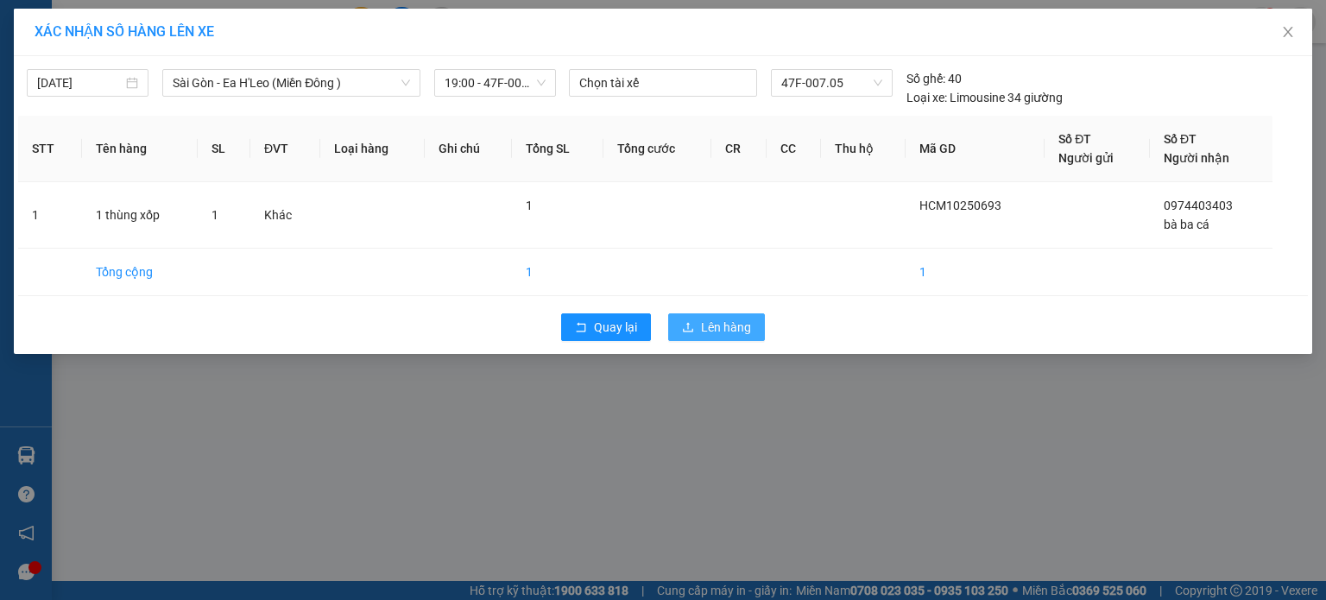
click at [726, 328] on span "Lên hàng" at bounding box center [726, 327] width 50 height 19
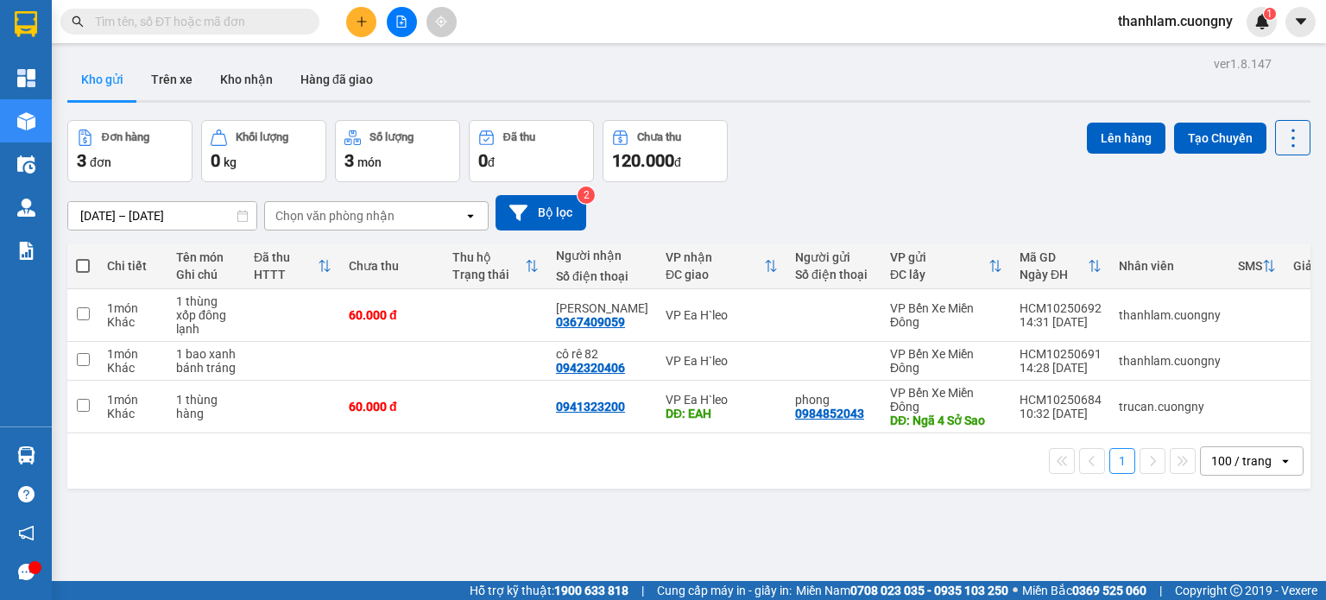
click at [355, 12] on button at bounding box center [361, 22] width 30 height 30
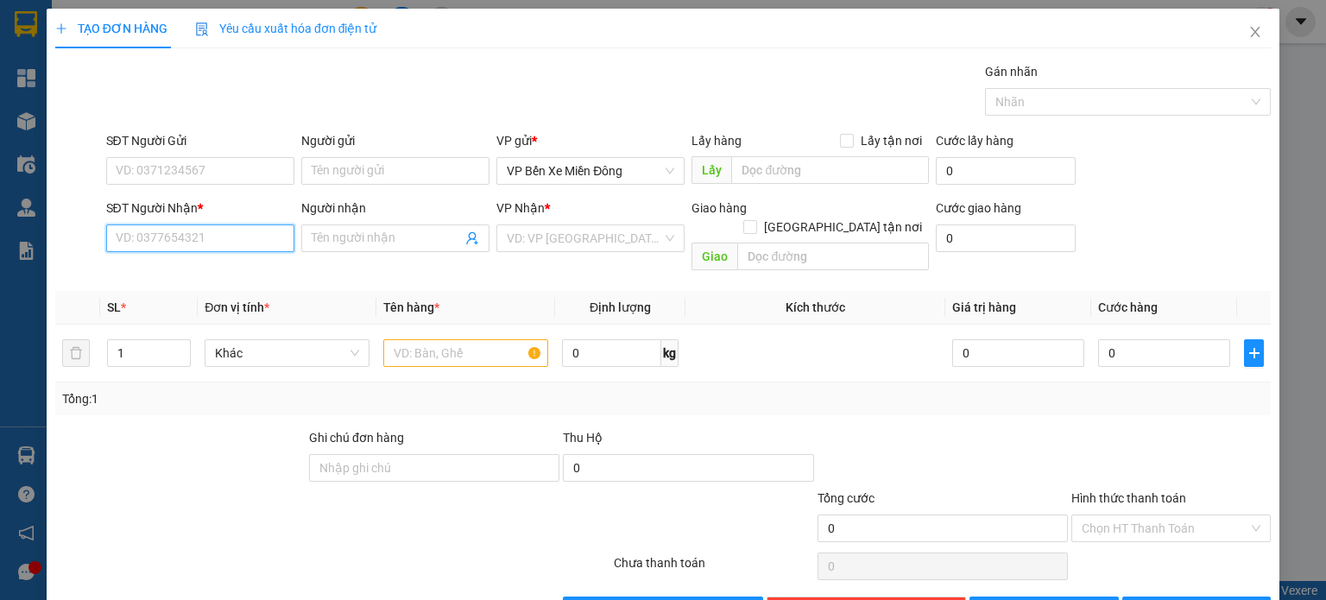
click at [227, 238] on input "SĐT Người Nhận *" at bounding box center [200, 239] width 188 height 28
click at [580, 248] on input "search" at bounding box center [584, 238] width 155 height 26
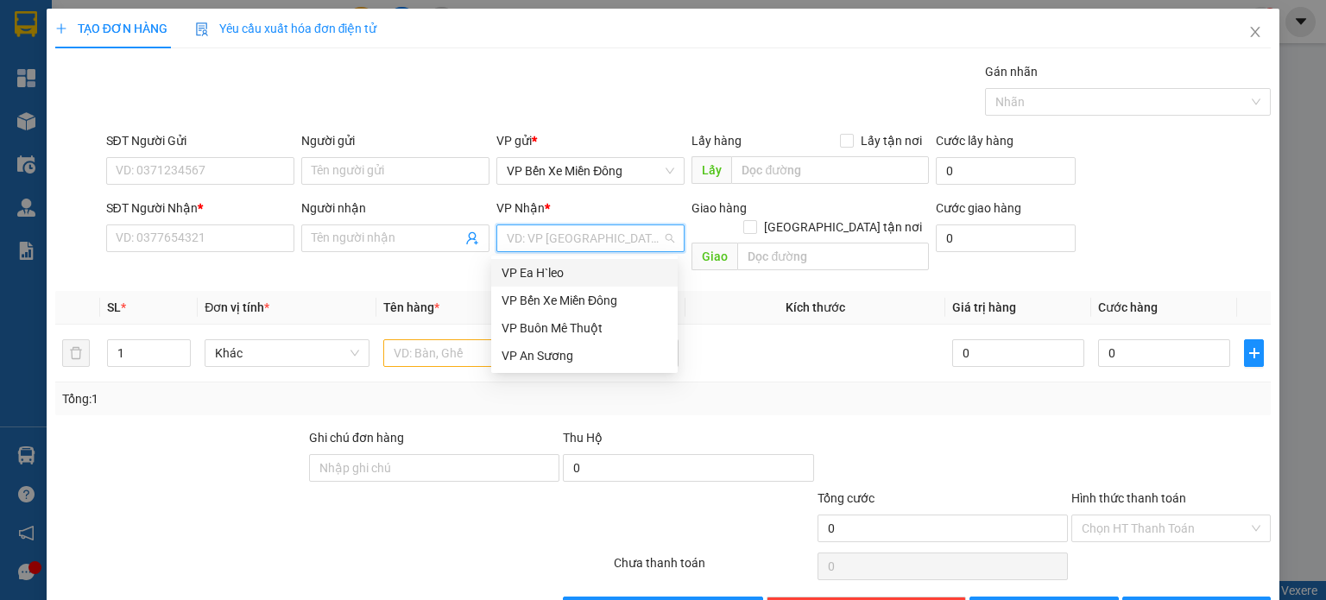
click at [573, 280] on div "VP Ea H`leo" at bounding box center [585, 272] width 166 height 19
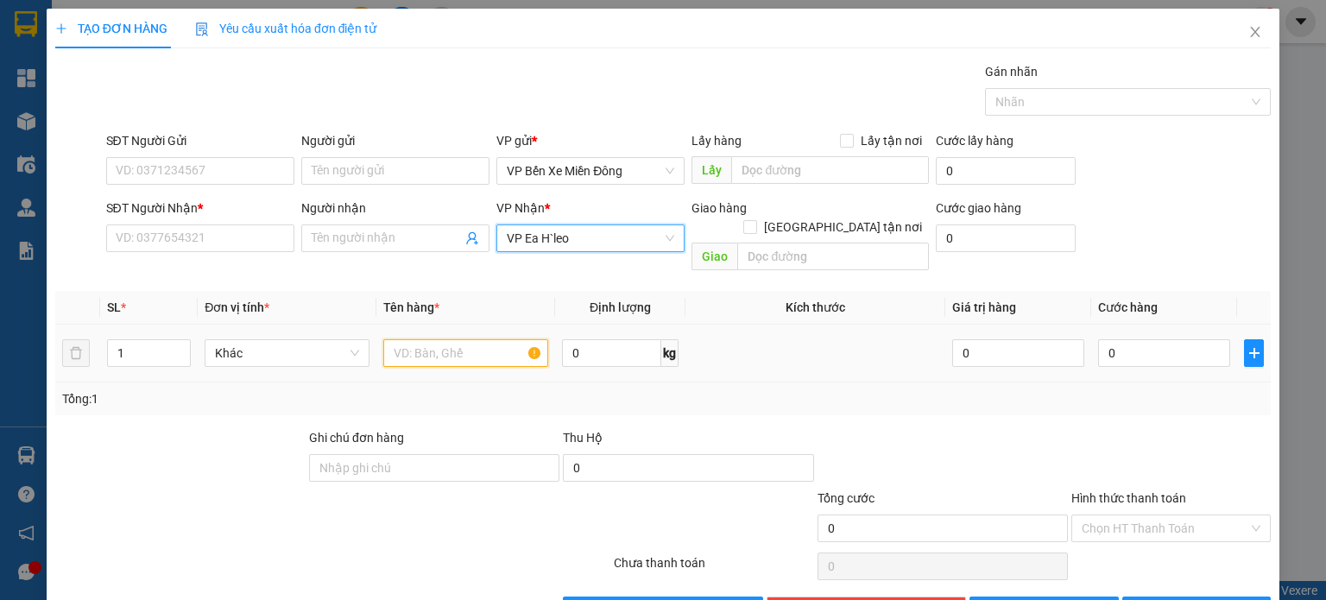
click at [414, 339] on input "text" at bounding box center [465, 353] width 165 height 28
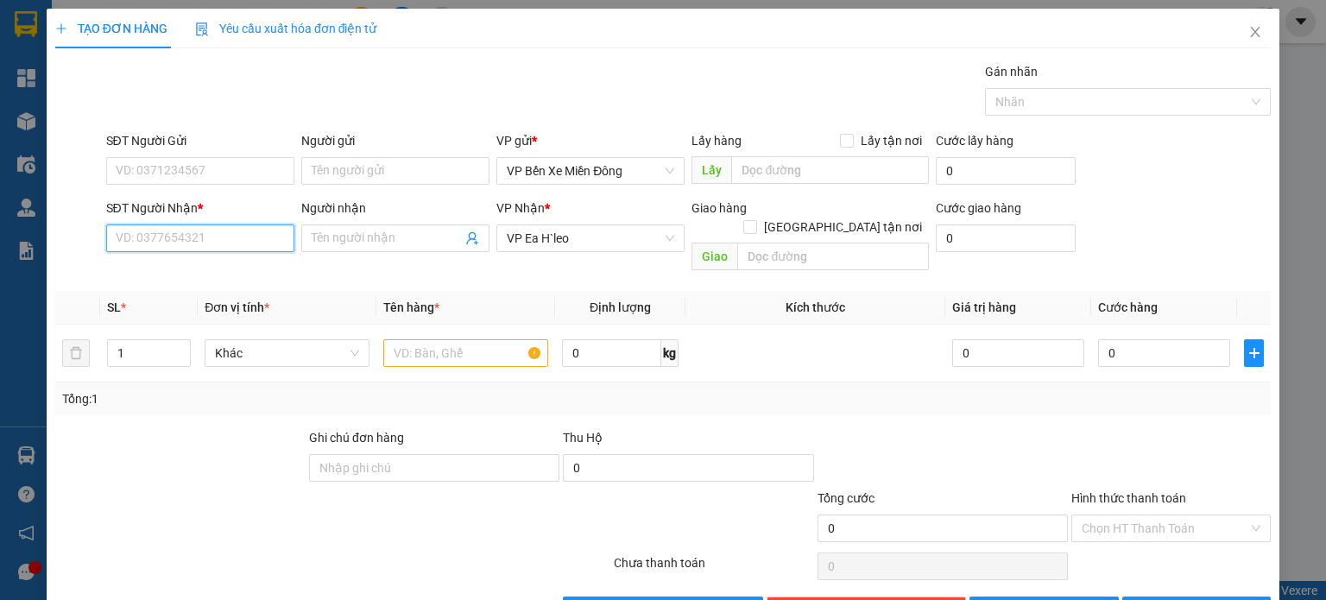
click at [276, 235] on input "SĐT Người Nhận *" at bounding box center [200, 239] width 188 height 28
type input "0"
type input "0364477898"
click at [439, 236] on input "Người nhận" at bounding box center [387, 238] width 150 height 19
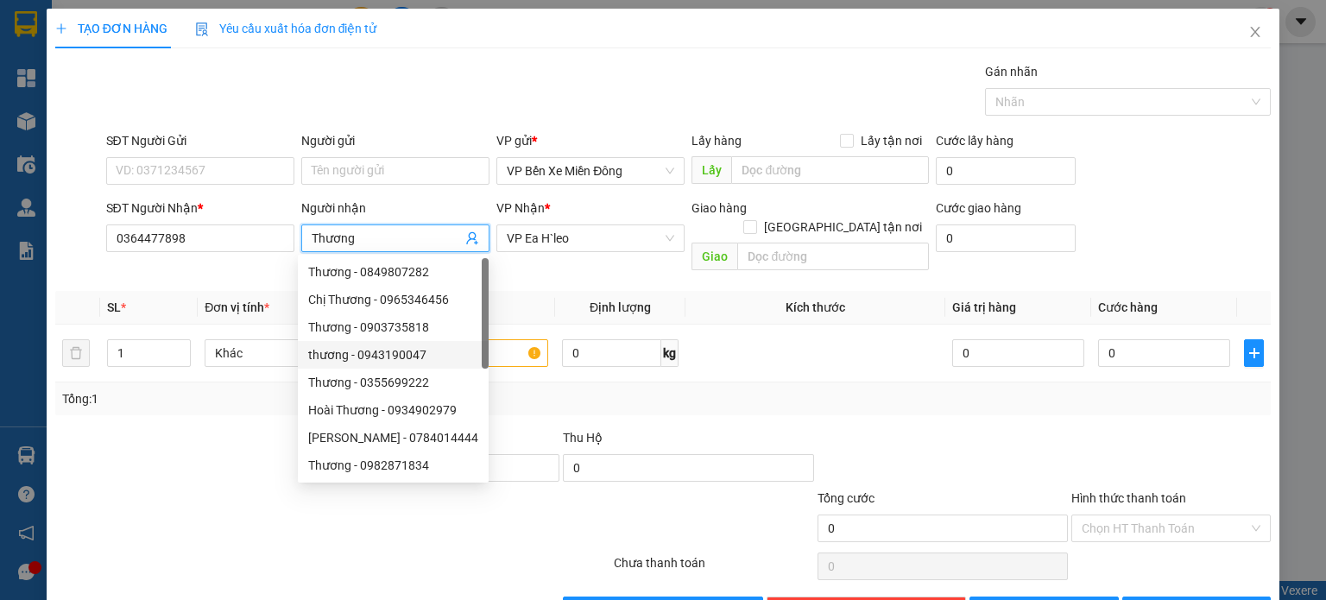
type input "Thương"
click at [534, 389] on div "Tổng: 1" at bounding box center [663, 398] width 1202 height 19
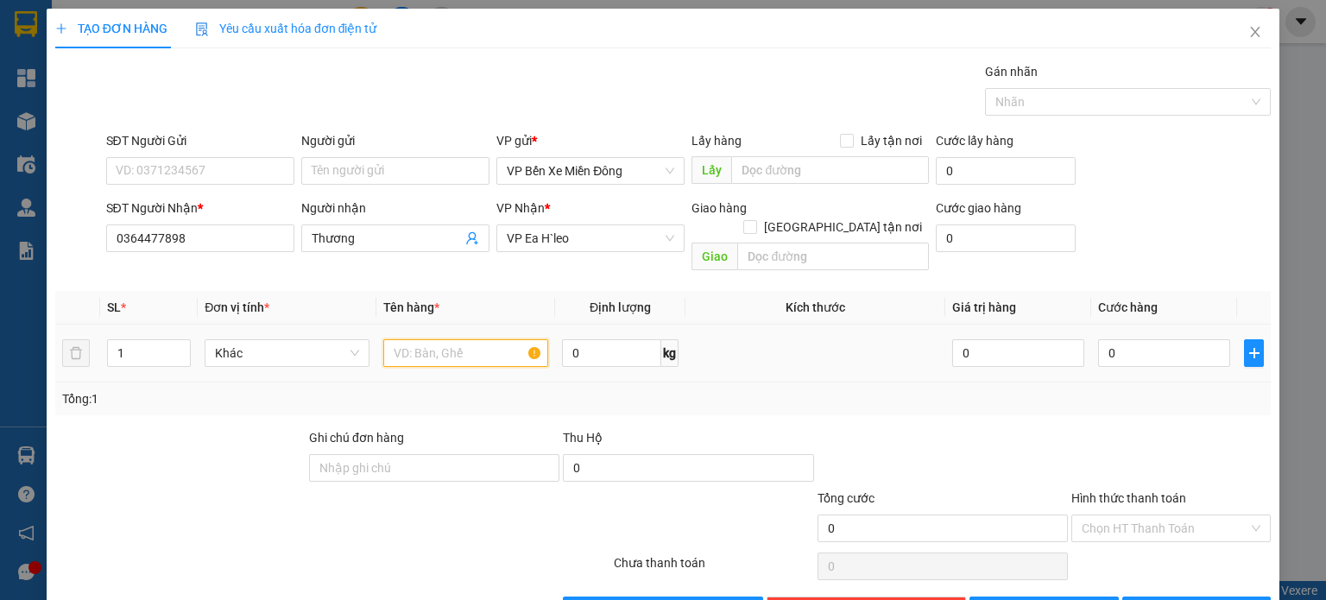
click at [499, 339] on input "text" at bounding box center [465, 353] width 165 height 28
type input "1 bao gạo"
click at [1098, 339] on input "0" at bounding box center [1164, 353] width 132 height 28
type input "005"
type input "5"
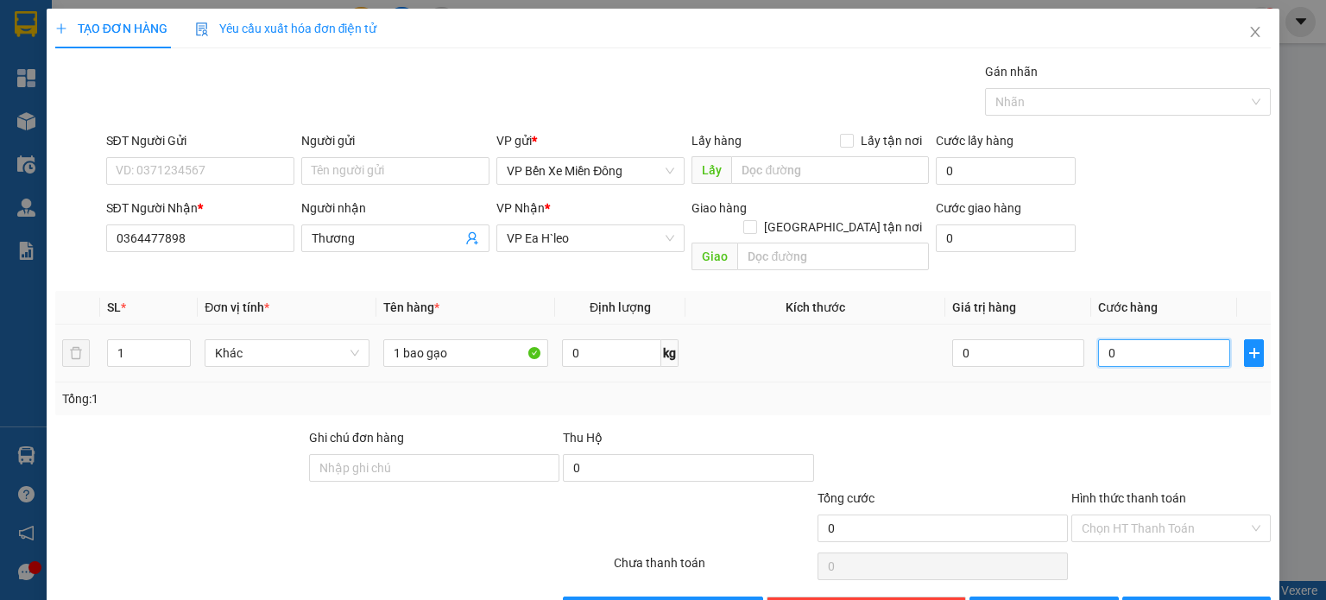
type input "5"
type input "0.050"
type input "50"
type input "00.500"
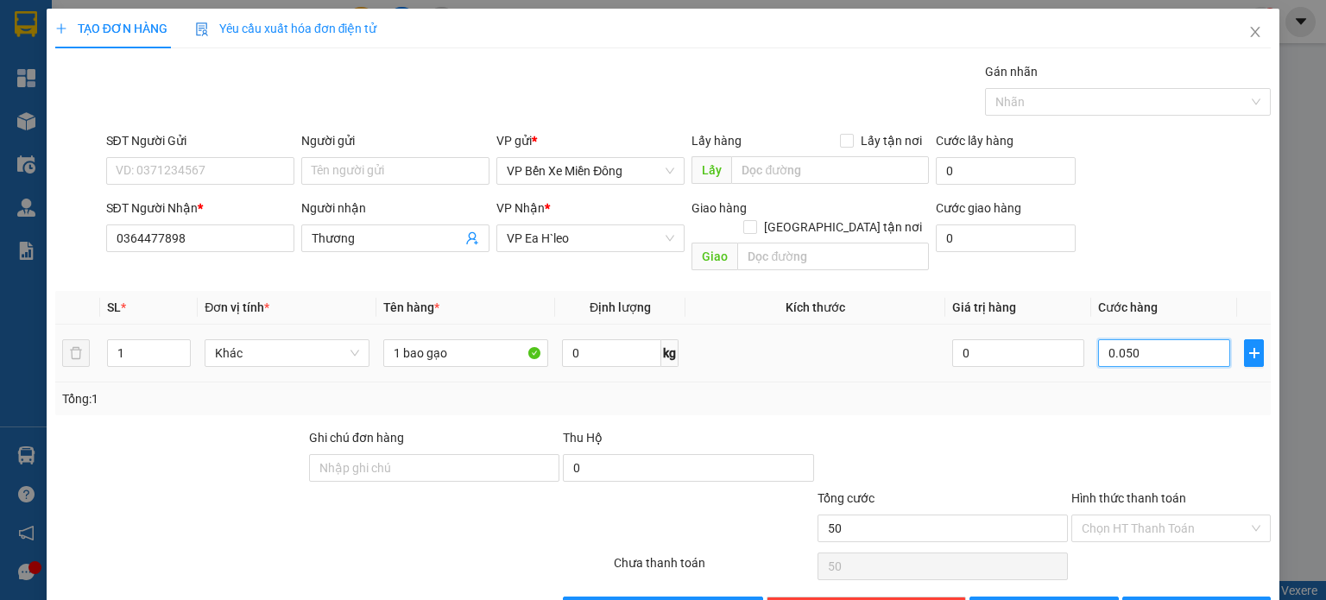
type input "500"
type input "0.005.000"
type input "5.000"
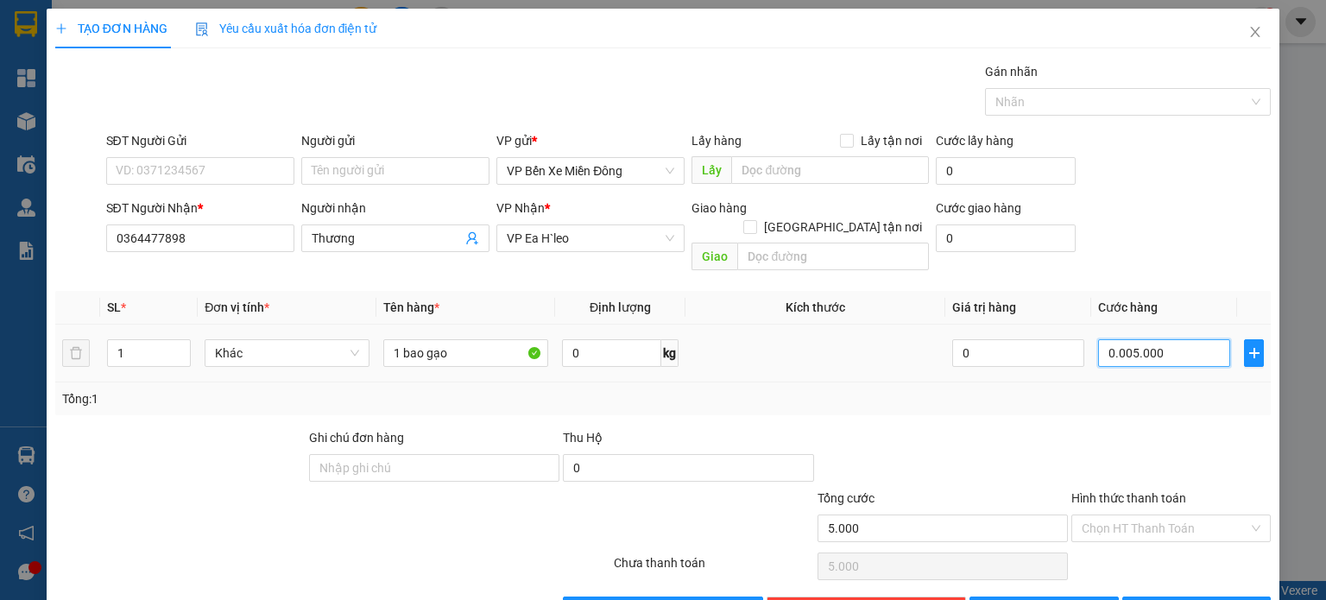
type input "000.050.000"
type input "50.000"
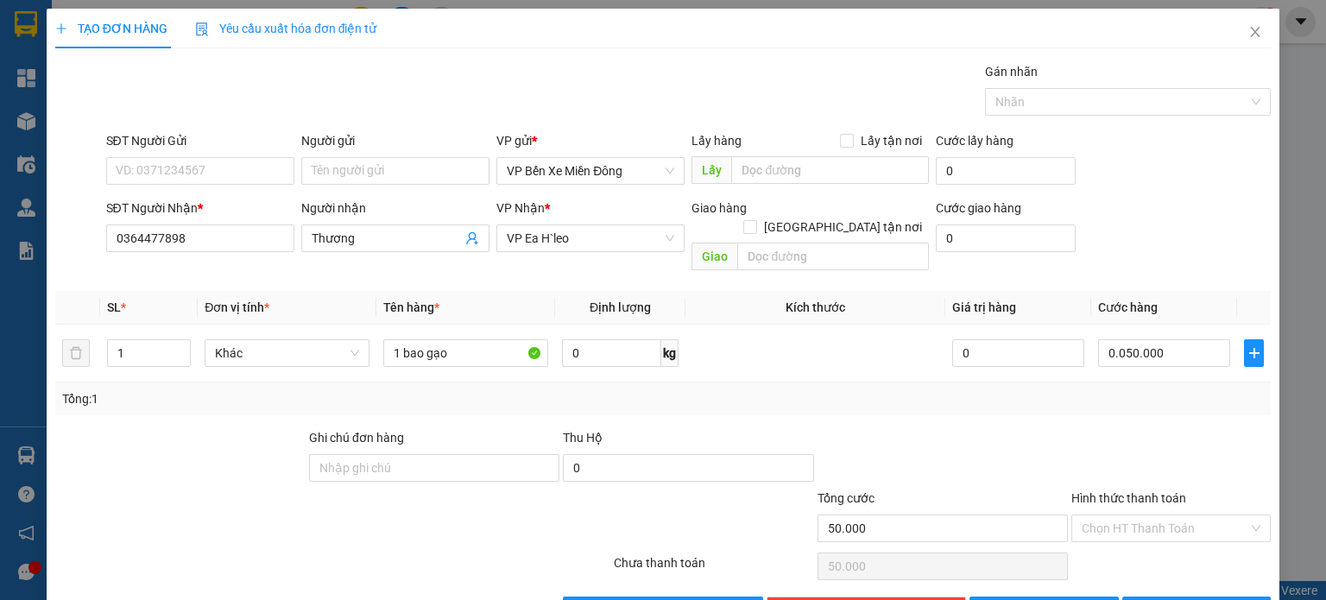
type input "50.000"
click at [1151, 234] on div "SĐT Người Nhận * 0364477898 Người nhận Thương VP Nhận * VP Ea H`leo Giao hàng G…" at bounding box center [689, 238] width 1173 height 79
click at [1066, 597] on button "Lưu" at bounding box center [1044, 611] width 149 height 28
type input "0"
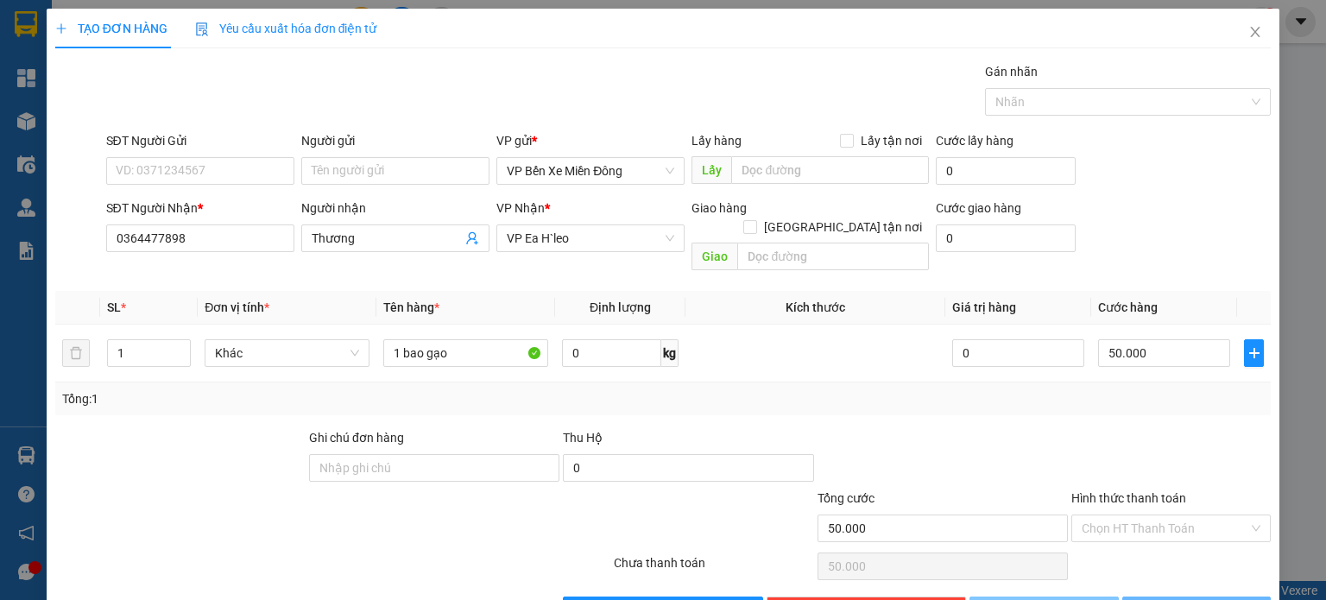
type input "0"
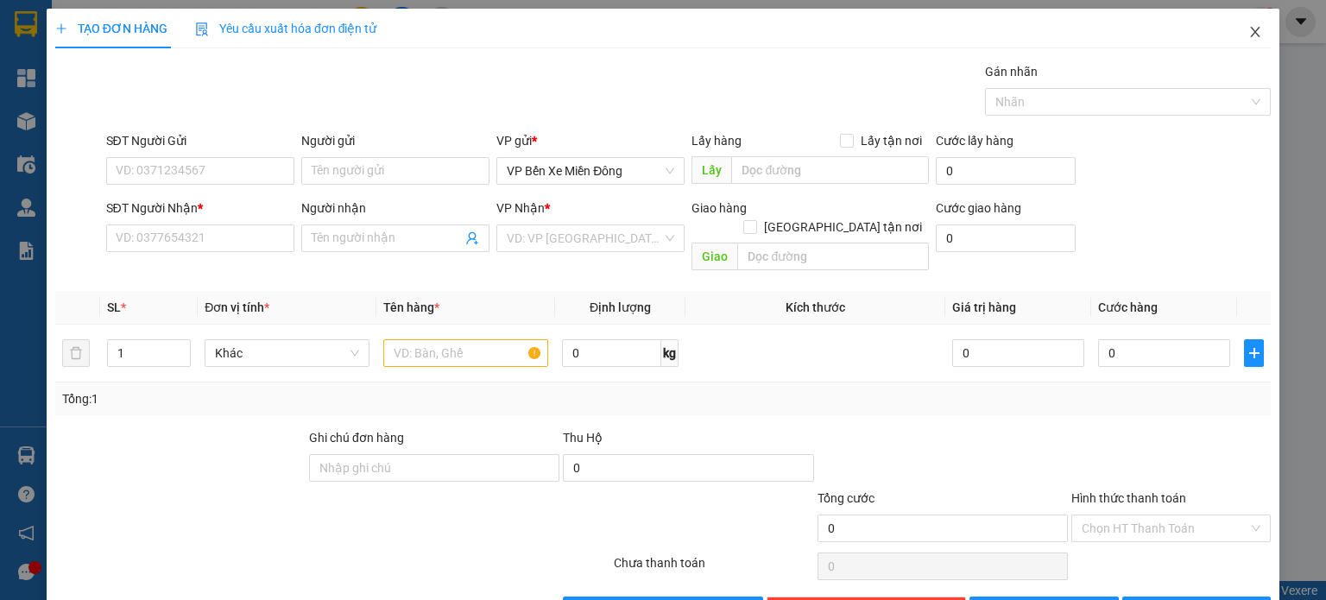
click at [1249, 34] on icon "close" at bounding box center [1256, 32] width 14 height 14
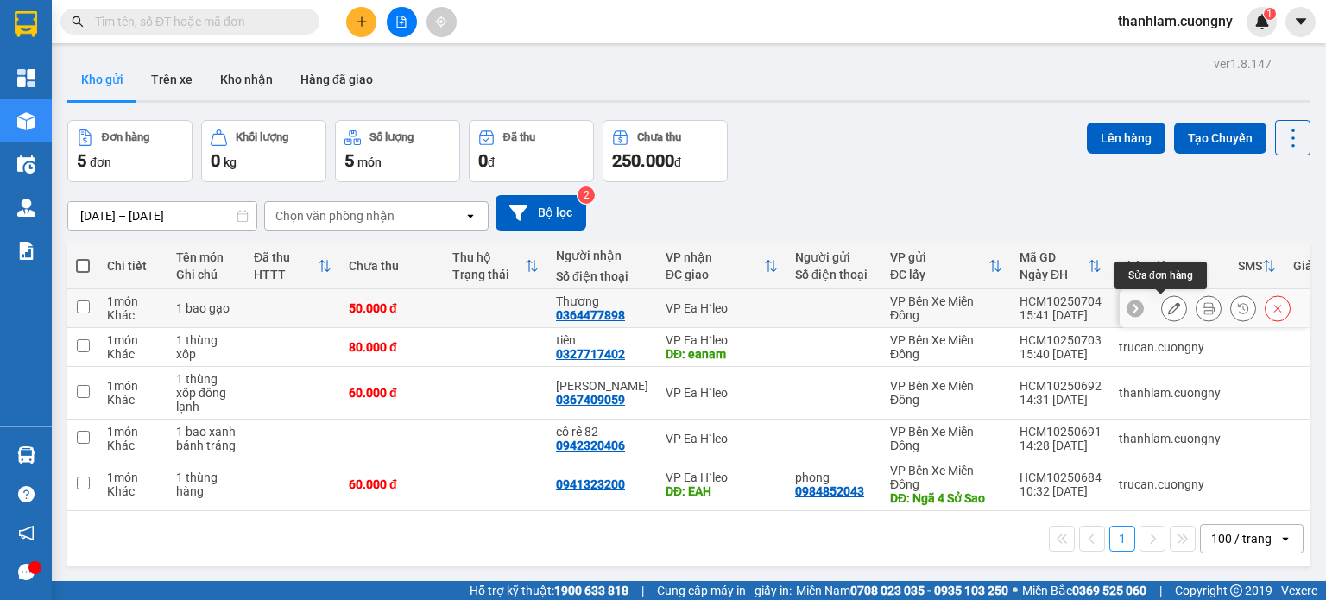
click at [1168, 303] on icon at bounding box center [1174, 308] width 12 height 12
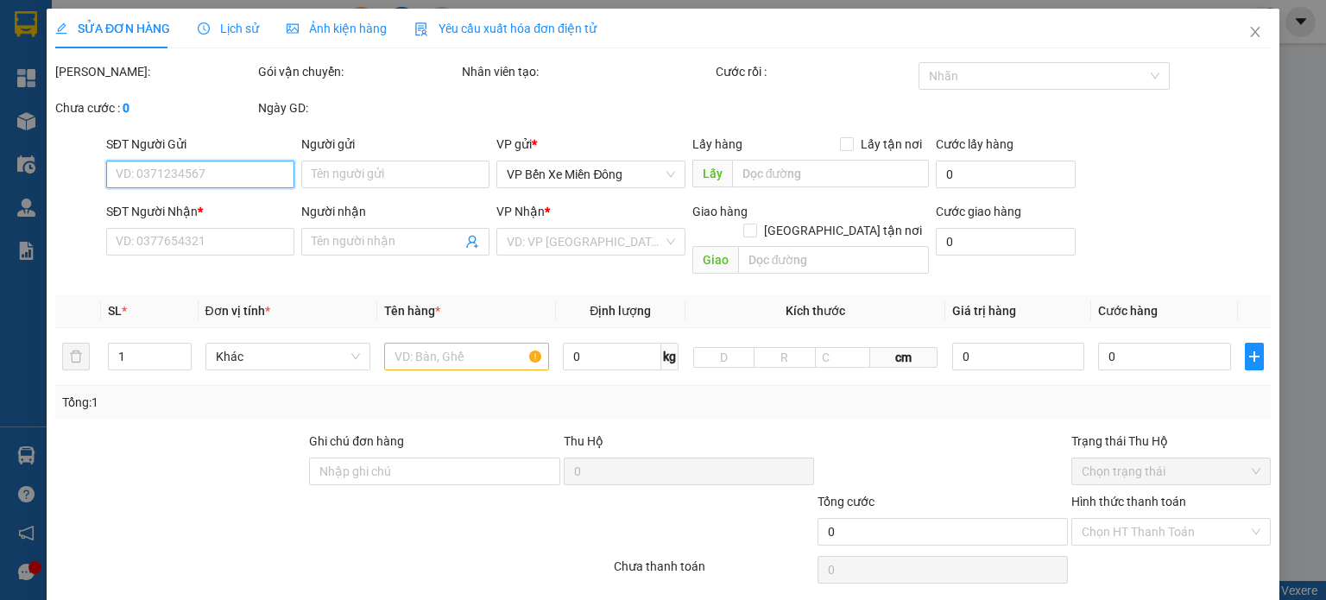
type input "0364477898"
type input "Thương"
type input "50.000"
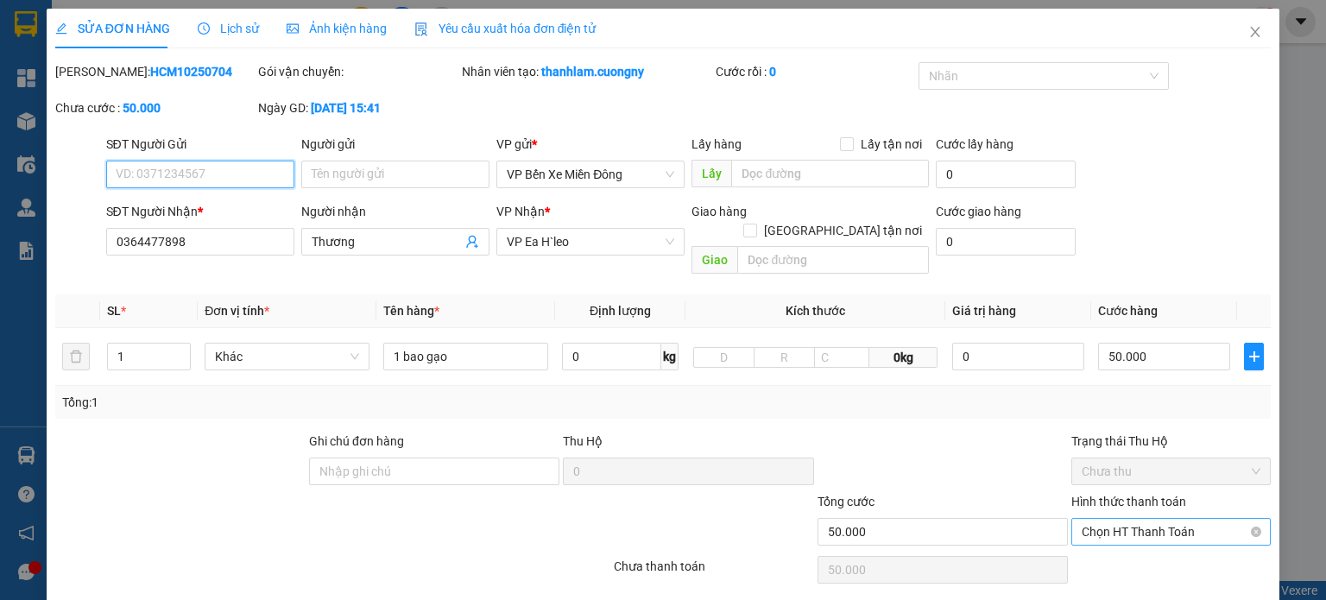
click at [1119, 519] on span "Chọn HT Thanh Toán" at bounding box center [1171, 532] width 179 height 26
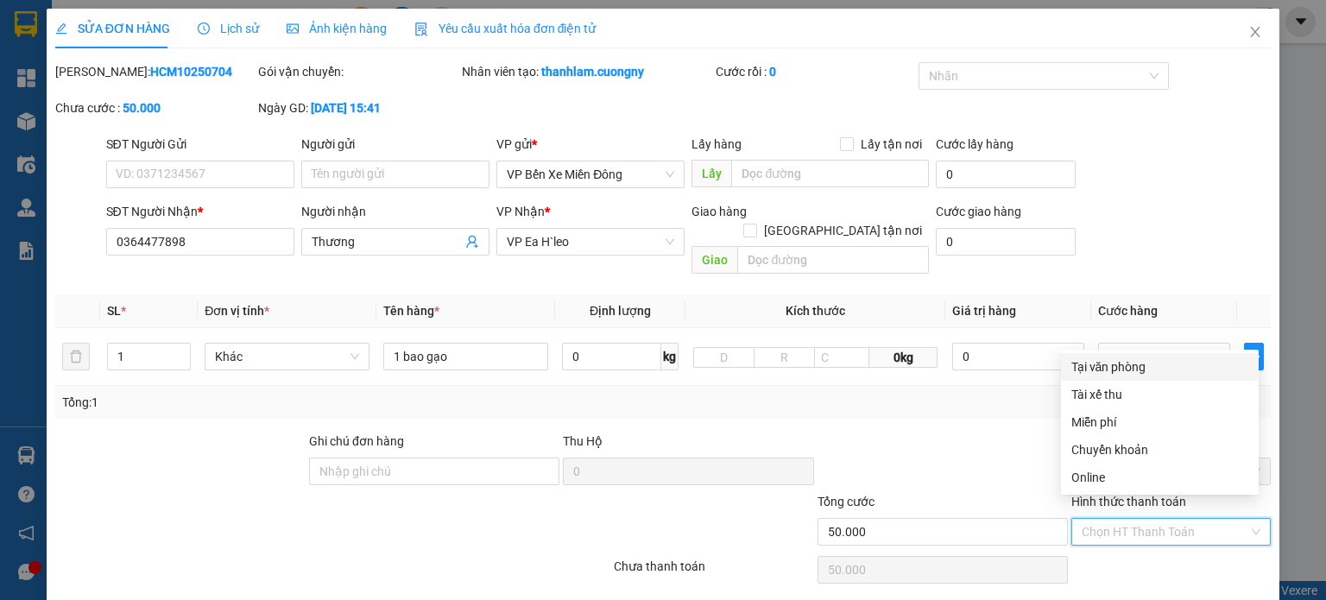
click at [1105, 370] on div "Tại văn phòng" at bounding box center [1160, 366] width 177 height 19
type input "0"
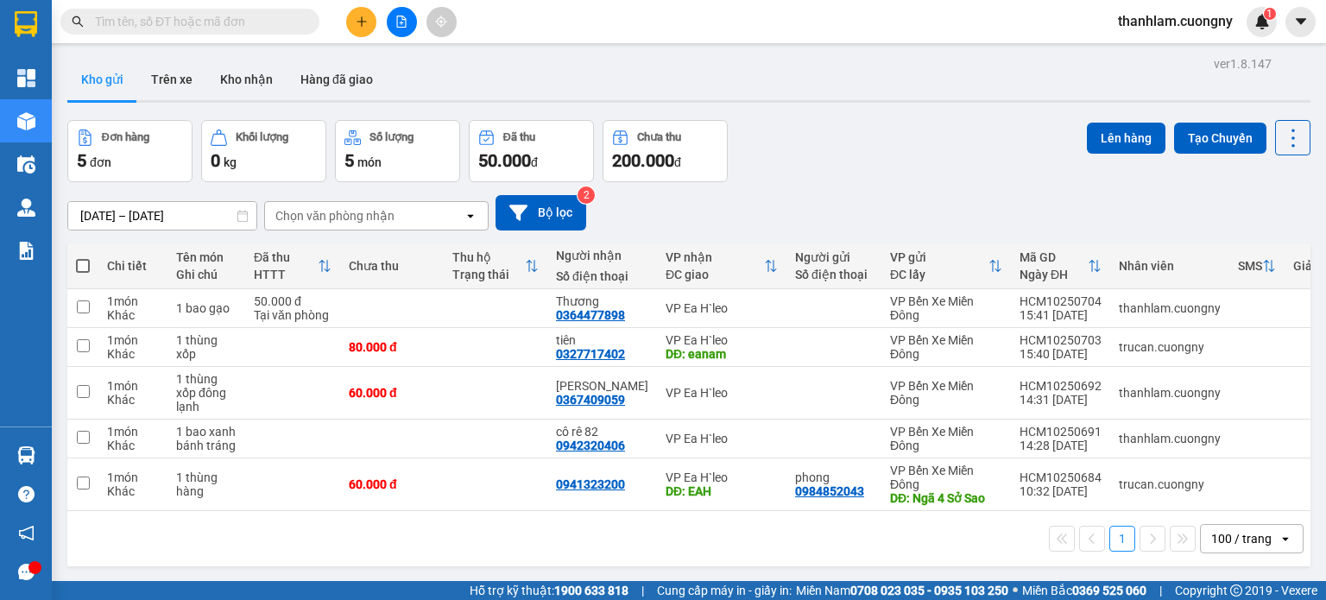
click at [359, 288] on th "Chưa thu" at bounding box center [392, 266] width 104 height 46
click at [449, 320] on td at bounding box center [496, 308] width 104 height 39
checkbox input "true"
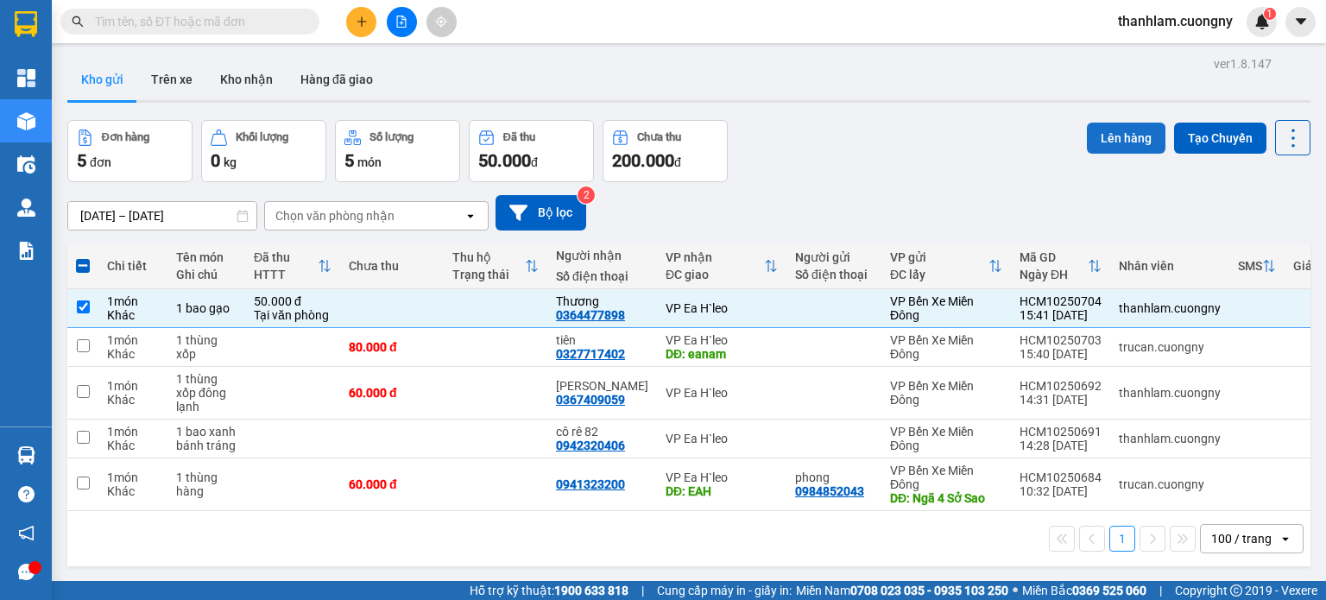
click at [1124, 136] on button "Lên hàng" at bounding box center [1126, 138] width 79 height 31
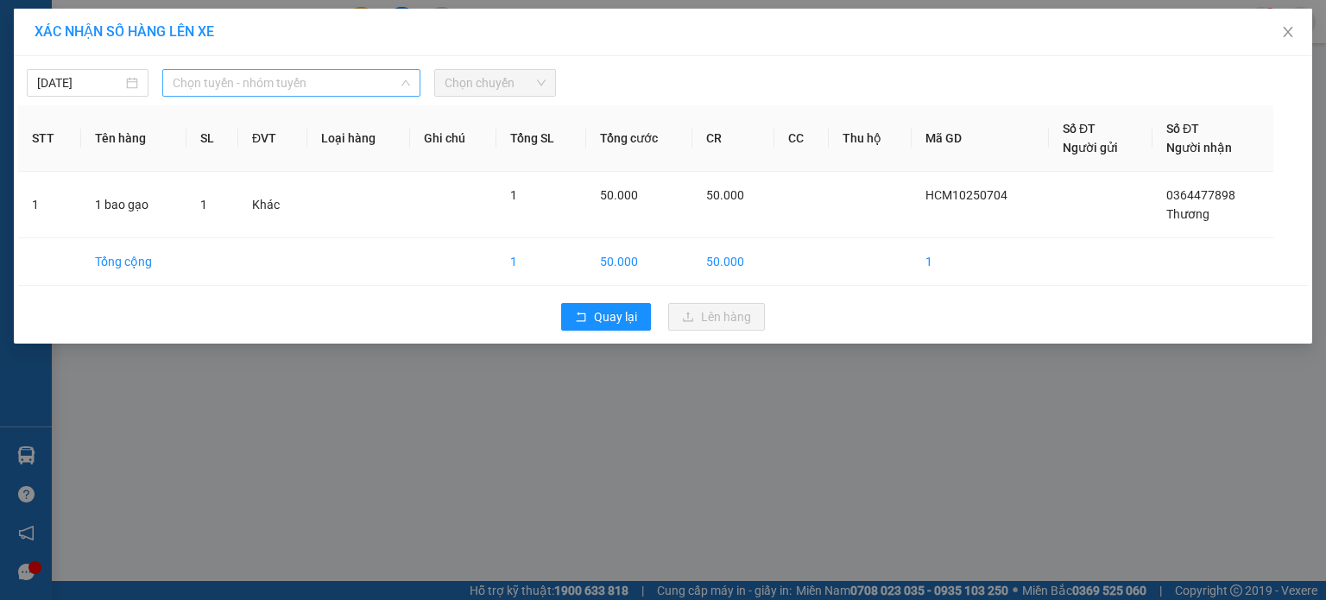
click at [327, 89] on span "Chọn tuyến - nhóm tuyến" at bounding box center [291, 83] width 237 height 26
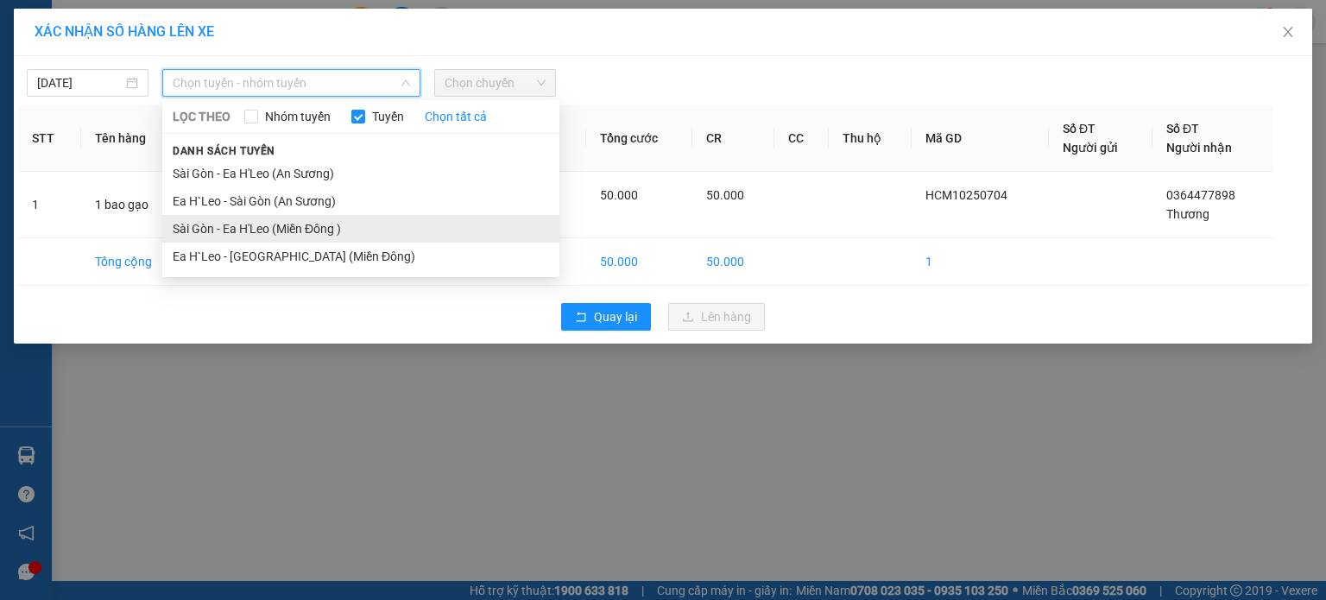
click at [338, 227] on li "Sài Gòn - Ea H'Leo (Miền Đông )" at bounding box center [360, 229] width 397 height 28
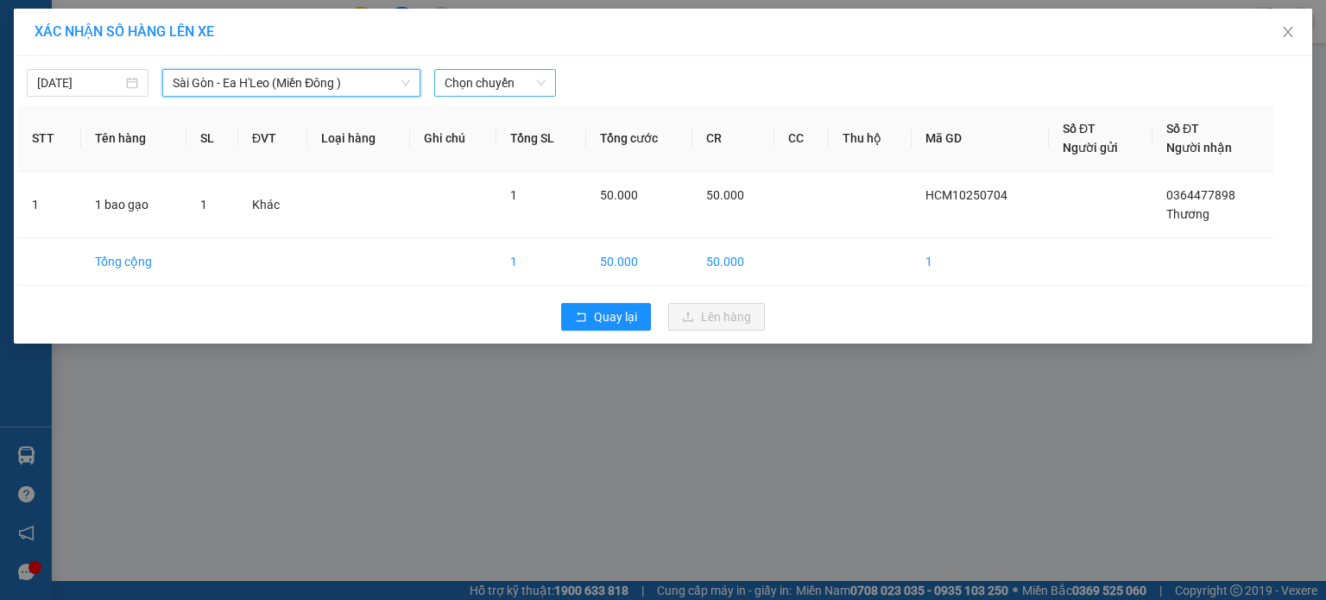
click at [463, 78] on span "Chọn chuyến" at bounding box center [495, 83] width 101 height 26
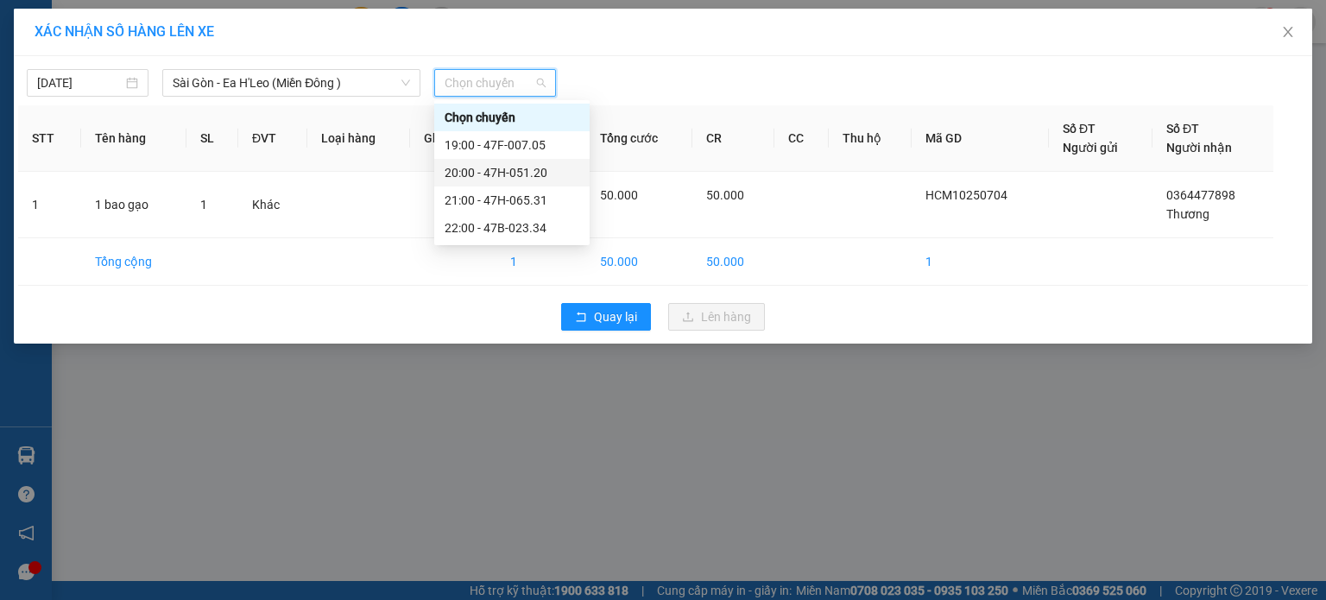
click at [487, 166] on div "20:00 - 47H-051.20" at bounding box center [512, 172] width 135 height 19
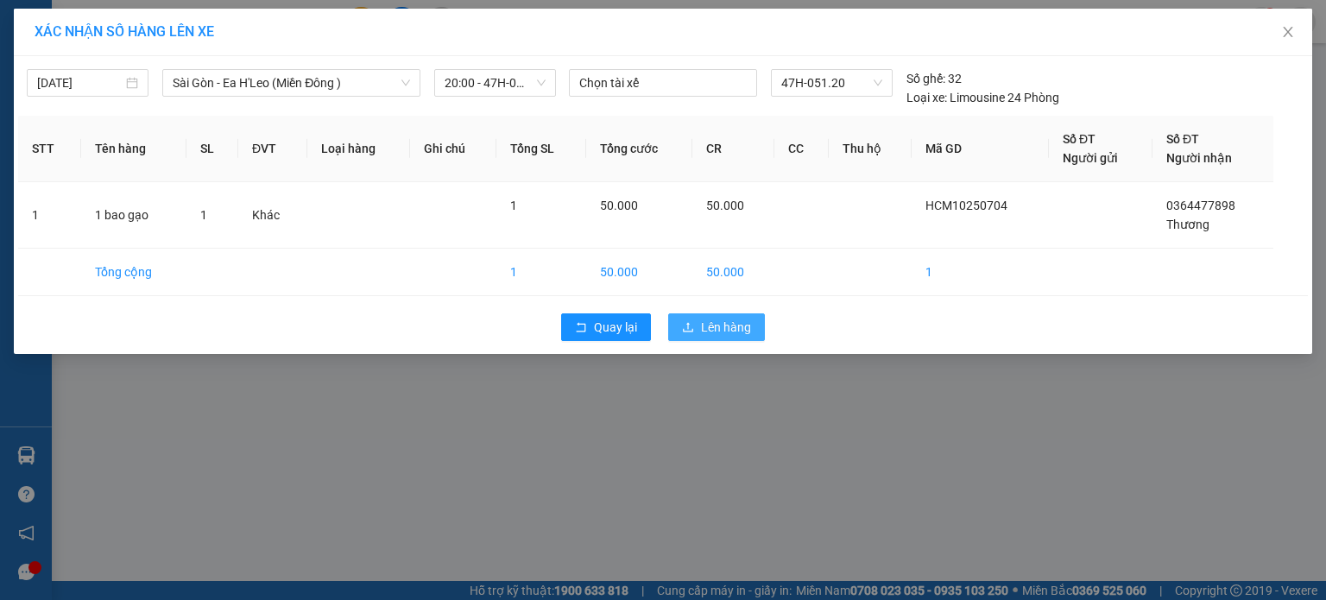
click at [738, 330] on span "Lên hàng" at bounding box center [726, 327] width 50 height 19
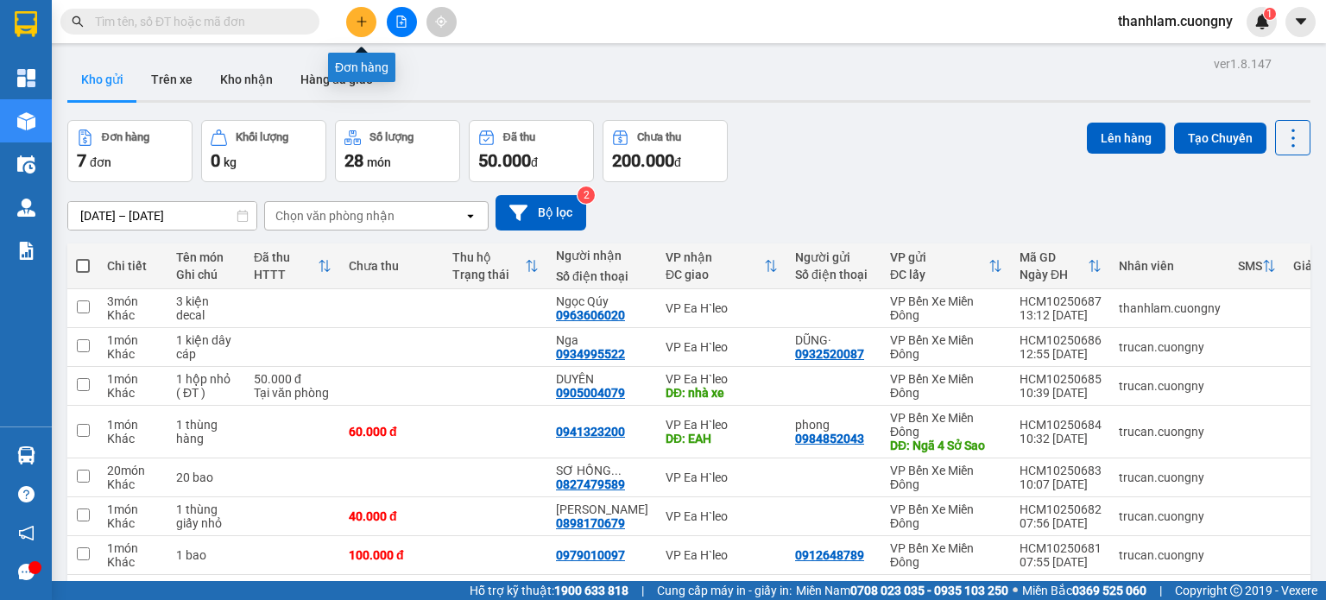
click at [351, 20] on button at bounding box center [361, 22] width 30 height 30
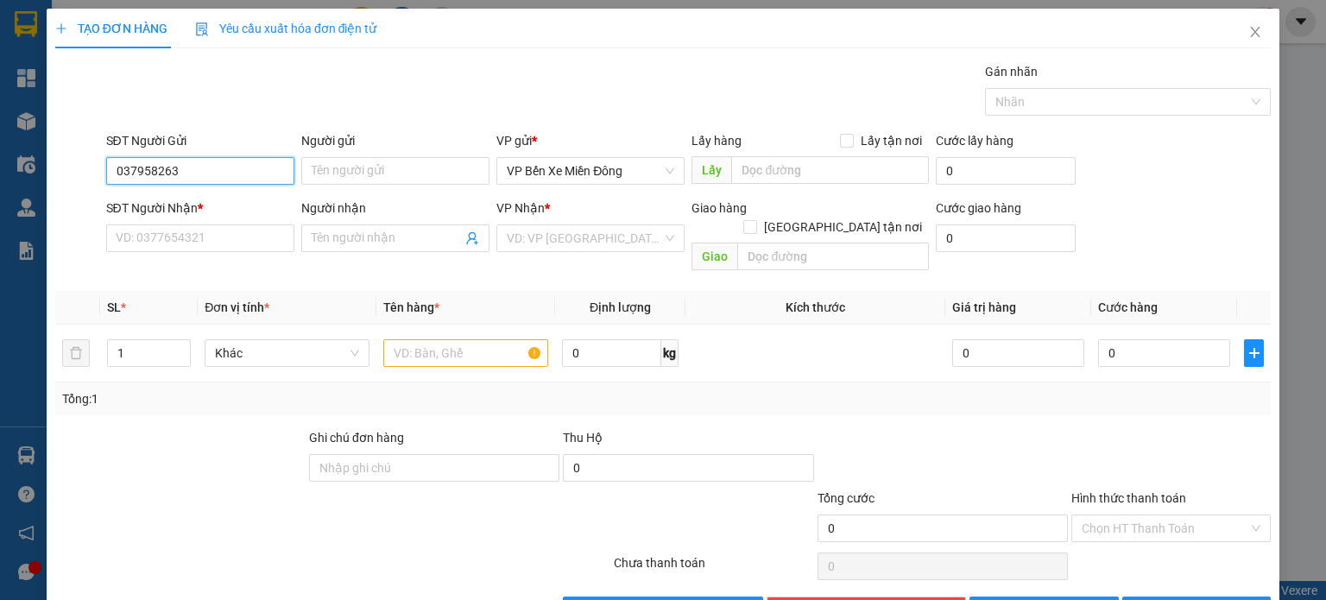
type input "0379582633"
click at [155, 200] on div "0379582633" at bounding box center [198, 204] width 166 height 19
type input "hòa lân"
type input "0963473769"
type input "giao bmt"
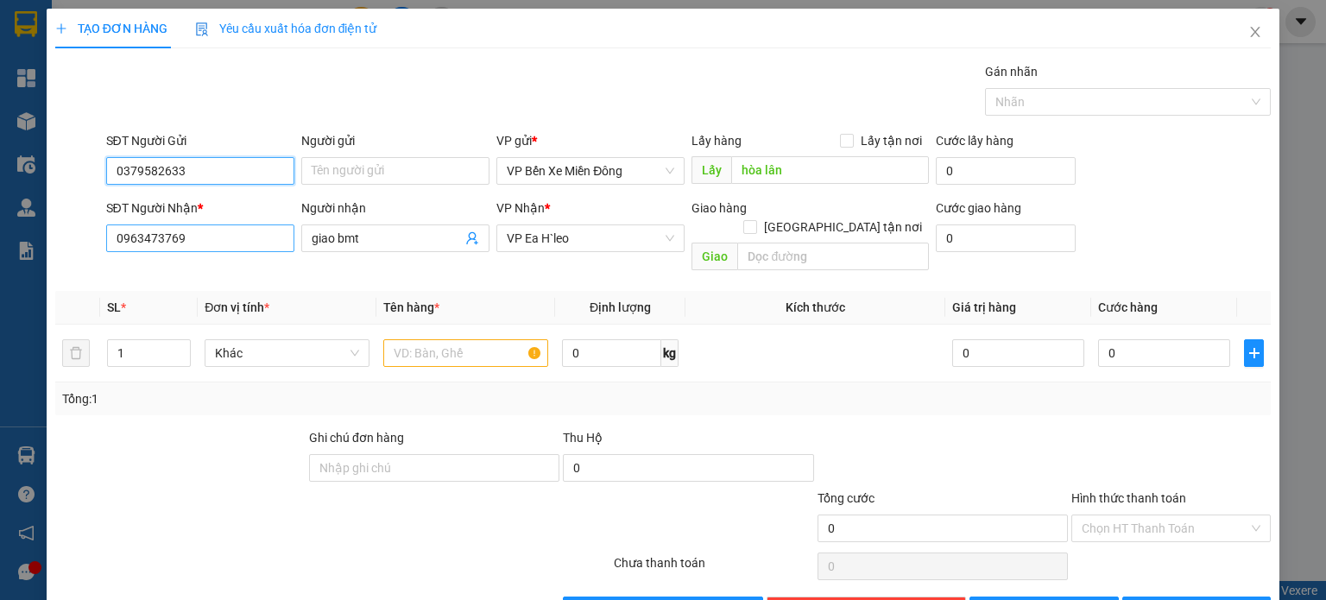
type input "0379582633"
drag, startPoint x: 198, startPoint y: 232, endPoint x: 43, endPoint y: 232, distance: 154.6
click at [43, 232] on div "TẠO ĐƠN HÀNG Yêu cầu xuất hóa đơn điện tử Transit Pickup Surcharge Ids Transit …" at bounding box center [663, 300] width 1326 height 600
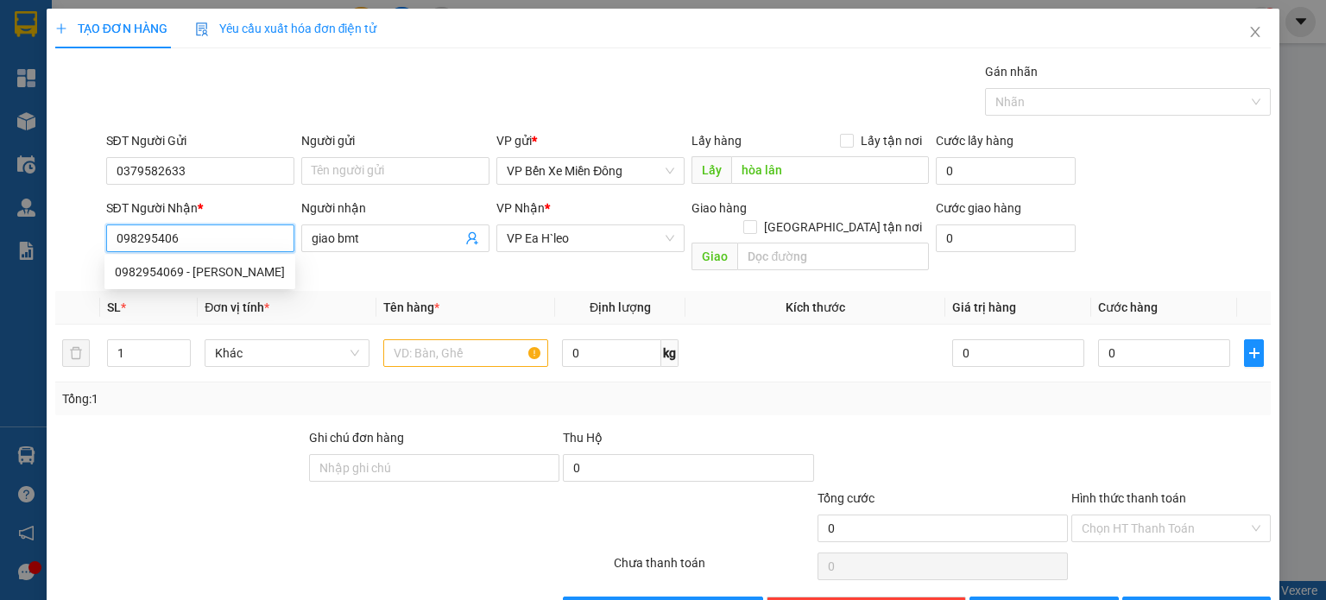
type input "0982954069"
click at [139, 258] on div "0982954069 - [PERSON_NAME]" at bounding box center [199, 272] width 191 height 28
type input "[PERSON_NAME]"
type input "0982954069"
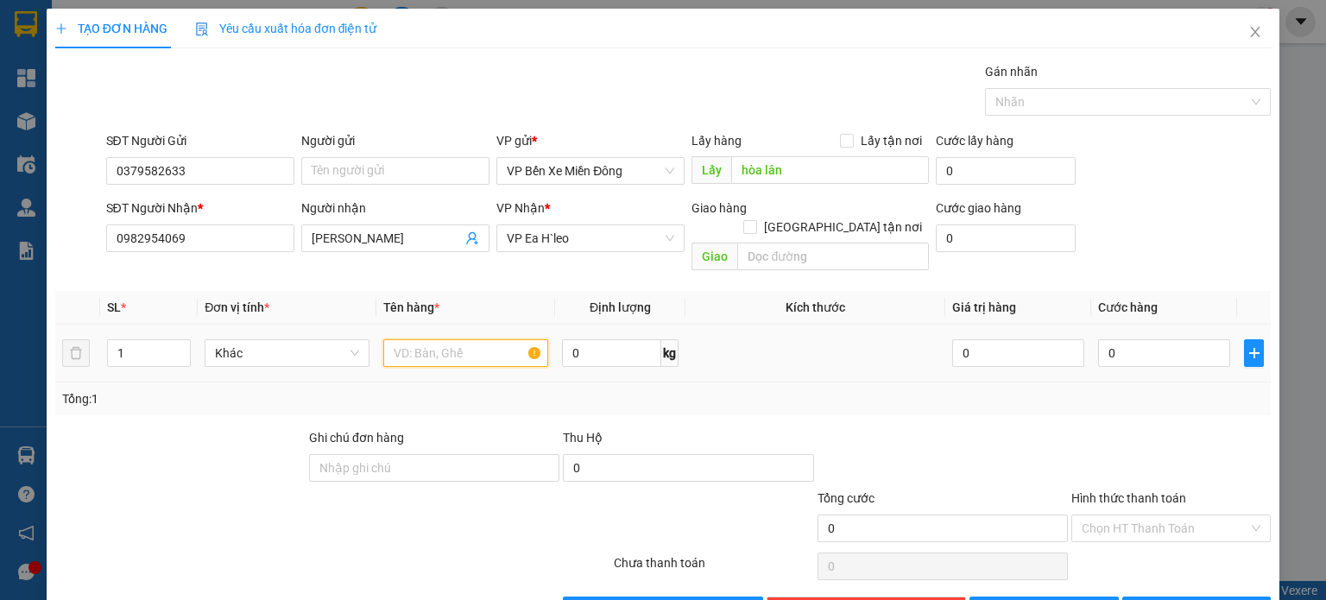
click at [454, 339] on input "text" at bounding box center [465, 353] width 165 height 28
type input "1 thùng giấy phụ tùng xe máy 25kg"
click at [467, 383] on div "Tổng: 1" at bounding box center [663, 399] width 1216 height 33
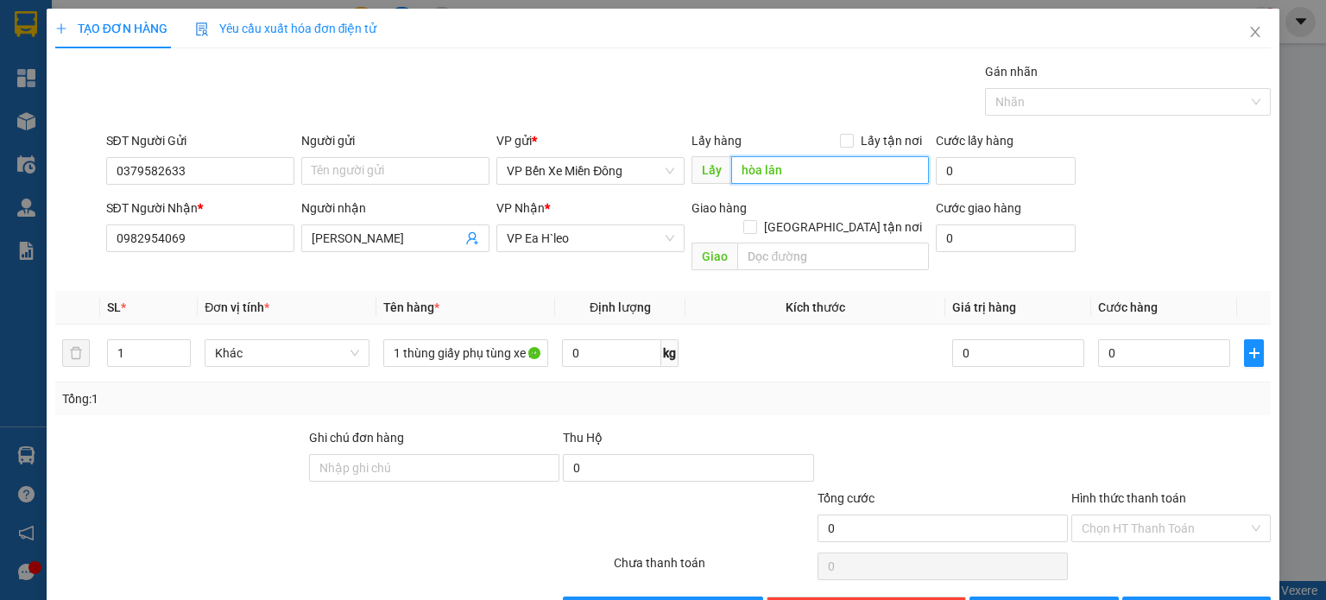
click at [731, 163] on input "hòa lân" at bounding box center [830, 170] width 198 height 28
click at [721, 166] on span "Lấy" at bounding box center [712, 170] width 40 height 28
click at [731, 166] on input "hòa lân" at bounding box center [830, 170] width 198 height 28
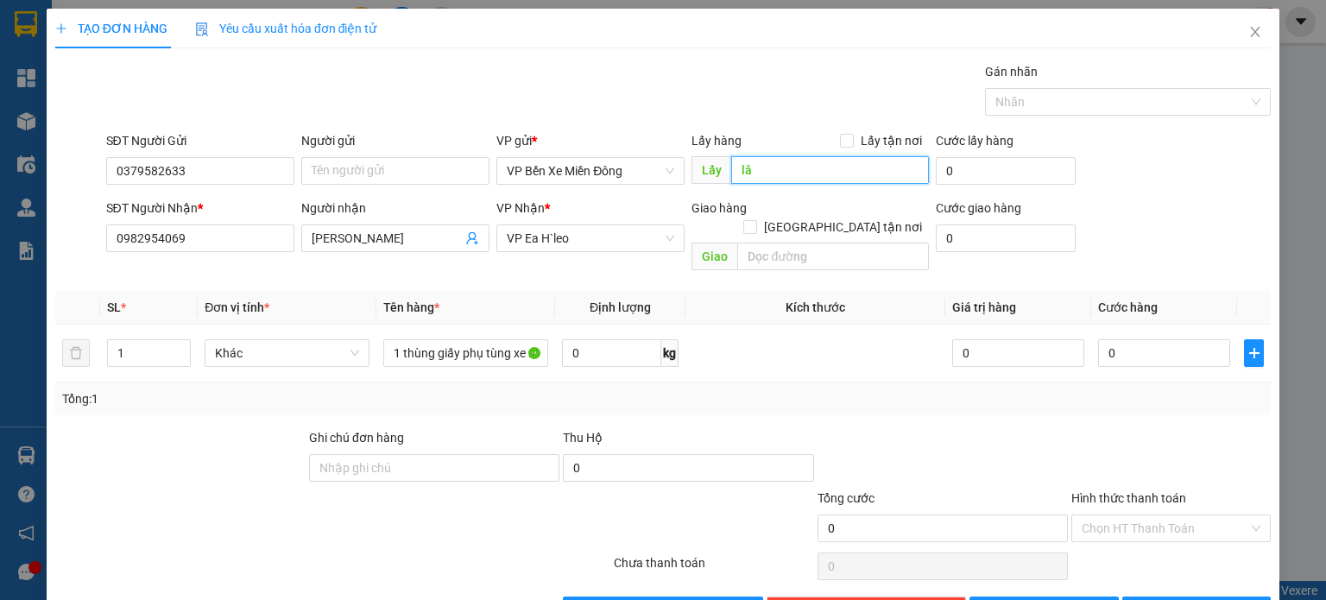
type input "l"
type input "Ngã [PERSON_NAME]"
click at [782, 325] on td at bounding box center [816, 354] width 260 height 58
click at [1030, 597] on button "[PERSON_NAME]" at bounding box center [1044, 611] width 149 height 28
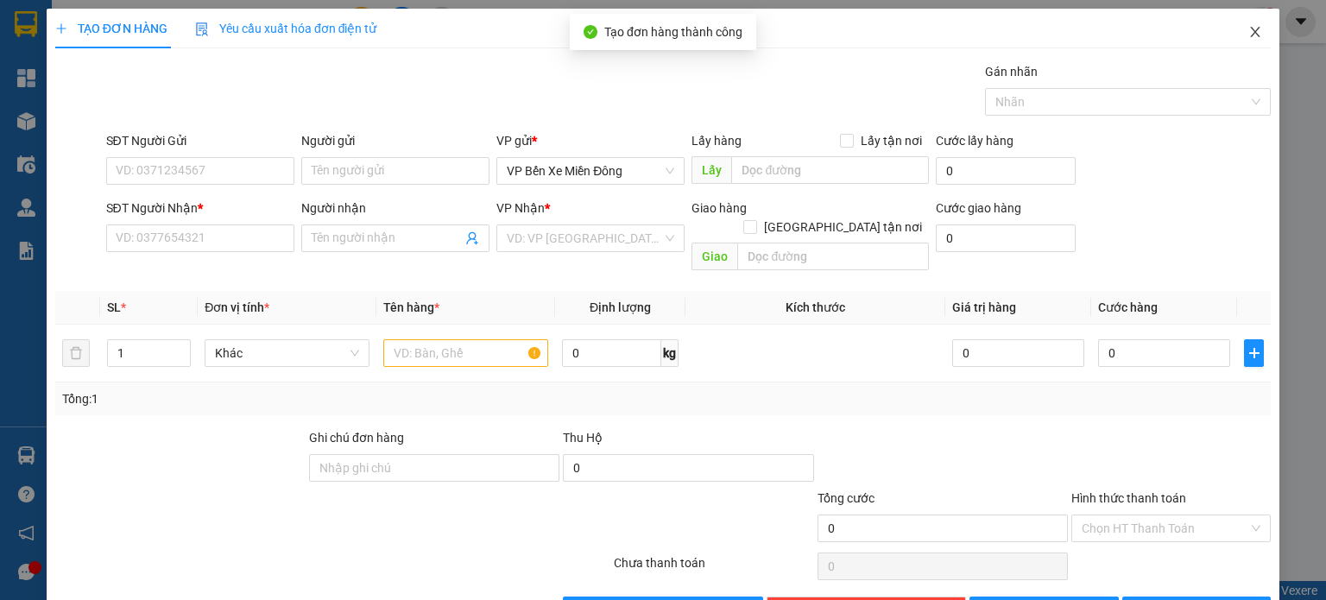
click at [1249, 35] on icon "close" at bounding box center [1256, 32] width 14 height 14
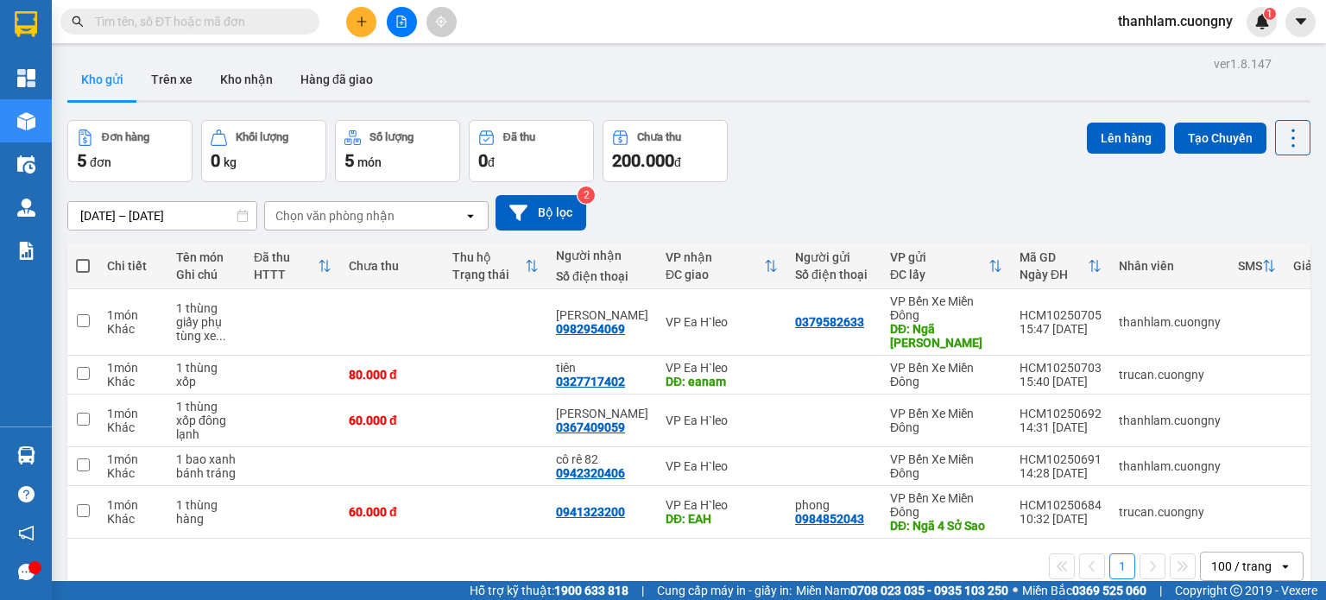
drag, startPoint x: 325, startPoint y: 3, endPoint x: 888, endPoint y: 161, distance: 584.5
click at [888, 161] on div "Đơn hàng 5 đơn Khối lượng 0 kg Số lượng 5 món Đã thu 0 đ Chưa thu 200.000 đ Lên…" at bounding box center [688, 151] width 1243 height 62
click at [917, 123] on div "Đơn hàng 5 đơn Khối lượng 0 kg Số lượng 5 món Đã thu 0 đ Chưa thu 200.000 đ Lên…" at bounding box center [688, 151] width 1243 height 62
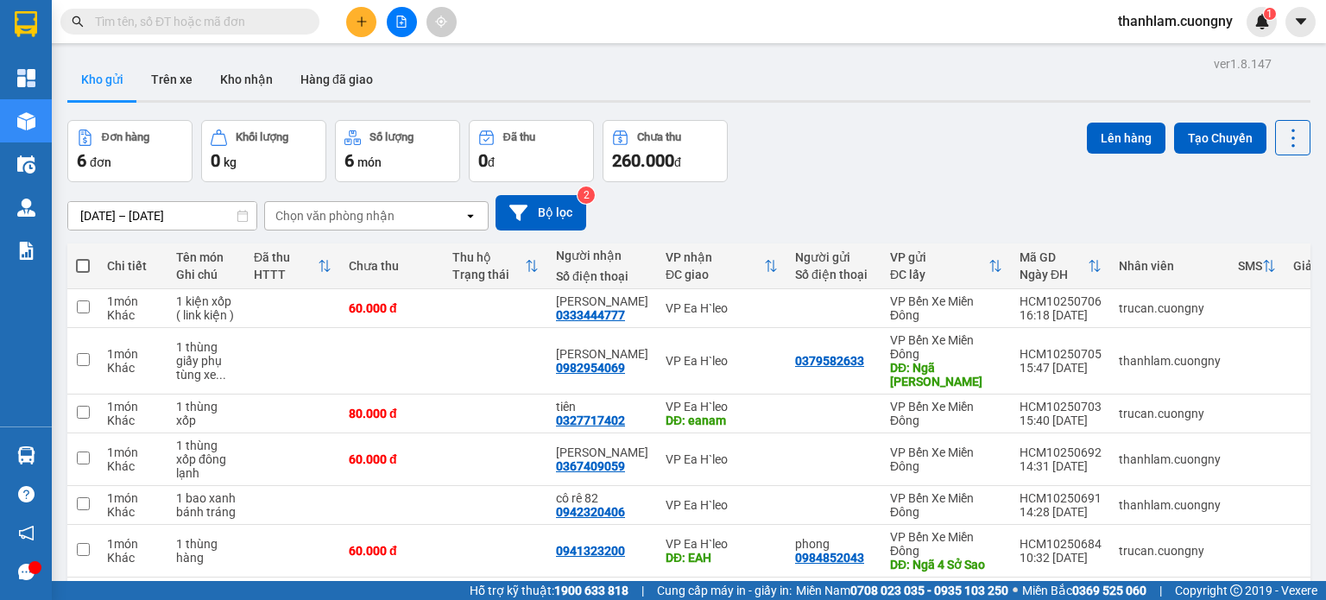
click at [129, 28] on input "text" at bounding box center [197, 21] width 204 height 19
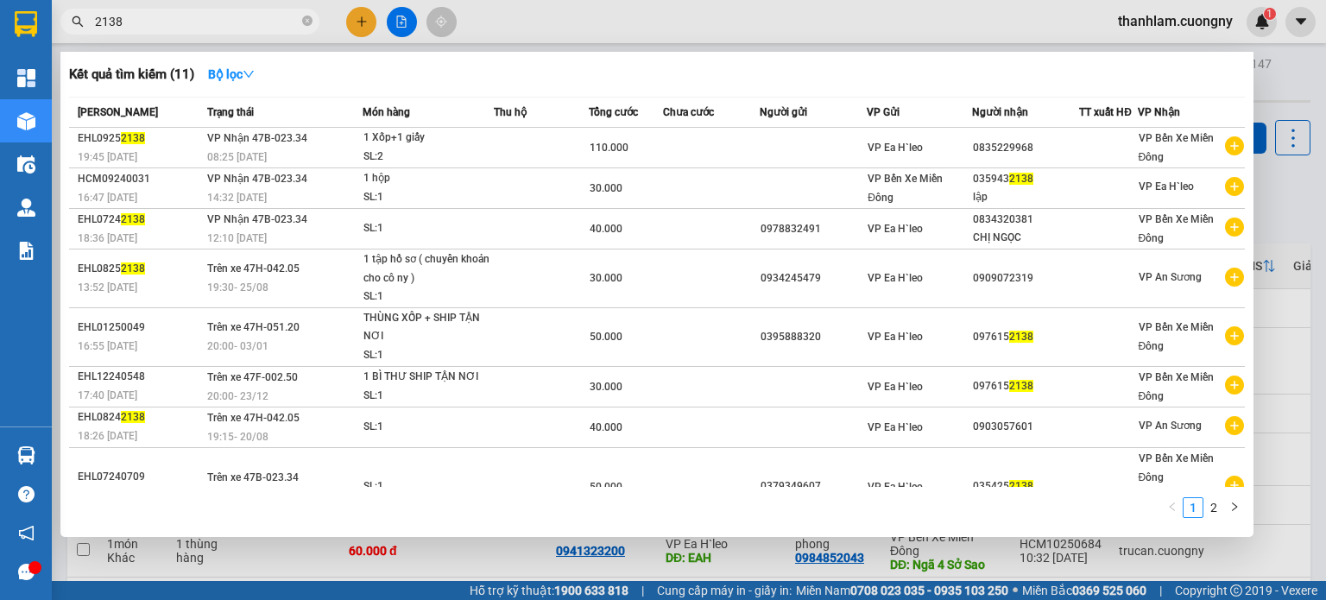
click at [93, 25] on span "2138" at bounding box center [189, 22] width 259 height 26
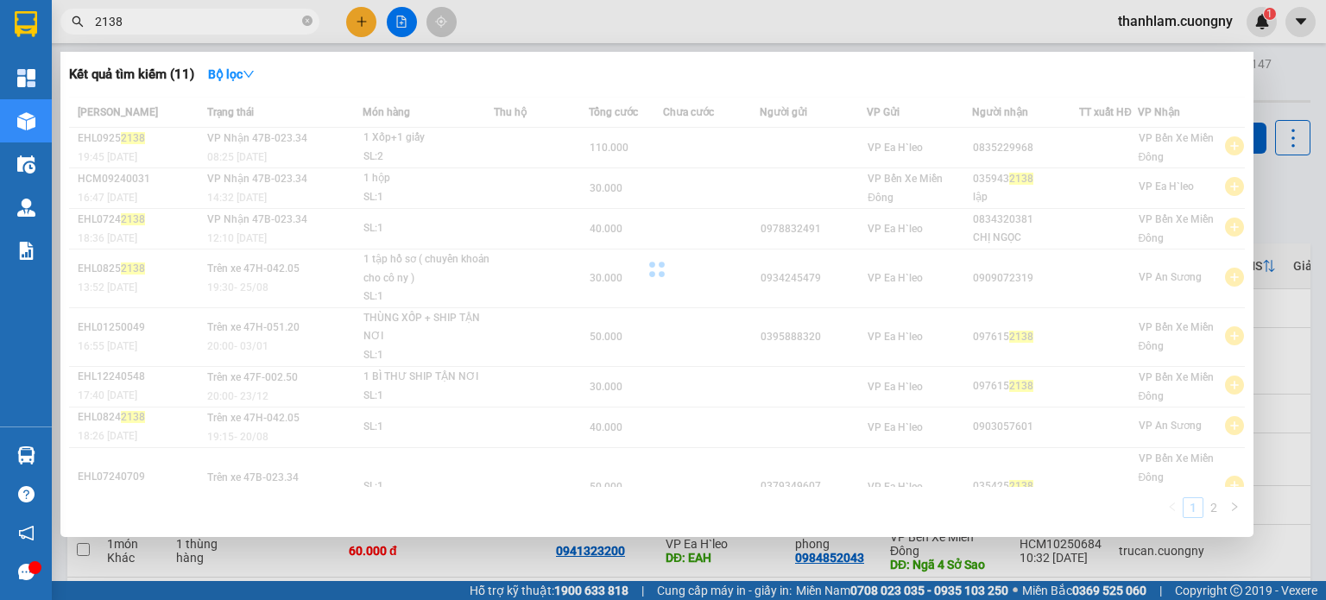
click at [97, 22] on input "2138" at bounding box center [197, 21] width 204 height 19
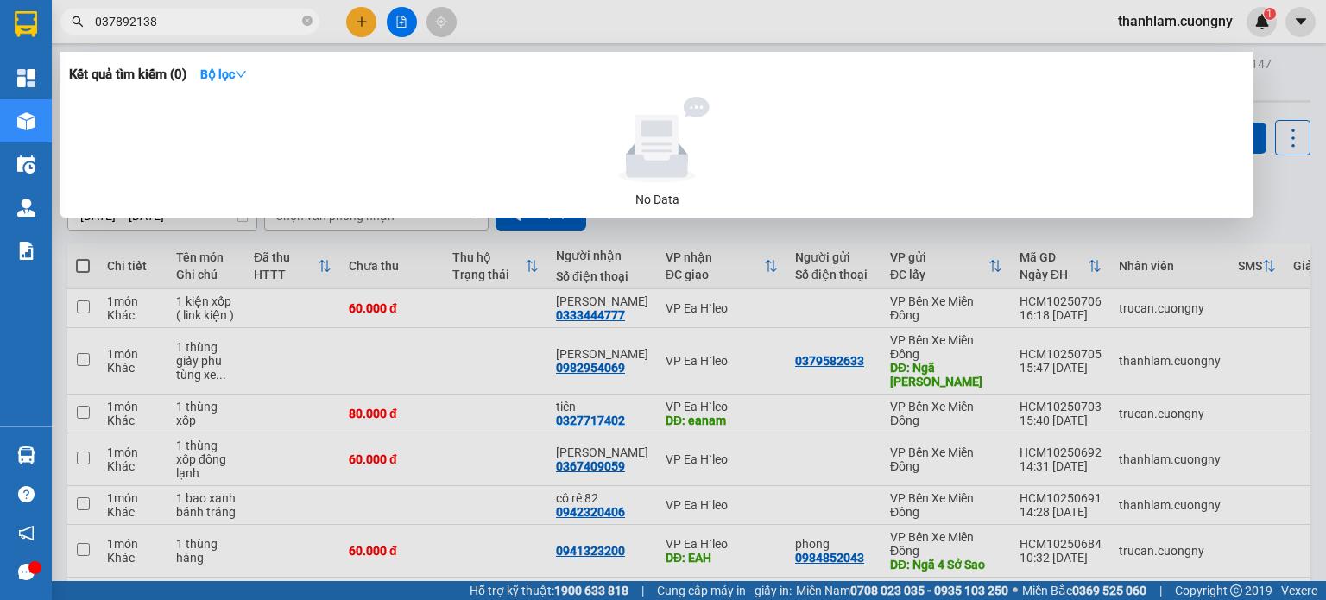
type input "0378982138"
click at [168, 28] on input "0378982138" at bounding box center [197, 21] width 204 height 19
click at [310, 23] on icon "close-circle" at bounding box center [307, 21] width 10 height 10
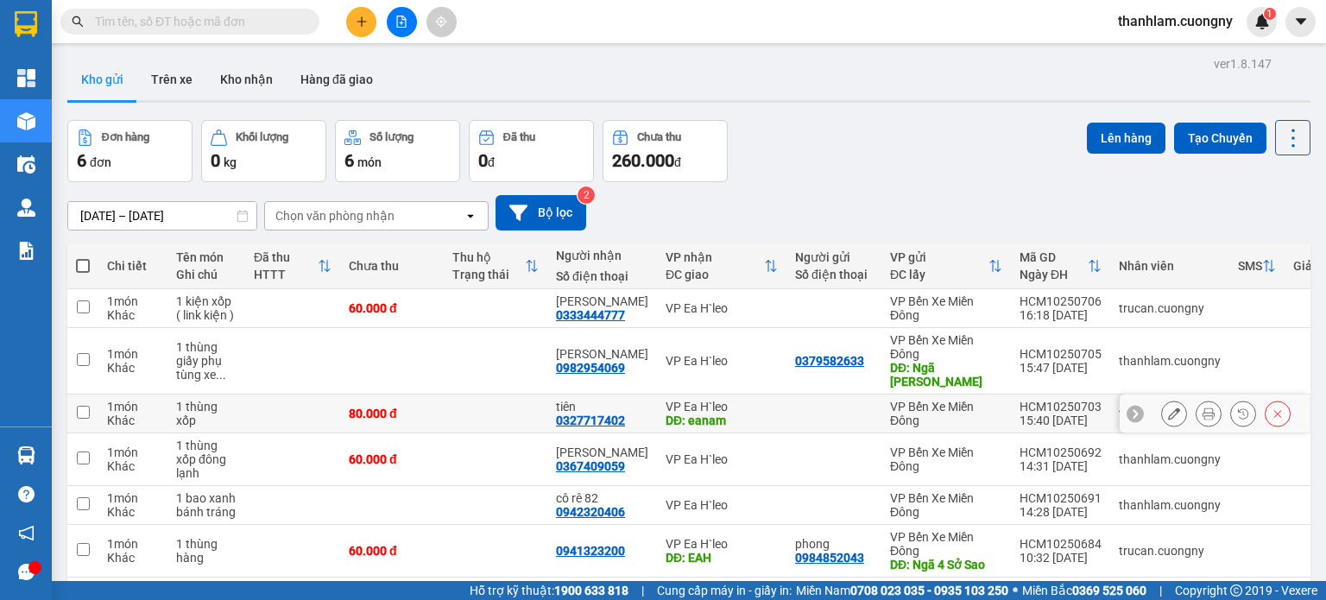
click at [238, 404] on td "1 thùng xốp" at bounding box center [207, 414] width 78 height 39
checkbox input "true"
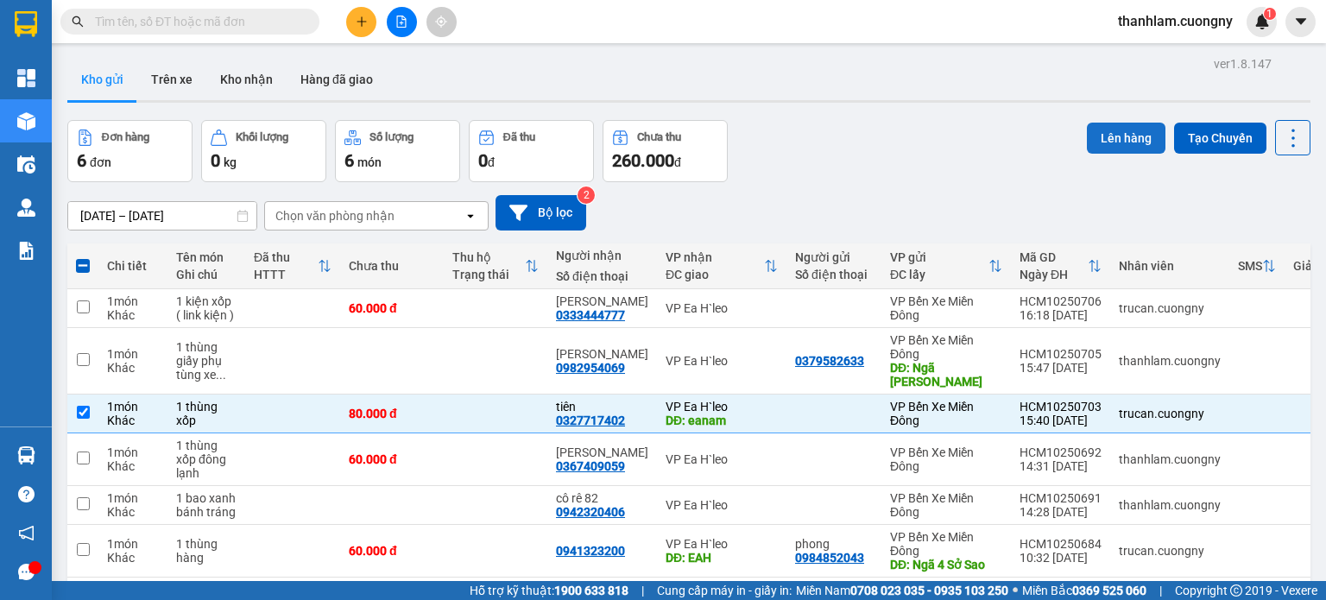
click at [1105, 142] on button "Lên hàng" at bounding box center [1126, 138] width 79 height 31
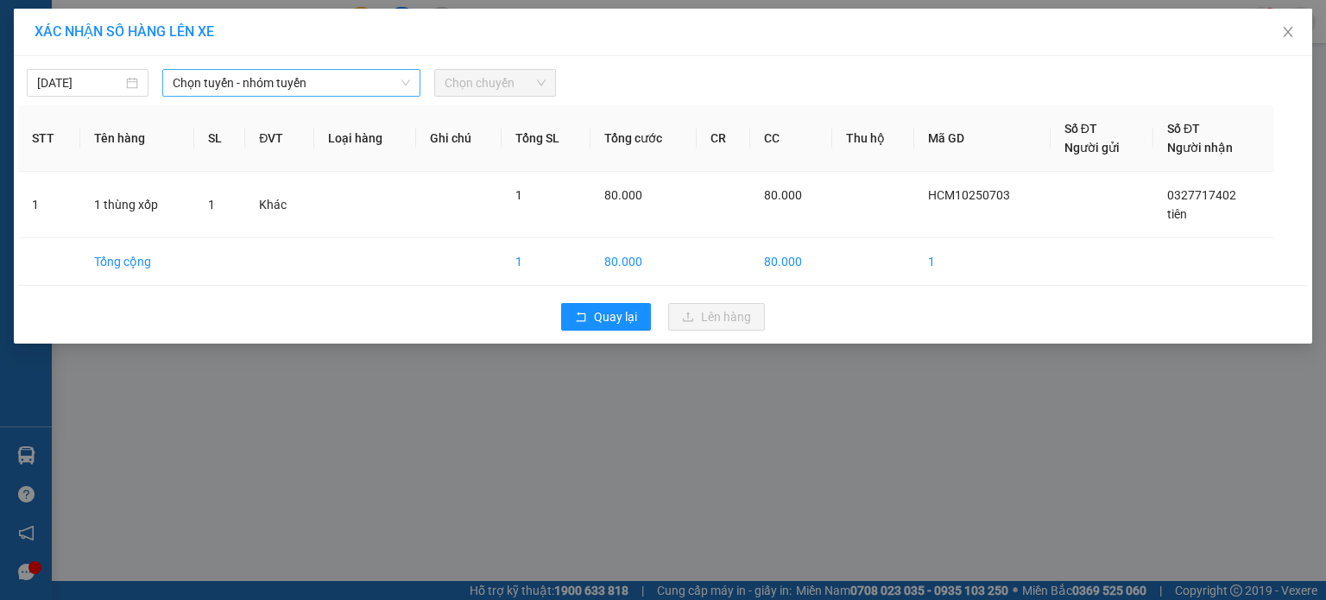
click at [357, 93] on span "Chọn tuyến - nhóm tuyến" at bounding box center [291, 83] width 237 height 26
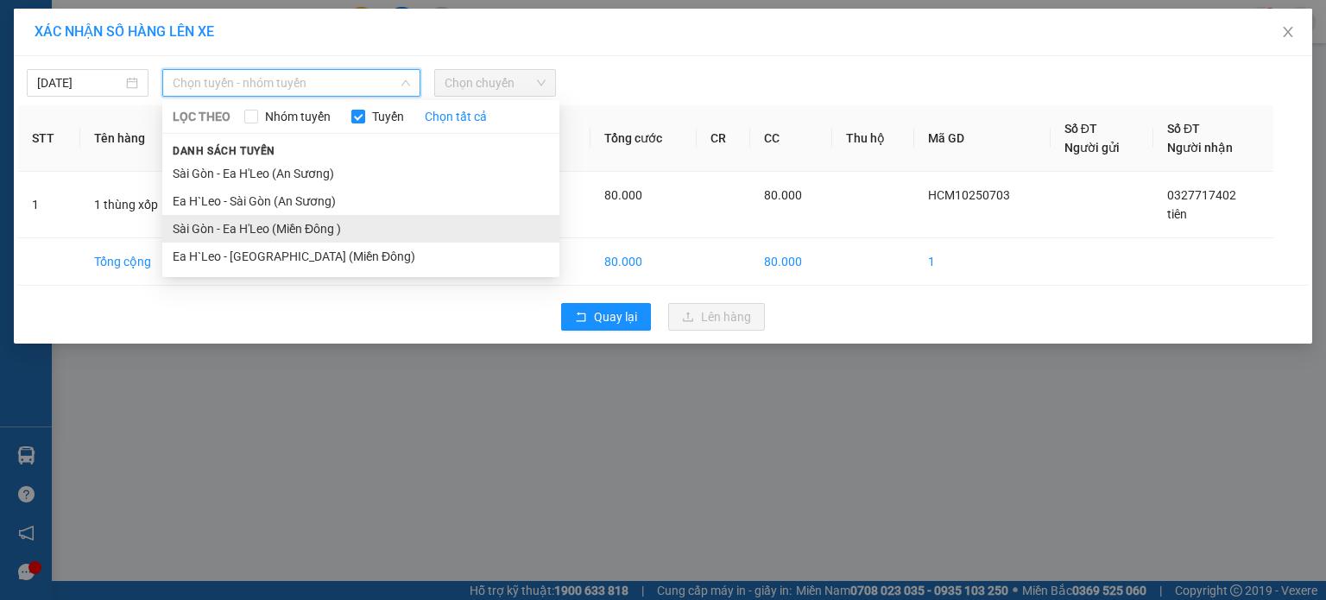
click at [349, 238] on li "Sài Gòn - Ea H'Leo (Miền Đông )" at bounding box center [360, 229] width 397 height 28
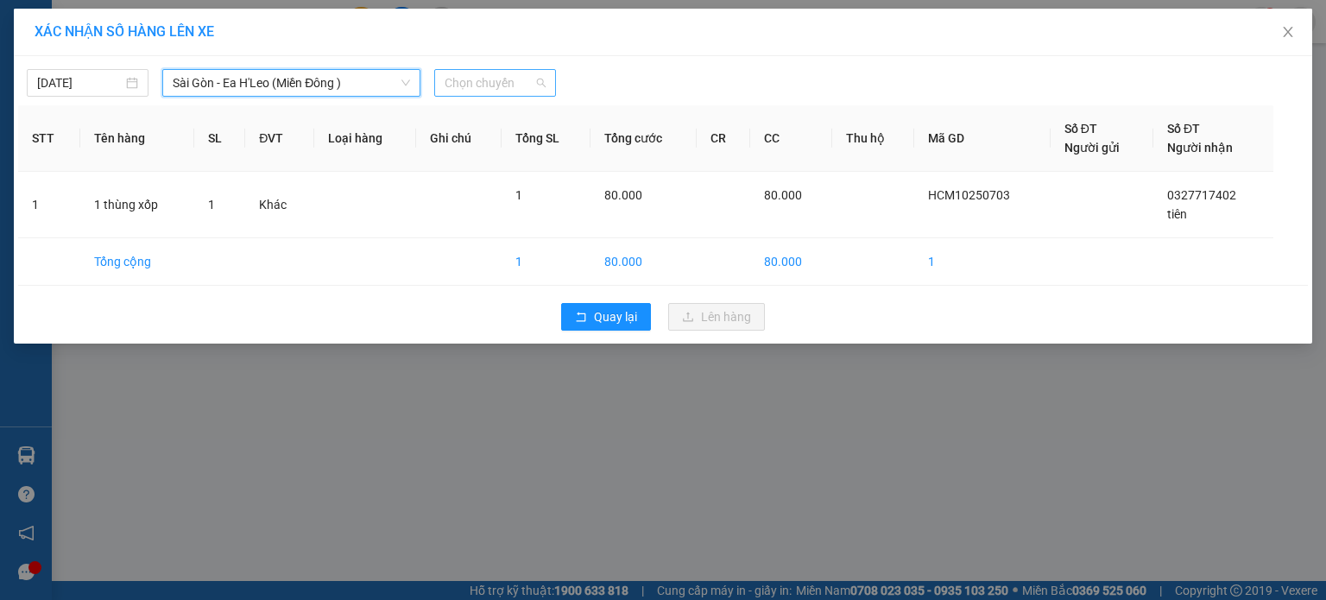
click at [479, 76] on span "Chọn chuyến" at bounding box center [495, 83] width 101 height 26
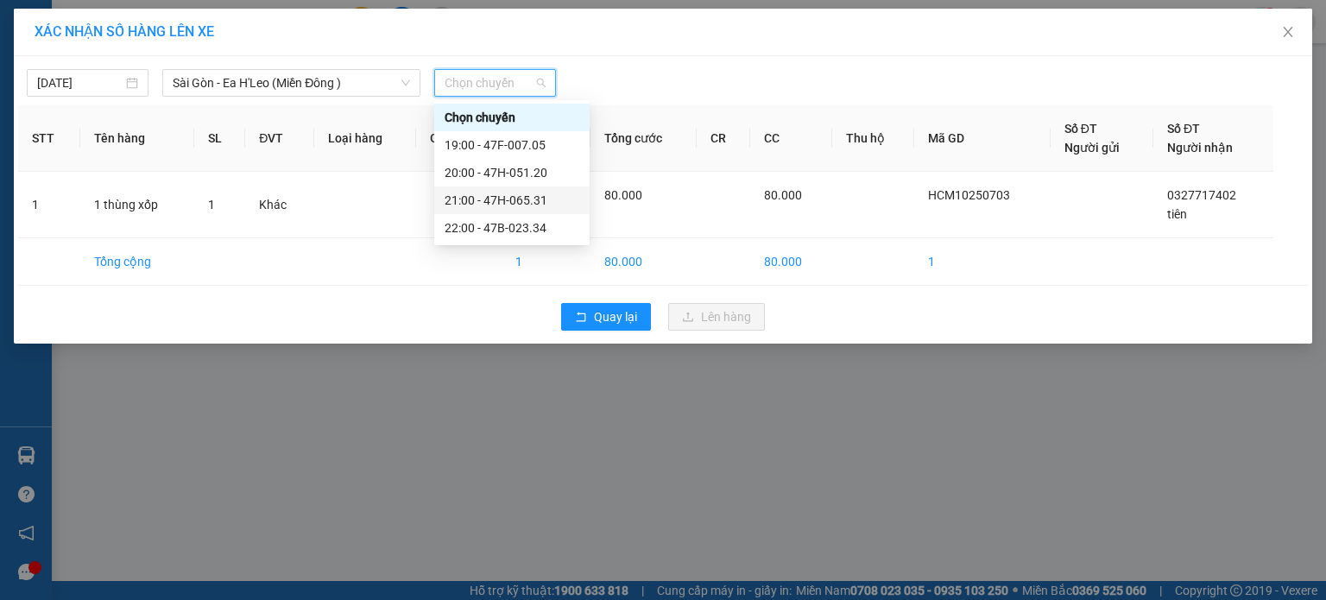
click at [544, 191] on div "21:00 - 47H-065.31" at bounding box center [512, 200] width 135 height 19
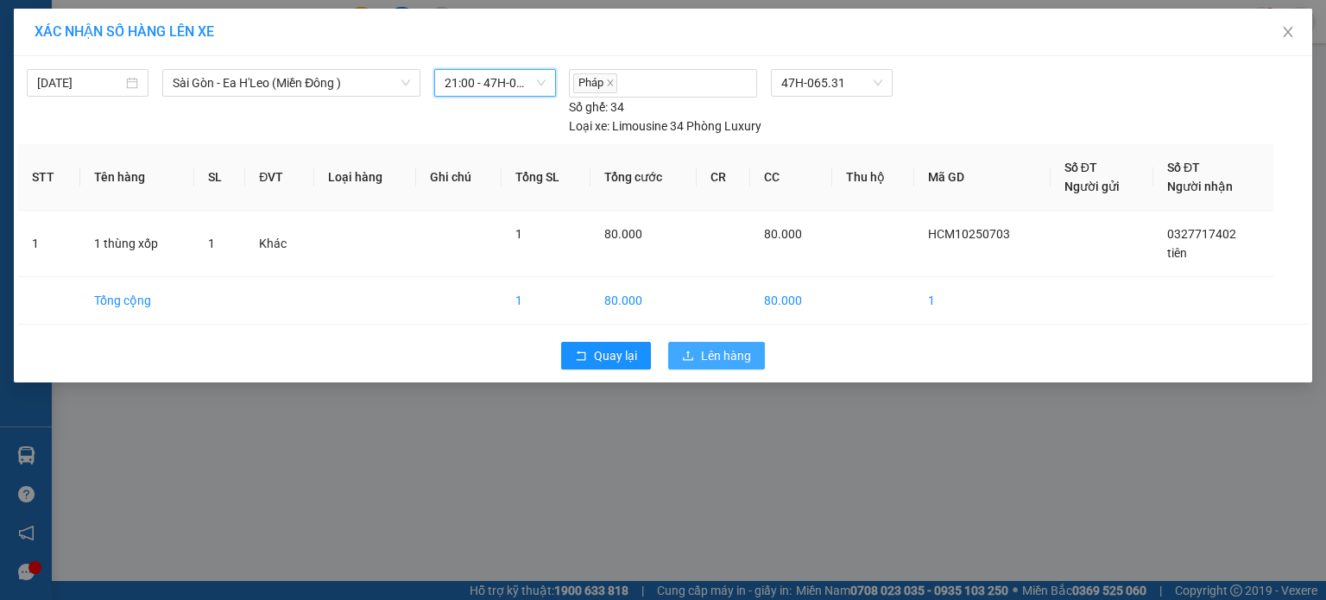
click at [719, 358] on span "Lên hàng" at bounding box center [726, 355] width 50 height 19
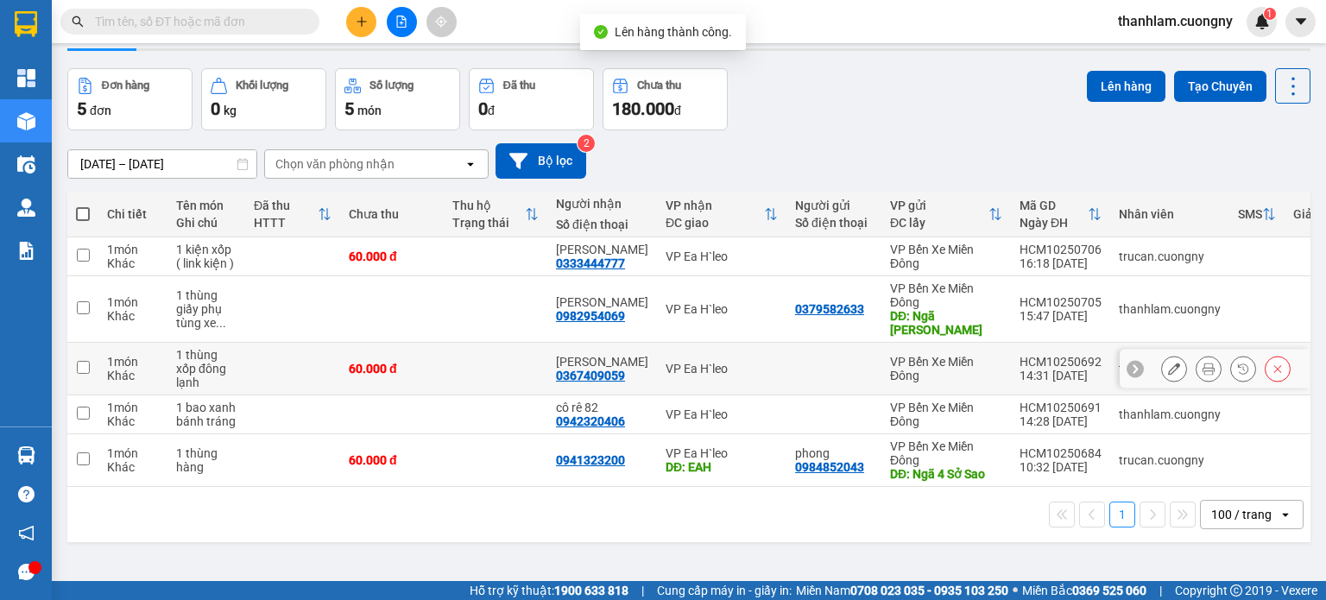
scroll to position [79, 0]
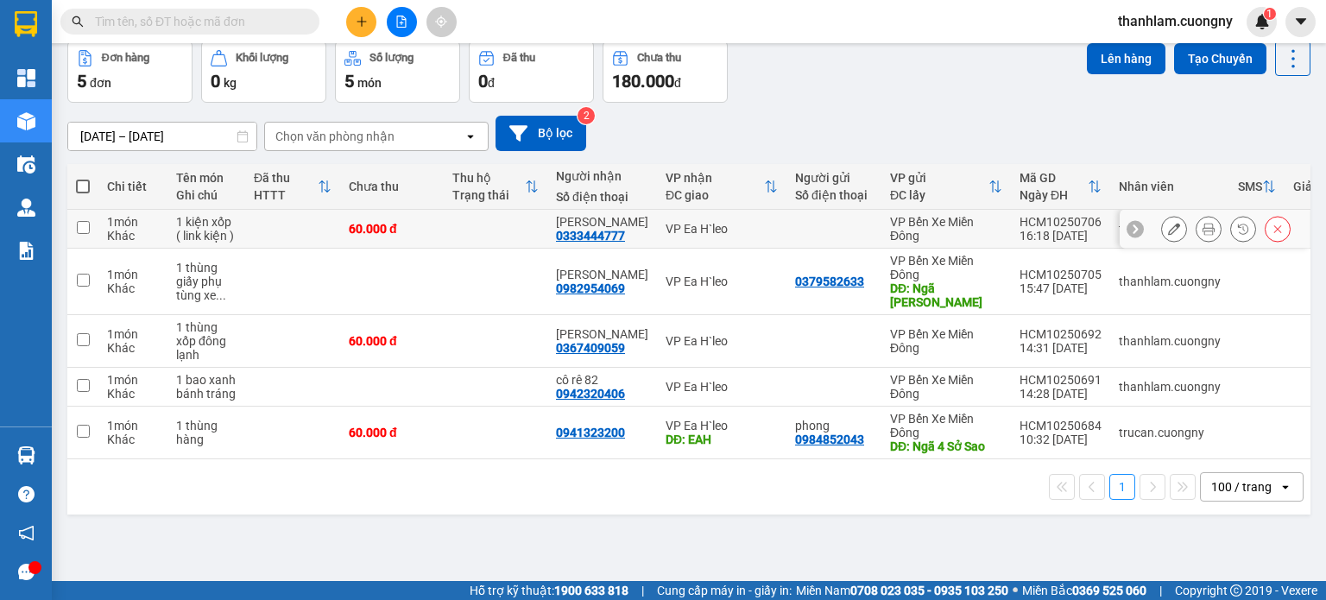
click at [657, 236] on td "VP Ea H`leo" at bounding box center [722, 229] width 130 height 39
checkbox input "true"
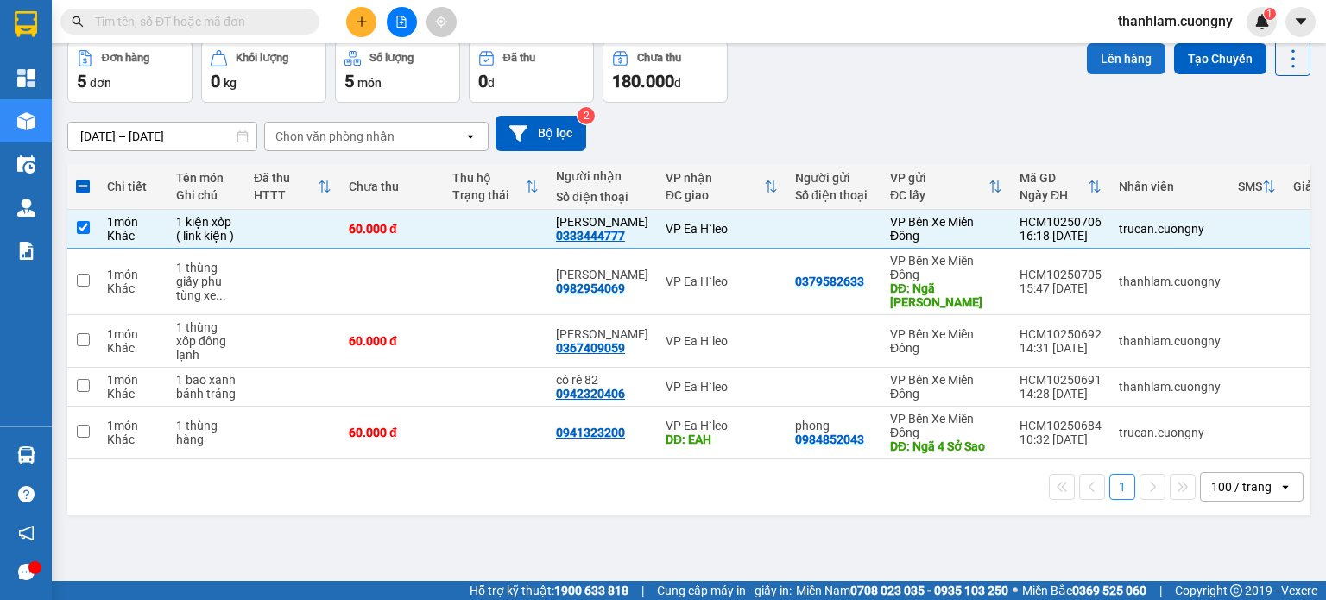
click at [1088, 60] on button "Lên hàng" at bounding box center [1126, 58] width 79 height 31
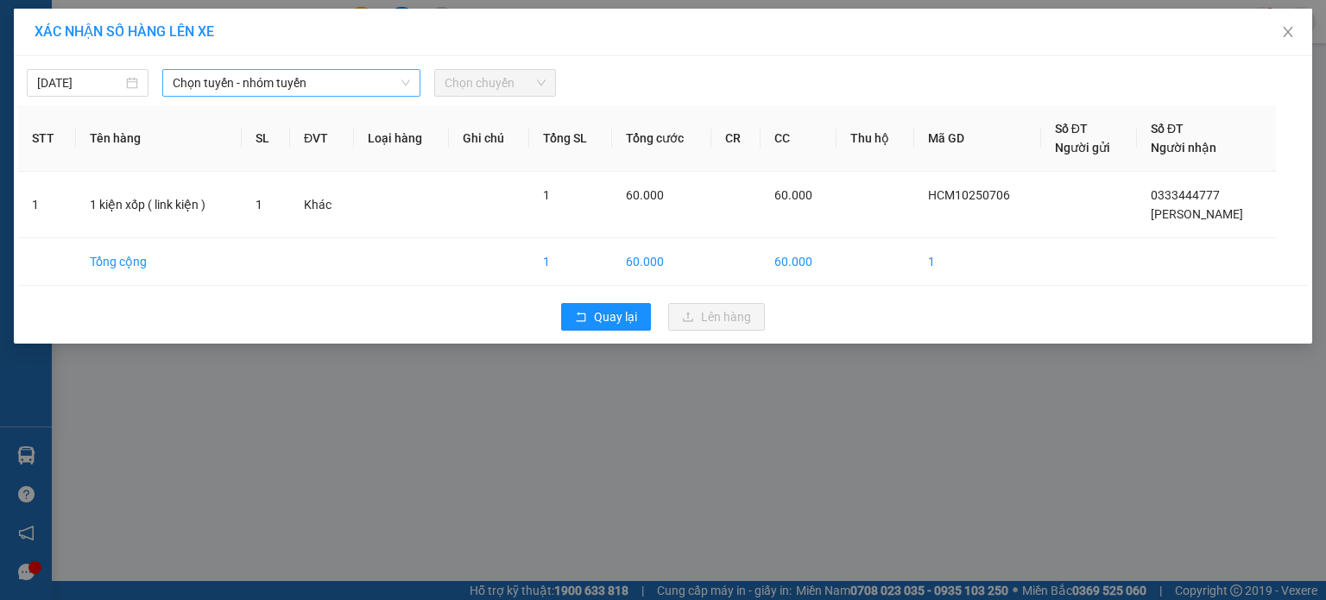
click at [404, 79] on icon "down" at bounding box center [406, 83] width 10 height 10
click at [376, 92] on span "Chọn tuyến - nhóm tuyến" at bounding box center [291, 83] width 237 height 26
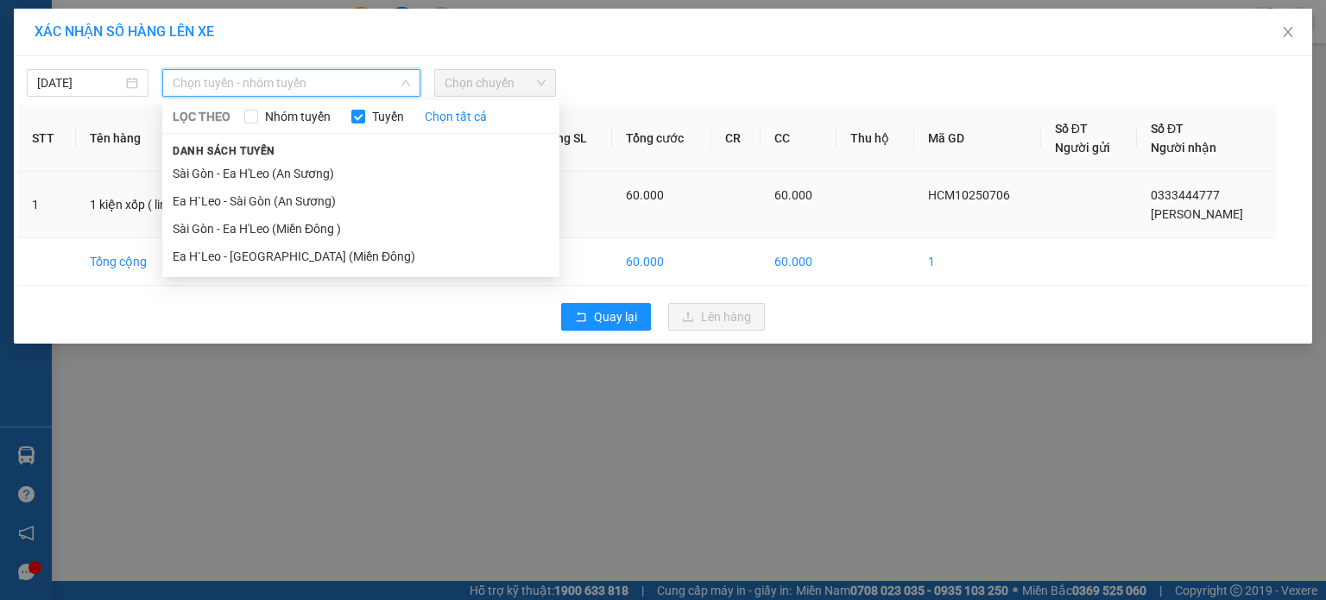
click at [417, 227] on li "Sài Gòn - Ea H'Leo (Miền Đông )" at bounding box center [360, 229] width 397 height 28
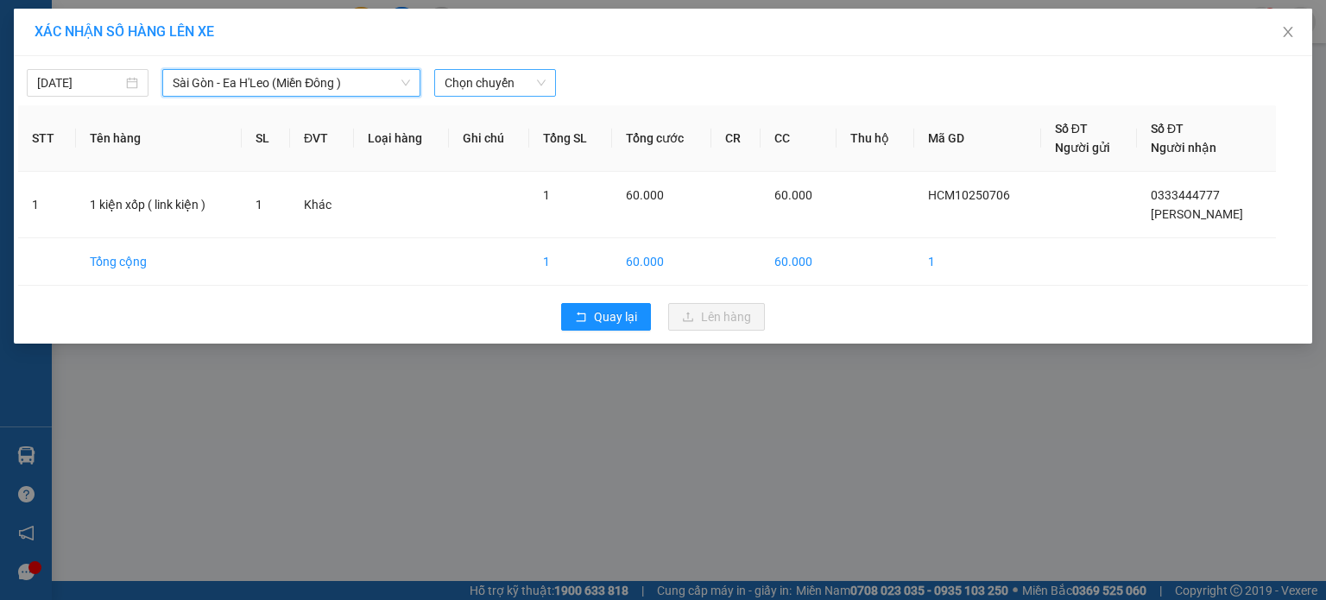
click at [485, 88] on span "Chọn chuyến" at bounding box center [495, 83] width 101 height 26
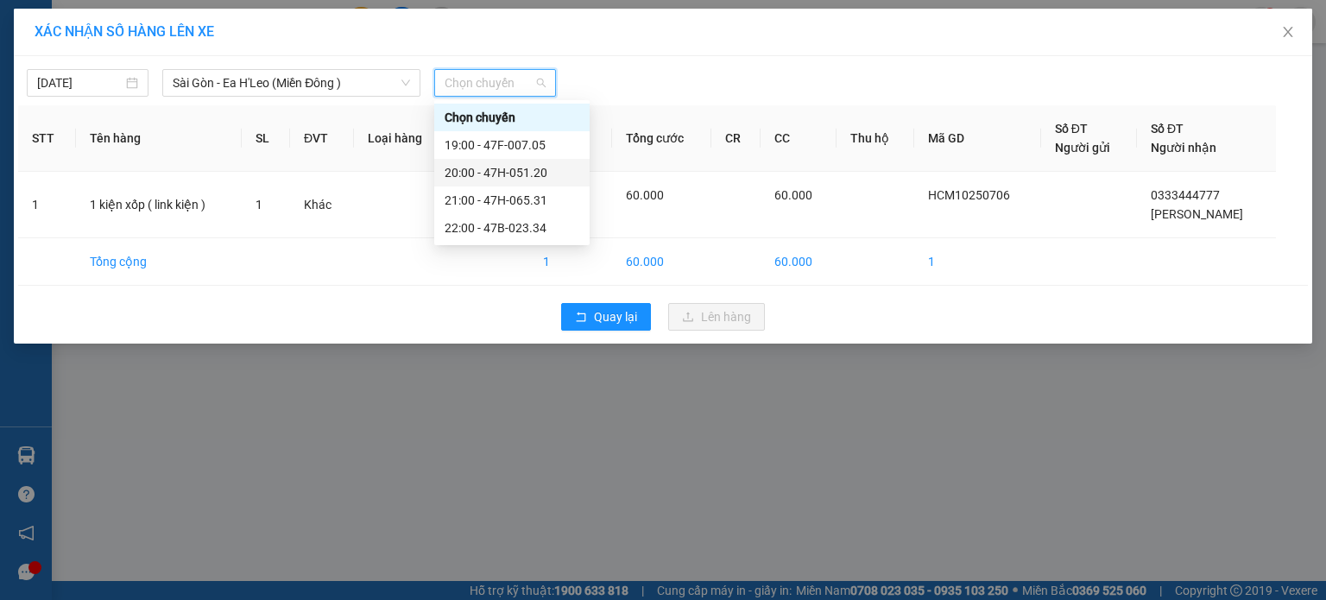
click at [522, 179] on div "20:00 - 47H-051.20" at bounding box center [512, 172] width 135 height 19
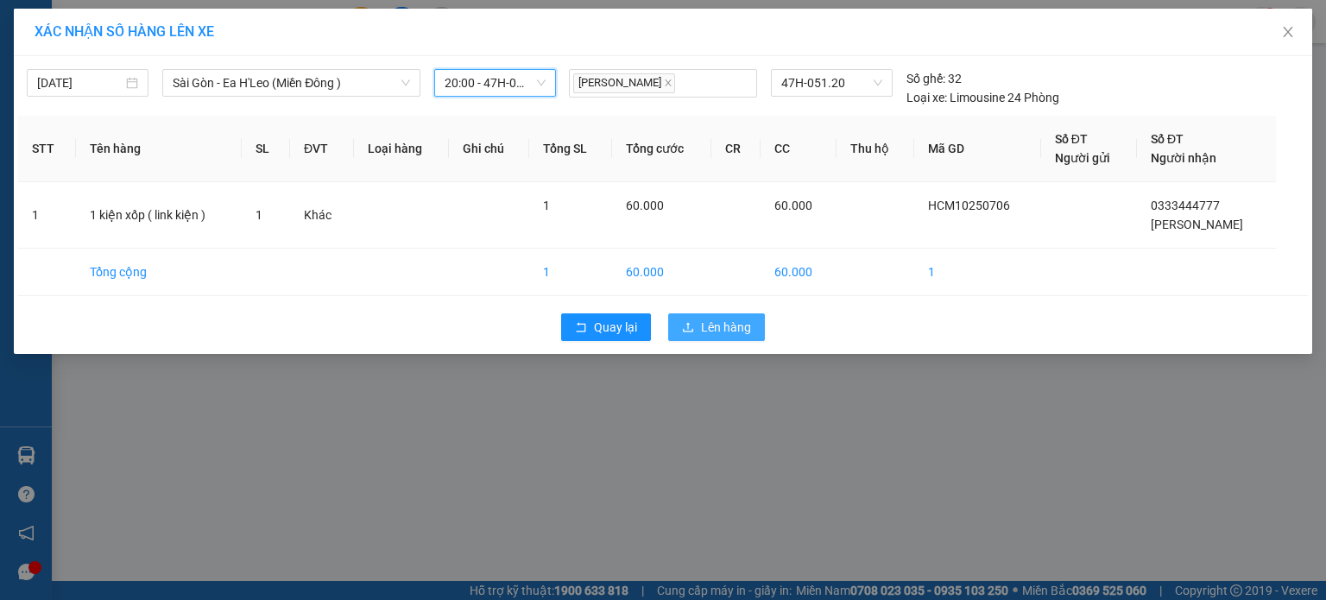
click at [705, 338] on button "Lên hàng" at bounding box center [716, 327] width 97 height 28
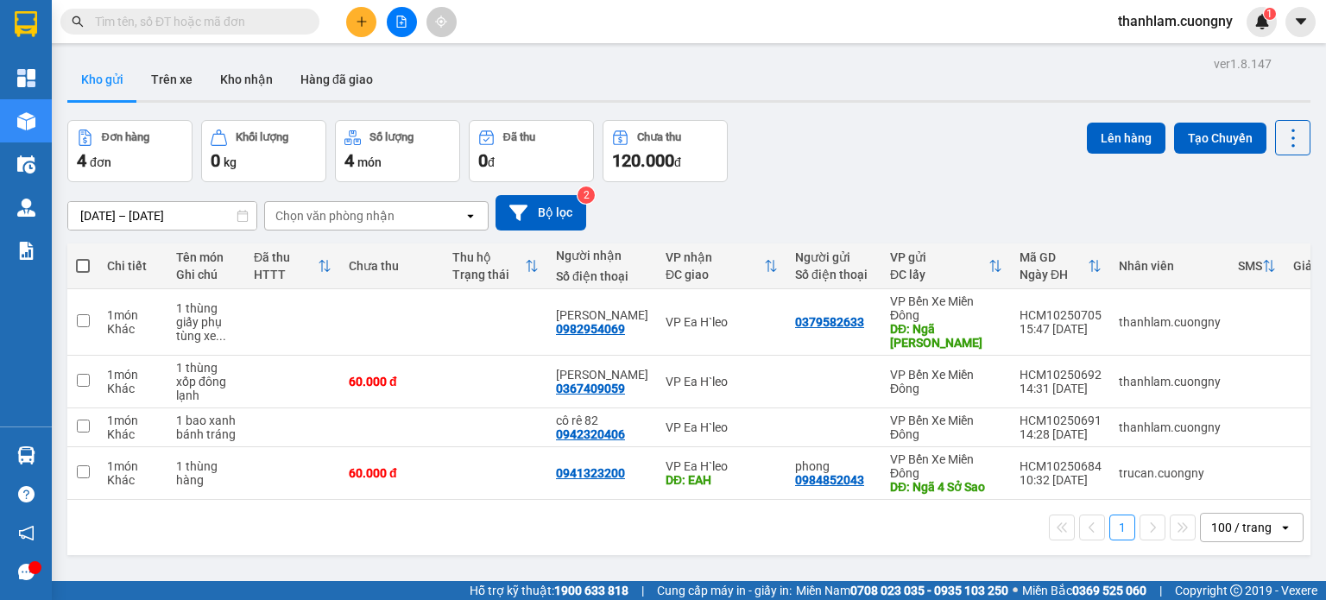
click at [190, 28] on input "text" at bounding box center [197, 21] width 204 height 19
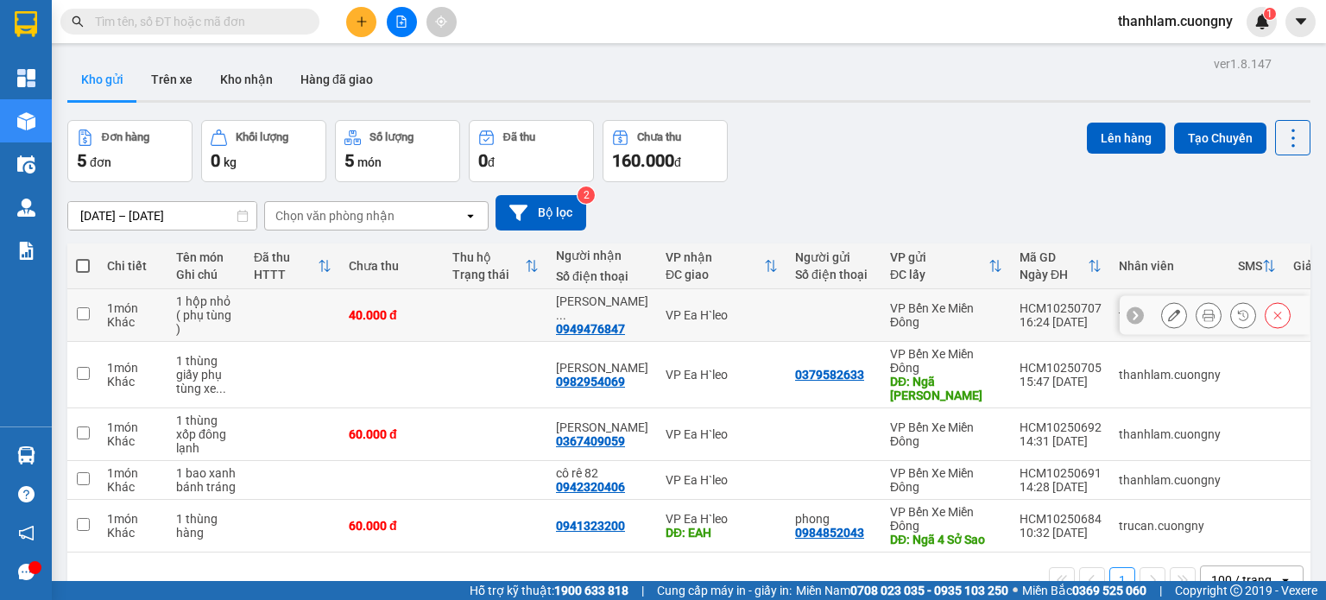
click at [432, 314] on div "40.000 đ" at bounding box center [392, 315] width 86 height 14
checkbox input "true"
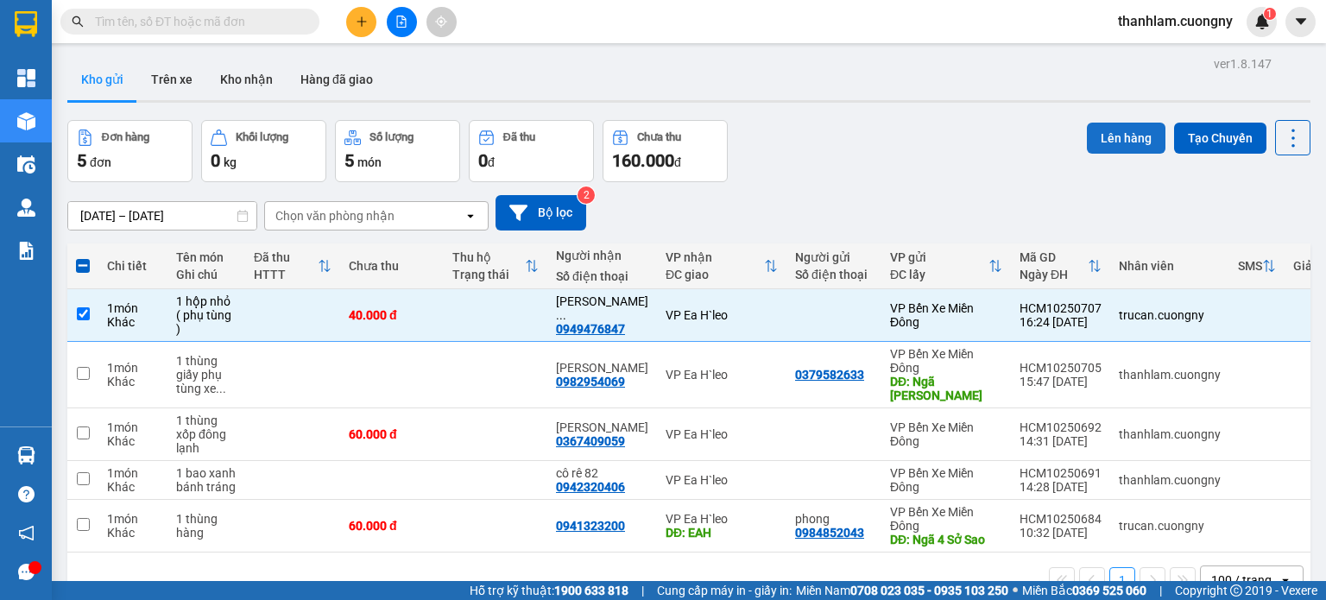
click at [1099, 143] on button "Lên hàng" at bounding box center [1126, 138] width 79 height 31
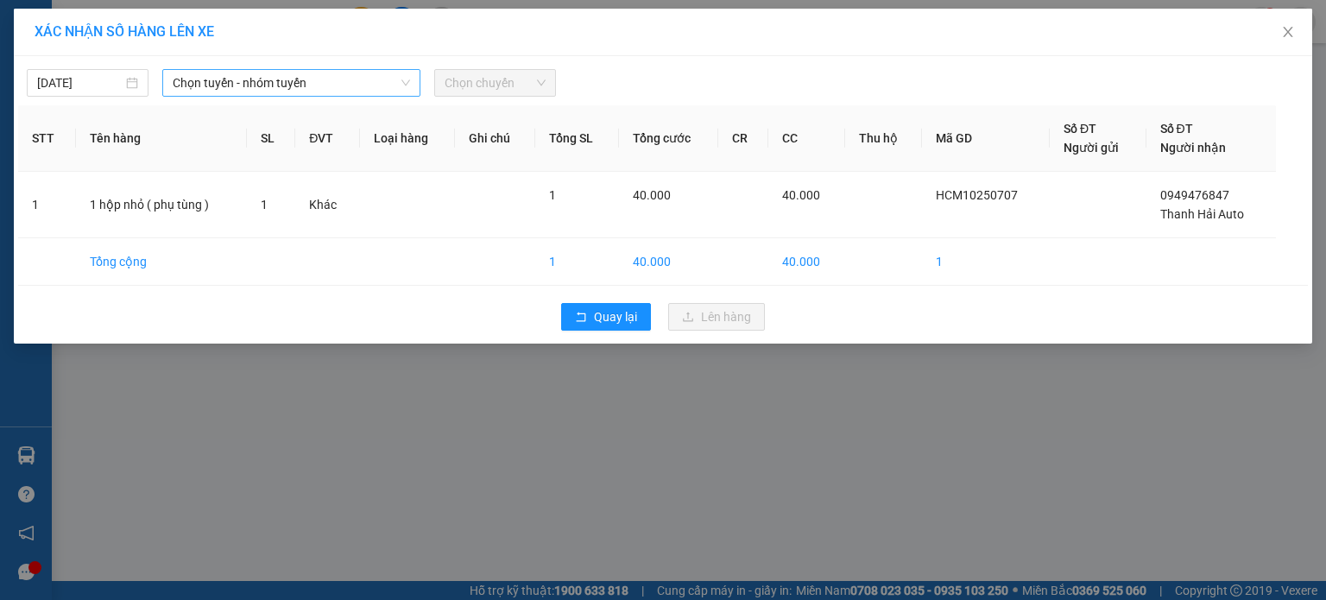
click at [377, 80] on span "Chọn tuyến - nhóm tuyến" at bounding box center [291, 83] width 237 height 26
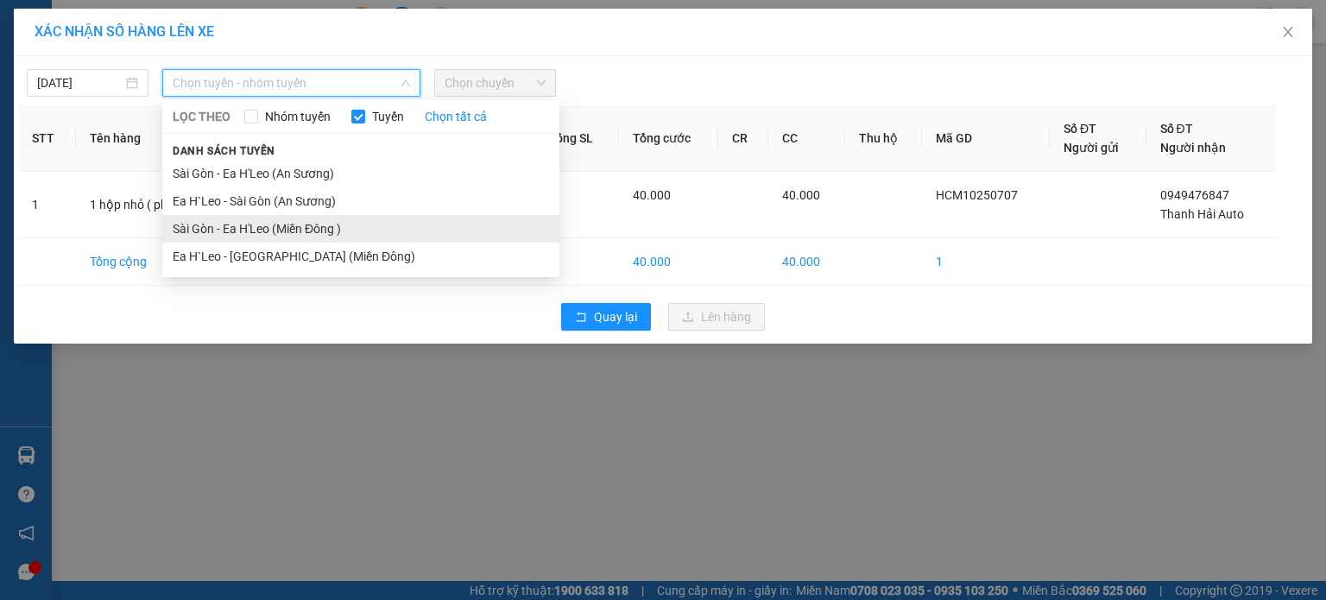
click at [456, 220] on li "Sài Gòn - Ea H'Leo (Miền Đông )" at bounding box center [360, 229] width 397 height 28
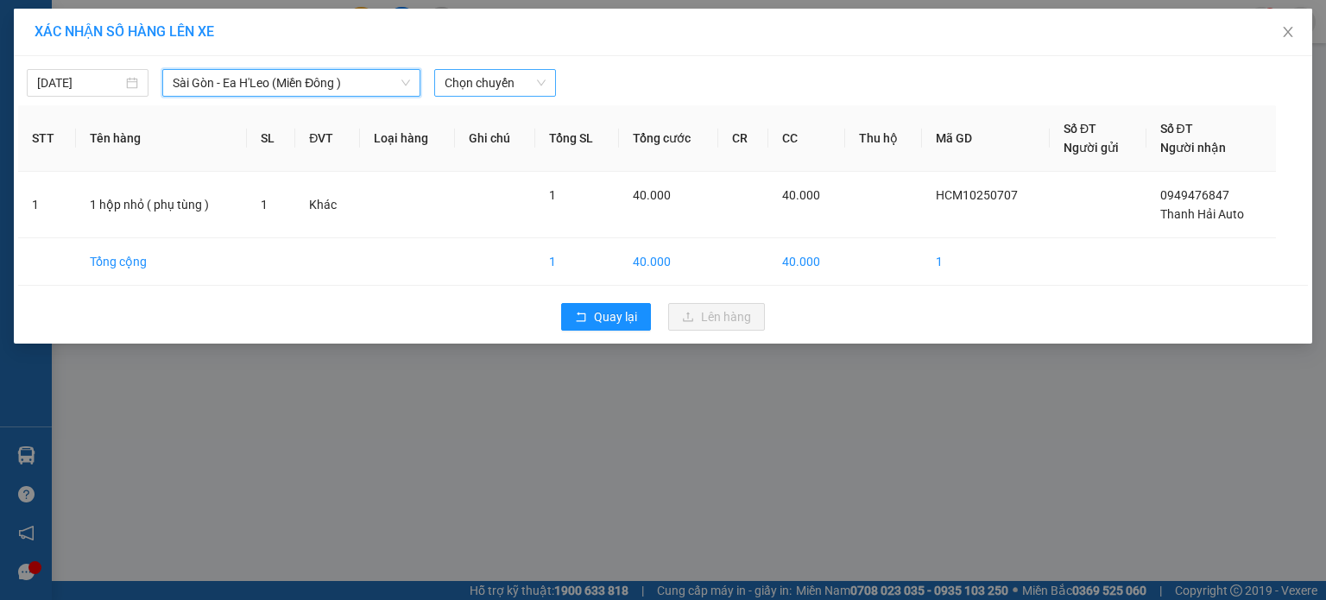
click at [493, 94] on span "Chọn chuyến" at bounding box center [495, 83] width 101 height 26
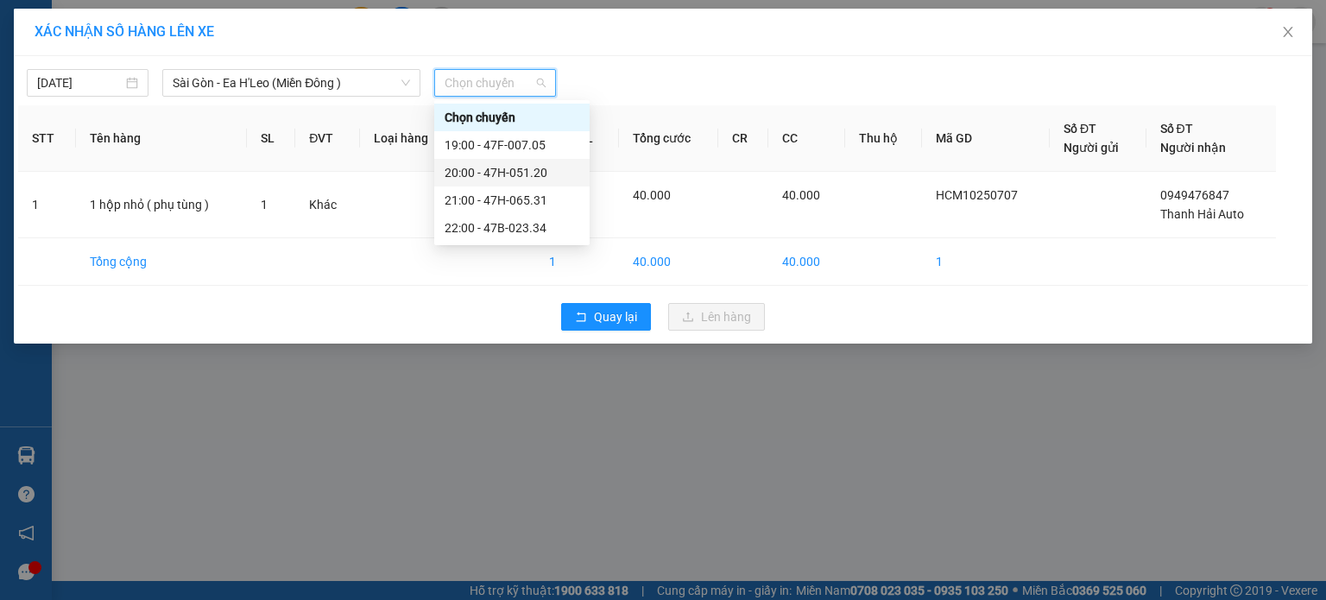
click at [522, 179] on div "20:00 - 47H-051.20" at bounding box center [512, 172] width 135 height 19
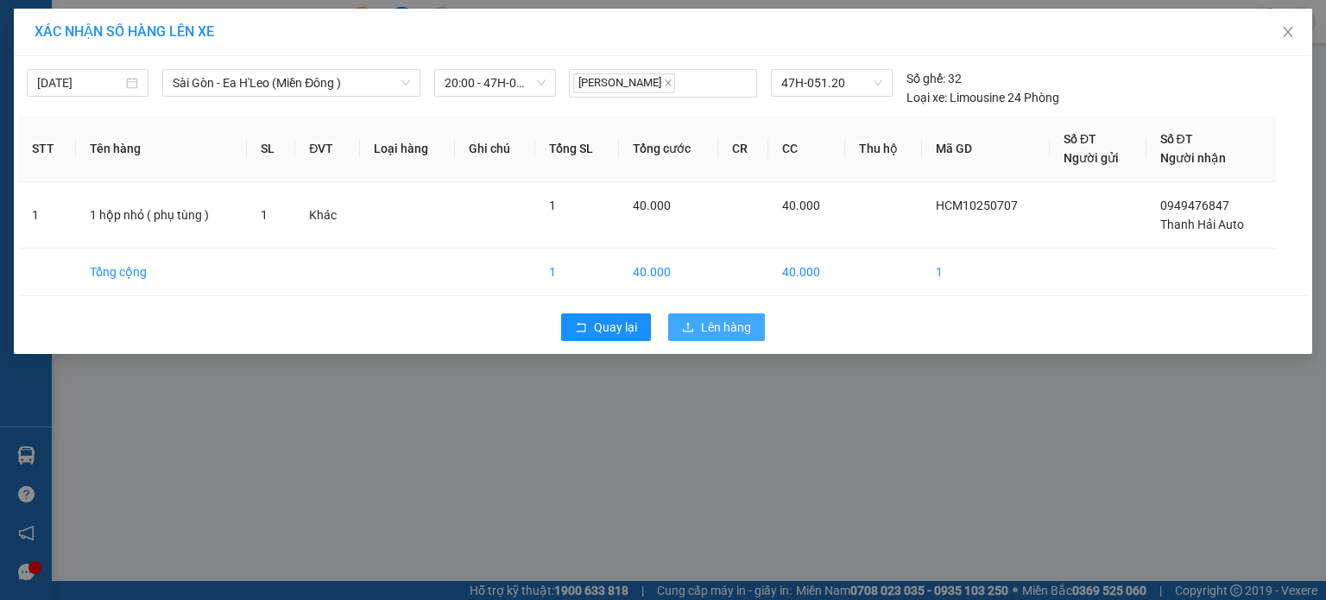
click at [721, 323] on span "Lên hàng" at bounding box center [726, 327] width 50 height 19
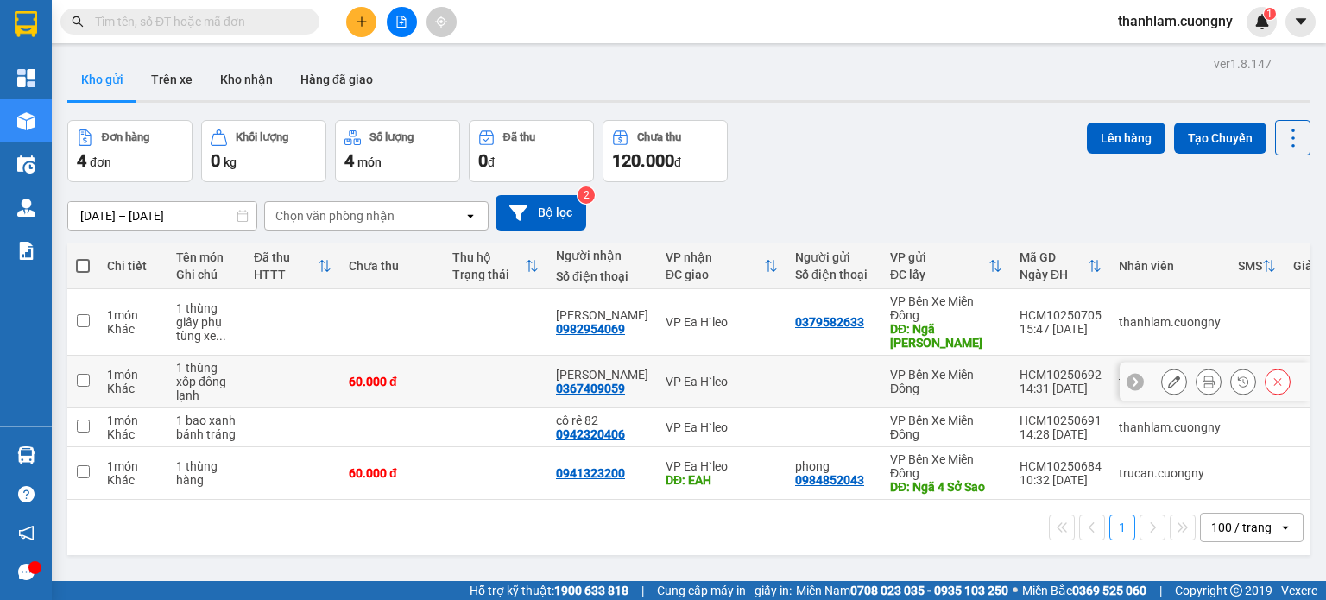
click at [395, 392] on td "60.000 đ" at bounding box center [392, 382] width 104 height 53
checkbox input "true"
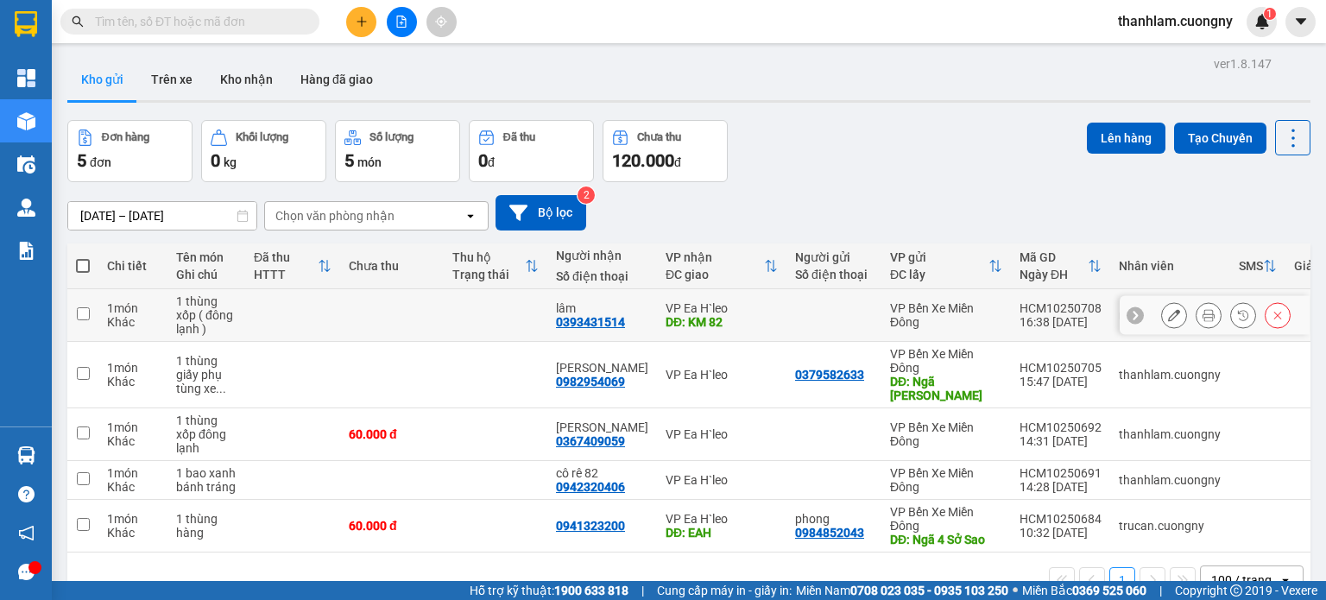
click at [421, 331] on td at bounding box center [392, 315] width 104 height 53
checkbox input "true"
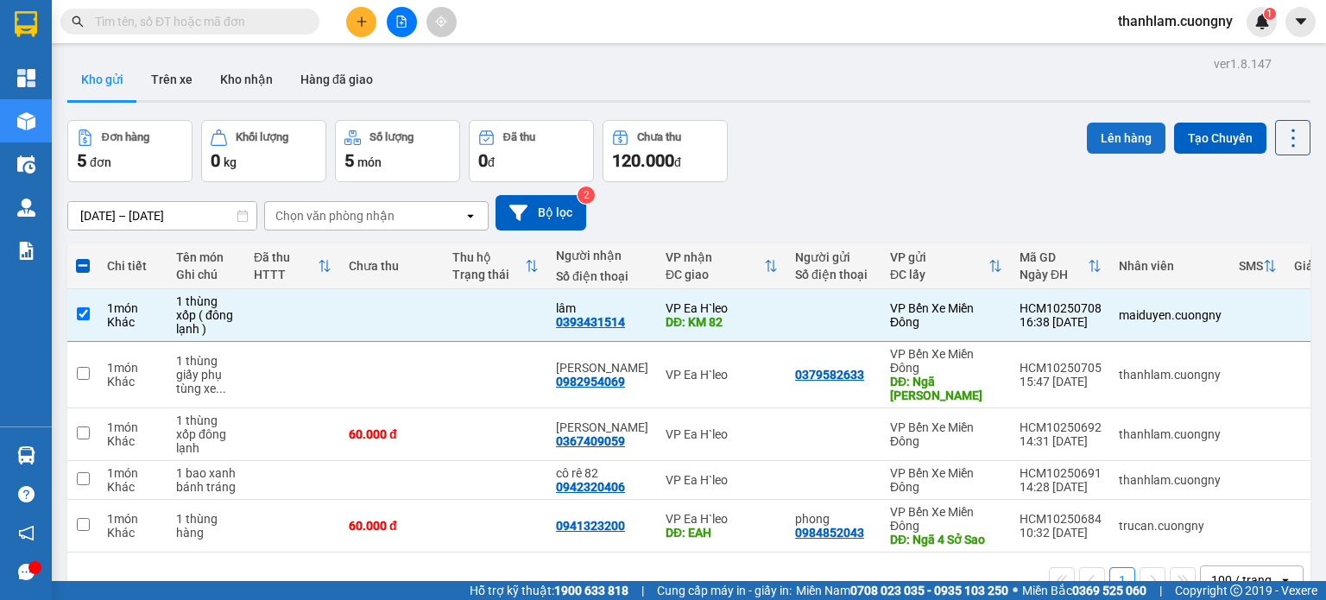
click at [1107, 139] on button "Lên hàng" at bounding box center [1126, 138] width 79 height 31
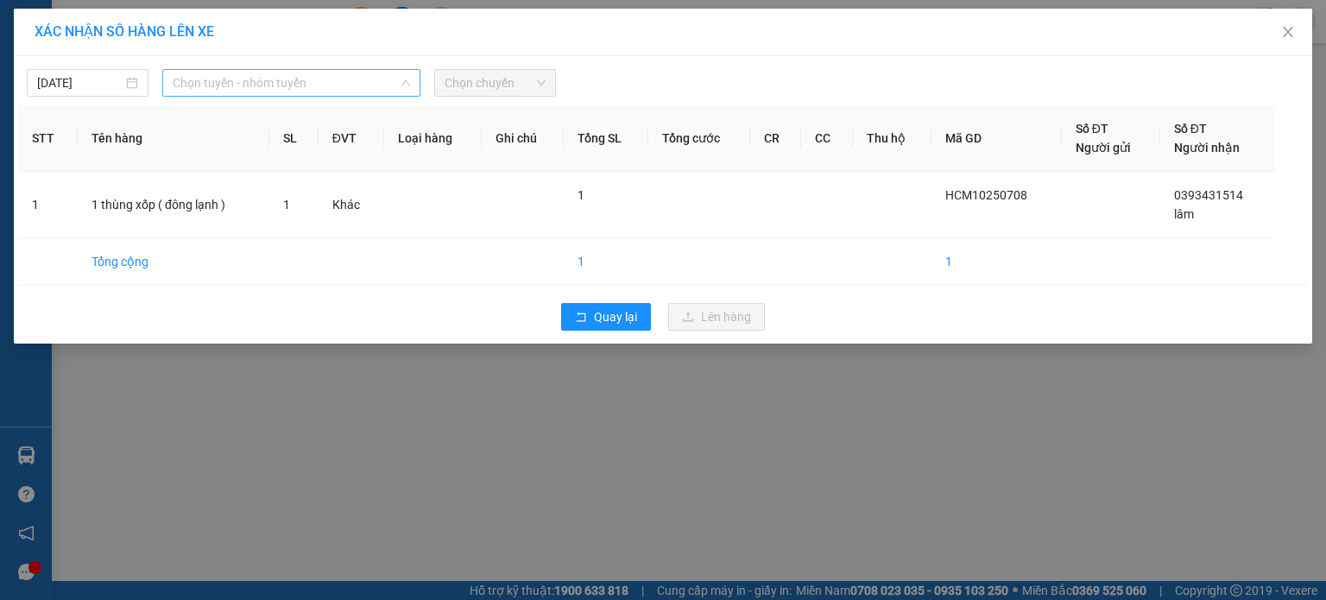
click at [284, 94] on span "Chọn tuyến - nhóm tuyến" at bounding box center [291, 83] width 237 height 26
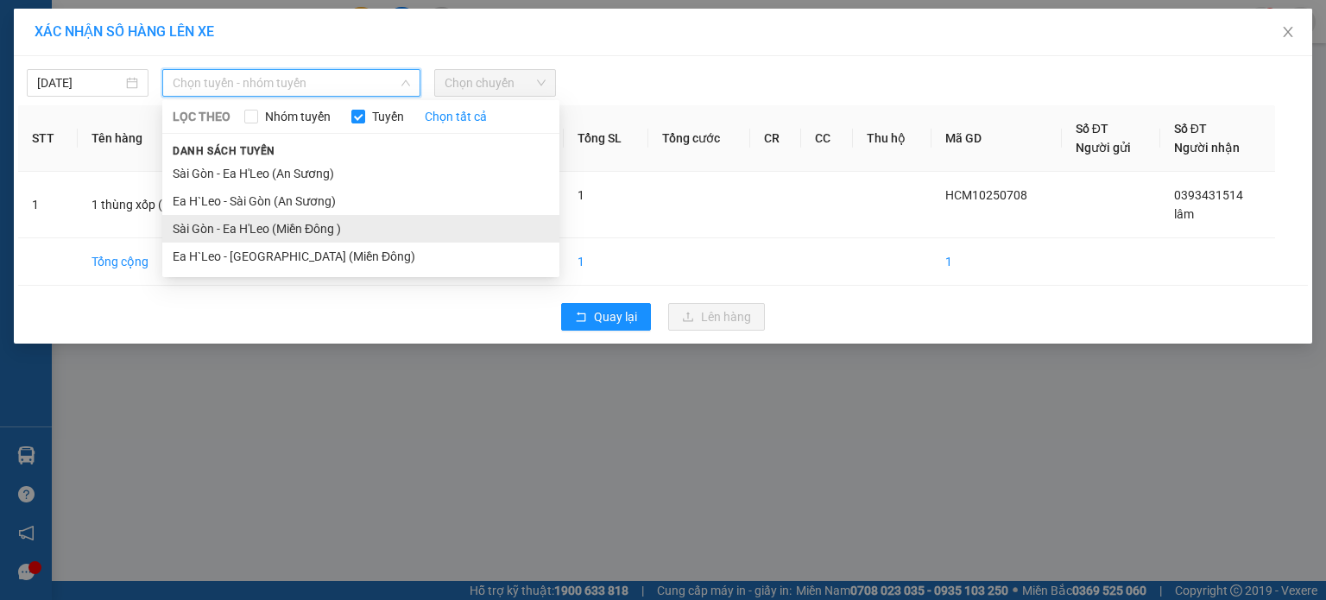
click at [300, 226] on li "Sài Gòn - Ea H'Leo (Miền Đông )" at bounding box center [360, 229] width 397 height 28
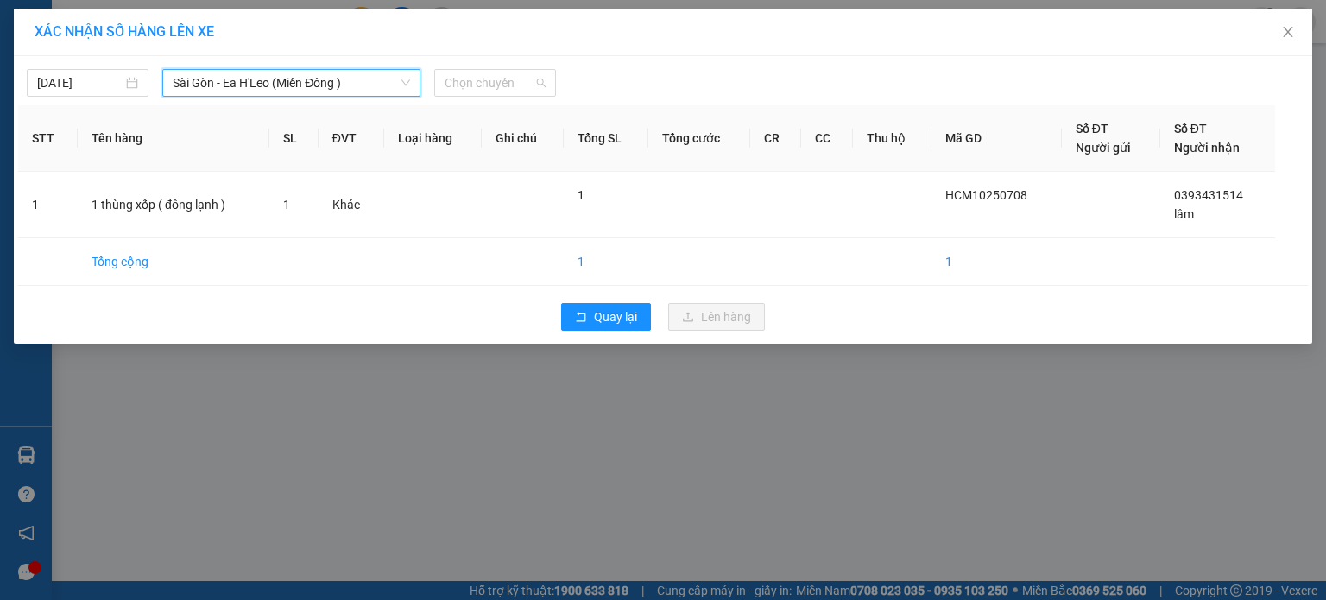
drag, startPoint x: 454, startPoint y: 81, endPoint x: 459, endPoint y: 96, distance: 15.6
click at [455, 81] on span "Chọn chuyến" at bounding box center [495, 83] width 101 height 26
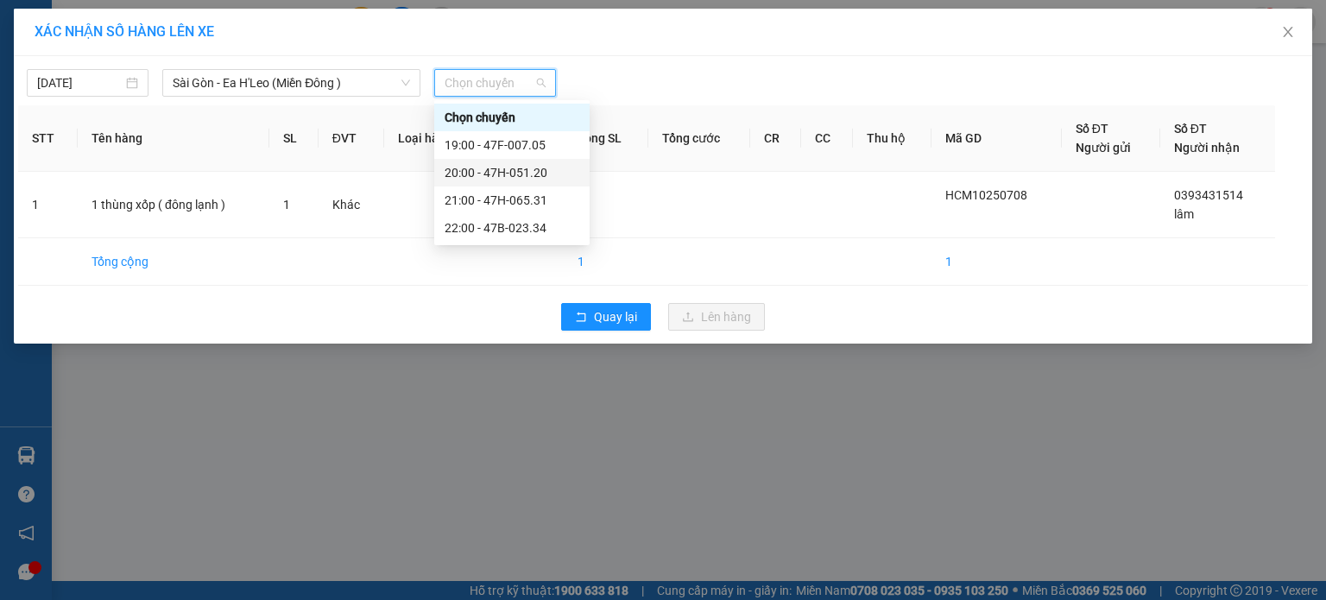
click at [483, 177] on div "20:00 - 47H-051.20" at bounding box center [512, 172] width 135 height 19
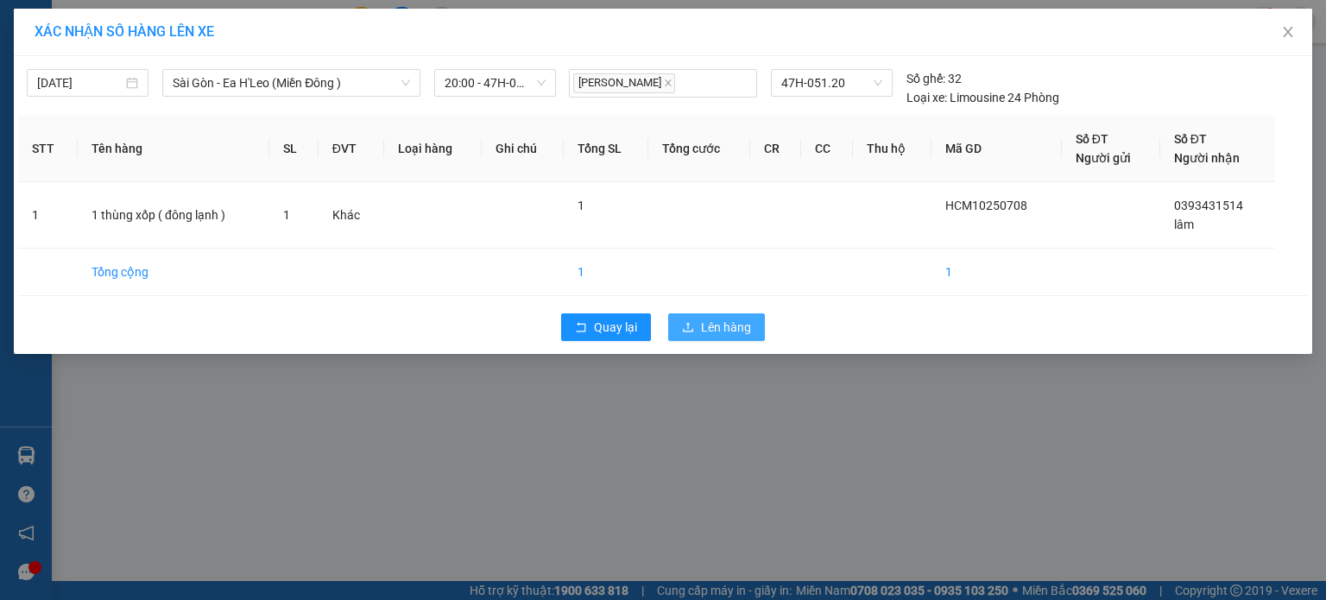
click at [695, 334] on button "Lên hàng" at bounding box center [716, 327] width 97 height 28
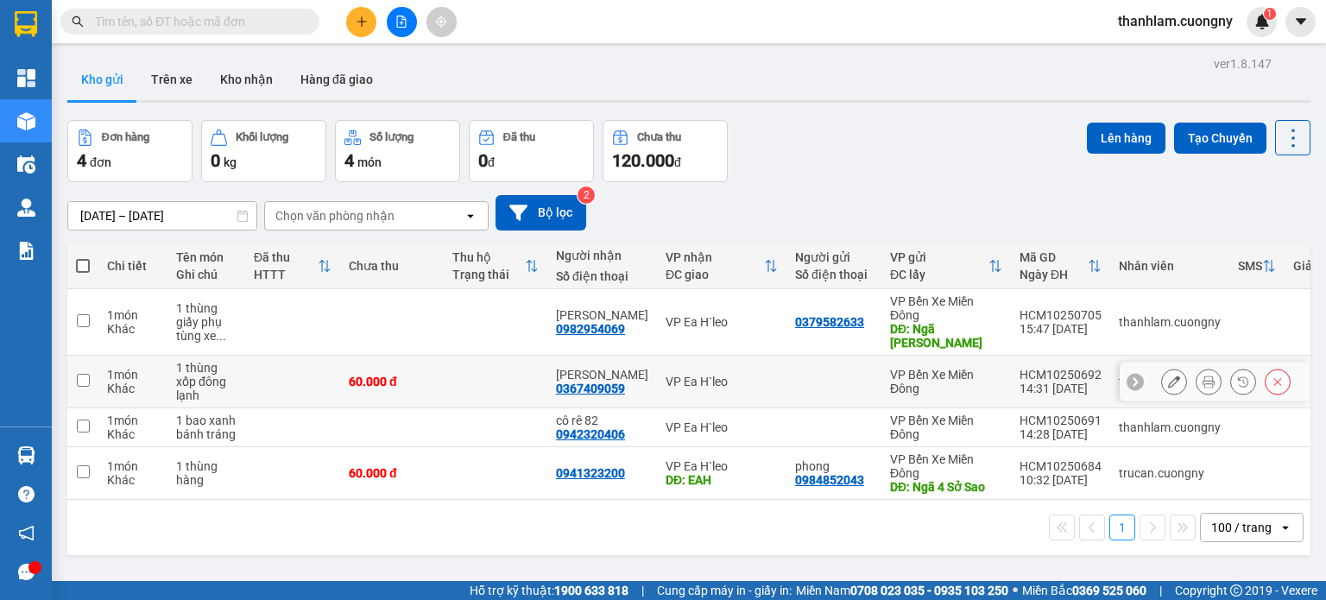
click at [261, 376] on td at bounding box center [292, 382] width 95 height 53
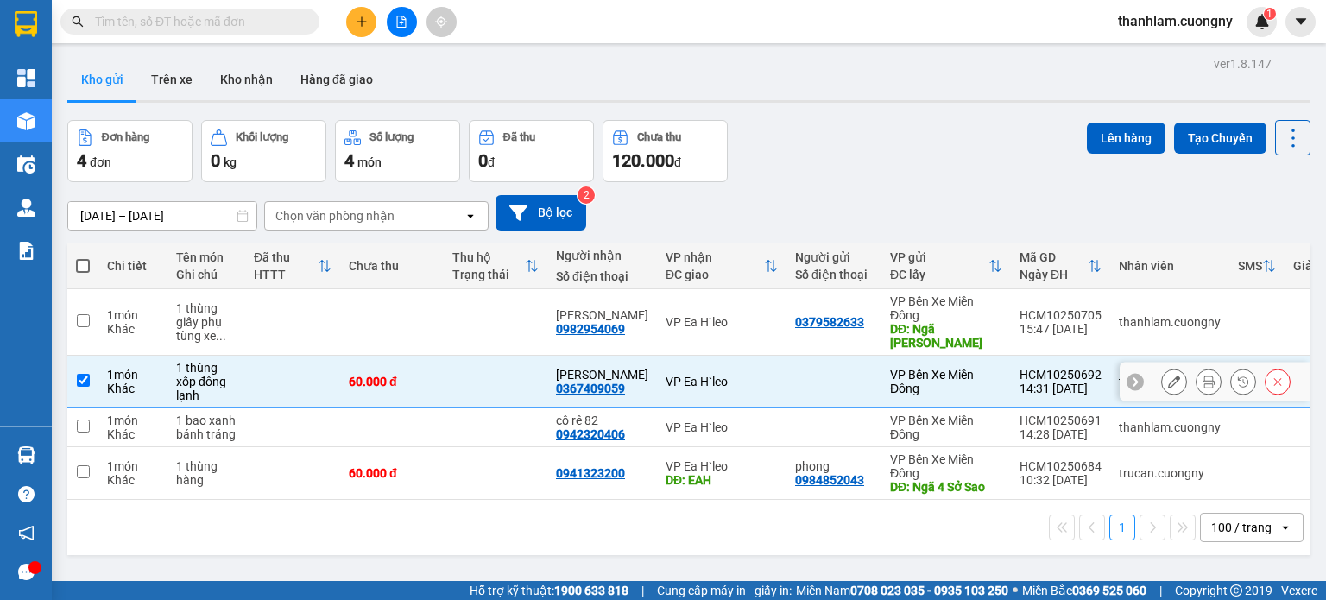
checkbox input "true"
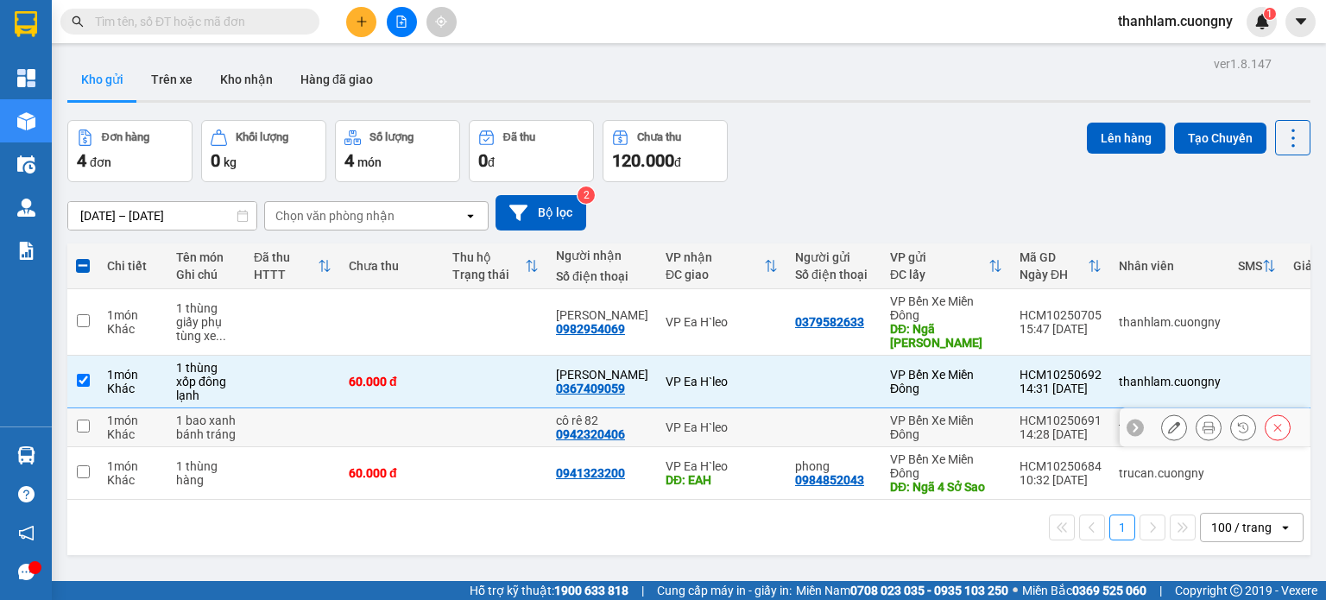
click at [262, 433] on td at bounding box center [292, 427] width 95 height 39
checkbox input "true"
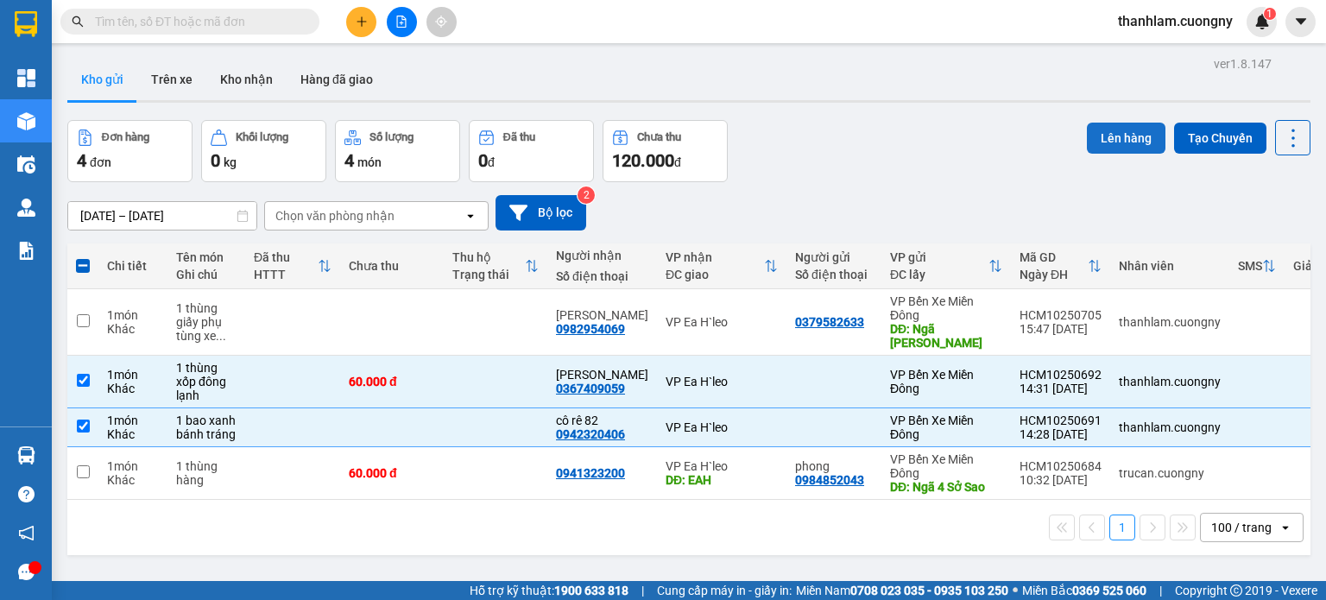
click at [1105, 129] on button "Lên hàng" at bounding box center [1126, 138] width 79 height 31
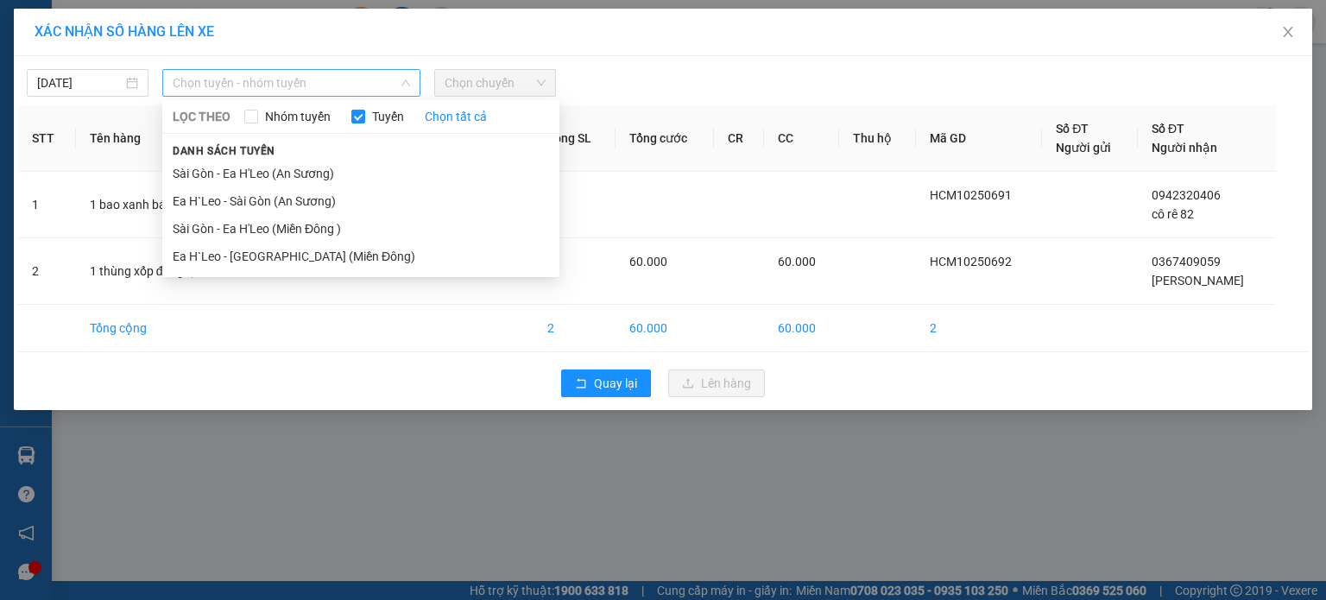
click at [271, 87] on span "Chọn tuyến - nhóm tuyến" at bounding box center [291, 83] width 237 height 26
click at [249, 224] on li "Sài Gòn - Ea H'Leo (Miền Đông )" at bounding box center [360, 229] width 397 height 28
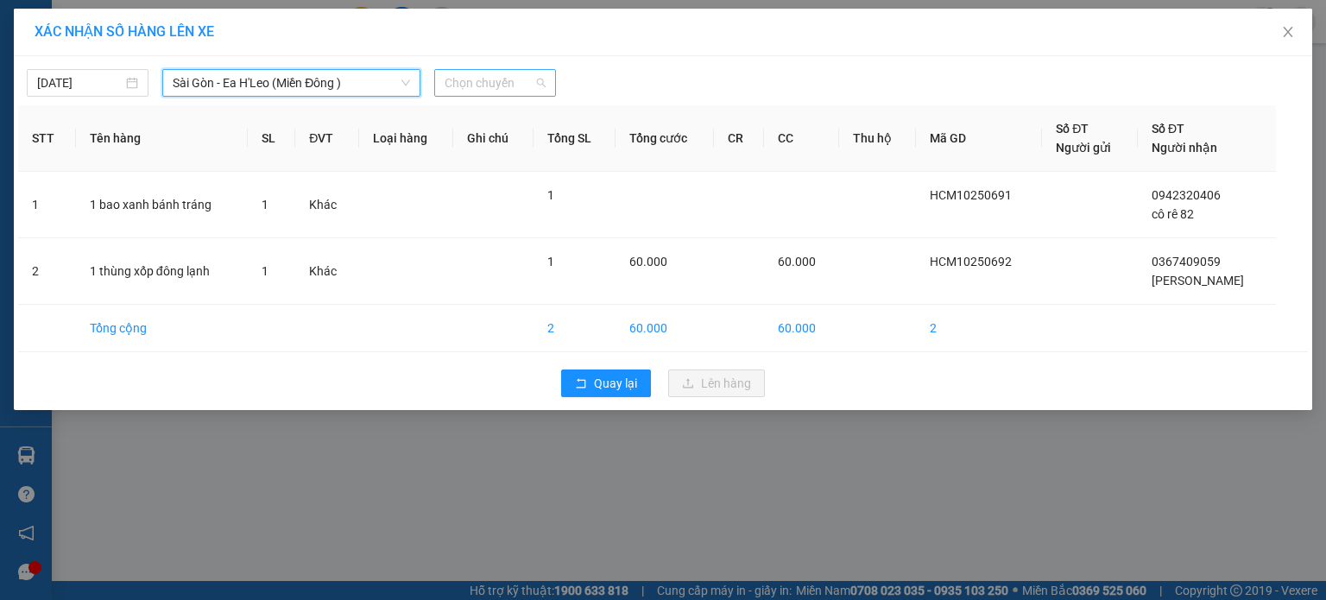
click at [477, 78] on span "Chọn chuyến" at bounding box center [495, 83] width 101 height 26
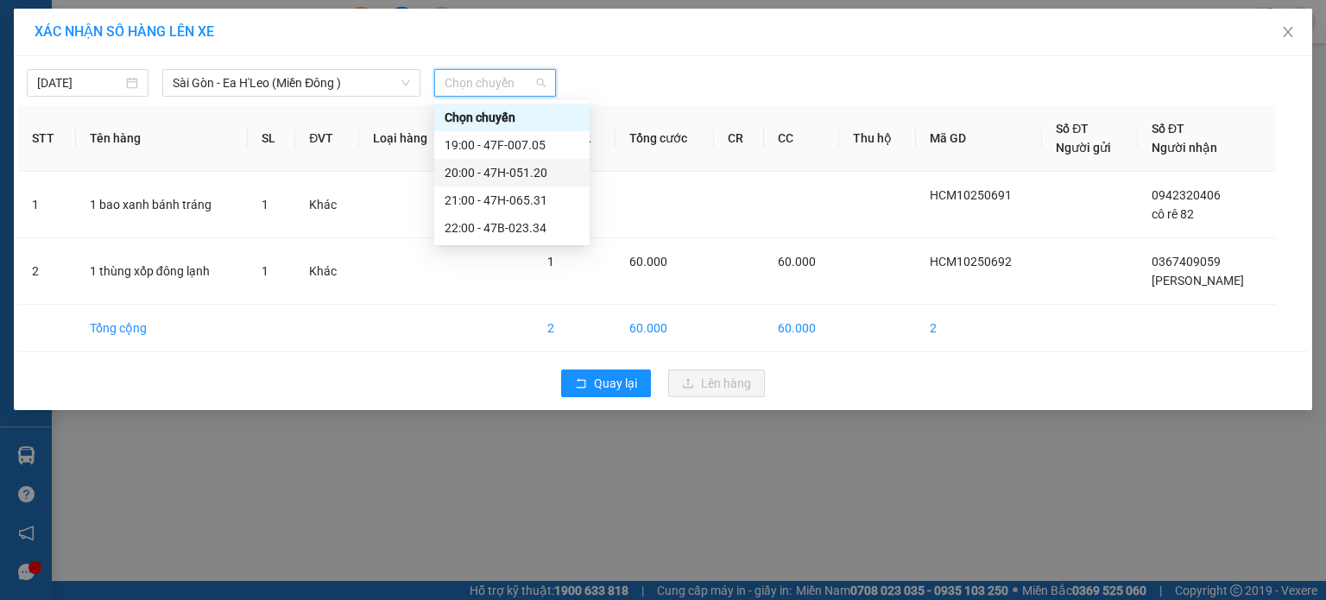
click at [485, 174] on div "20:00 - 47H-051.20" at bounding box center [512, 172] width 135 height 19
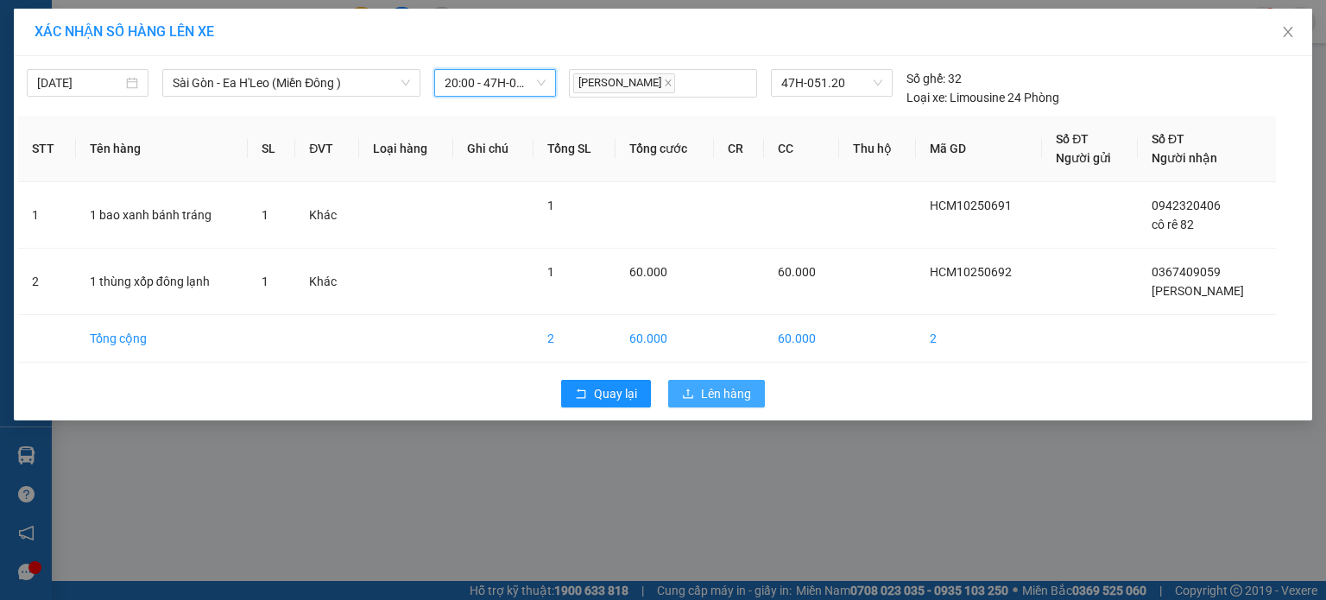
click at [718, 386] on span "Lên hàng" at bounding box center [726, 393] width 50 height 19
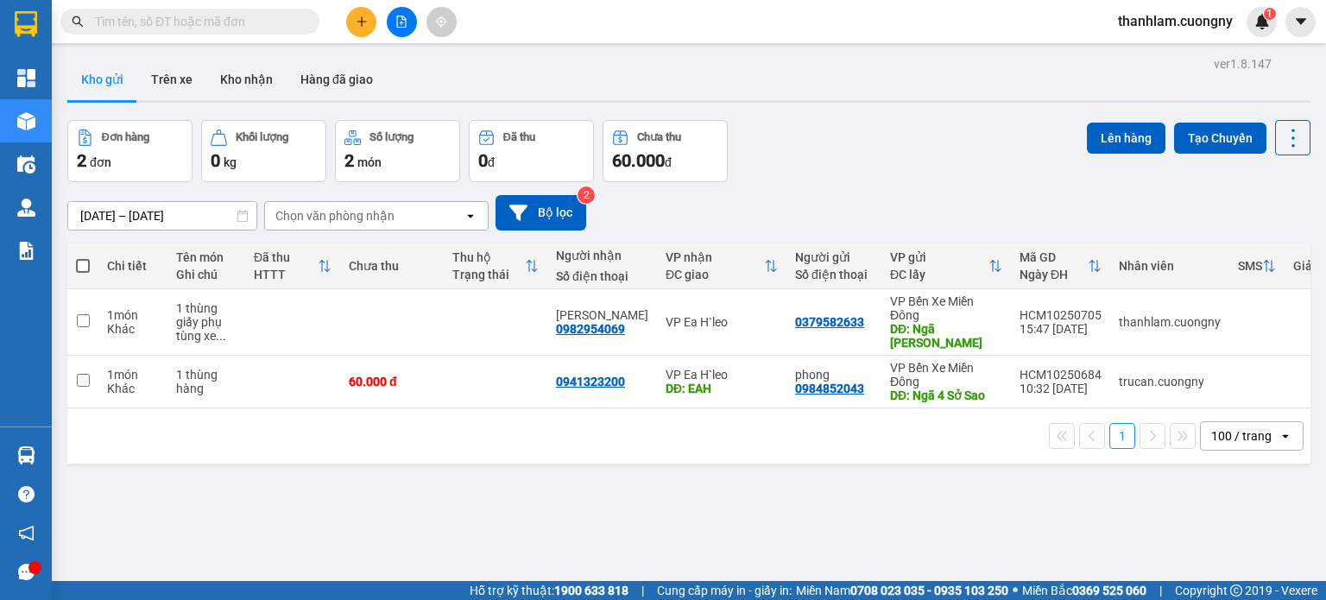
click at [366, 29] on button at bounding box center [361, 22] width 30 height 30
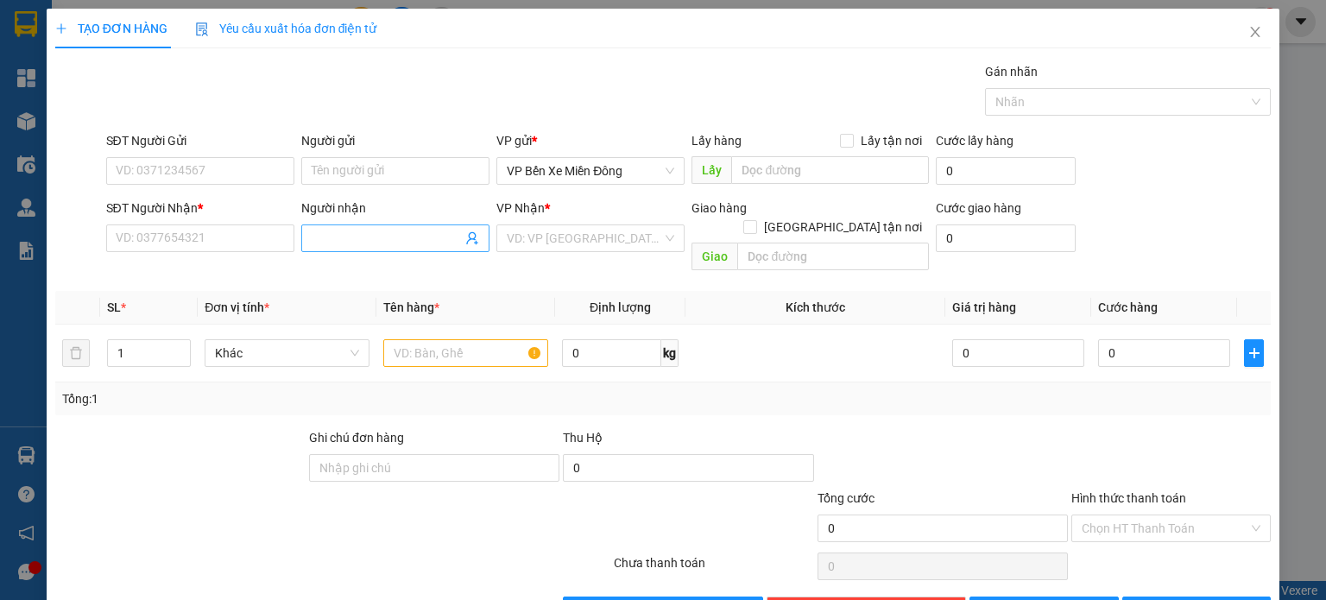
drag, startPoint x: 338, startPoint y: 219, endPoint x: 343, endPoint y: 231, distance: 12.0
click at [340, 225] on div "Người nhận Tên người nhận" at bounding box center [395, 229] width 188 height 60
click at [343, 233] on input "Người nhận" at bounding box center [387, 238] width 150 height 19
type input "heo"
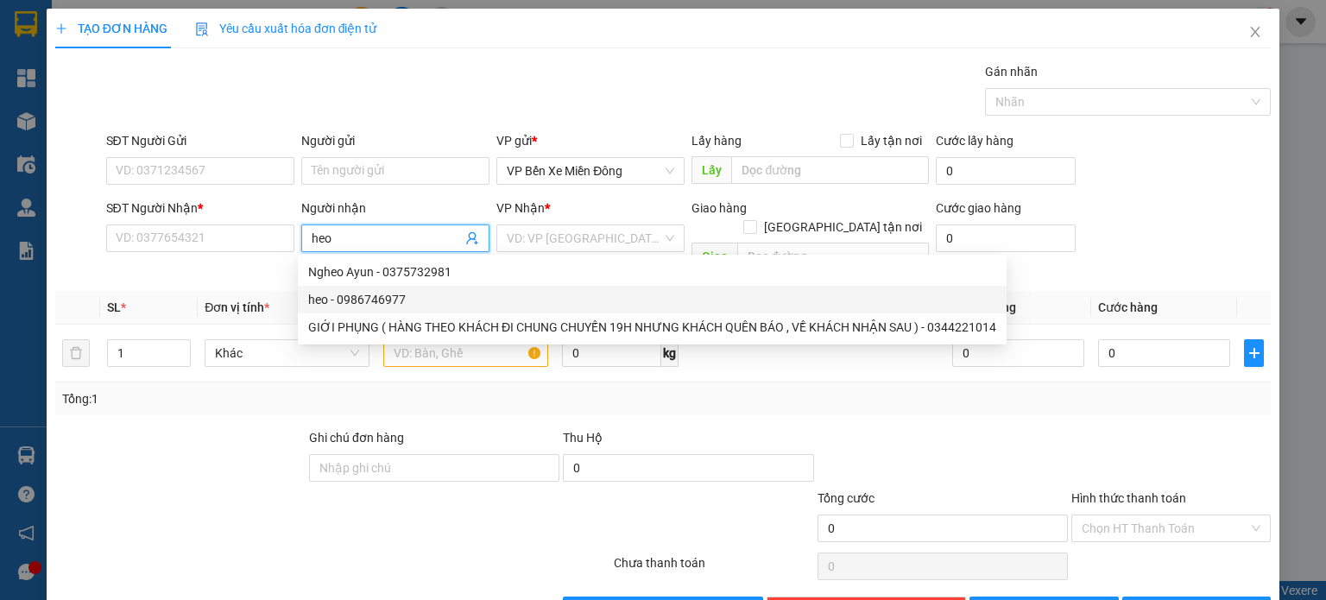
click at [356, 307] on div "heo - 0986746977" at bounding box center [652, 299] width 688 height 19
type input "0986746977"
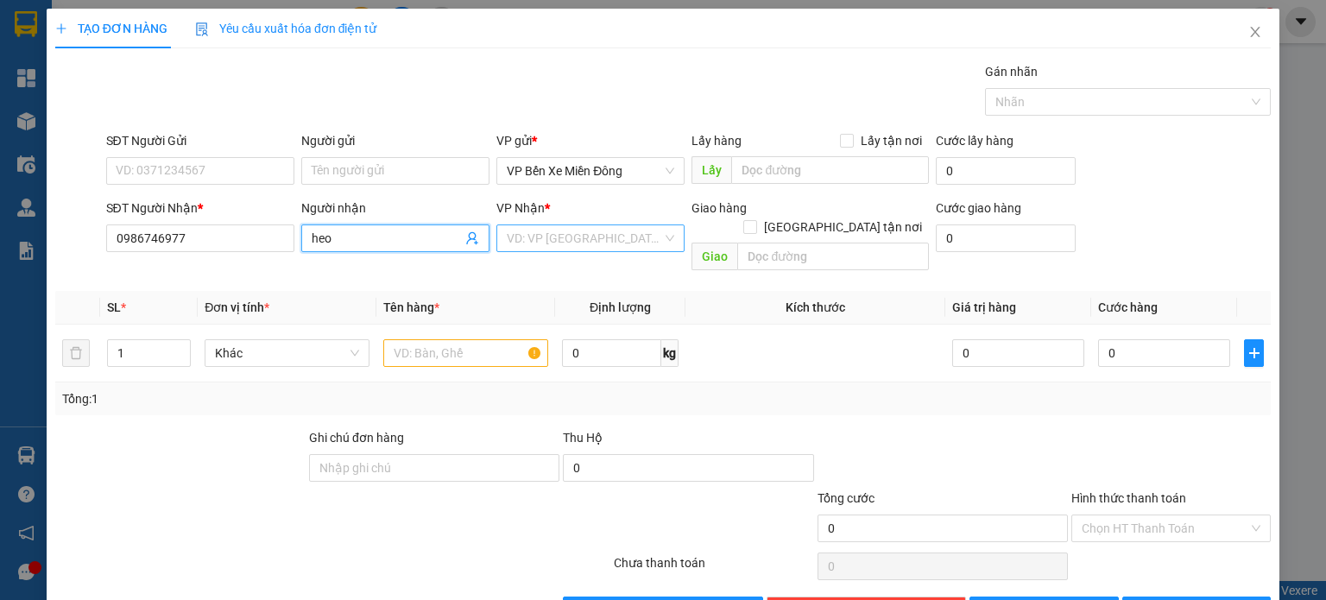
type input "heo"
click at [522, 239] on input "search" at bounding box center [584, 238] width 155 height 26
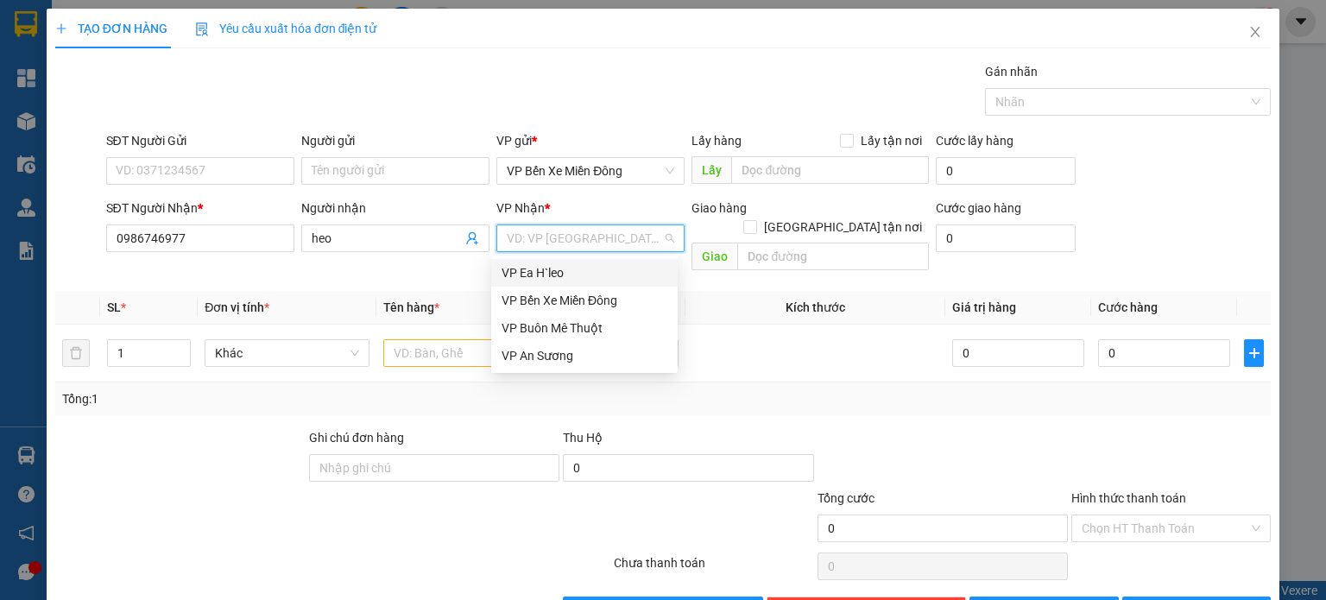
click at [545, 282] on div "VP Ea H`leo" at bounding box center [584, 273] width 187 height 28
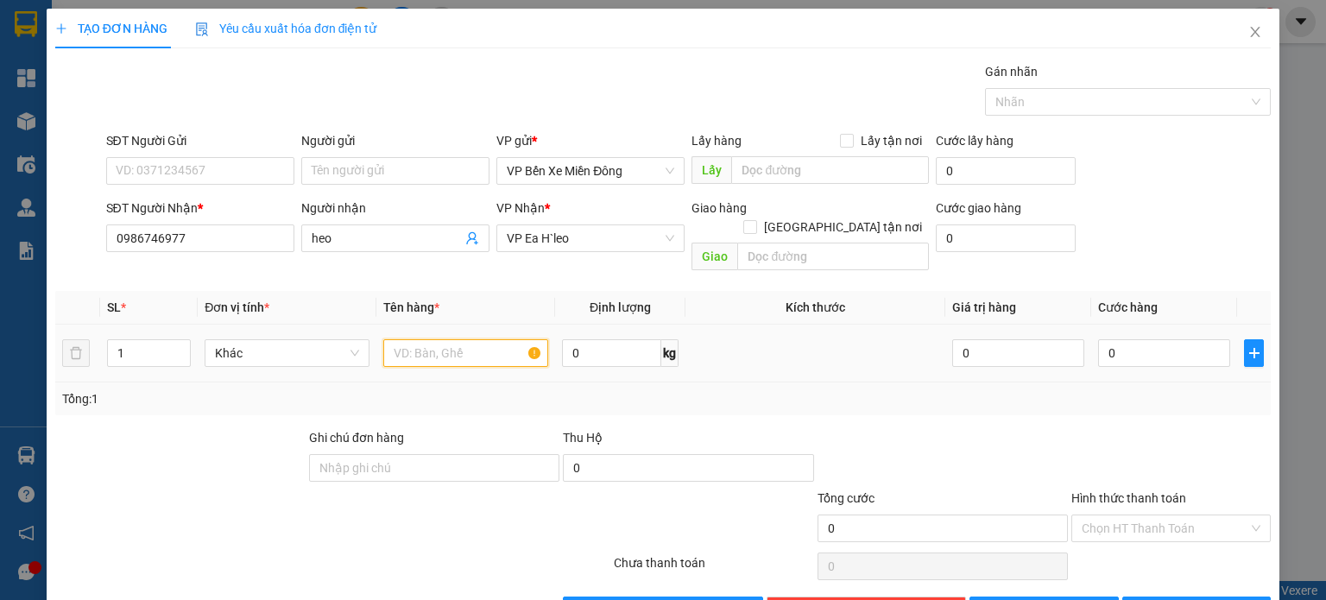
click at [471, 345] on input "text" at bounding box center [465, 353] width 165 height 28
type input "1 thùng tinh heo"
click at [983, 383] on div "Tổng: 1" at bounding box center [663, 399] width 1216 height 33
click at [1154, 339] on input "0" at bounding box center [1164, 353] width 132 height 28
type input "003"
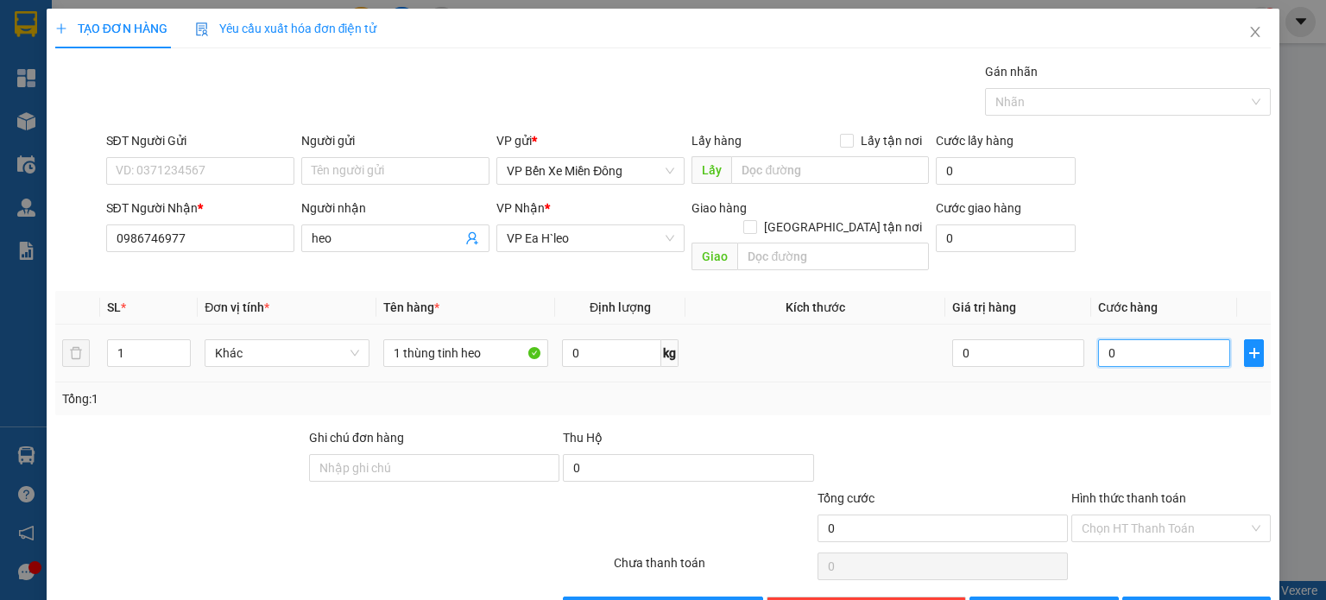
type input "3"
type input "0.030"
type input "30"
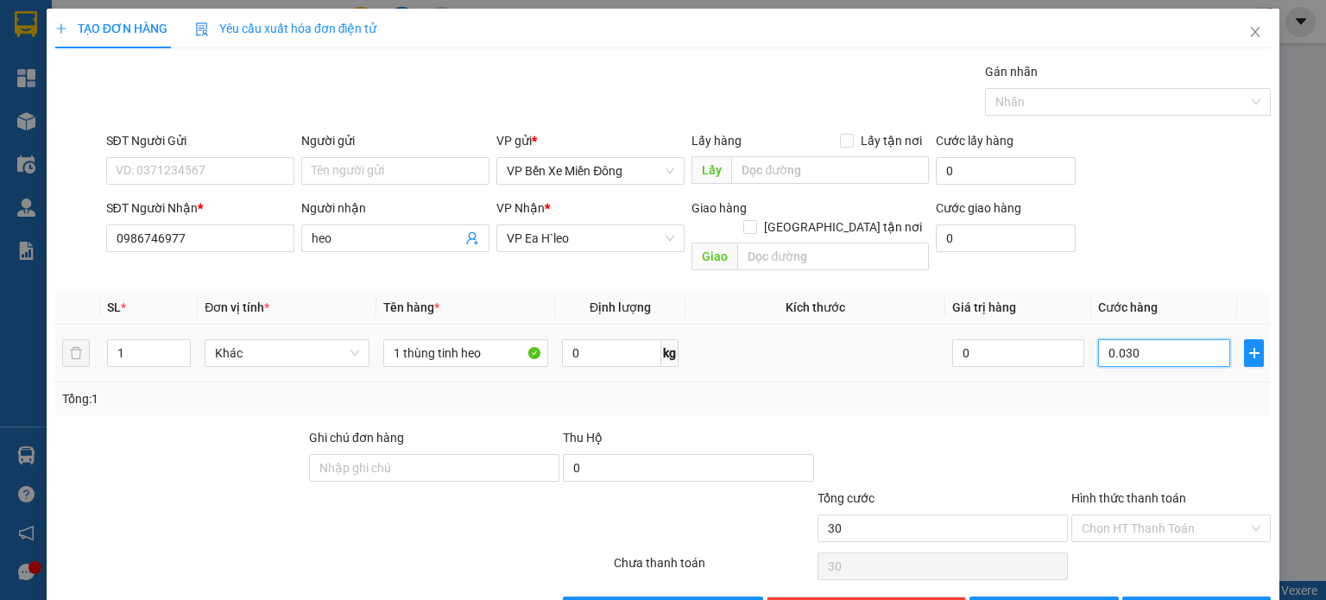
type input "00.300"
type input "300"
type input "0.003.000"
type input "3.000"
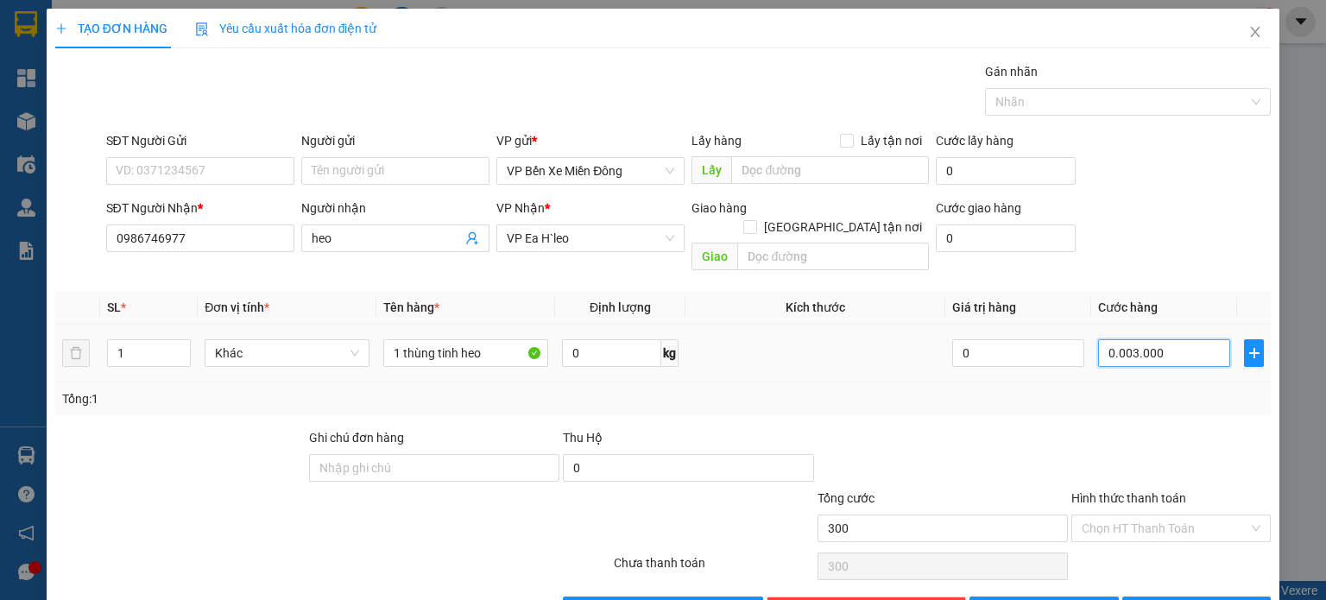
type input "3.000"
type input "000.030.000"
type input "30.000"
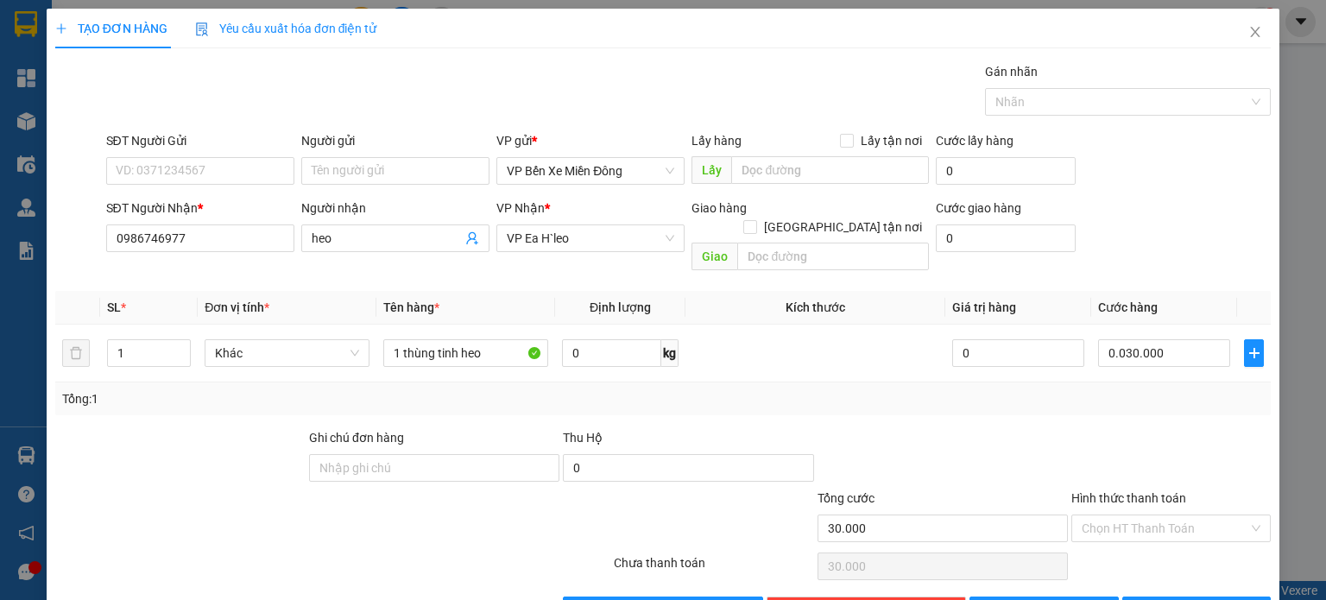
type input "30.000"
click at [1142, 389] on div "Tổng: 1" at bounding box center [663, 398] width 1202 height 19
click at [1123, 515] on input "Hình thức thanh toán" at bounding box center [1165, 528] width 167 height 26
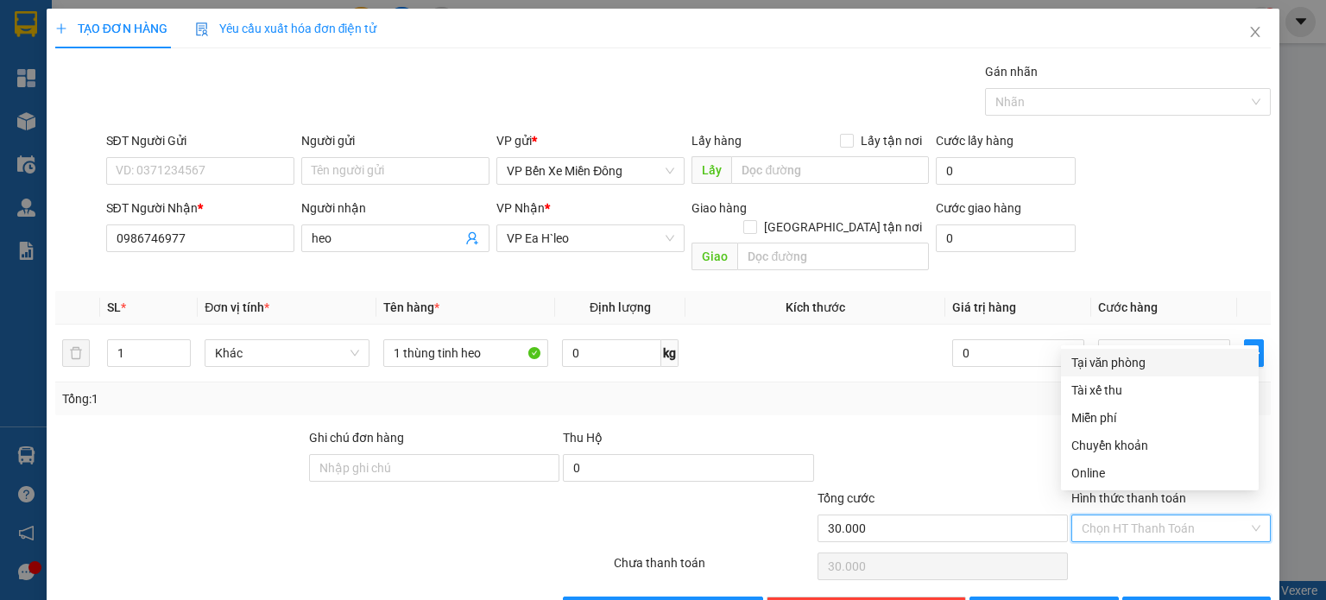
click at [1116, 374] on div "Tại văn phòng" at bounding box center [1160, 363] width 198 height 28
type input "0"
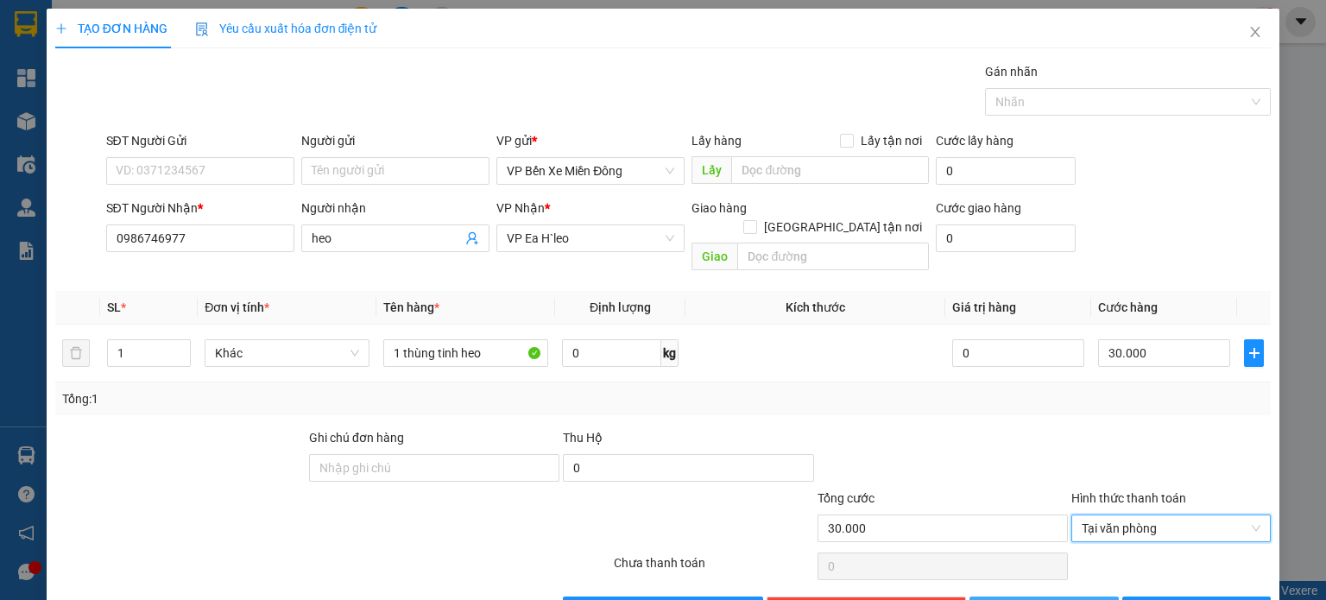
click at [1077, 597] on button "[PERSON_NAME]" at bounding box center [1044, 611] width 149 height 28
type input "0"
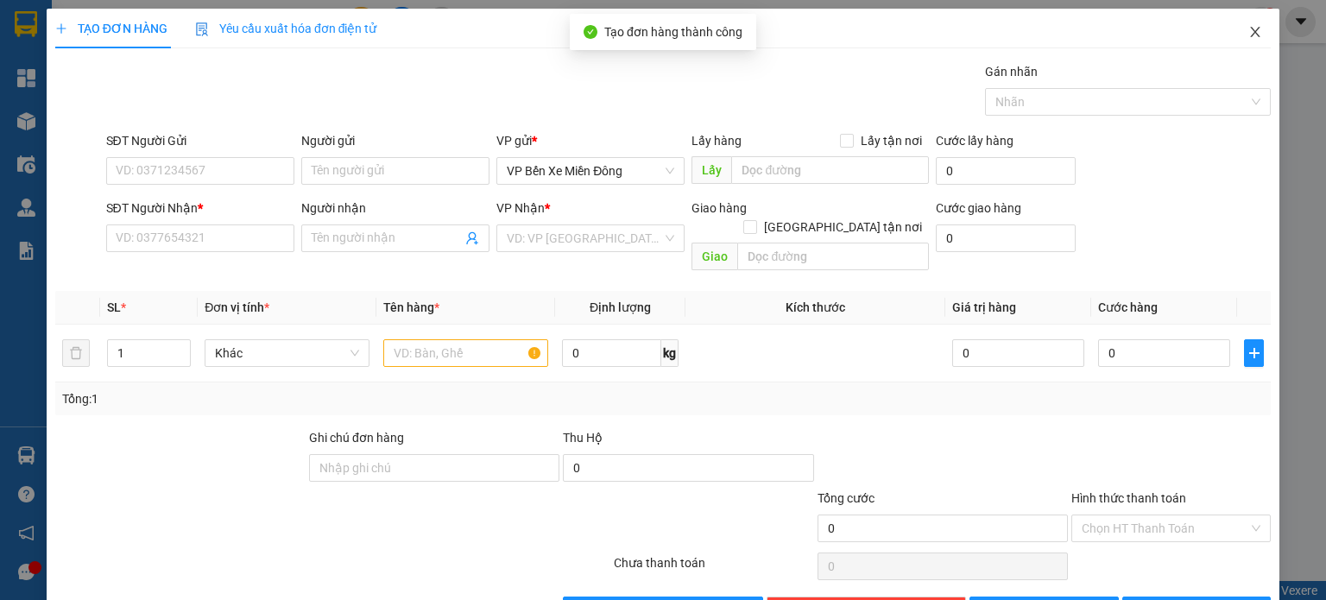
click at [1251, 34] on icon "close" at bounding box center [1255, 32] width 9 height 10
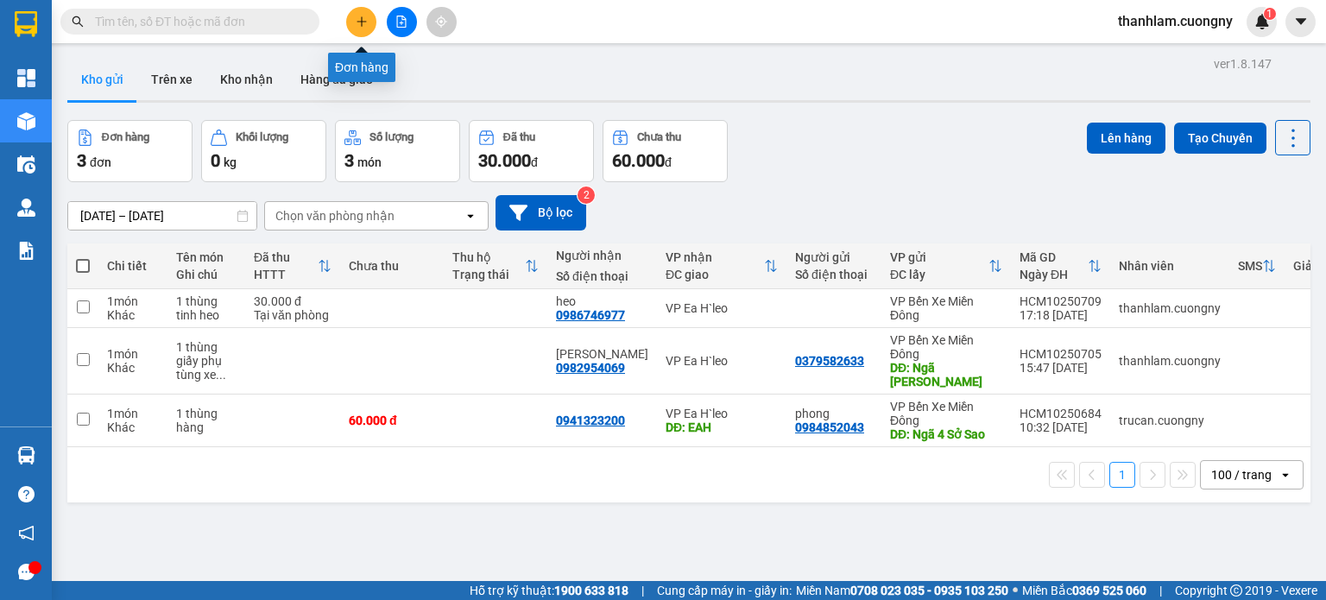
click at [370, 26] on button at bounding box center [361, 22] width 30 height 30
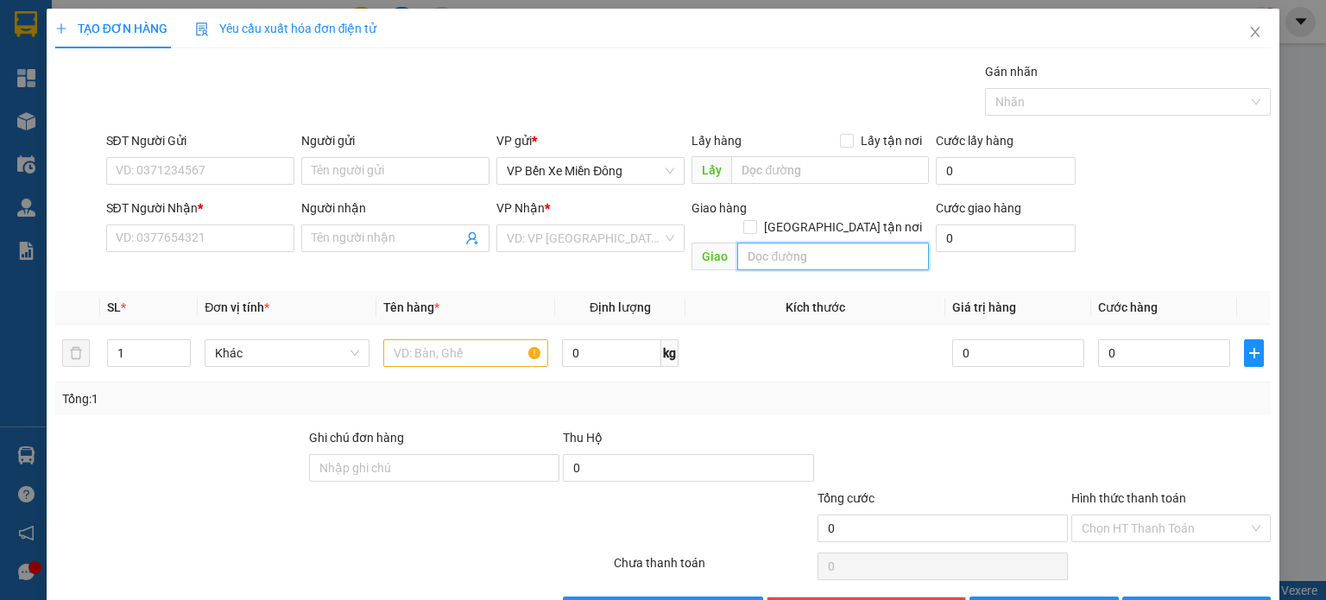
click at [757, 243] on input "text" at bounding box center [833, 257] width 192 height 28
click at [643, 238] on input "search" at bounding box center [584, 238] width 155 height 26
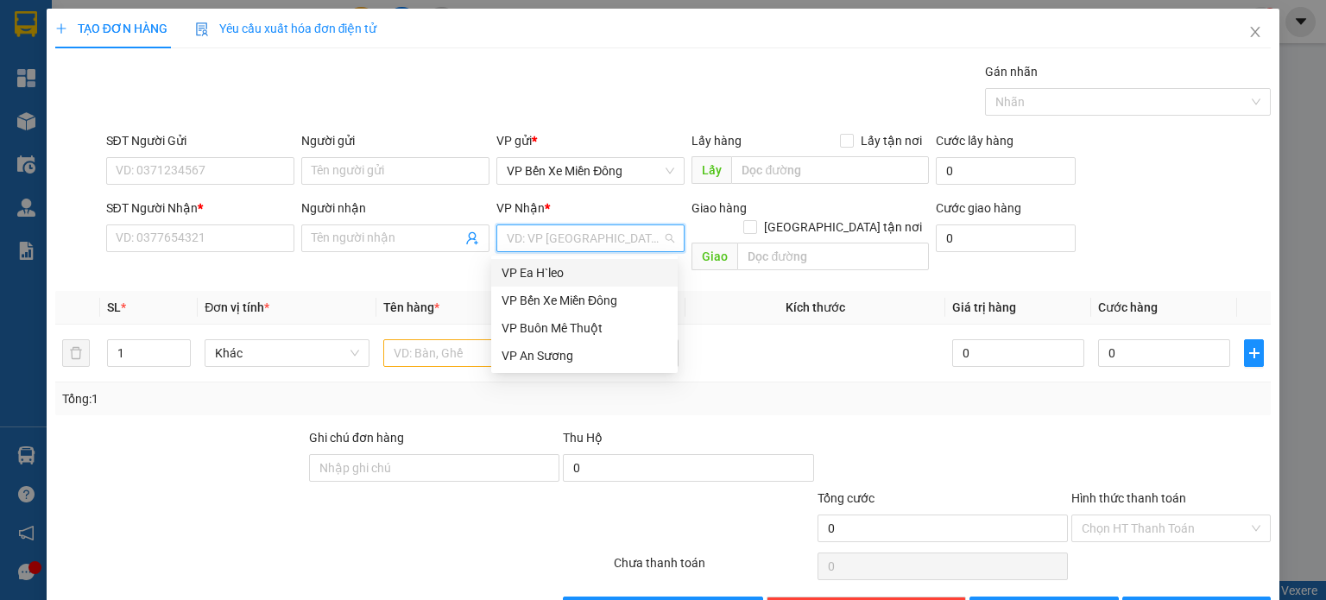
click at [615, 283] on div "VP Ea H`leo" at bounding box center [584, 273] width 187 height 28
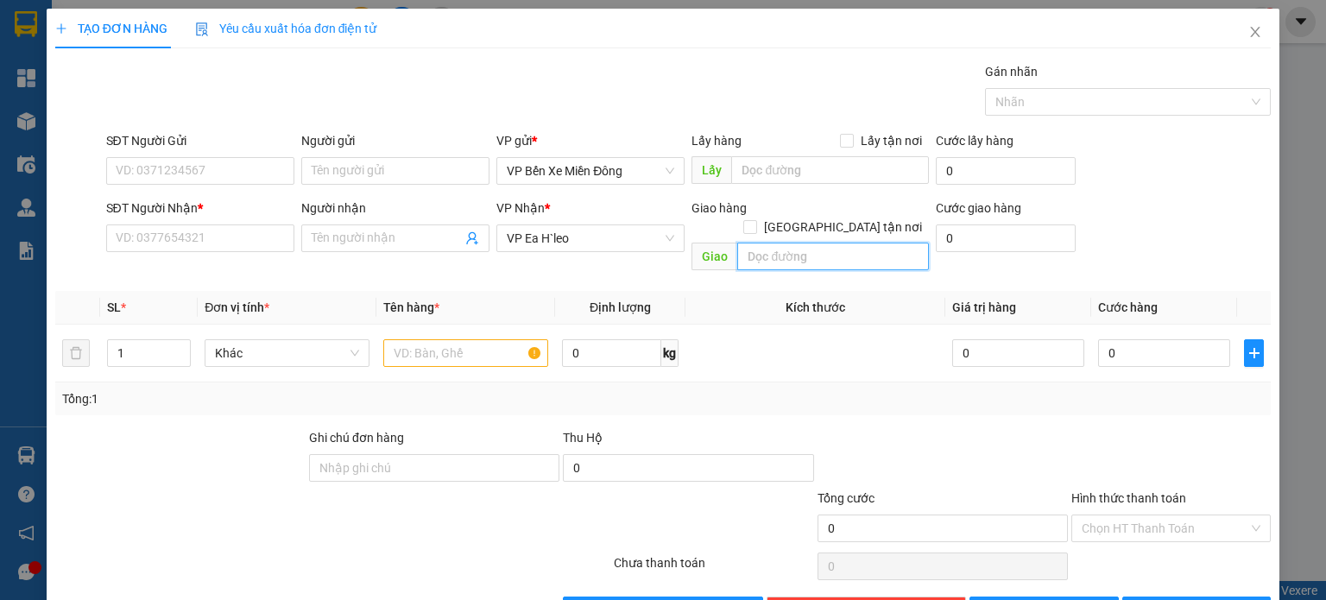
click at [737, 243] on input "text" at bounding box center [833, 257] width 192 height 28
type input "Ngã 3 Nam Đàn"
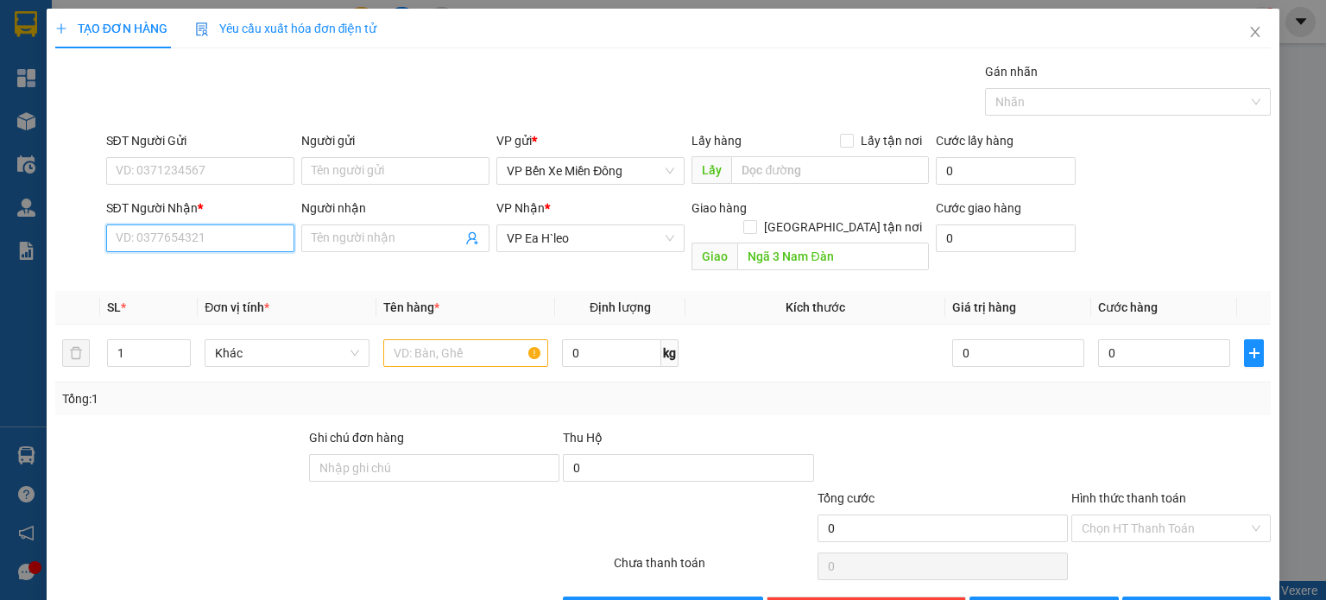
click at [265, 234] on input "SĐT Người Nhận *" at bounding box center [200, 239] width 188 height 28
type input "0363585844"
click at [399, 220] on div "Người nhận" at bounding box center [395, 212] width 188 height 26
click at [398, 225] on span at bounding box center [395, 239] width 188 height 28
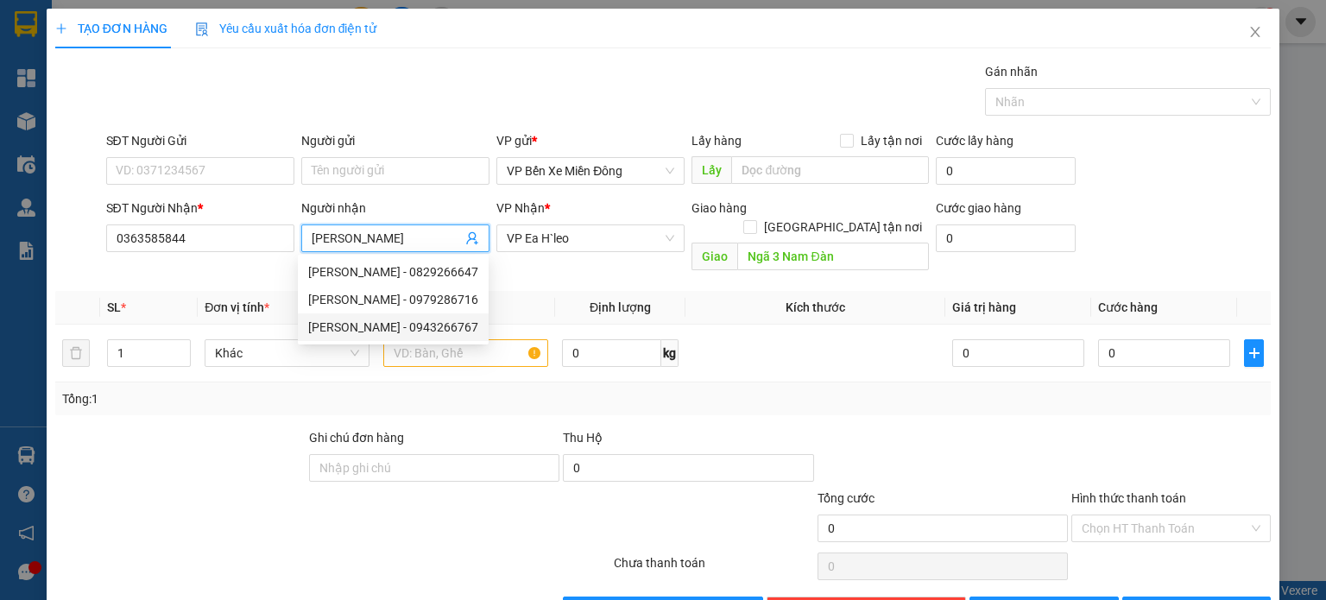
type input "[PERSON_NAME]"
click at [262, 389] on div "Tổng: 1" at bounding box center [287, 398] width 451 height 19
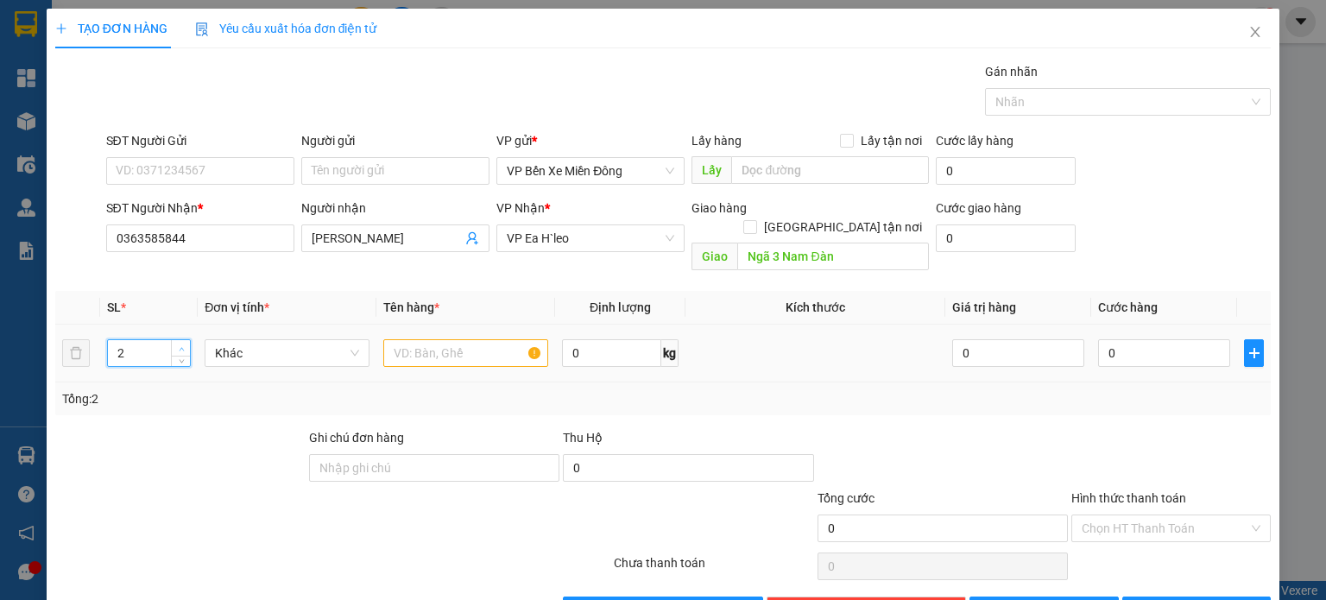
click at [179, 346] on icon "up" at bounding box center [182, 349] width 6 height 6
type input "3"
click at [179, 346] on icon "up" at bounding box center [182, 349] width 6 height 6
click at [486, 339] on input "text" at bounding box center [465, 353] width 165 height 28
type input "3"
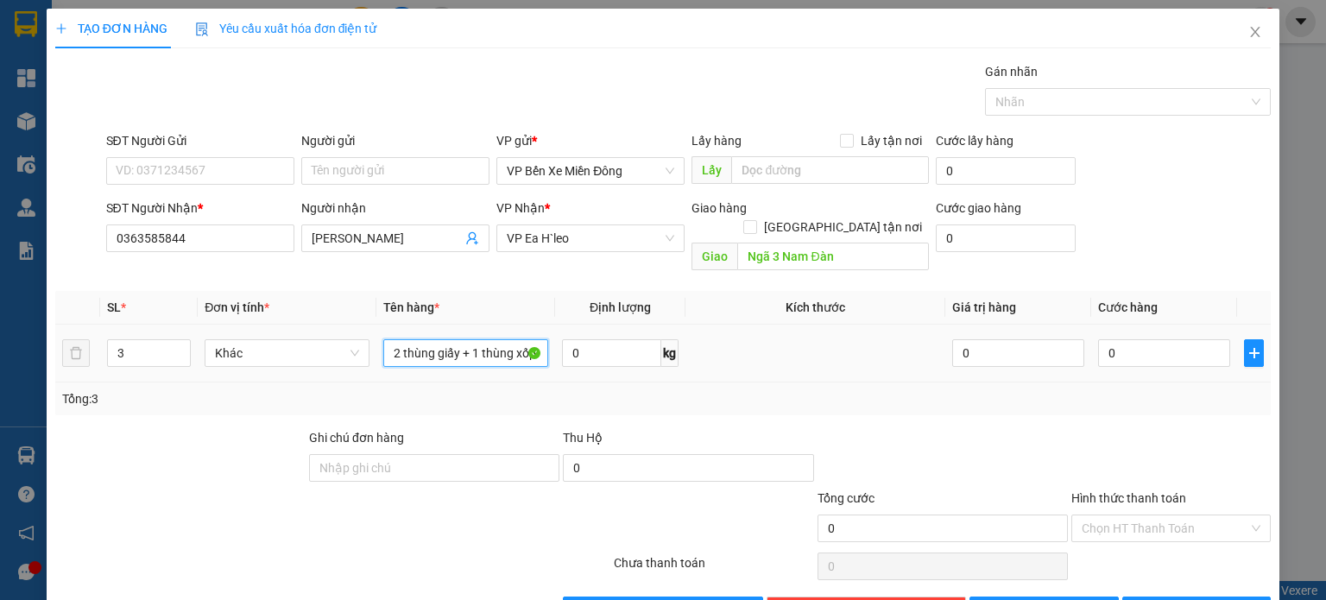
scroll to position [0, 3]
click at [712, 389] on div "Tổng: 3" at bounding box center [663, 398] width 1202 height 19
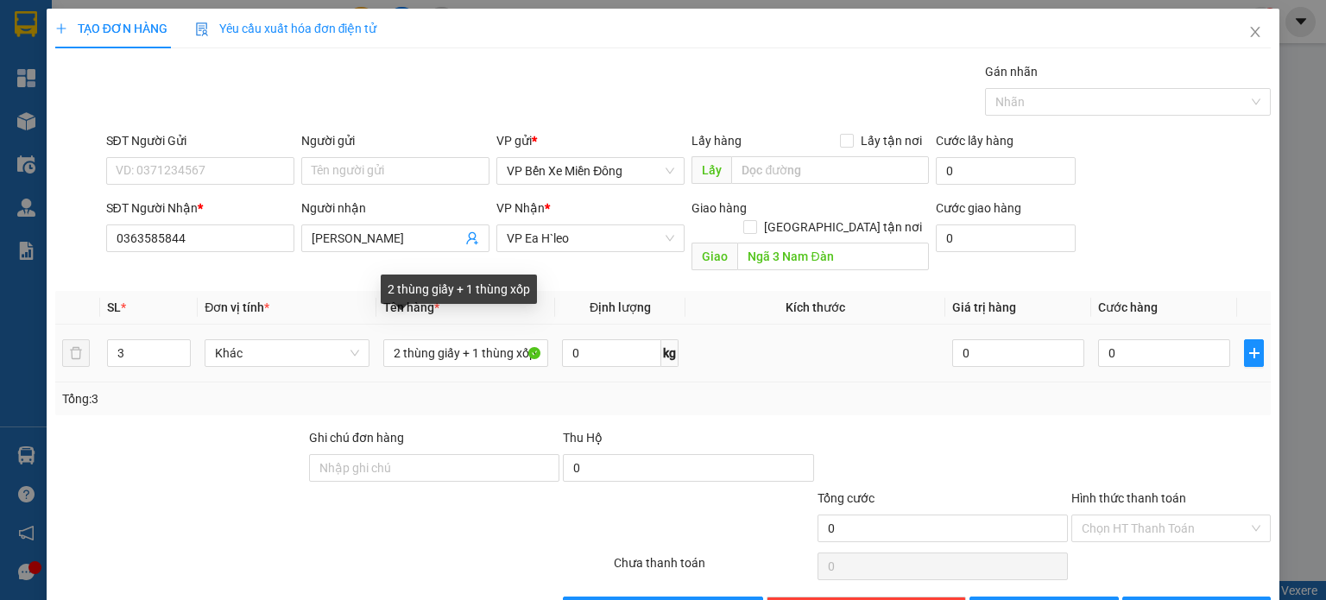
click at [511, 315] on div "2 thùng giấy + 1 thùng xốp" at bounding box center [459, 295] width 156 height 41
click at [516, 339] on input "2 thùng giấy + 1 thùng xốp" at bounding box center [465, 353] width 165 height 28
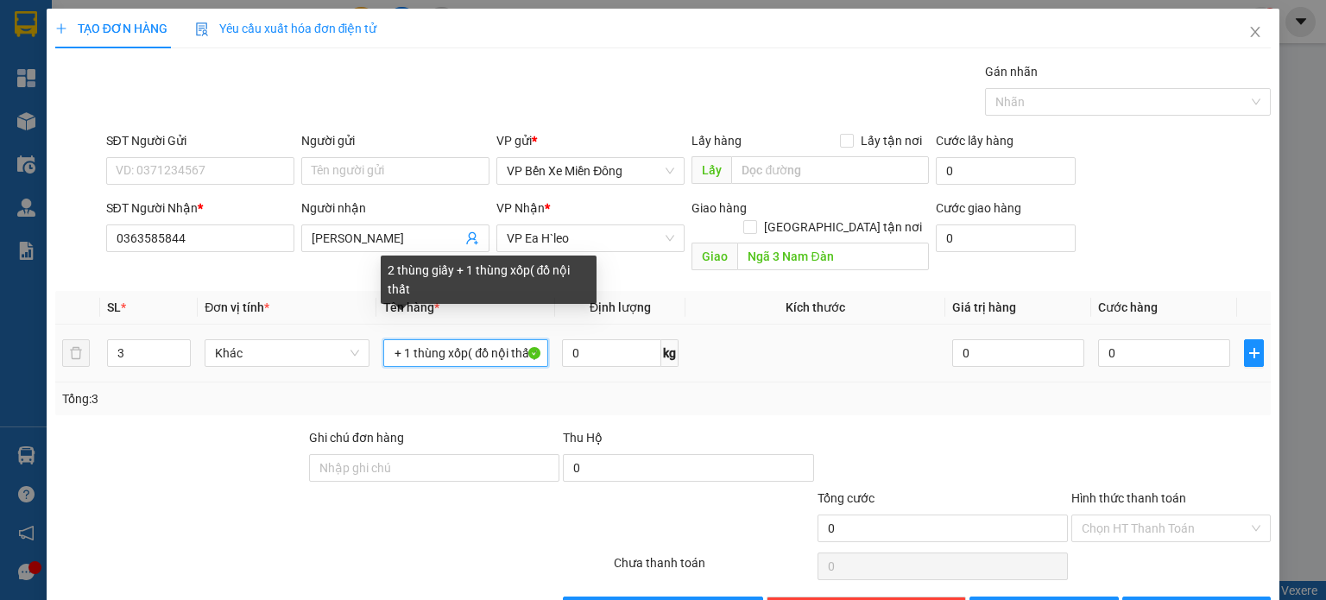
scroll to position [0, 73]
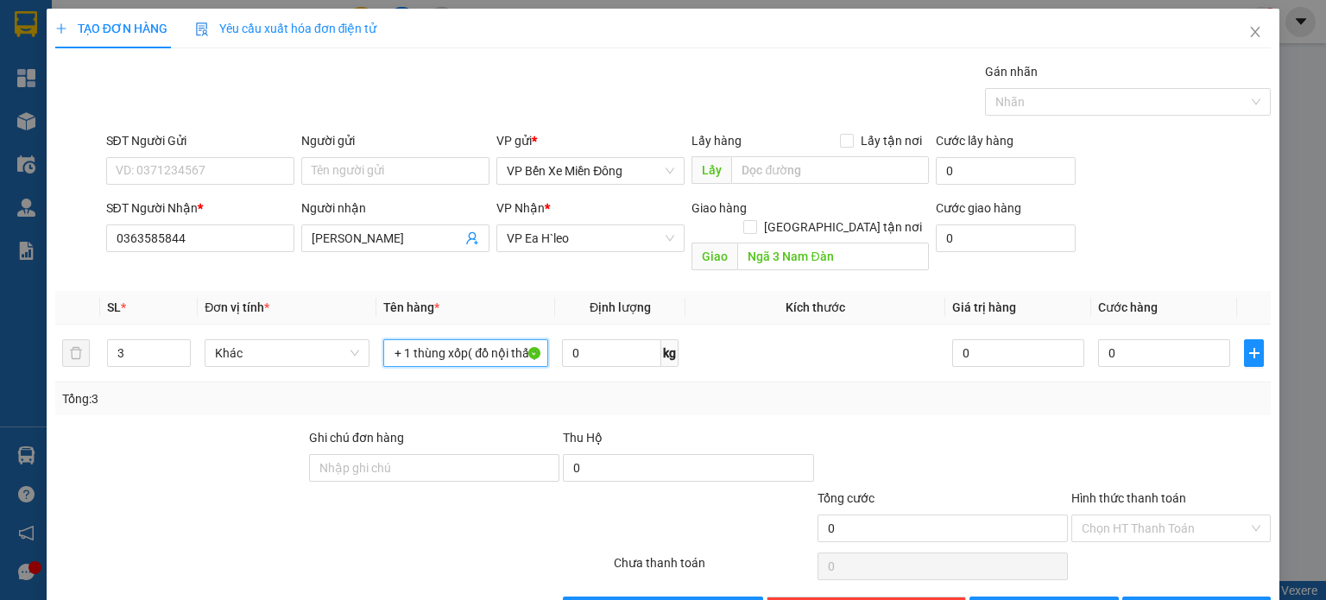
type input "2 thùng giấy + 1 thùng xốp( đồ nội thất)"
click at [610, 383] on div "Tổng: 3" at bounding box center [663, 399] width 1216 height 33
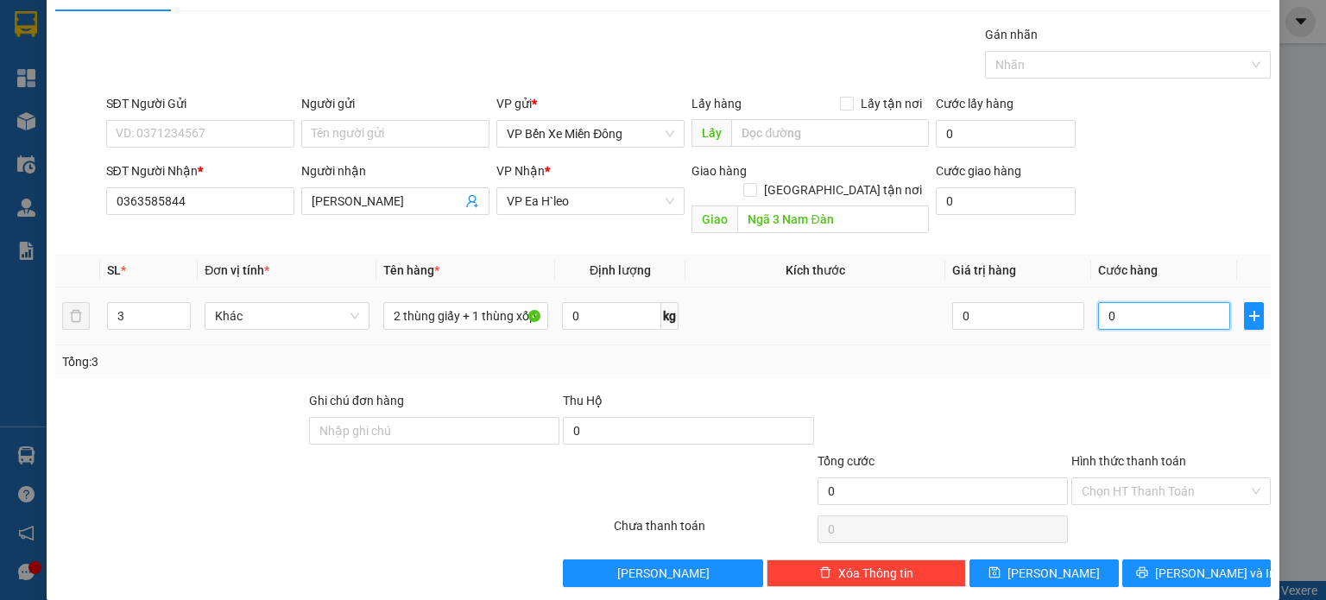
click at [1143, 302] on input "0" at bounding box center [1164, 316] width 132 height 28
type input "002"
type input "2"
type input "0.023"
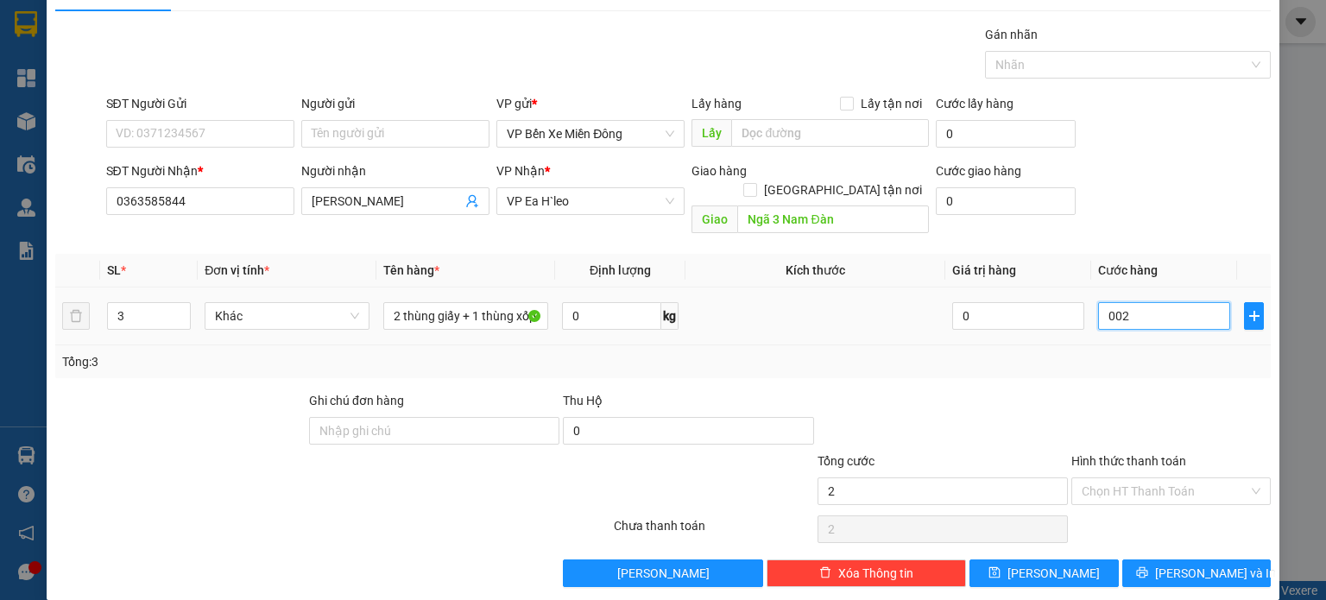
type input "23"
type input "00.230"
type input "230"
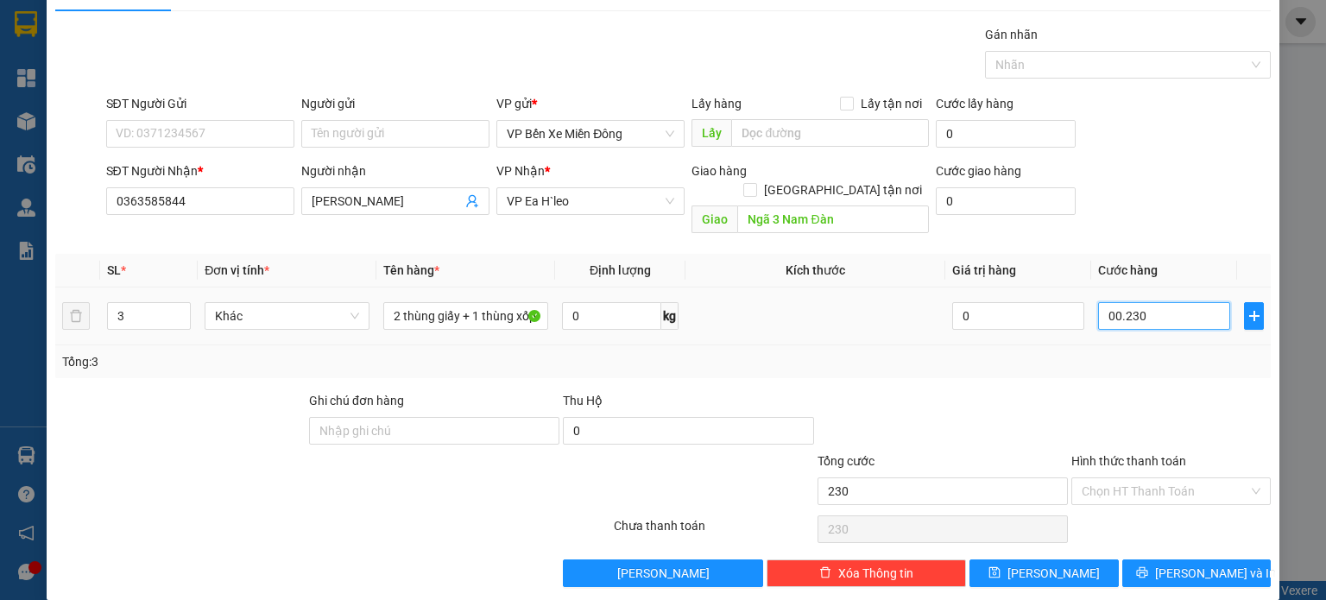
type input "0.002.300"
type input "2.300"
type input "000.023.000"
type input "23.000"
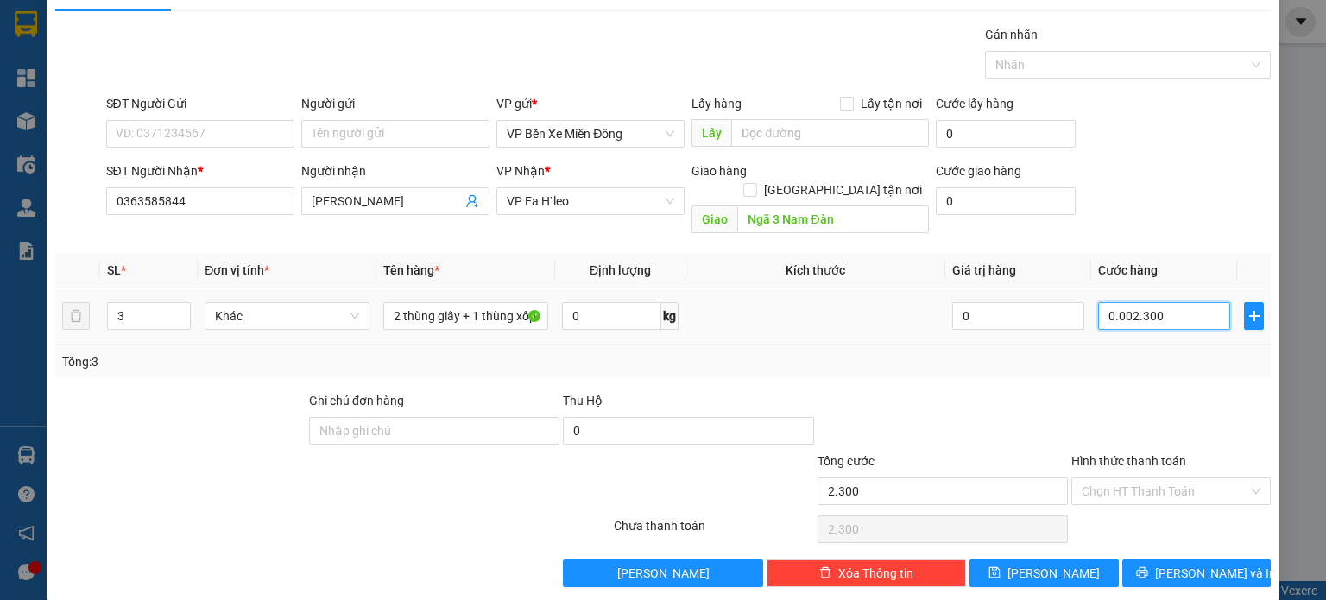
type input "23.000"
type input "00.000.230.000"
type input "230.000"
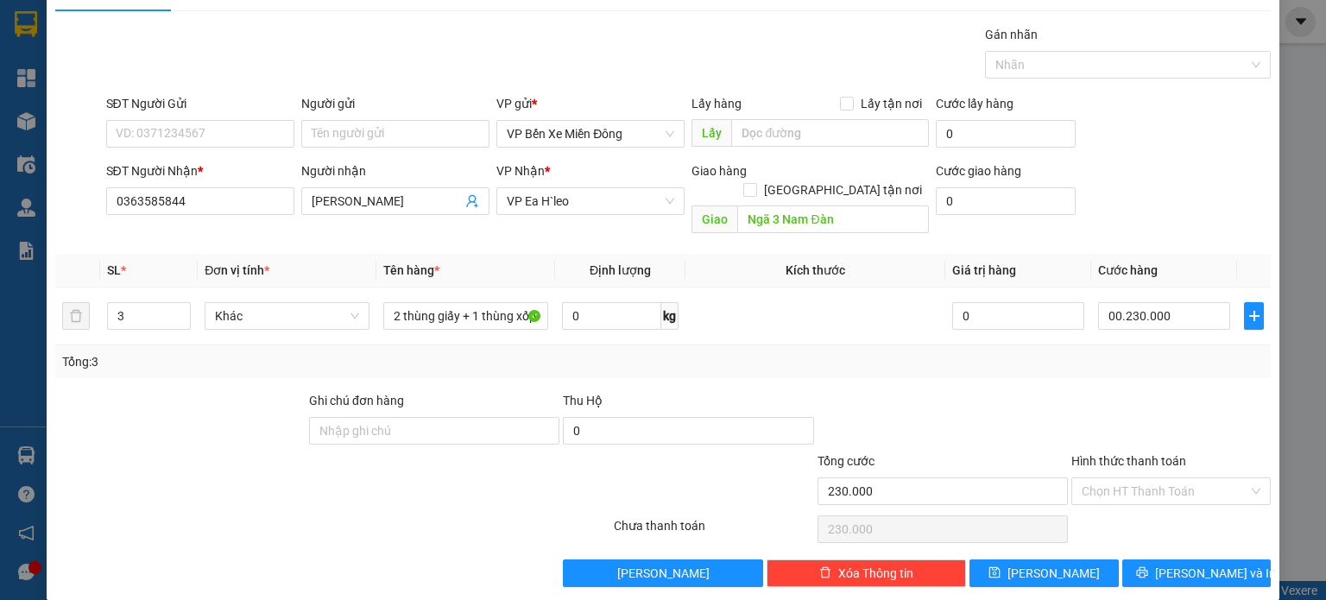
type input "230.000"
click at [988, 365] on div "Transit Pickup Surcharge Ids Transit Deliver Surcharge Ids Transit Deliver Surc…" at bounding box center [663, 306] width 1216 height 562
click at [1121, 478] on input "Hình thức thanh toán" at bounding box center [1165, 491] width 167 height 26
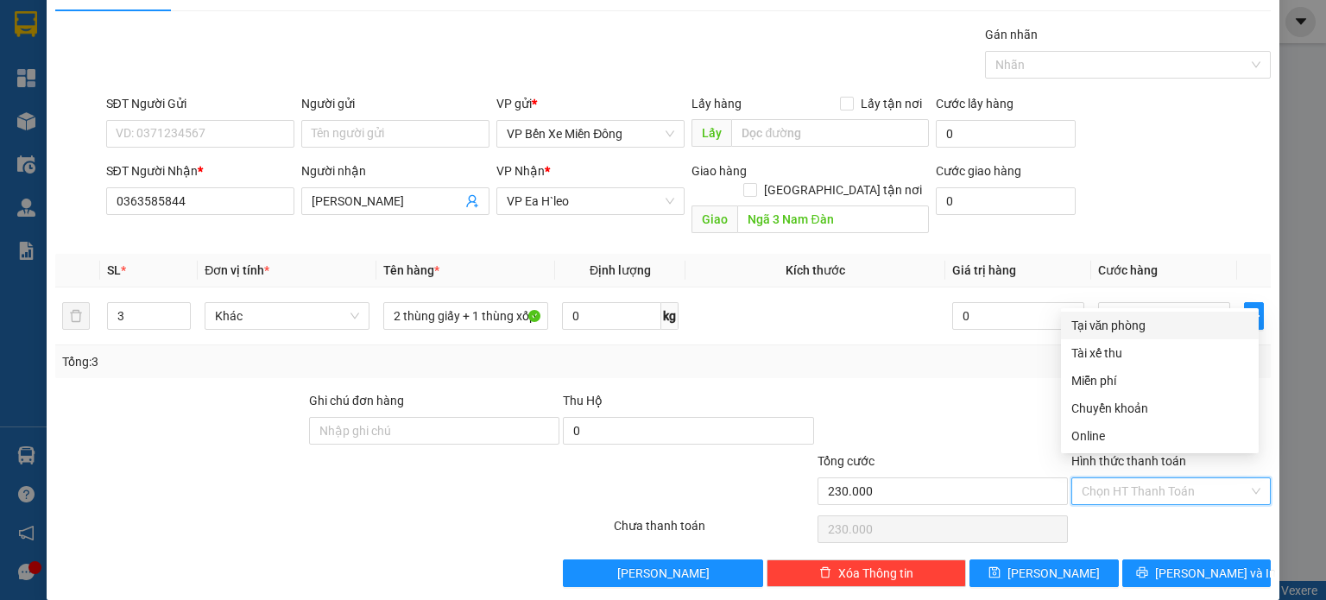
click at [1091, 330] on div "Tại văn phòng" at bounding box center [1160, 325] width 177 height 19
type input "0"
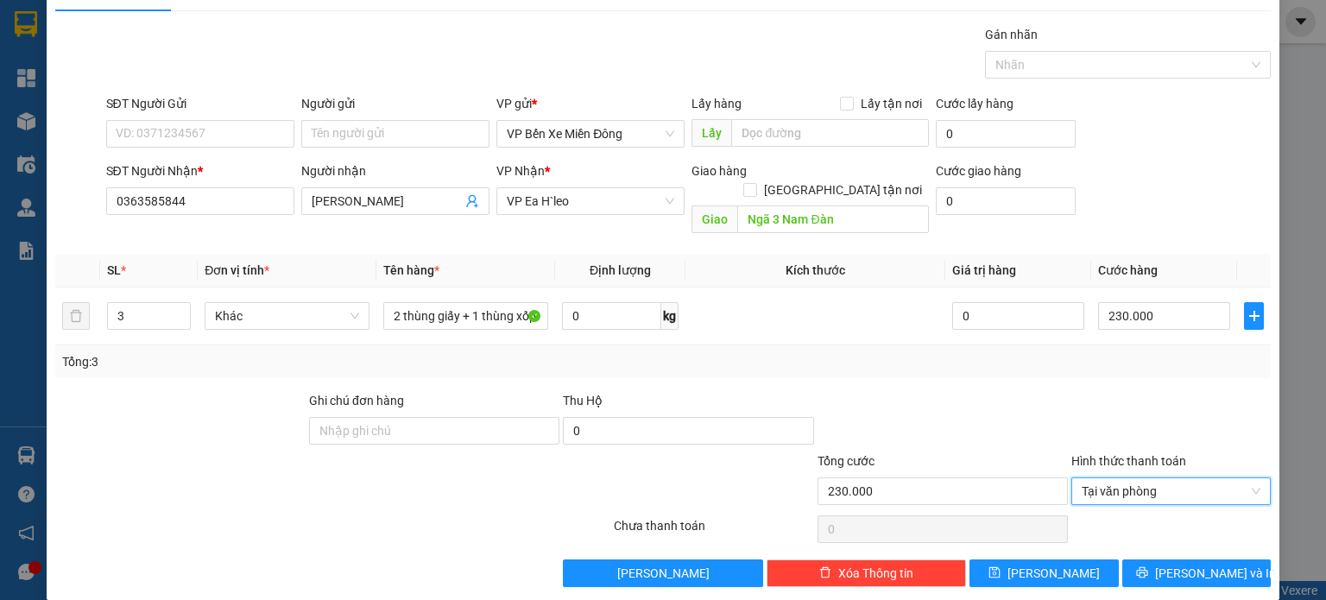
click at [503, 391] on div "Ghi chú đơn hàng" at bounding box center [434, 404] width 250 height 26
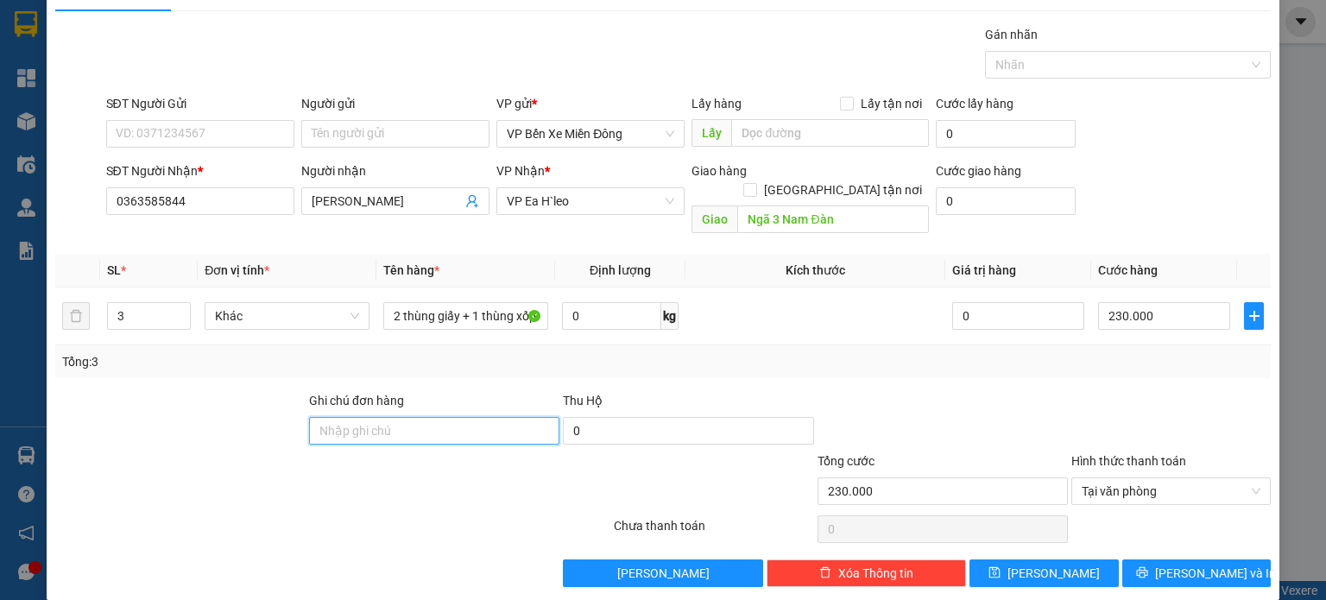
click at [504, 417] on input "Ghi chú đơn hàng" at bounding box center [434, 431] width 250 height 28
type input "ck cho đạt"
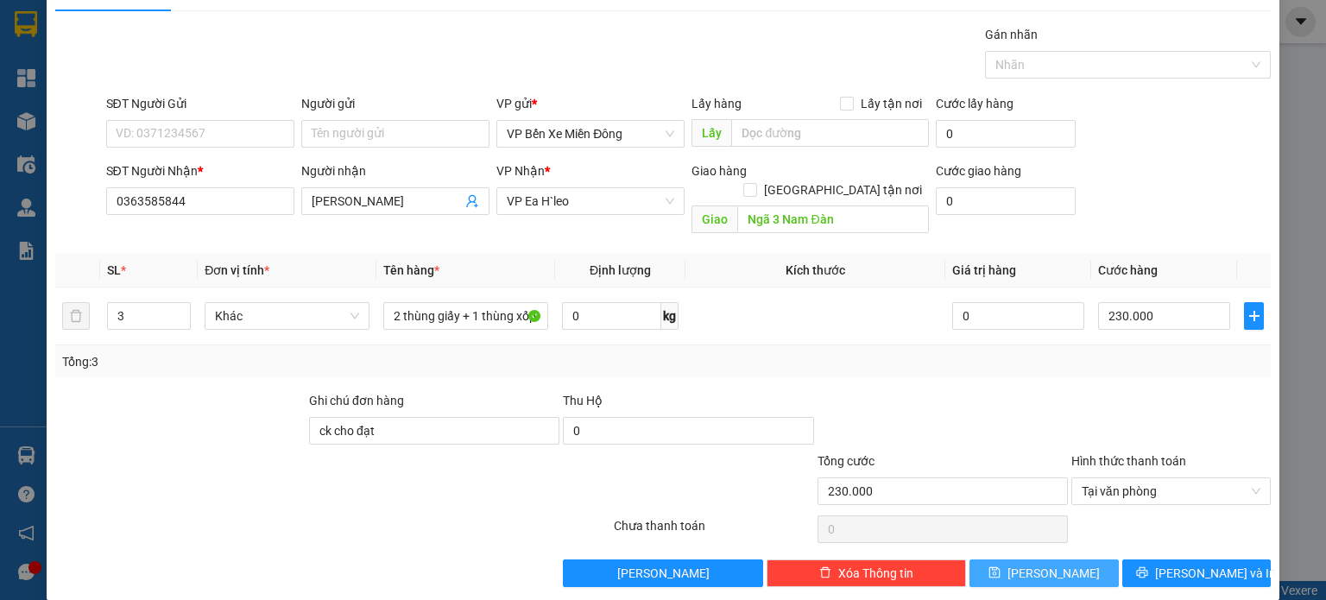
click at [1047, 564] on span "[PERSON_NAME]" at bounding box center [1054, 573] width 92 height 19
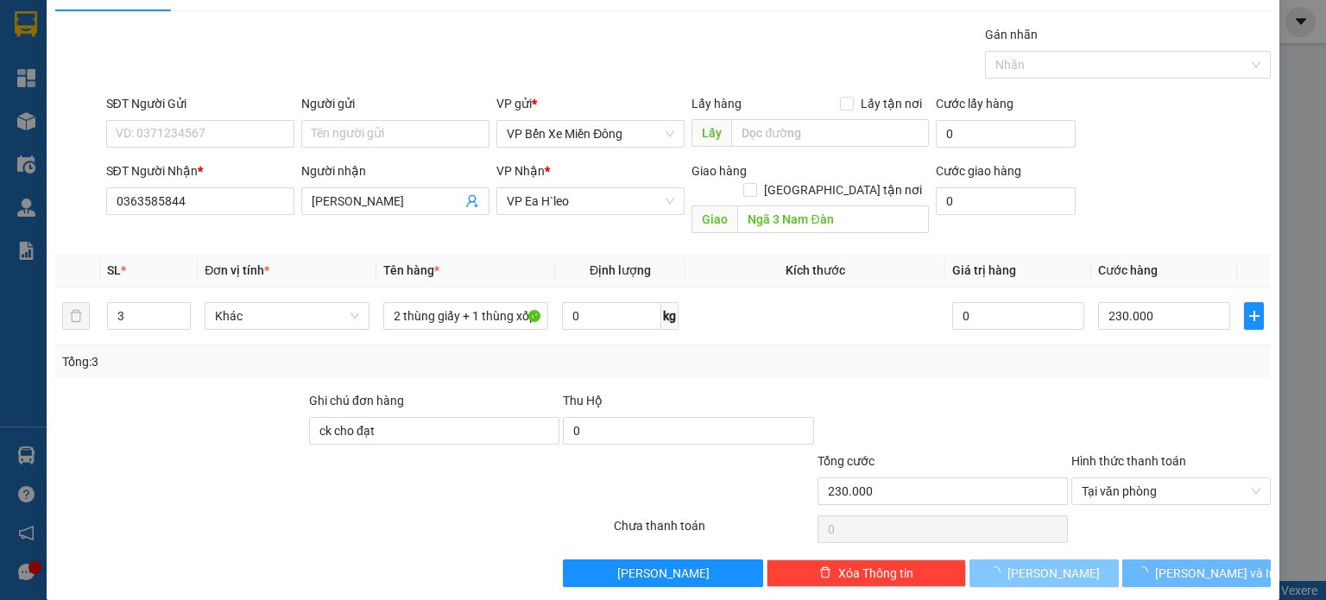
type input "1"
type input "0"
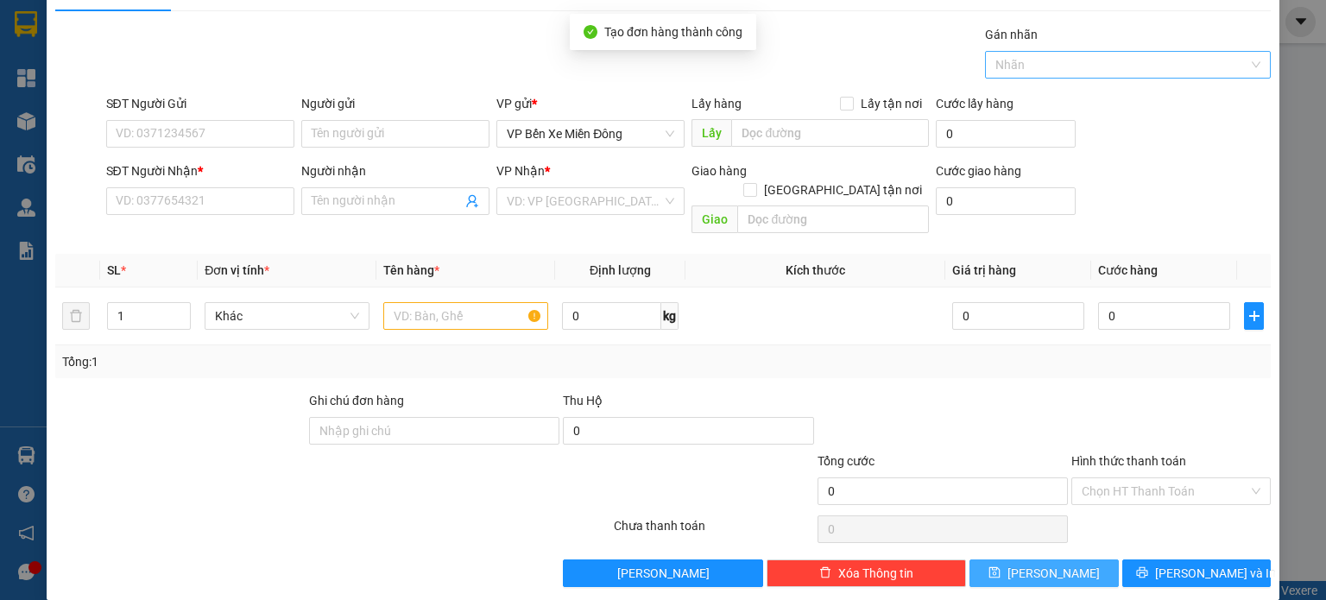
scroll to position [0, 0]
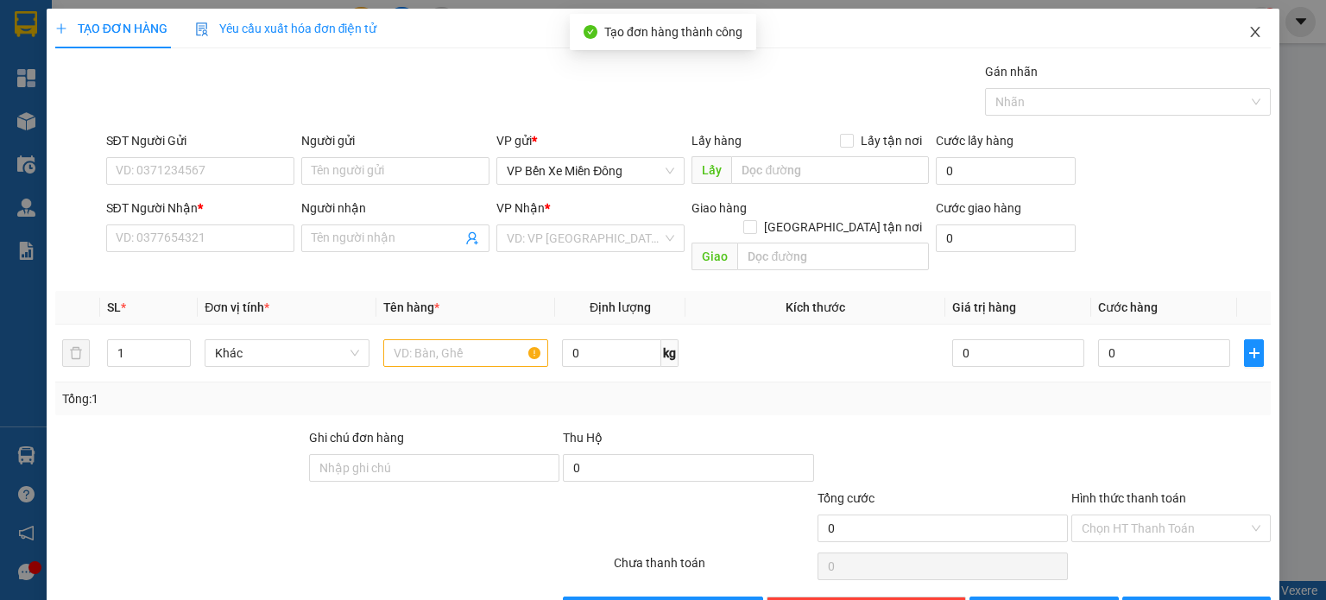
click at [1249, 36] on icon "close" at bounding box center [1256, 32] width 14 height 14
